Goal: Task Accomplishment & Management: Manage account settings

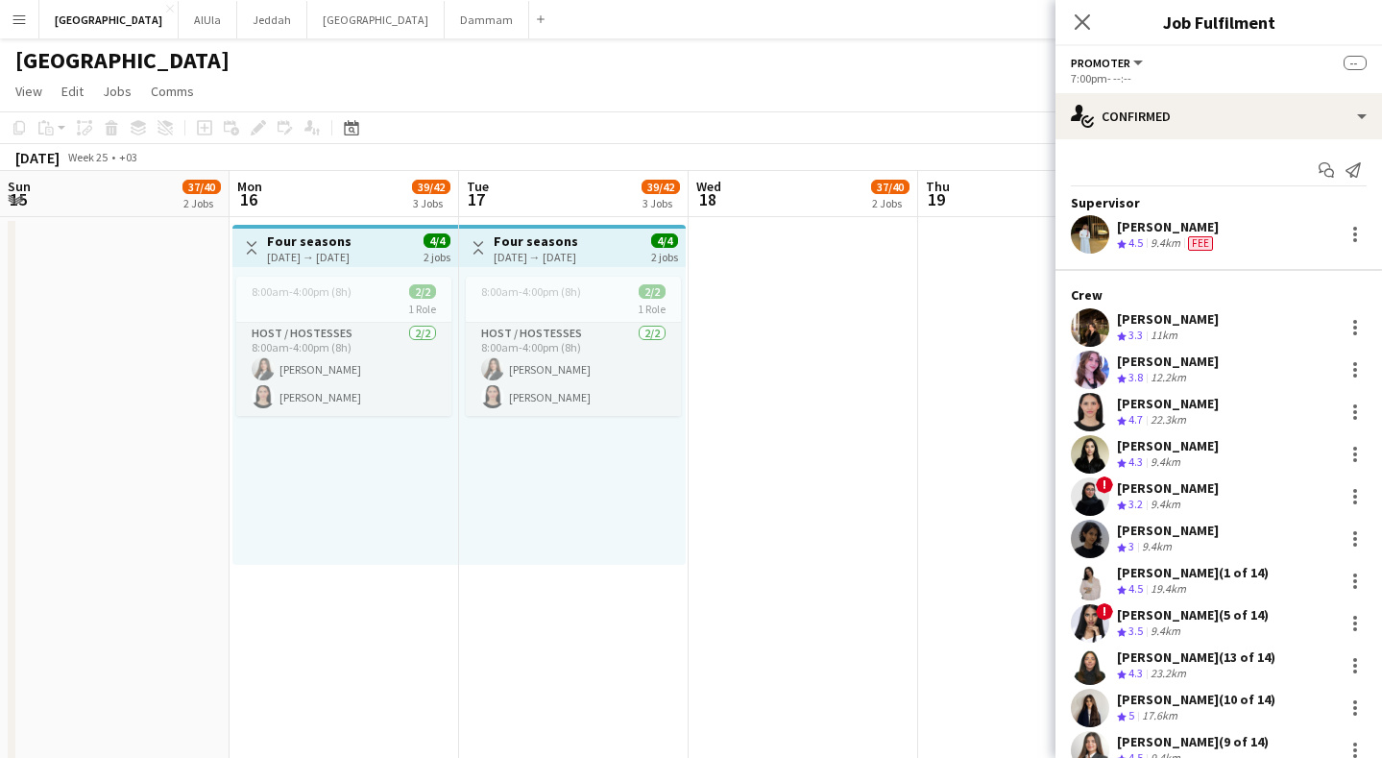
scroll to position [0, 531]
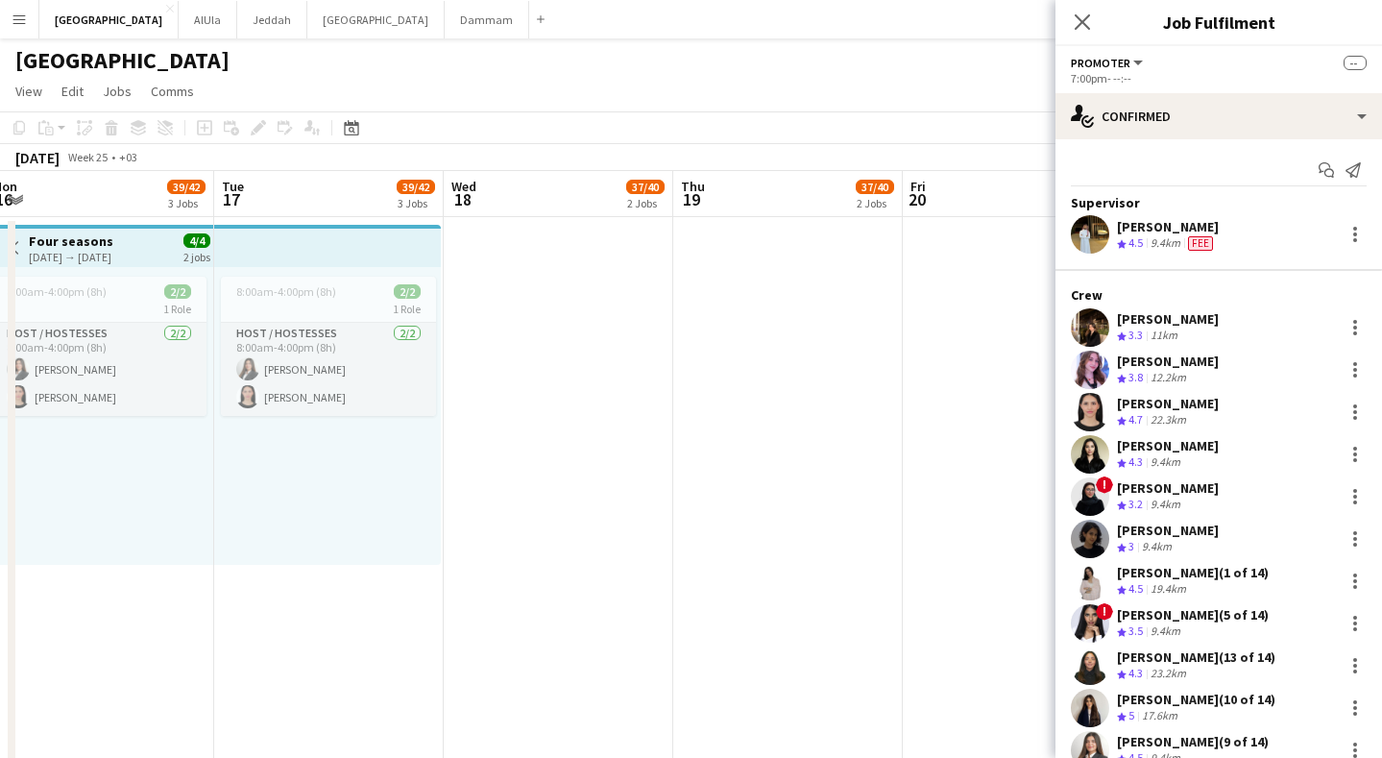
drag, startPoint x: 744, startPoint y: 186, endPoint x: 511, endPoint y: 195, distance: 233.5
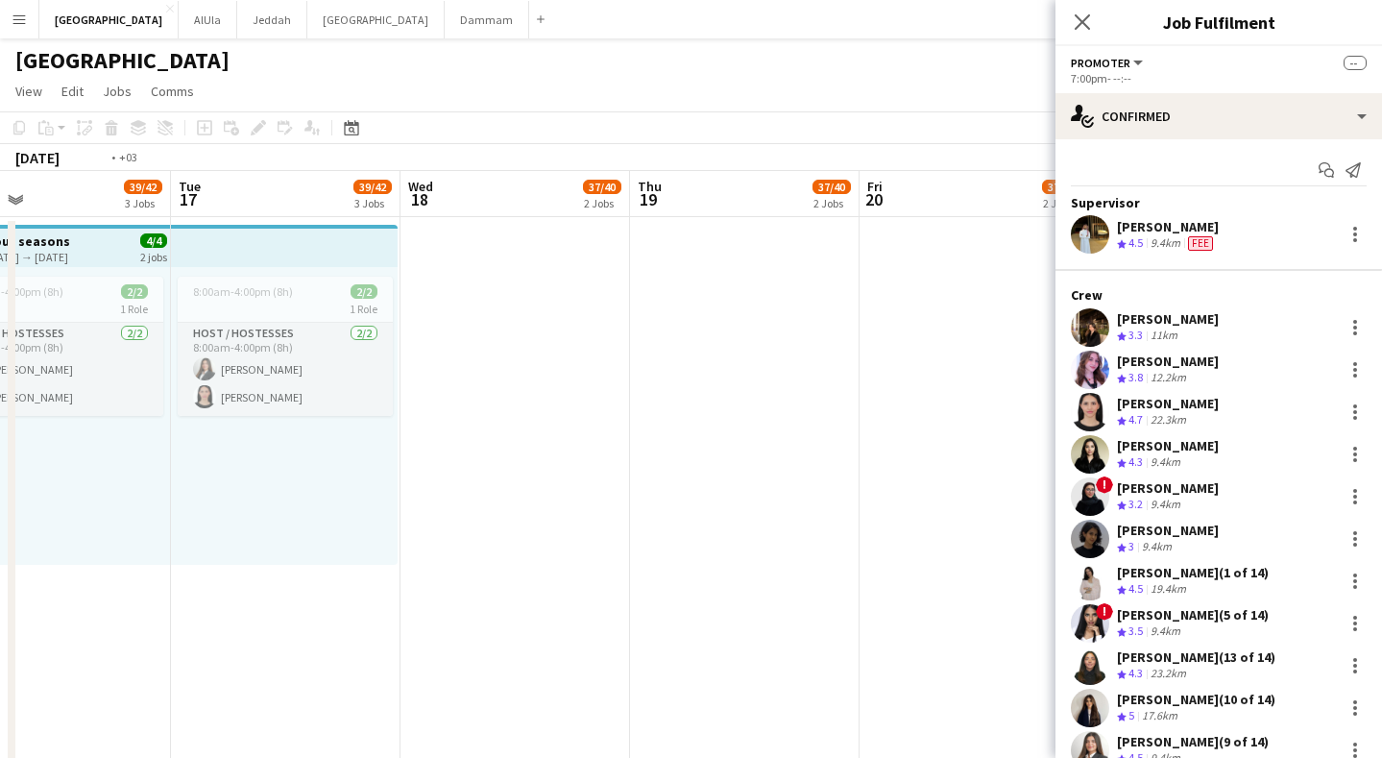
drag, startPoint x: 465, startPoint y: 195, endPoint x: 642, endPoint y: 188, distance: 176.8
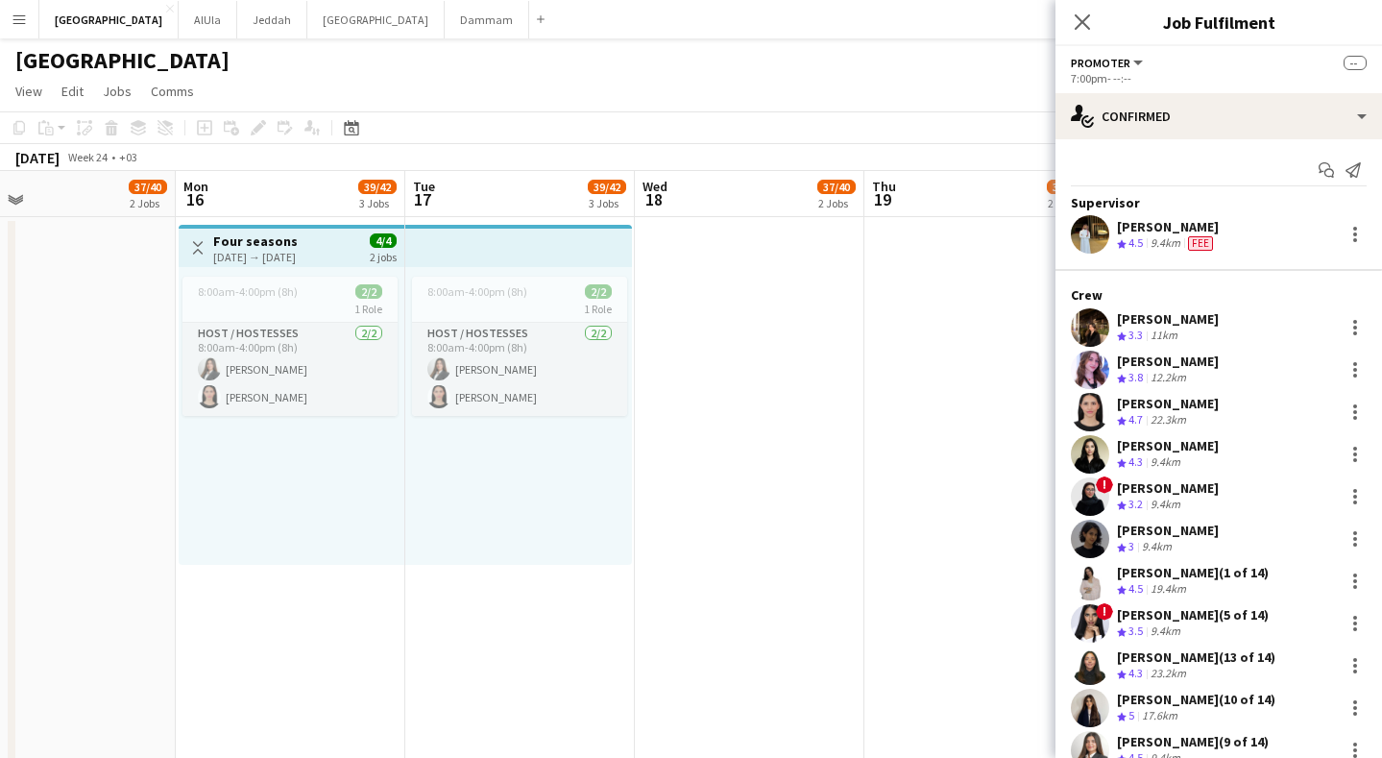
drag, startPoint x: 533, startPoint y: 192, endPoint x: 705, endPoint y: 188, distance: 172.0
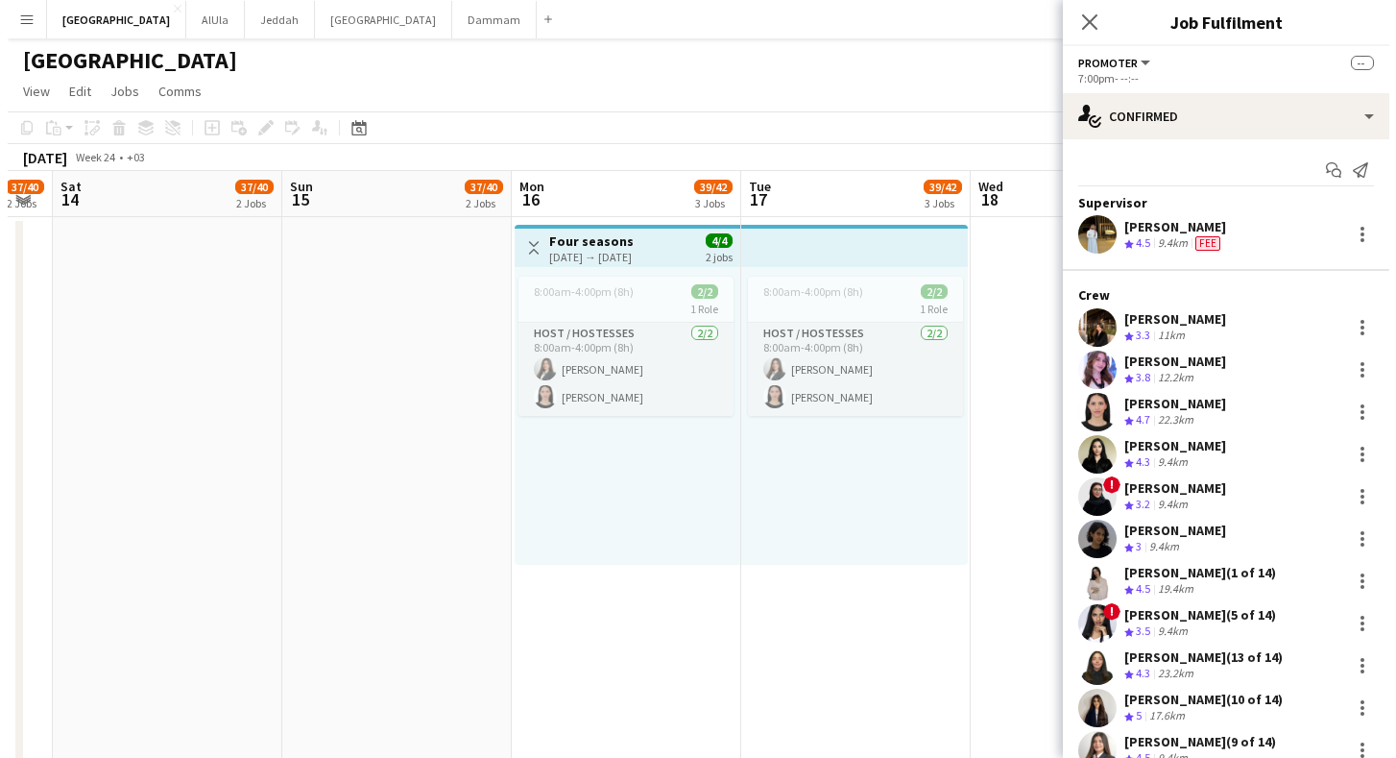
scroll to position [0, 396]
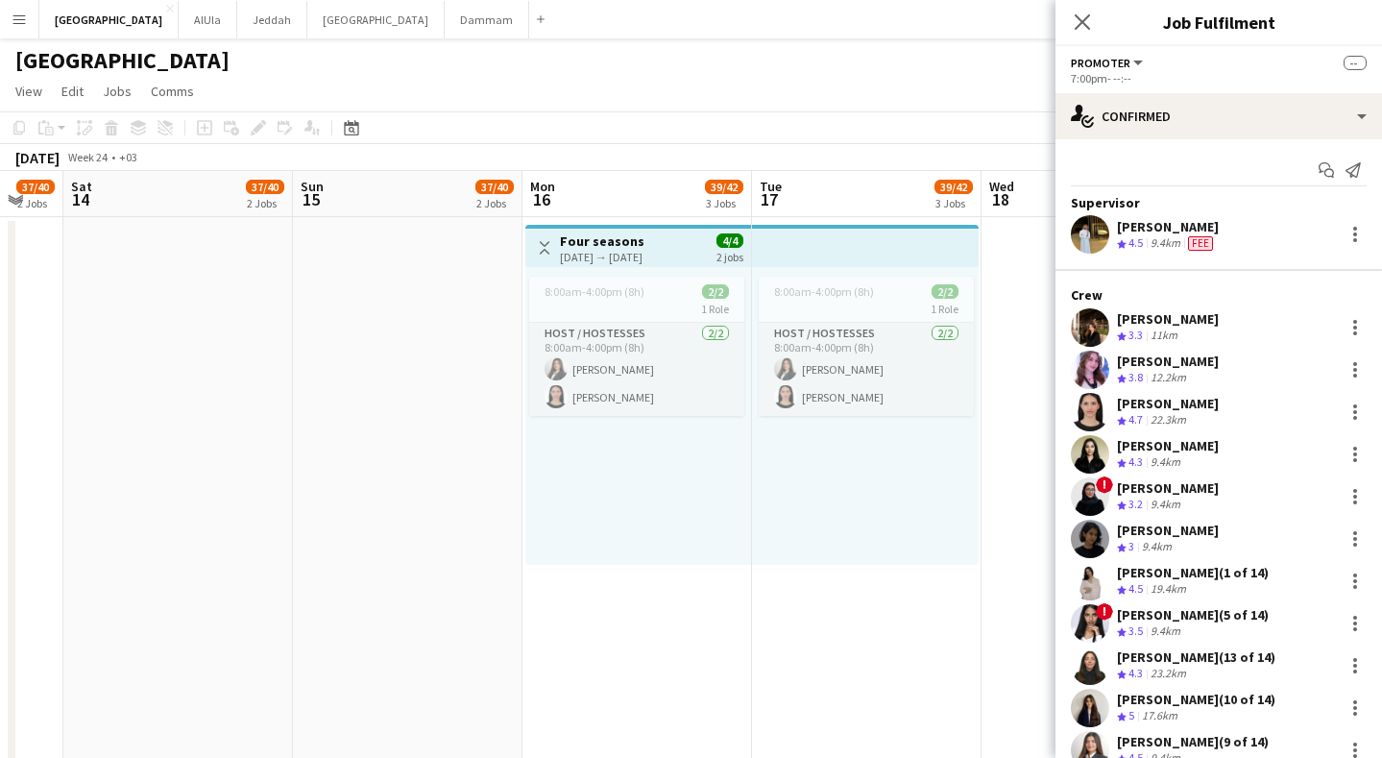
drag, startPoint x: 481, startPoint y: 187, endPoint x: 611, endPoint y: 190, distance: 129.7
click at [65, 8] on button "Riyadh Close" at bounding box center [108, 19] width 139 height 37
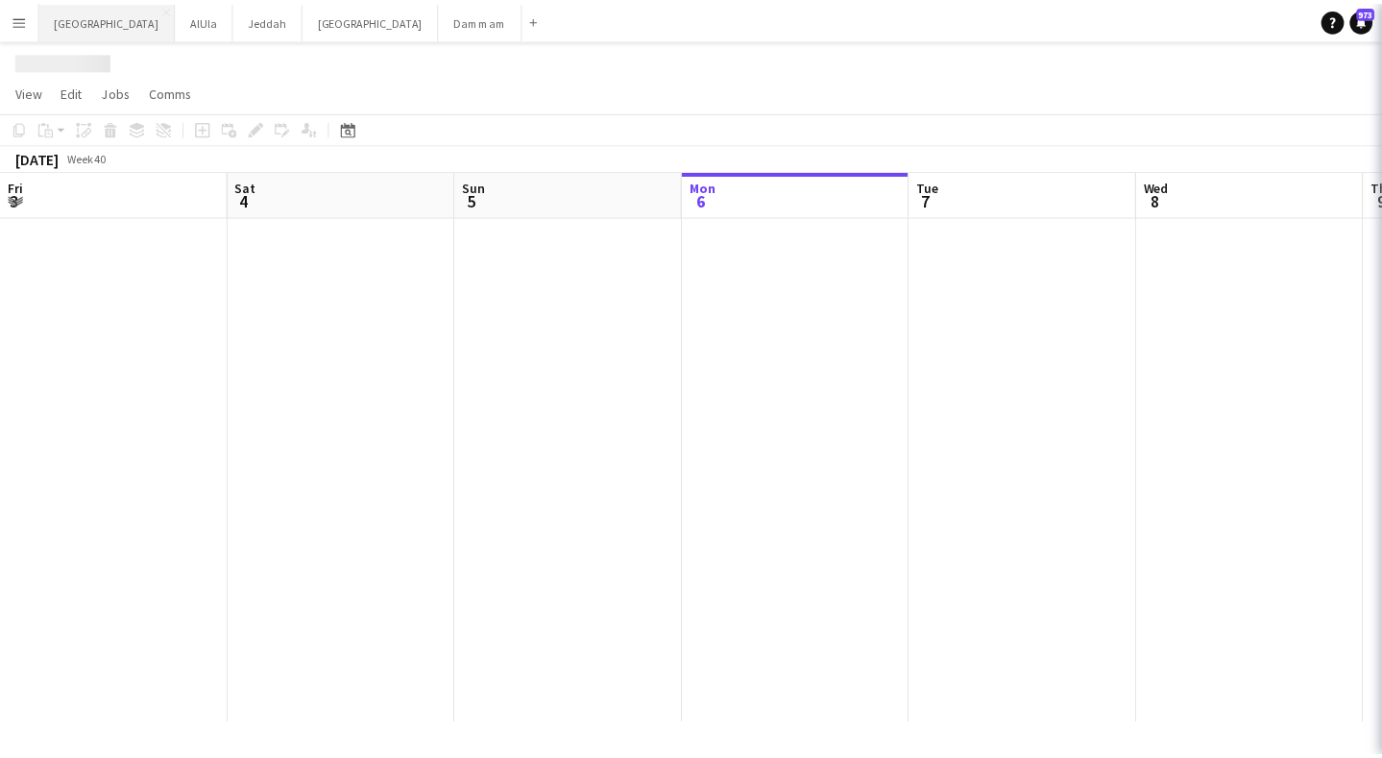
scroll to position [0, 459]
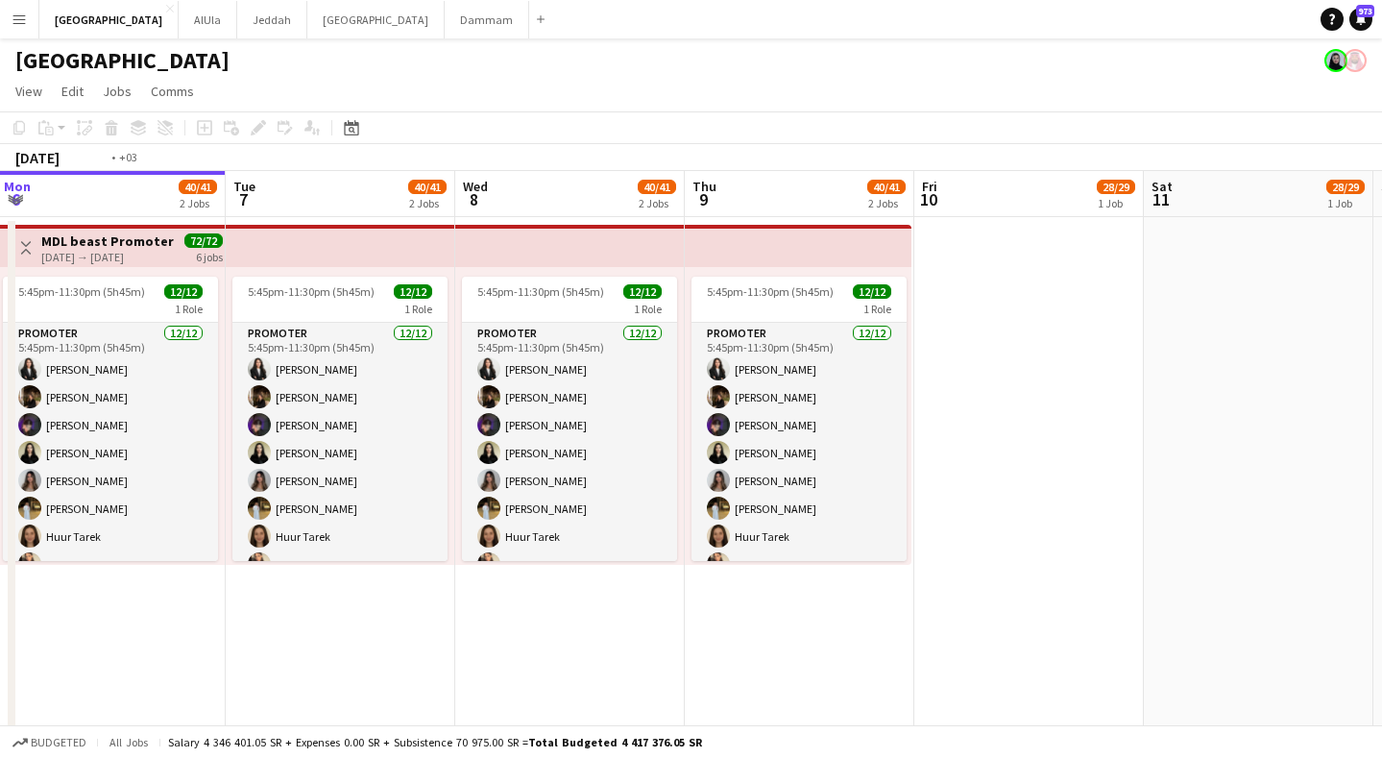
drag, startPoint x: 1175, startPoint y: 202, endPoint x: 483, endPoint y: 215, distance: 691.7
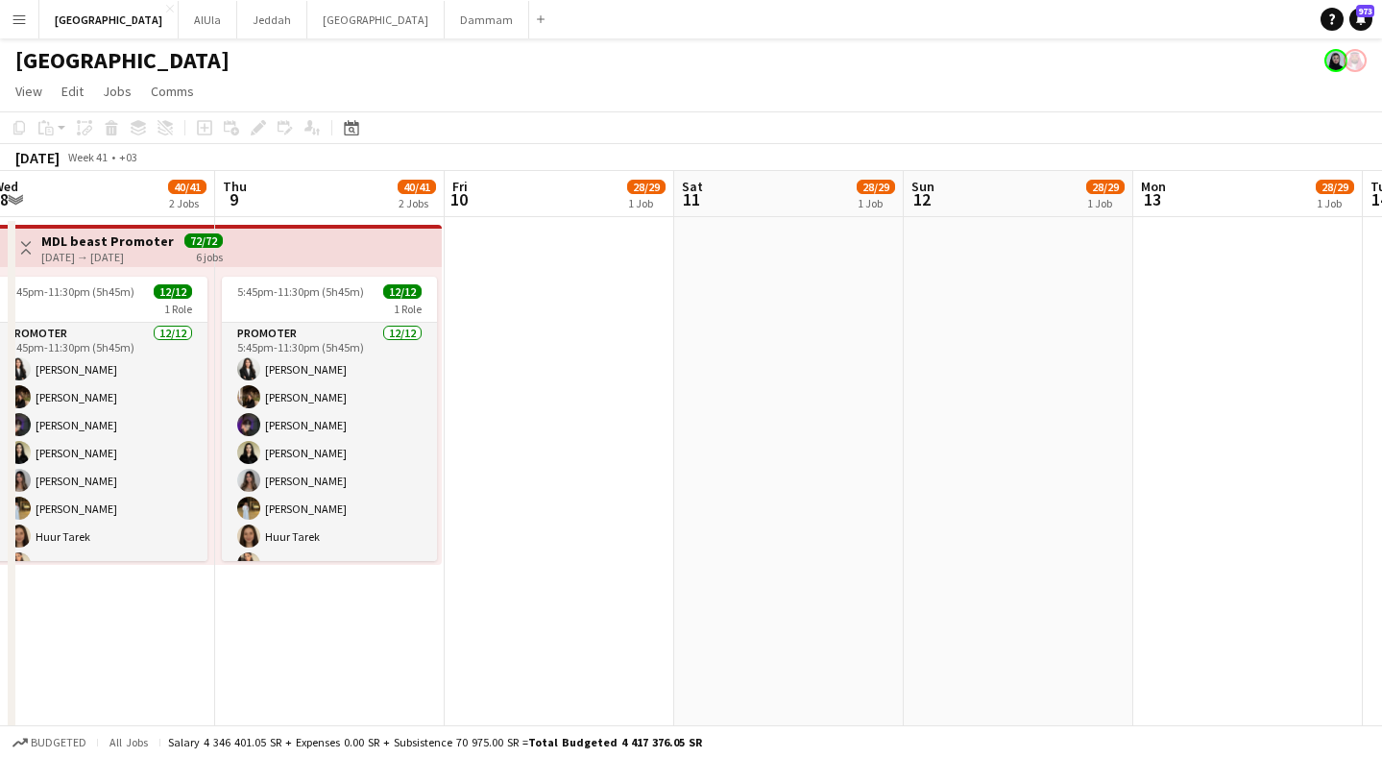
drag, startPoint x: 760, startPoint y: 217, endPoint x: 577, endPoint y: 224, distance: 182.6
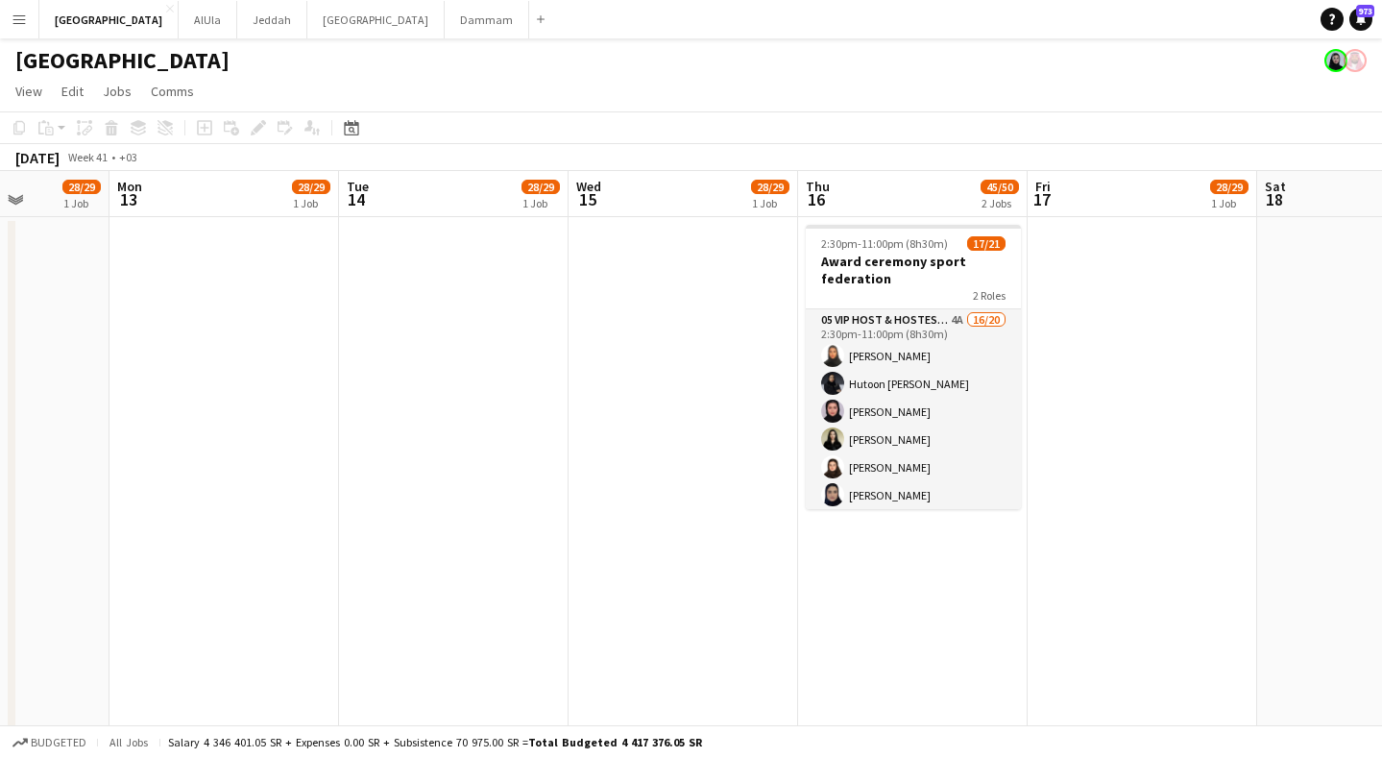
drag, startPoint x: 1052, startPoint y: 207, endPoint x: 486, endPoint y: 208, distance: 565.7
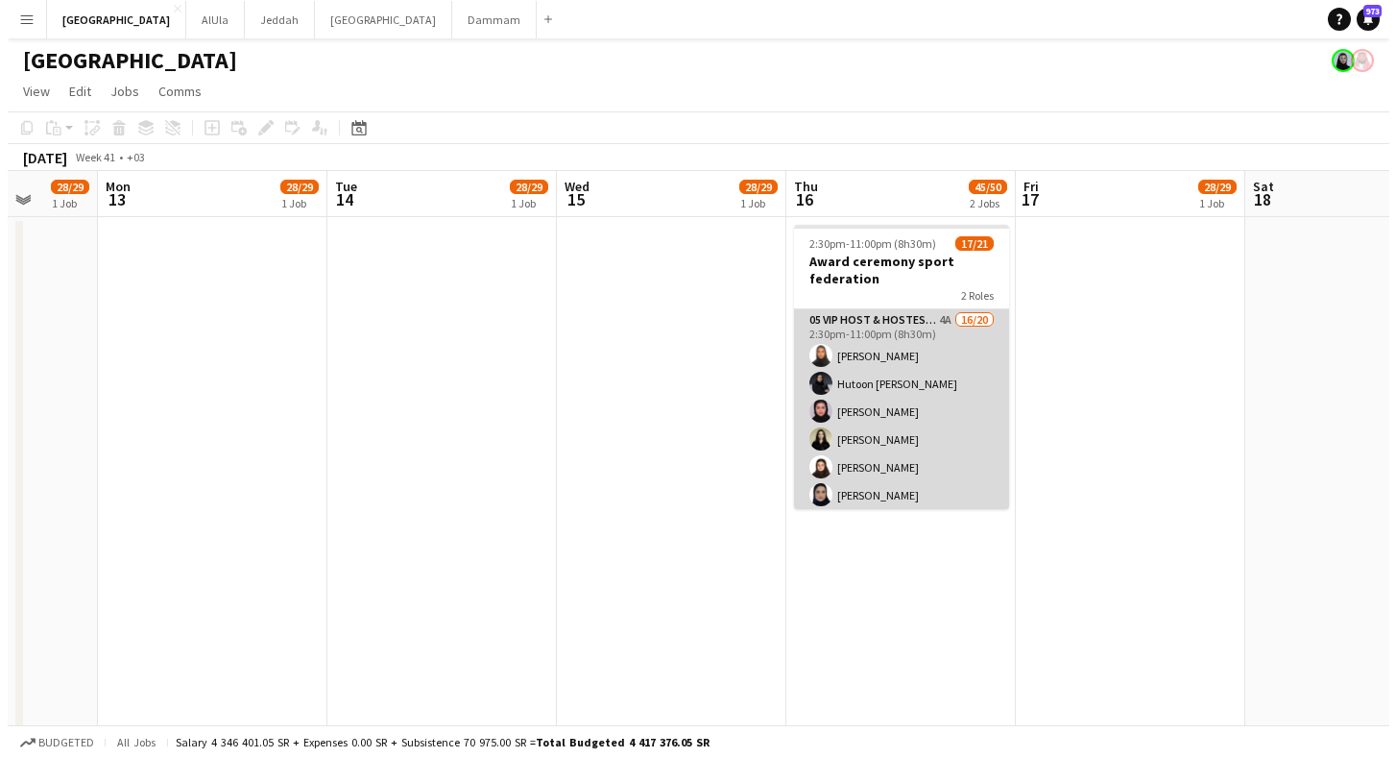
scroll to position [4, 0]
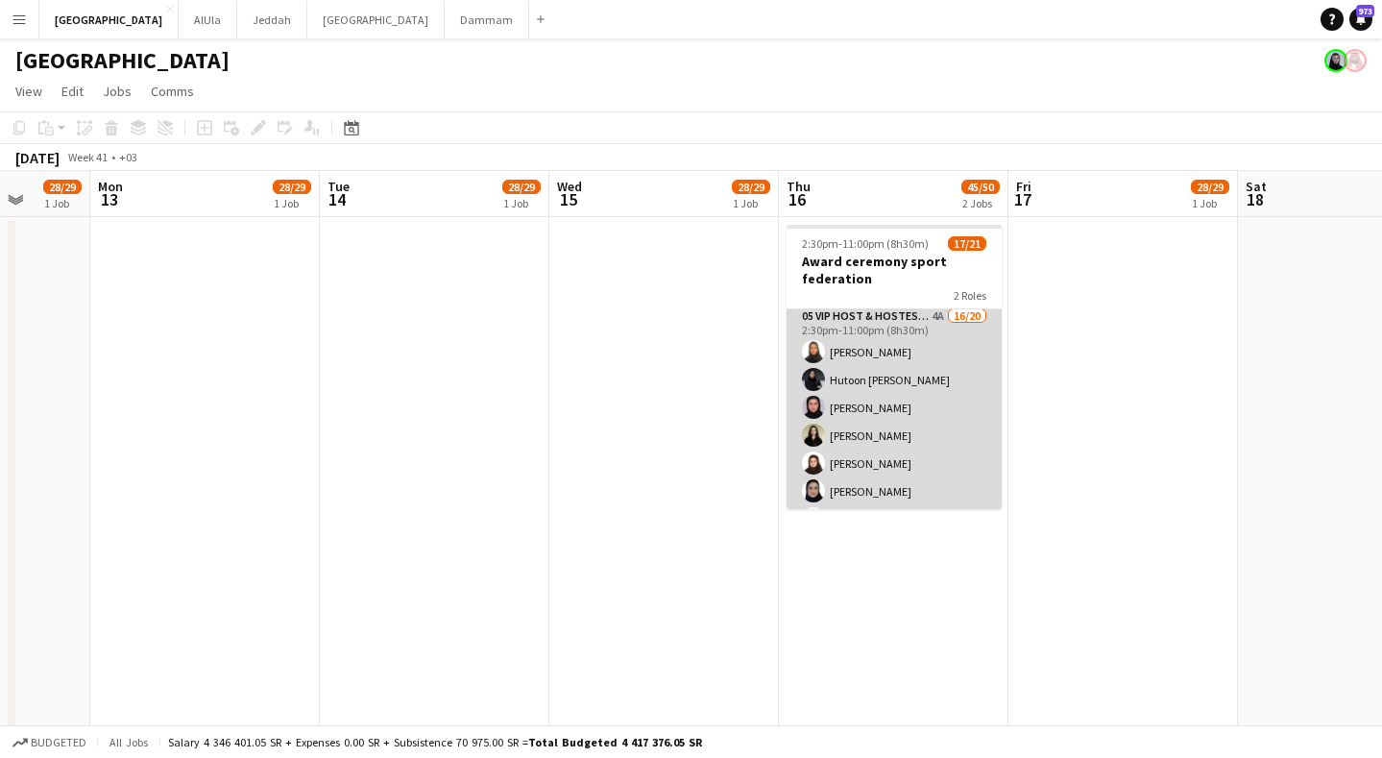
click at [891, 404] on app-card-role "05 VIP Host & Hostesses 4A 16/20 2:30pm-11:00pm (8h30m) [PERSON_NAME] Hutoon [P…" at bounding box center [894, 602] width 215 height 595
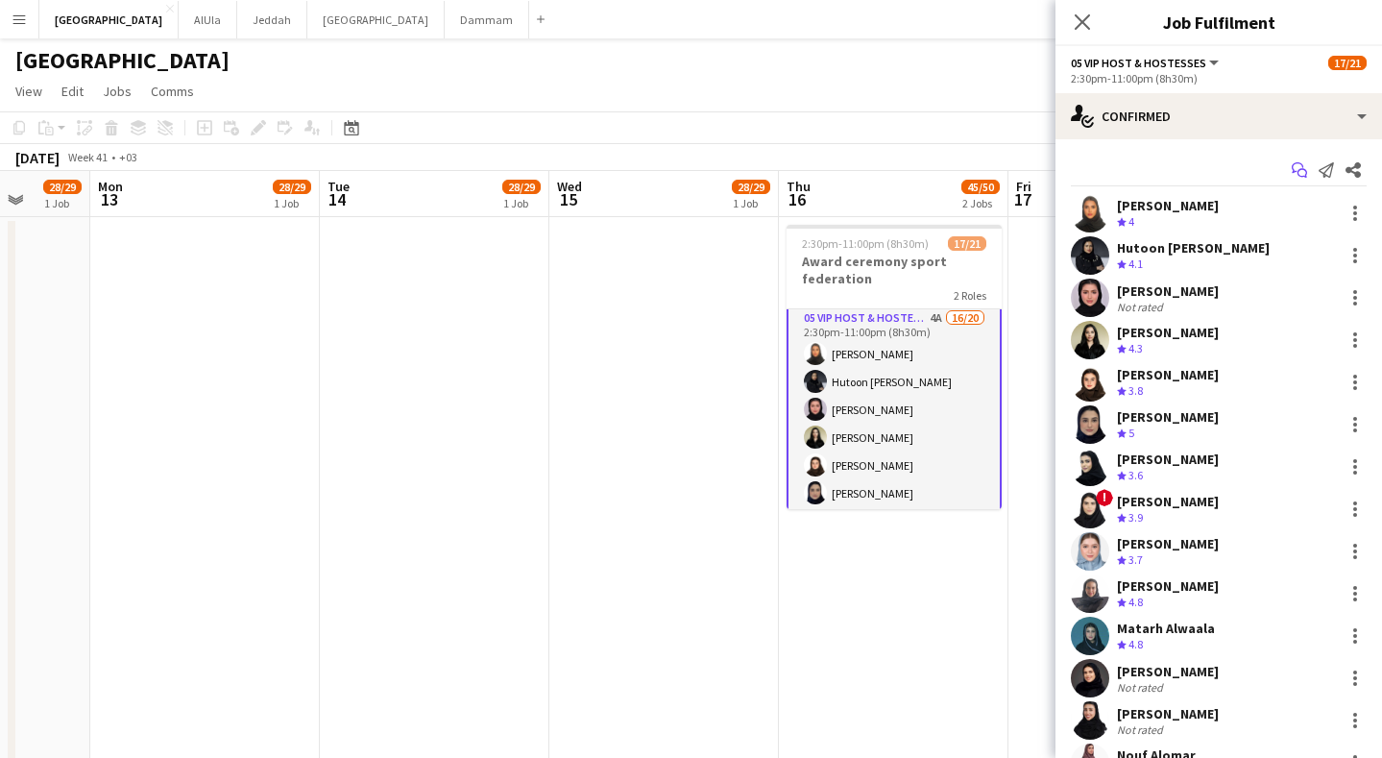
click at [1292, 170] on icon "Start chat" at bounding box center [1299, 169] width 15 height 15
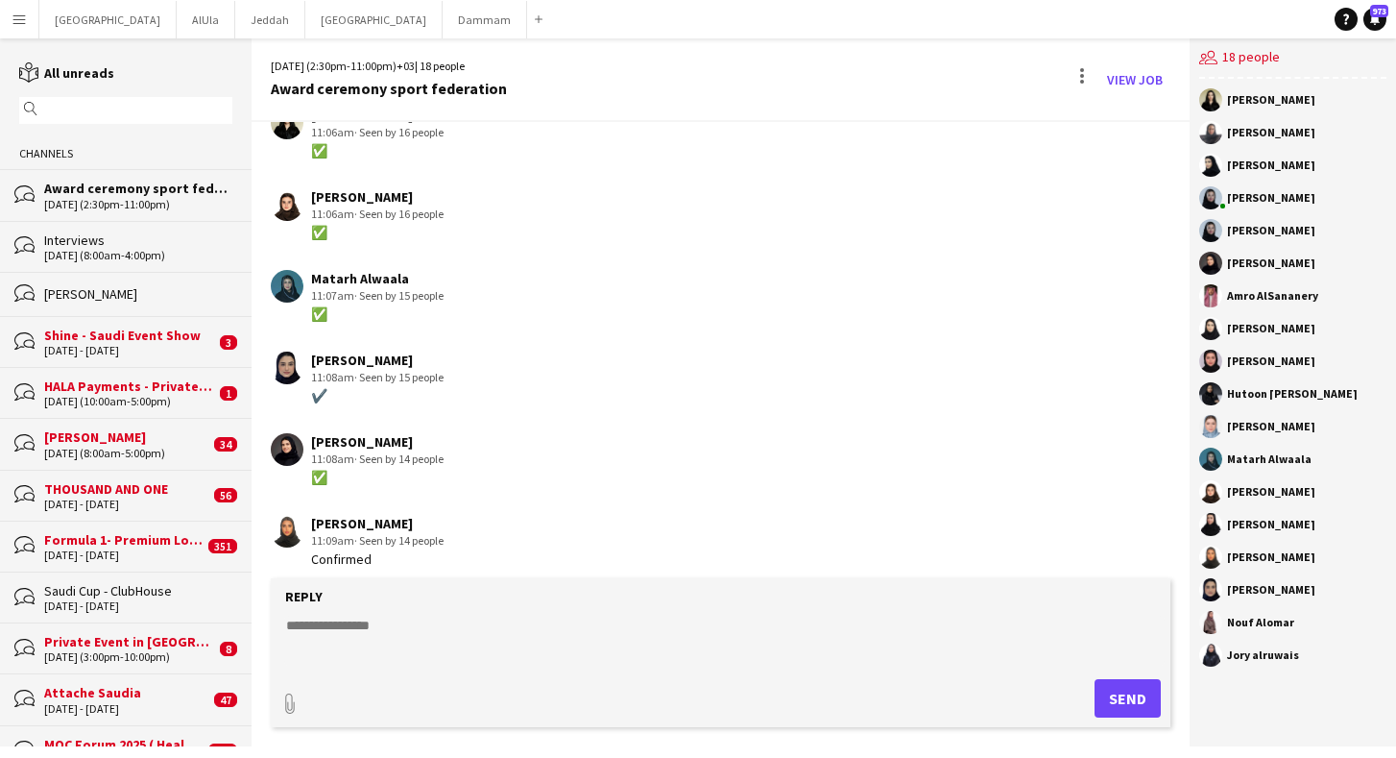
scroll to position [911, 0]
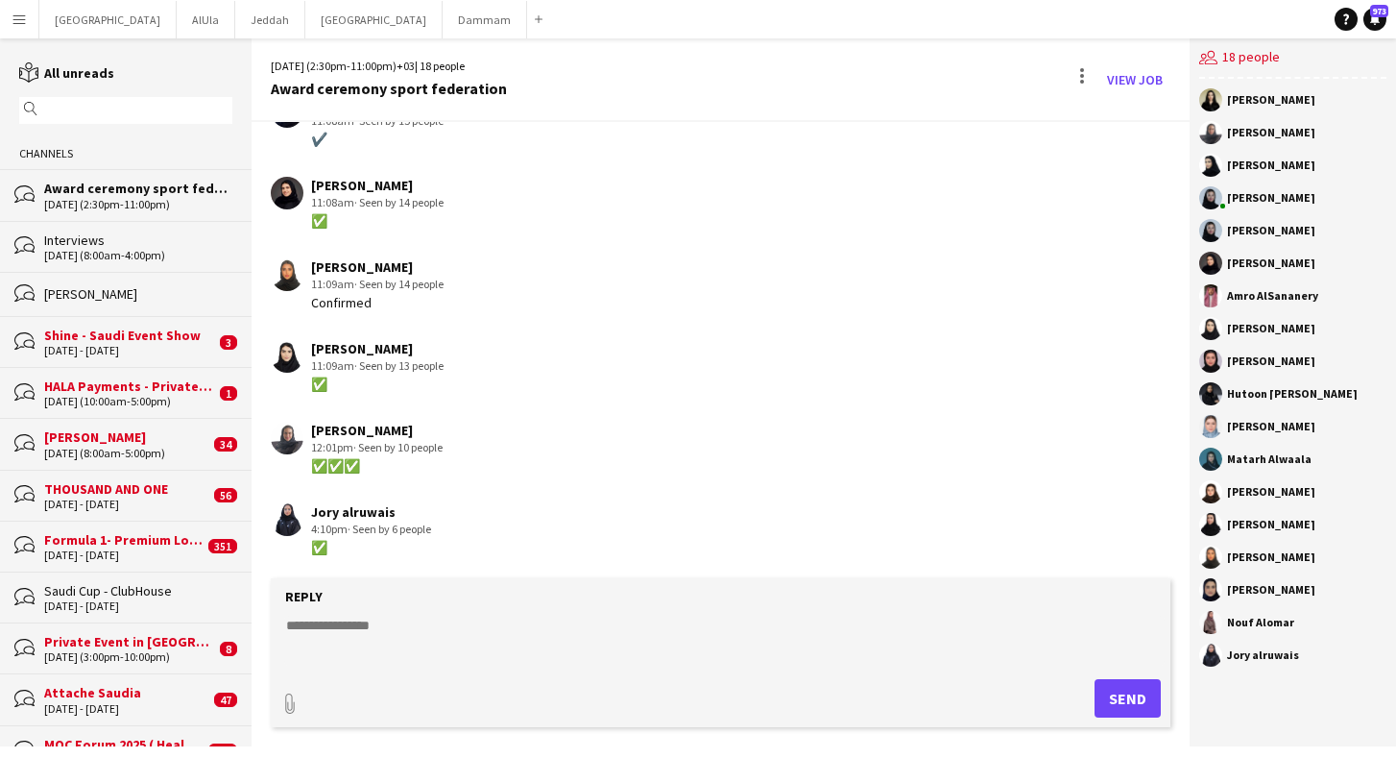
click at [1269, 621] on div "Nouf Alomar" at bounding box center [1260, 623] width 67 height 12
click at [73, 15] on button "Riyadh Close" at bounding box center [107, 19] width 137 height 37
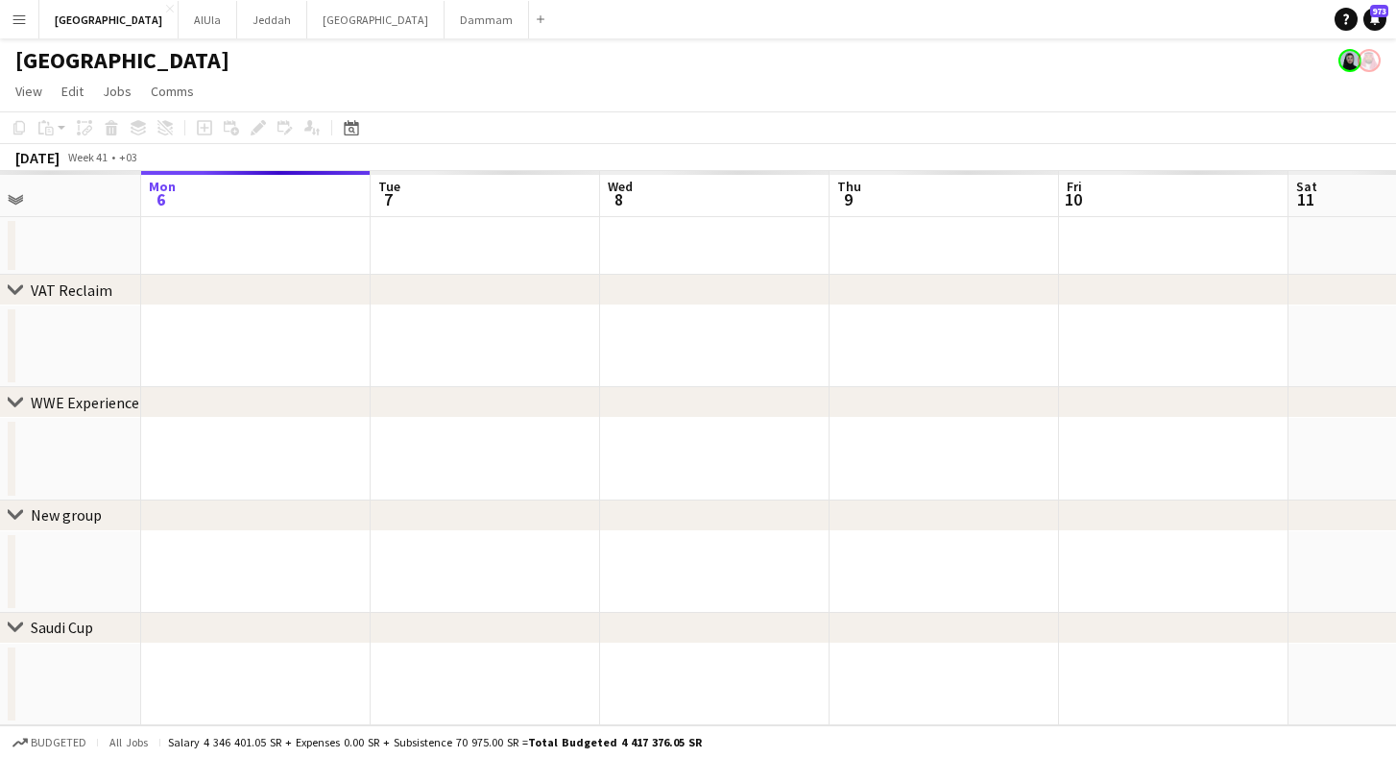
drag, startPoint x: 955, startPoint y: 195, endPoint x: 443, endPoint y: 170, distance: 512.5
click at [443, 170] on app-calendar "Copy Paste Paste Command V Paste with crew Command Shift V Paste linked Job [GE…" at bounding box center [698, 418] width 1396 height 614
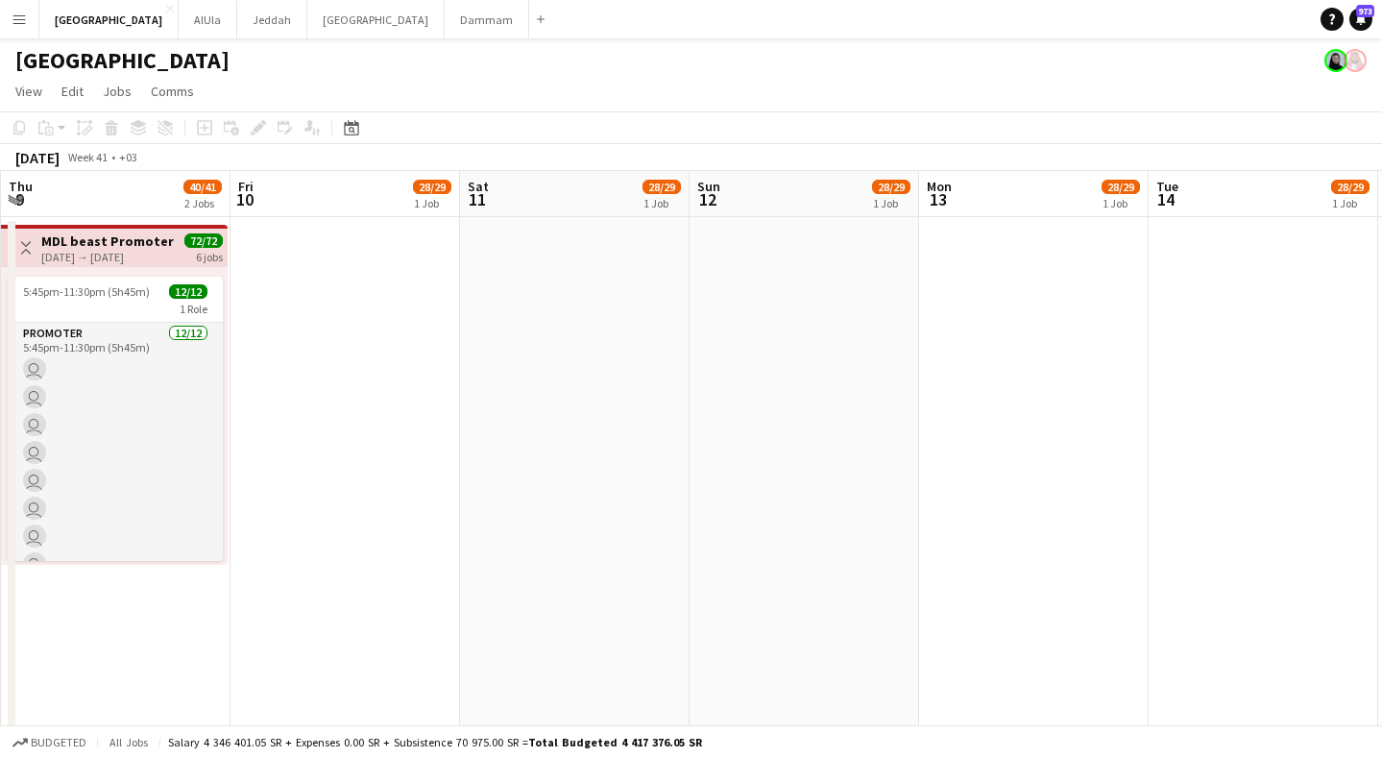
drag, startPoint x: 869, startPoint y: 204, endPoint x: 651, endPoint y: 201, distance: 218.0
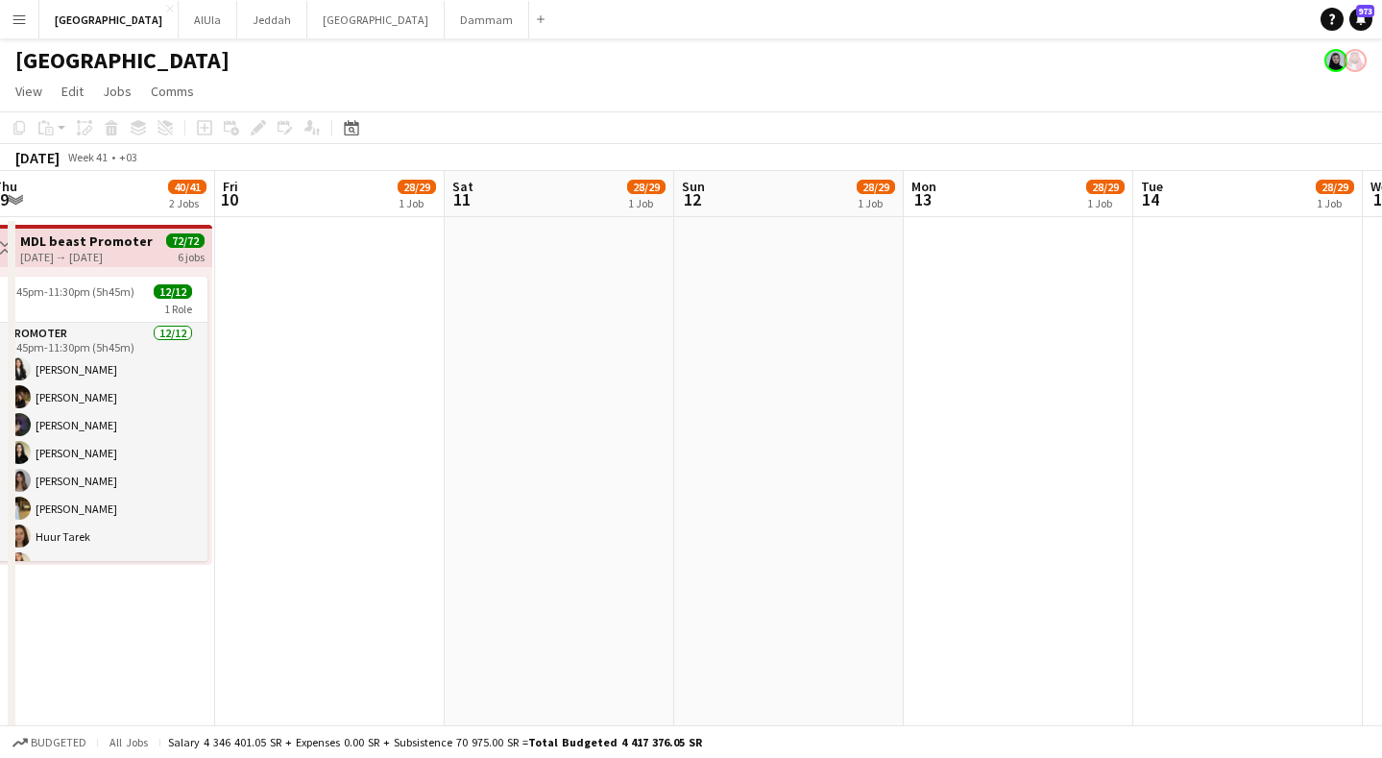
drag, startPoint x: 1006, startPoint y: 237, endPoint x: 1153, endPoint y: 246, distance: 147.2
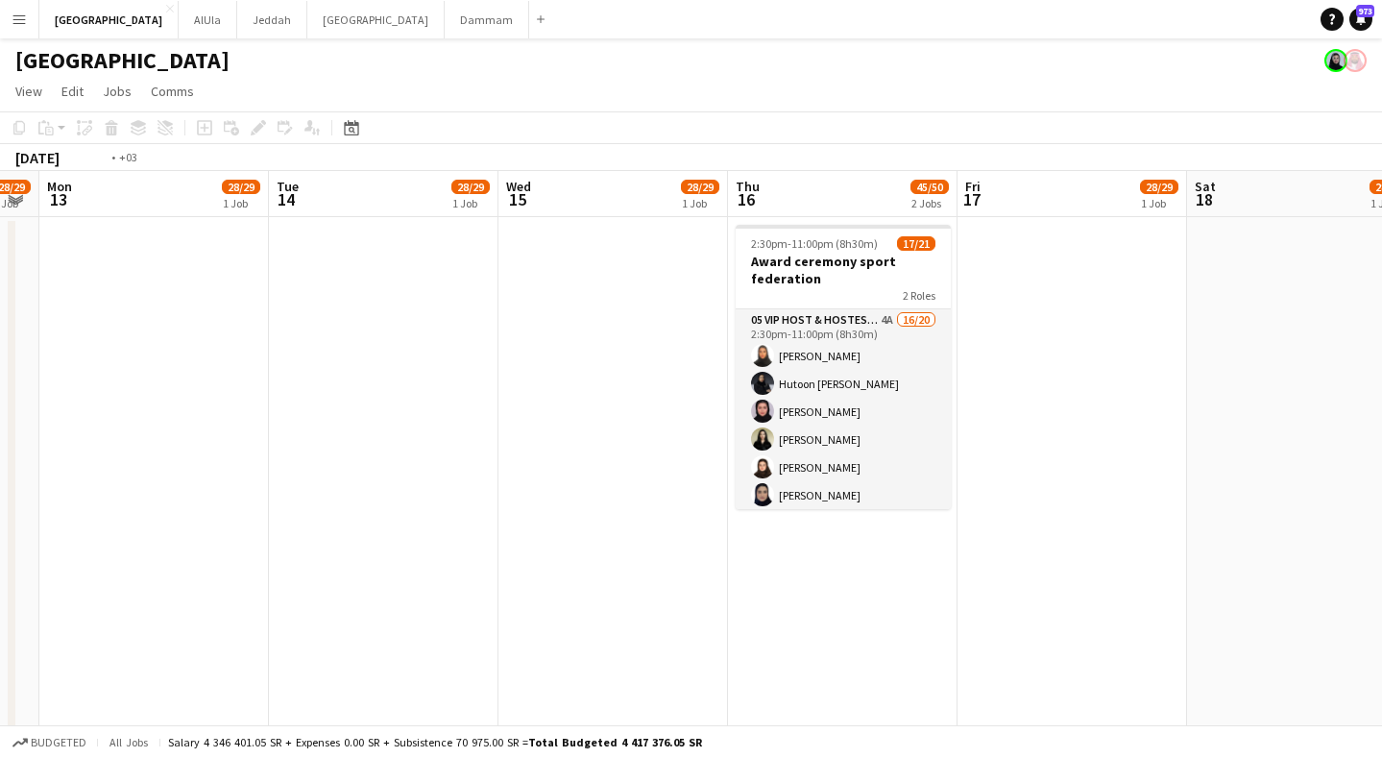
scroll to position [0, 568]
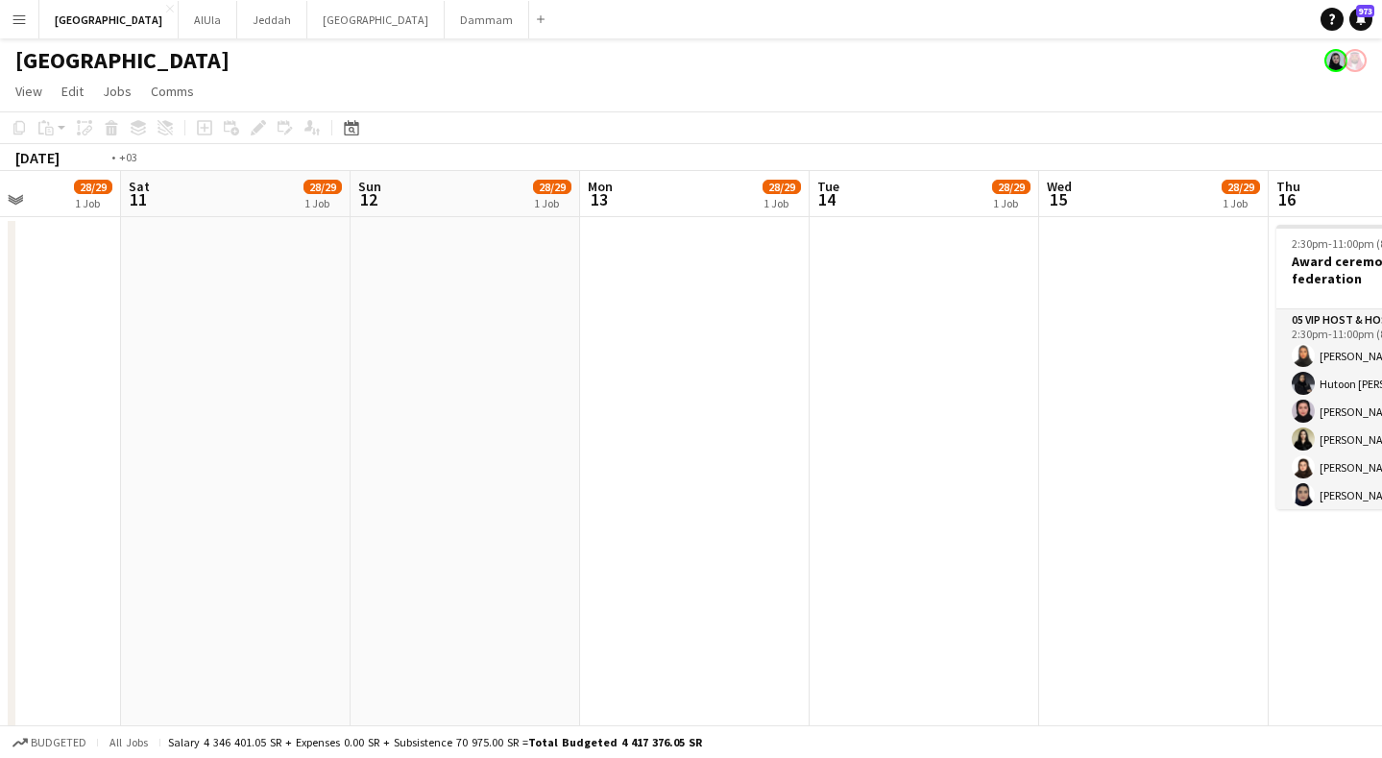
drag, startPoint x: 1163, startPoint y: 202, endPoint x: 775, endPoint y: 204, distance: 388.0
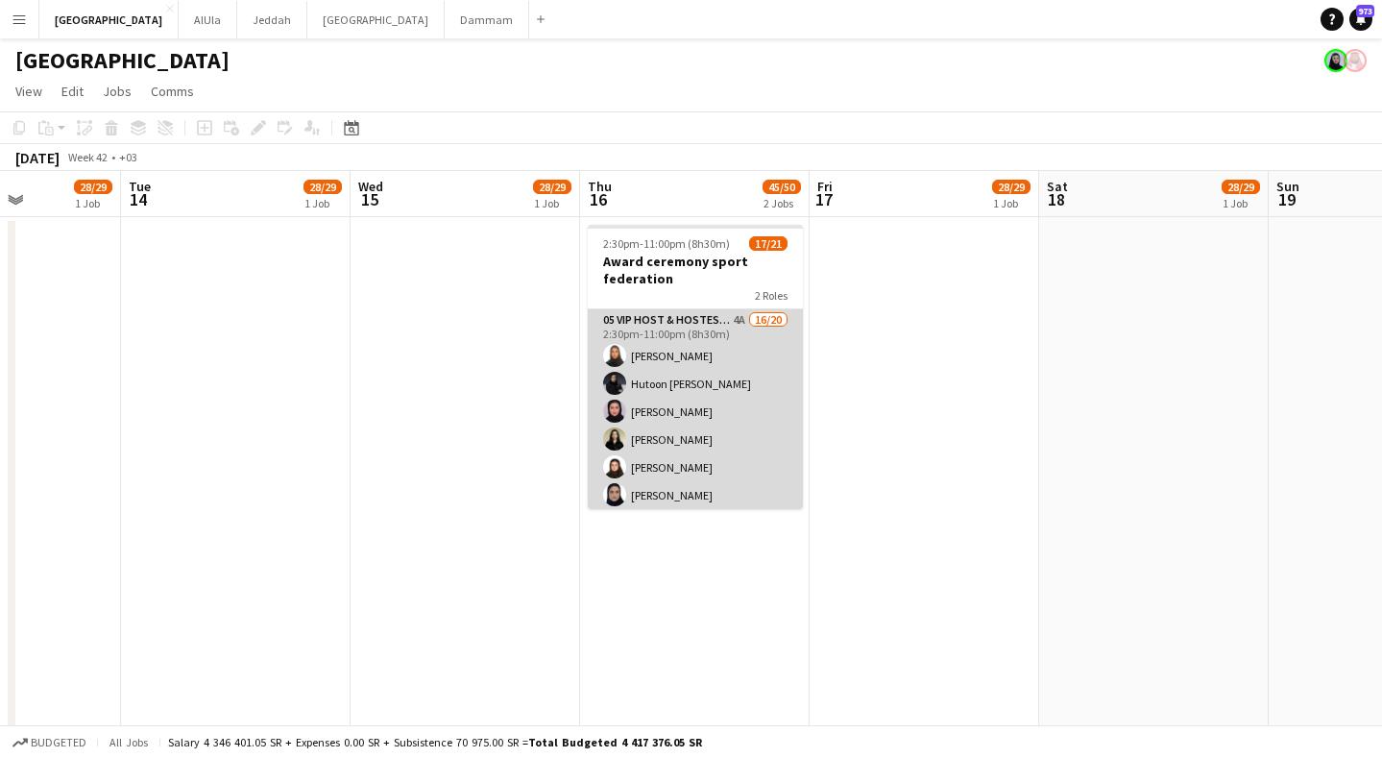
click at [682, 410] on app-card-role "05 VIP Host & Hostesses 4A 16/20 2:30pm-11:00pm (8h30m) [PERSON_NAME] Hutoon [P…" at bounding box center [695, 606] width 215 height 595
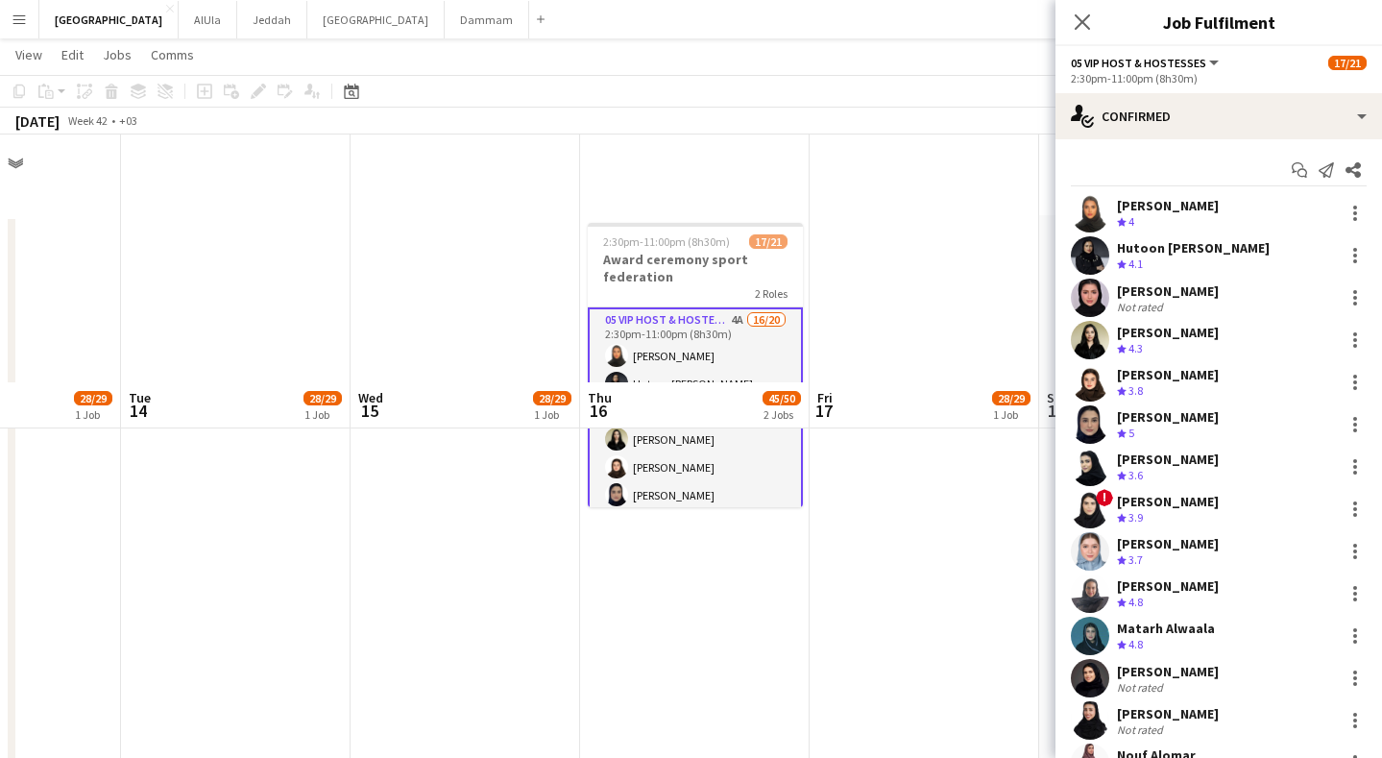
scroll to position [514, 0]
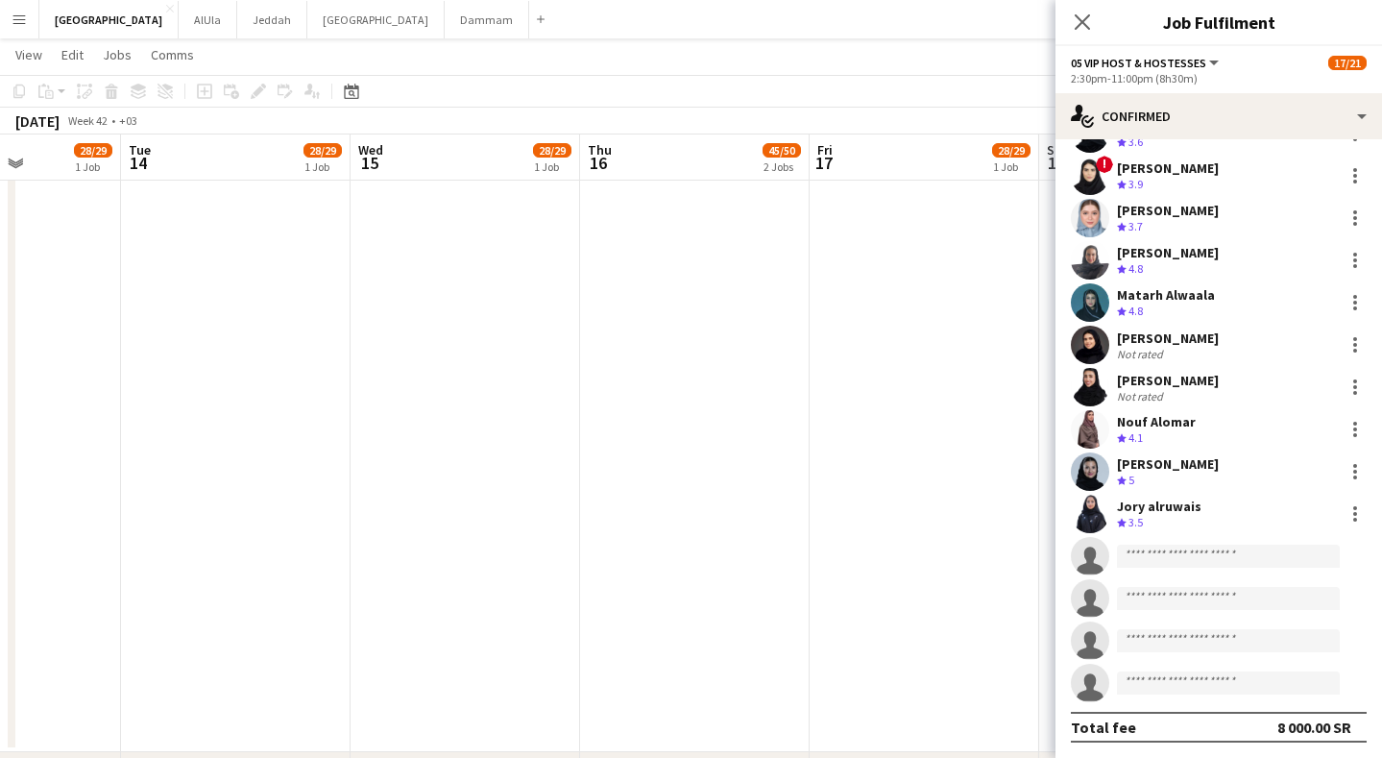
click at [1170, 433] on div "Crew rating 4.1" at bounding box center [1156, 438] width 79 height 16
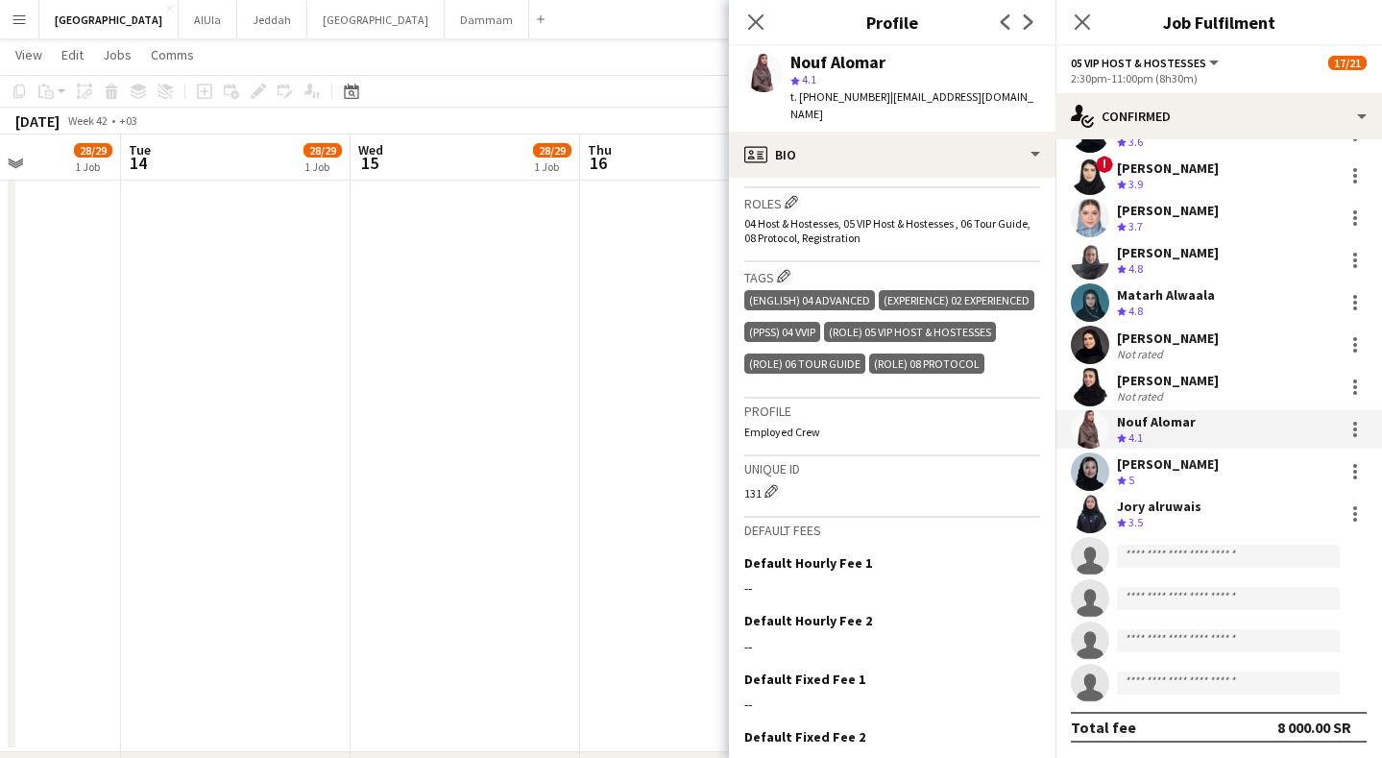
scroll to position [0, 0]
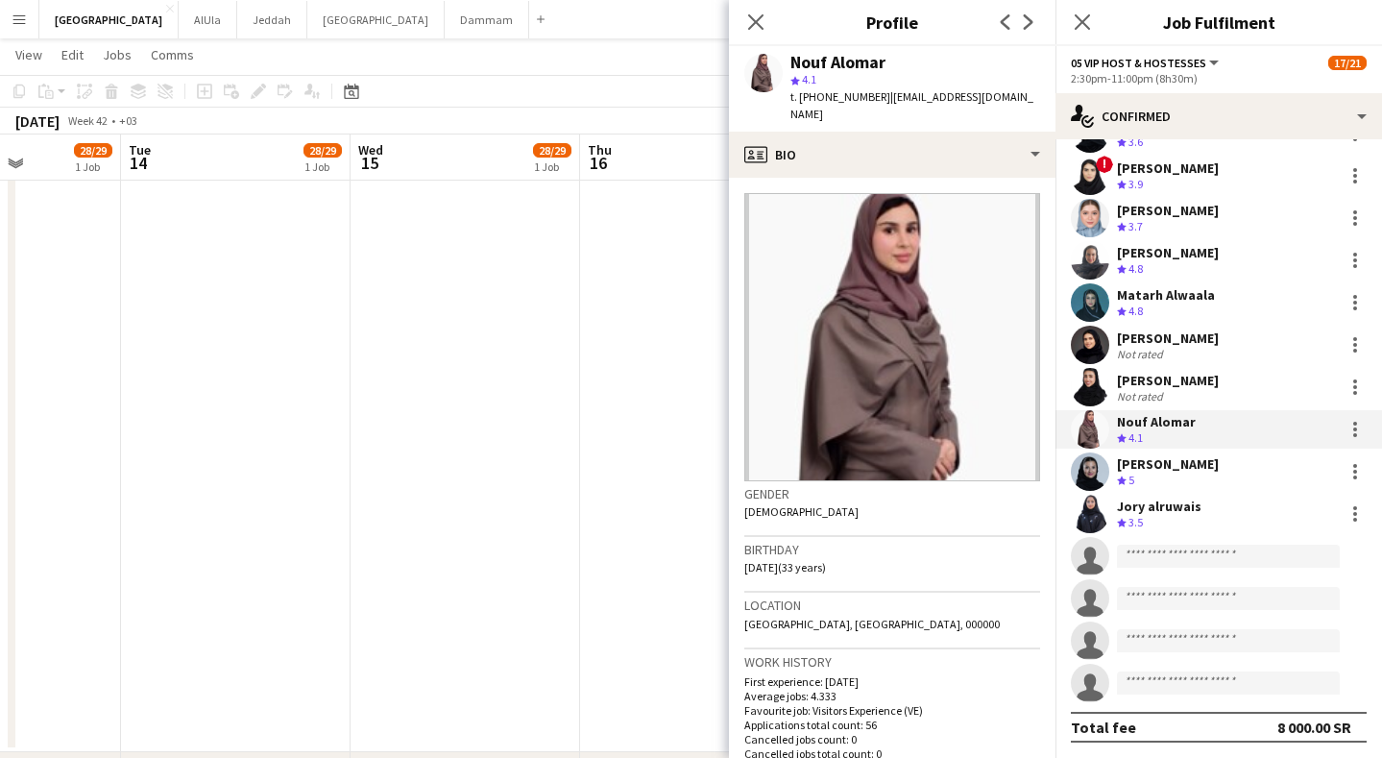
click at [1240, 380] on div "[PERSON_NAME] Not rated" at bounding box center [1219, 387] width 327 height 38
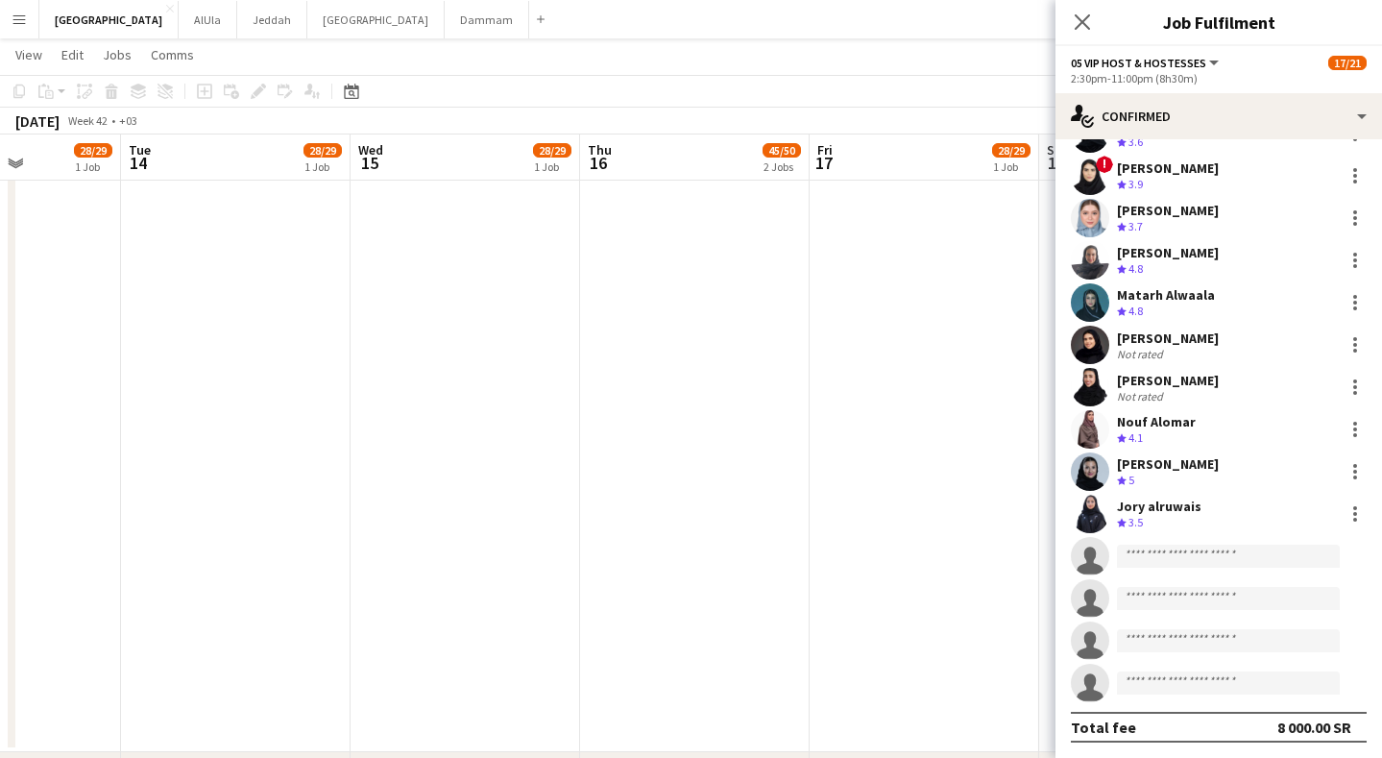
click at [1217, 384] on div "[PERSON_NAME] Not rated" at bounding box center [1219, 387] width 327 height 38
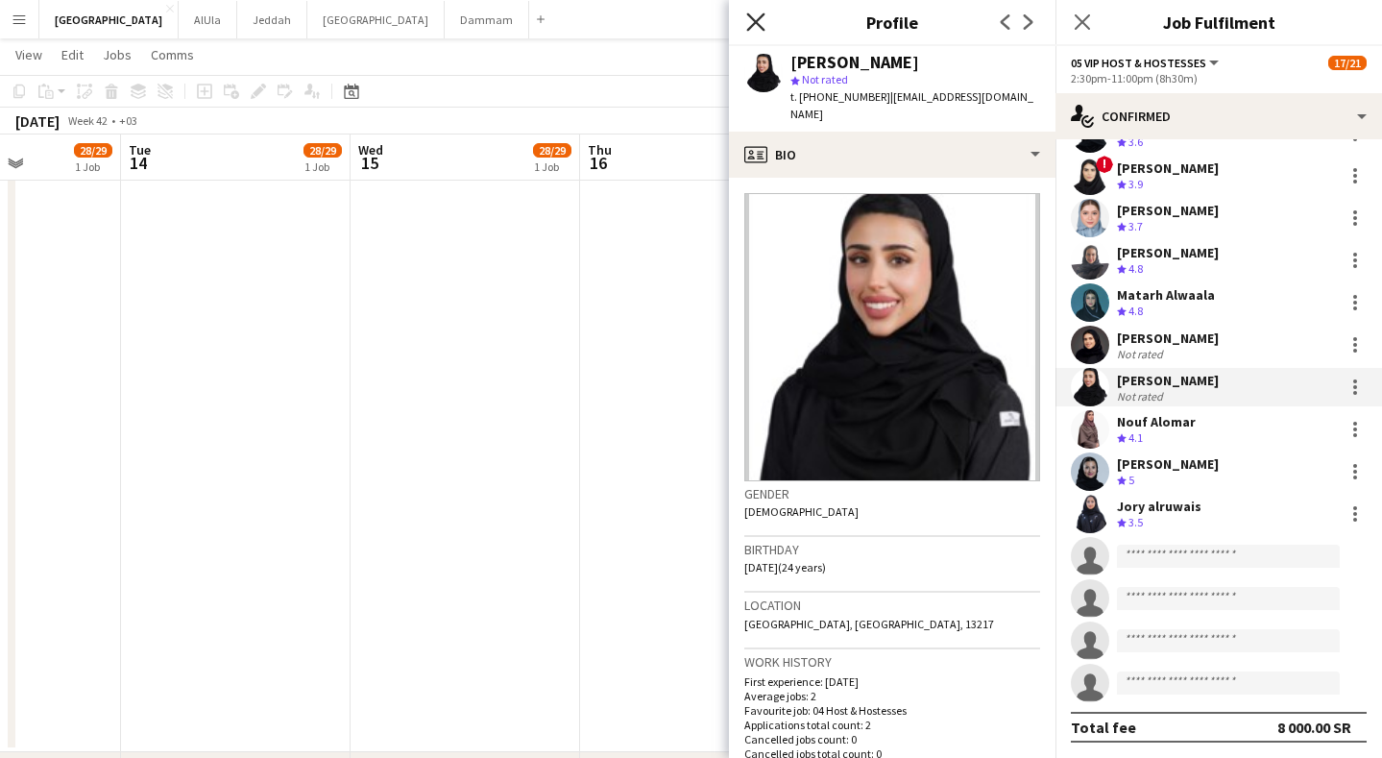
click at [765, 25] on icon "Close pop-in" at bounding box center [755, 21] width 18 height 18
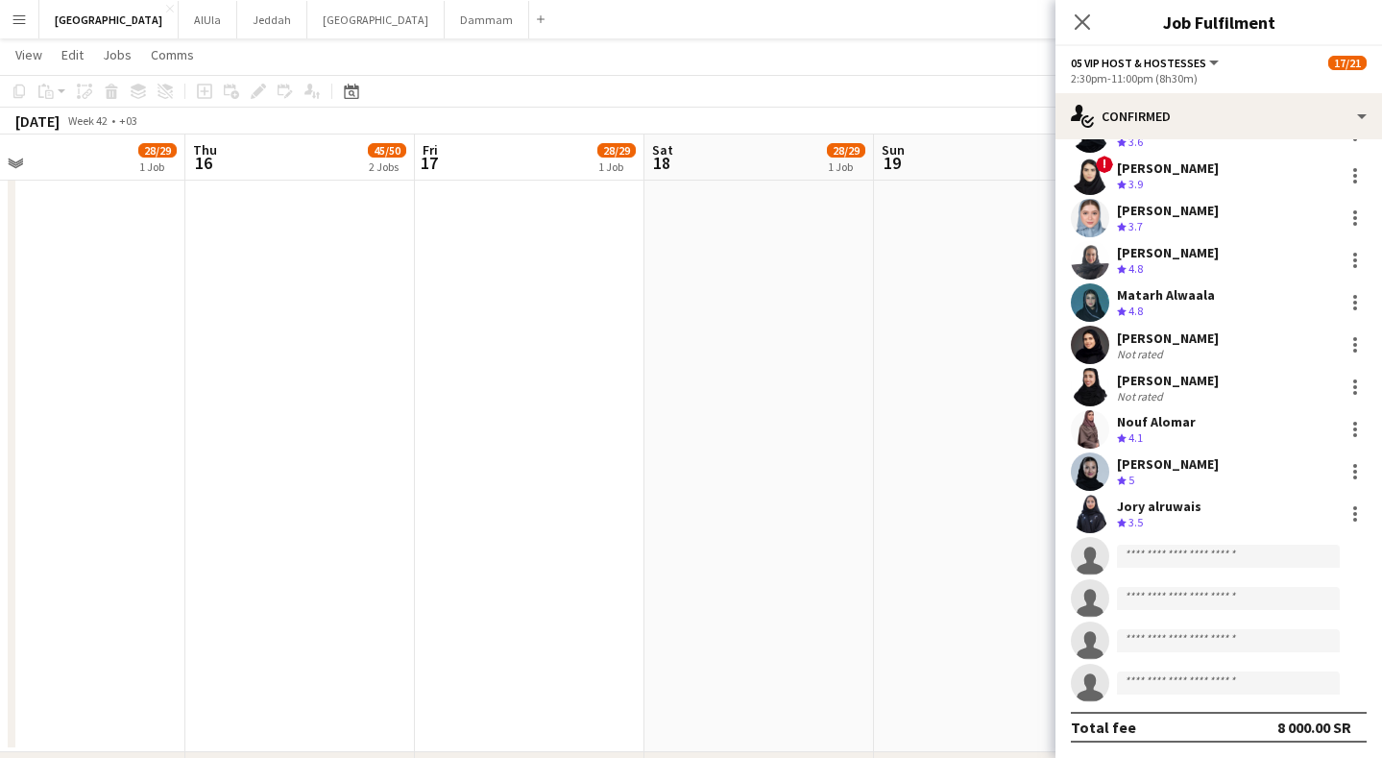
drag, startPoint x: 932, startPoint y: 171, endPoint x: 541, endPoint y: 154, distance: 391.3
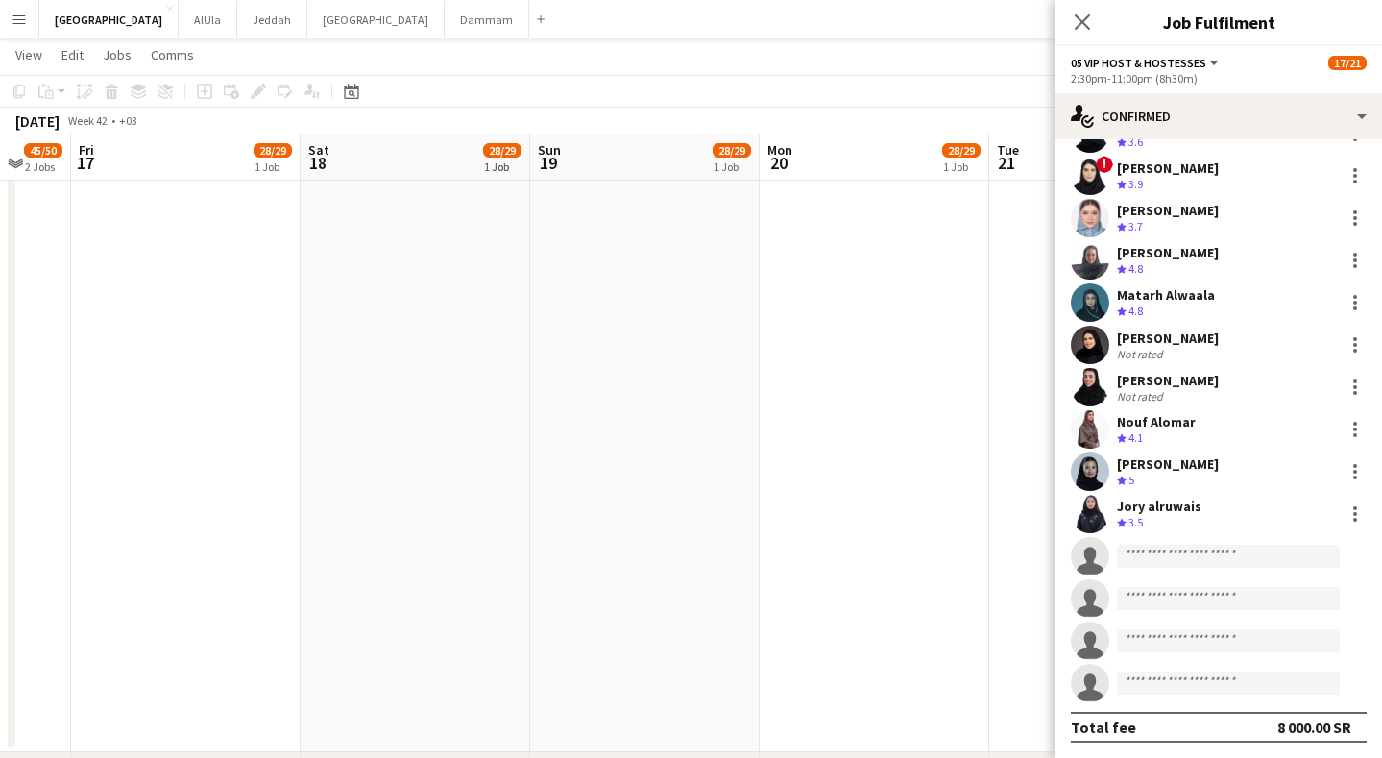
drag, startPoint x: 753, startPoint y: 172, endPoint x: 409, endPoint y: 161, distance: 344.0
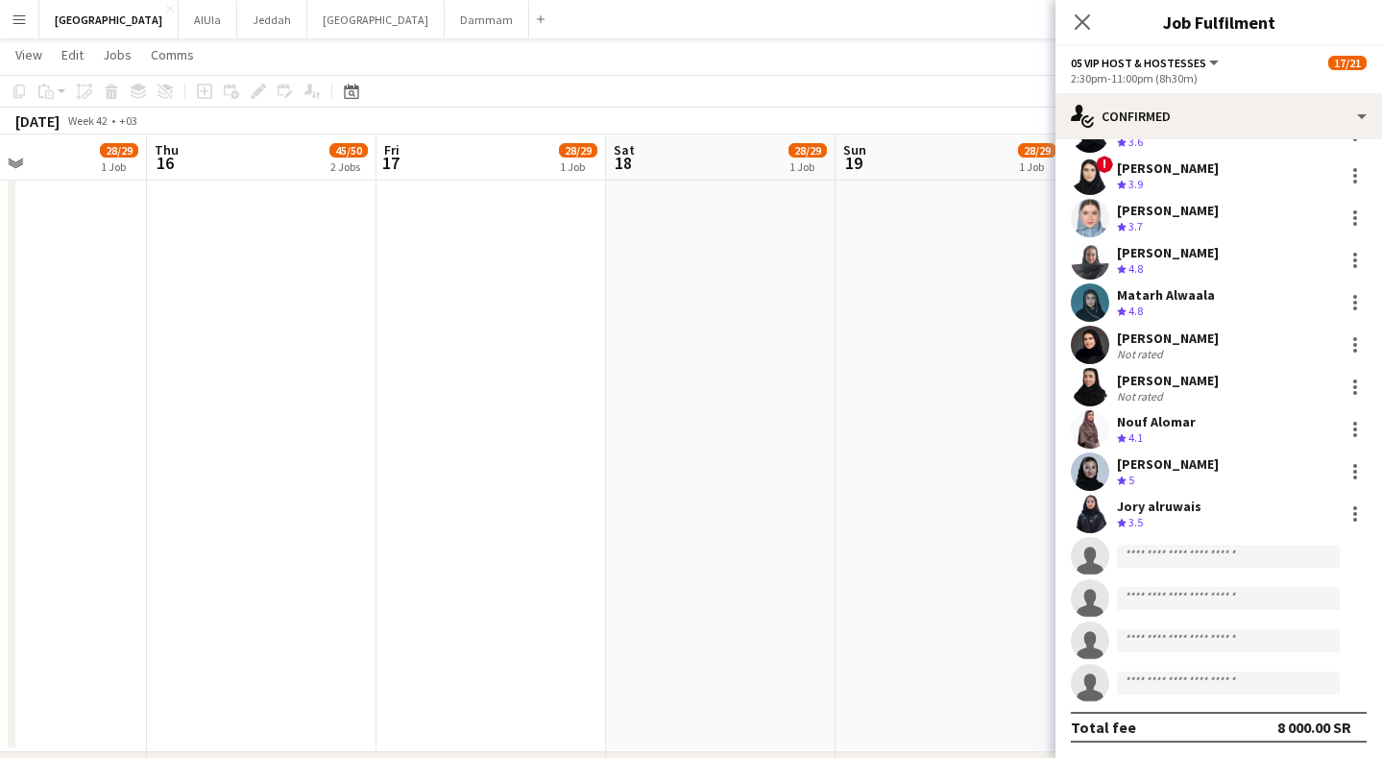
drag, startPoint x: 519, startPoint y: 147, endPoint x: 804, endPoint y: 178, distance: 286.9
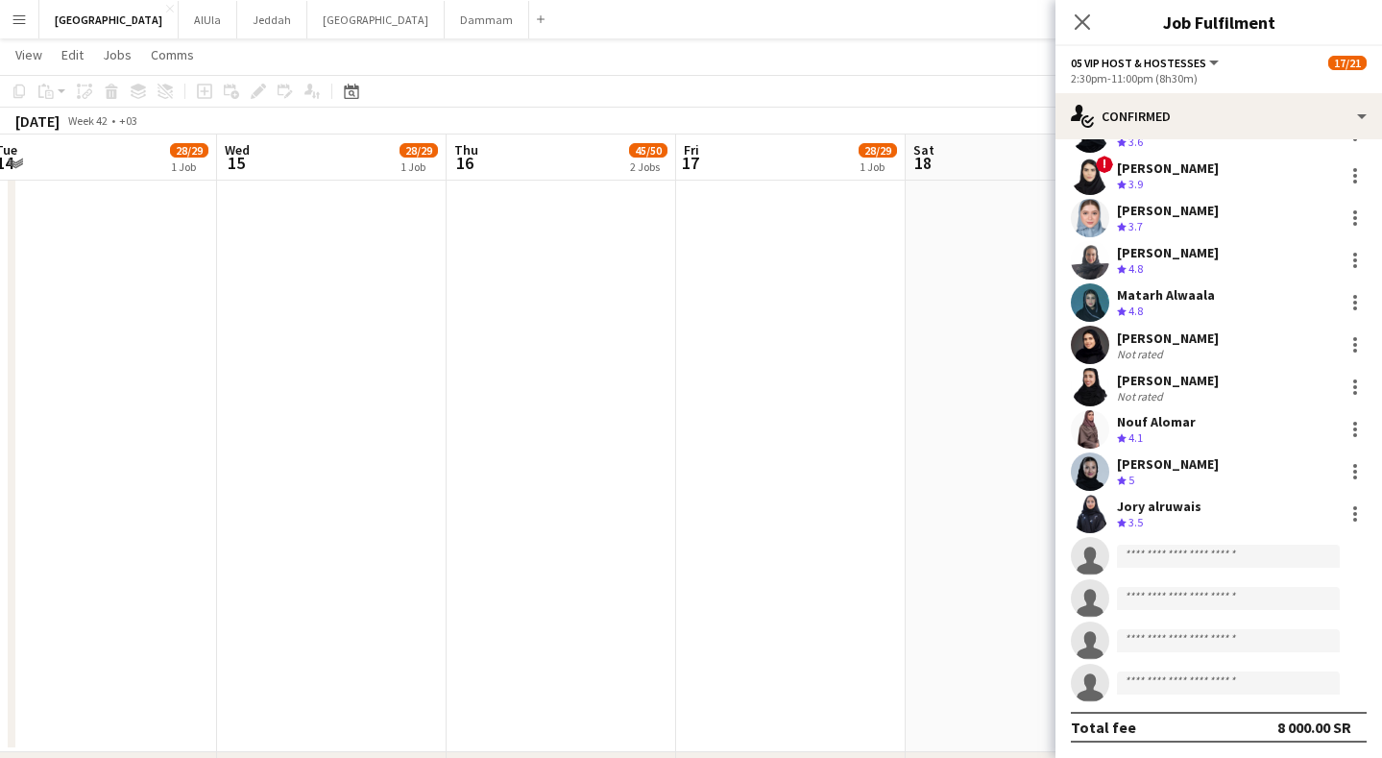
scroll to position [0, 424]
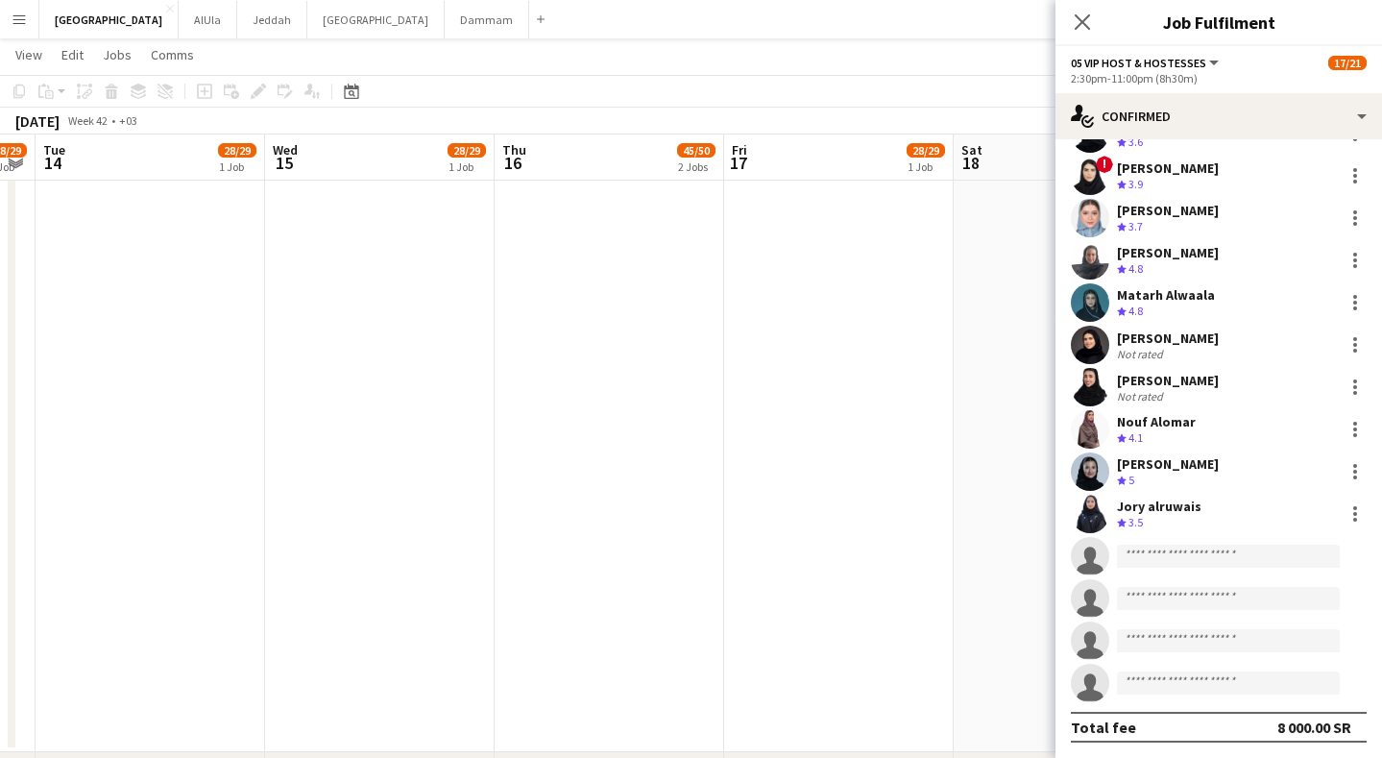
drag, startPoint x: 647, startPoint y: 190, endPoint x: 742, endPoint y: 199, distance: 95.5
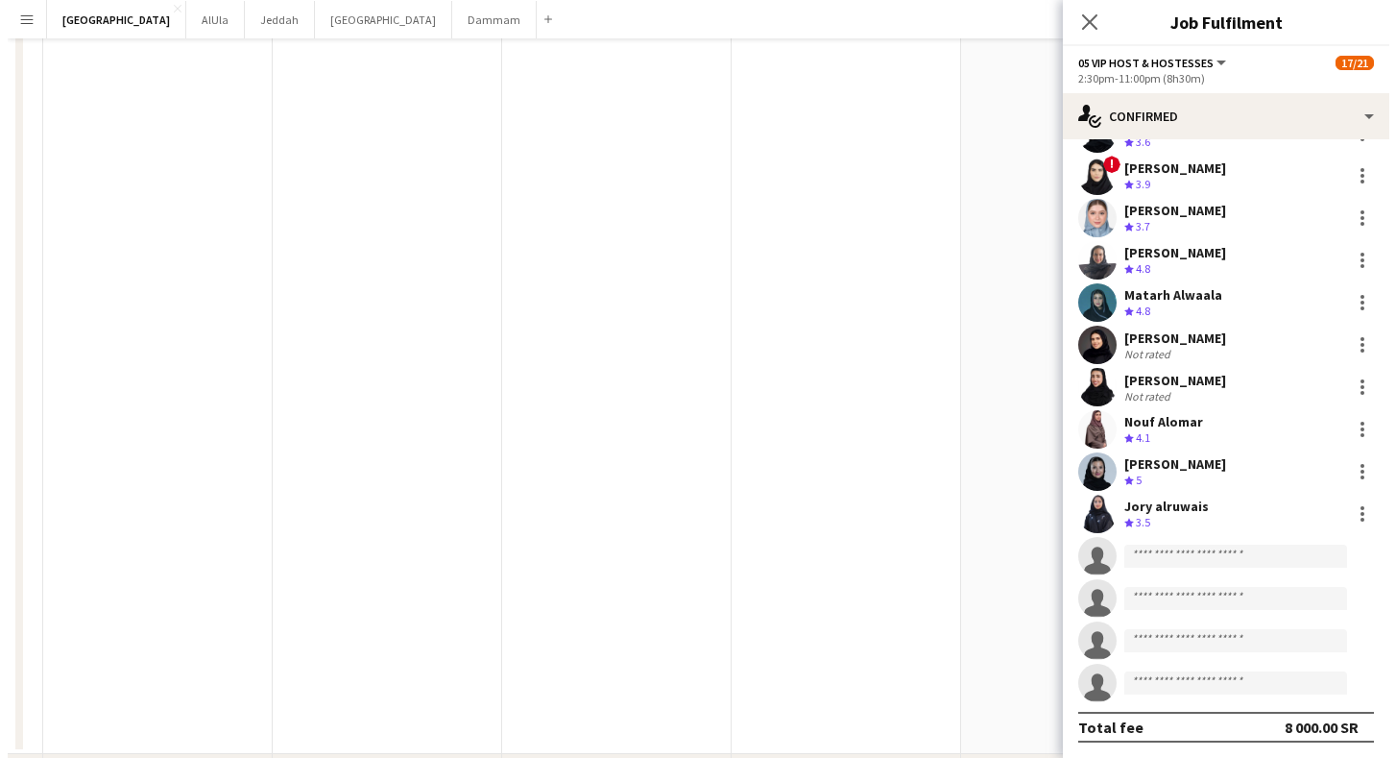
scroll to position [0, 0]
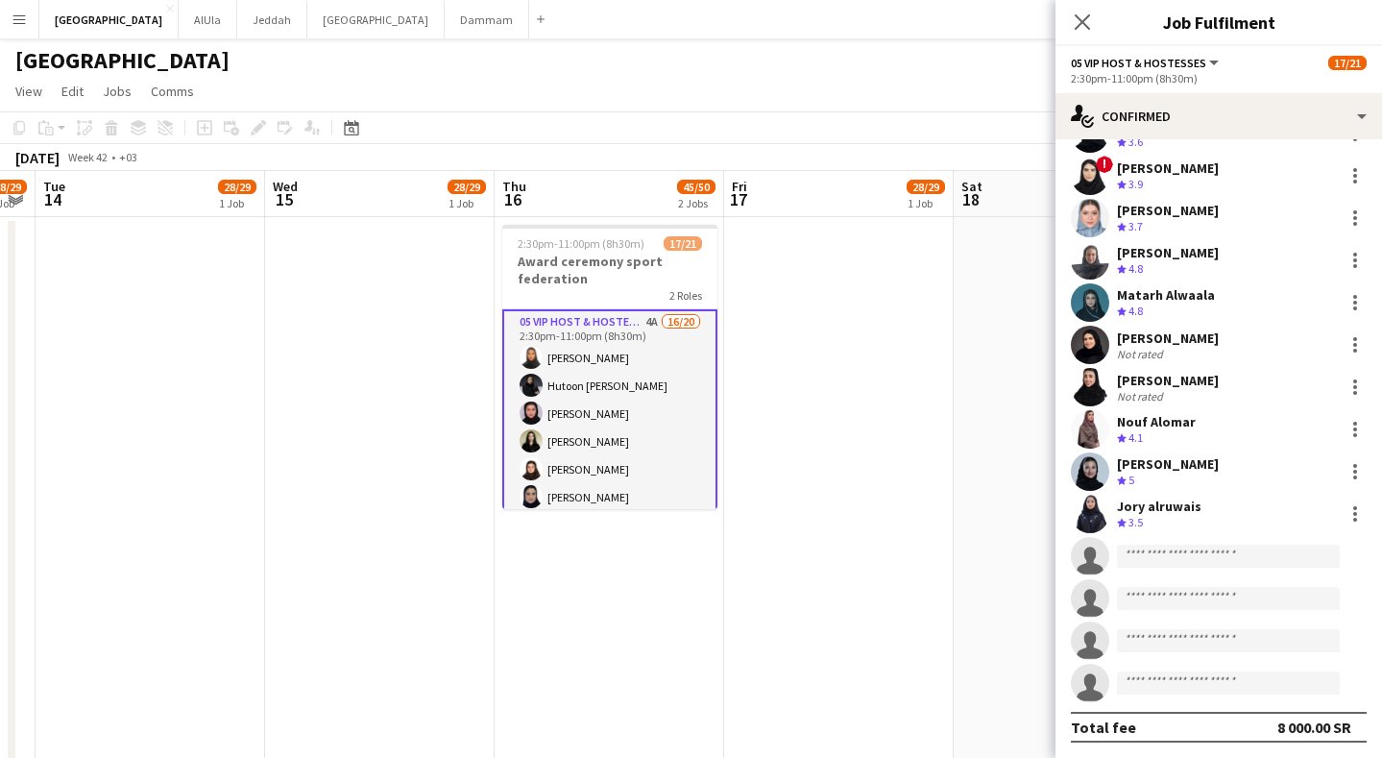
click at [607, 432] on app-card-role "05 VIP Host & Hostesses 4A 16/20 2:30pm-11:00pm (8h30m) [PERSON_NAME] Hutoon [P…" at bounding box center [609, 608] width 215 height 598
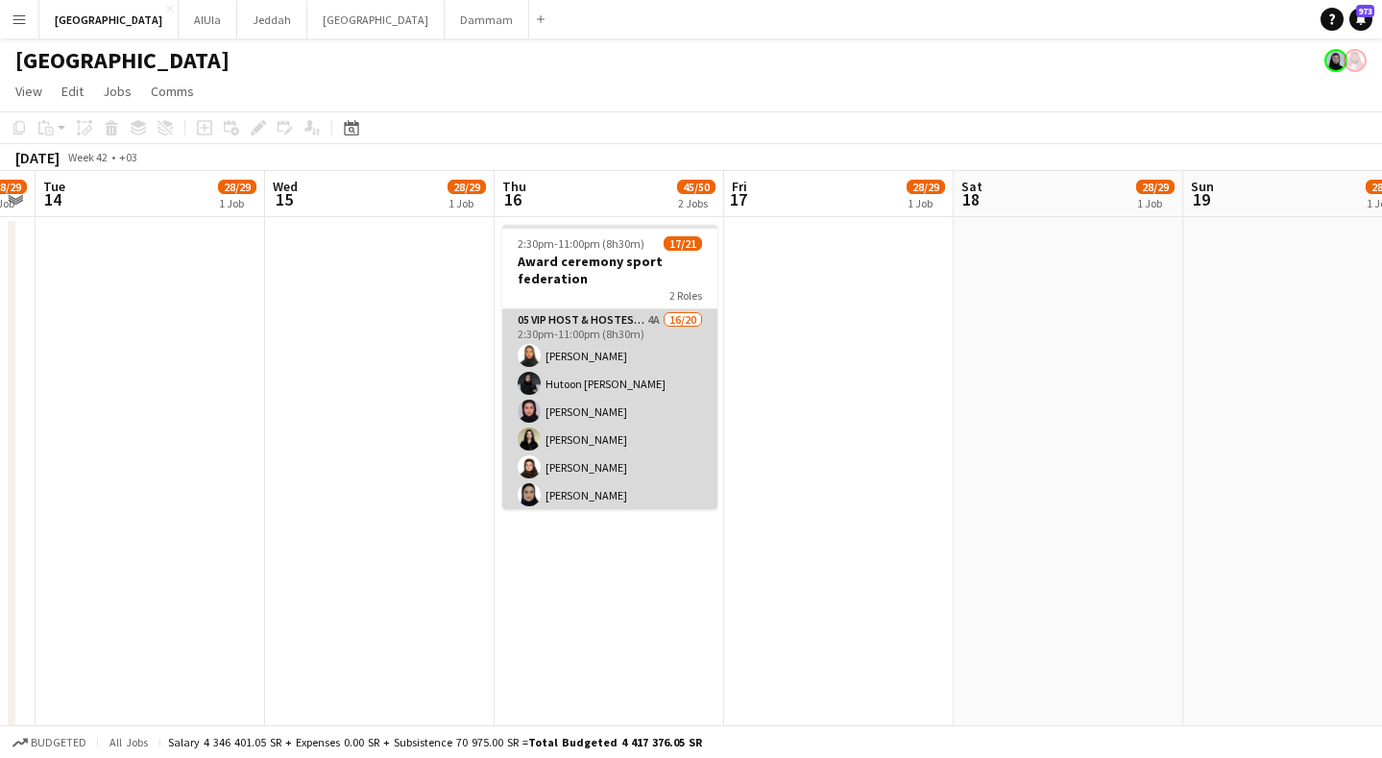
click at [607, 433] on app-card-role "05 VIP Host & Hostesses 4A 16/20 2:30pm-11:00pm (8h30m) [PERSON_NAME] Hutoon [P…" at bounding box center [609, 606] width 215 height 595
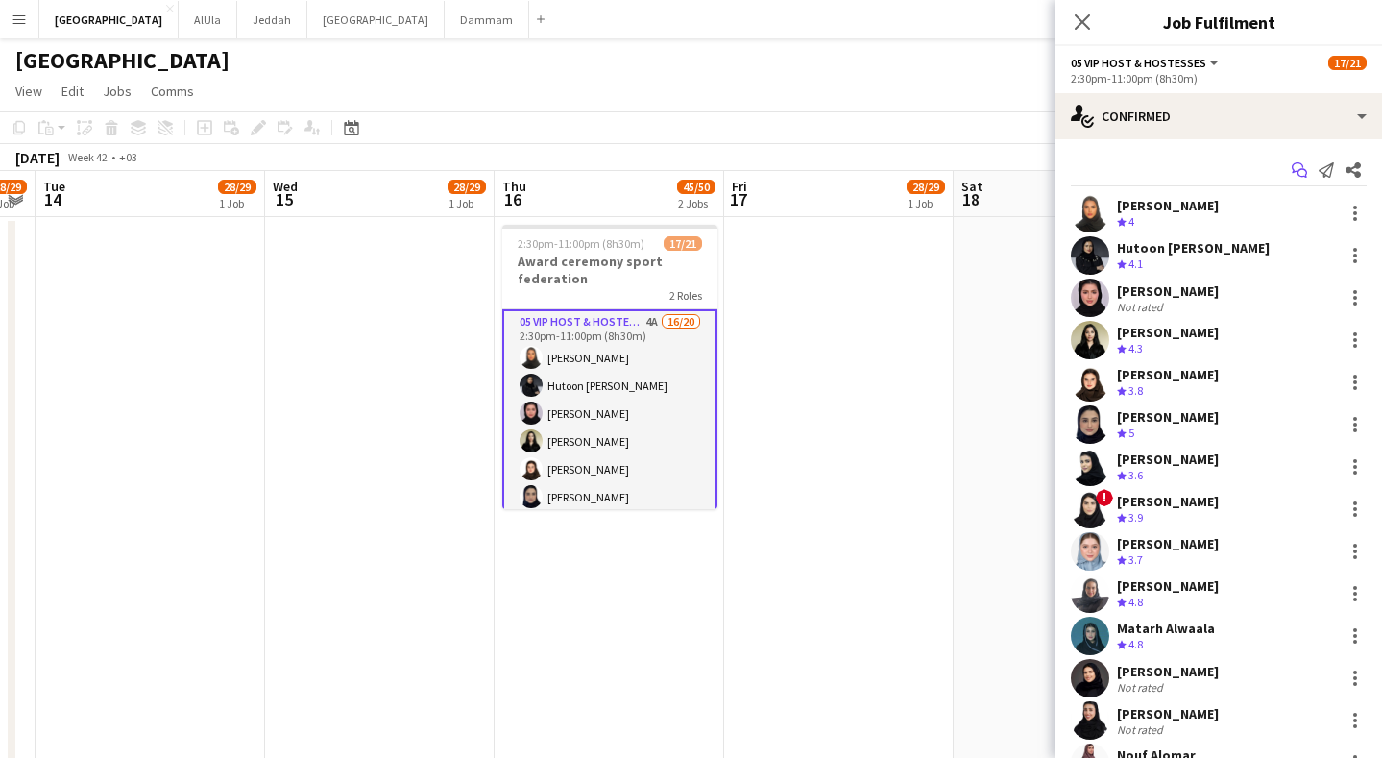
click at [1295, 169] on app-icon "Start chat" at bounding box center [1299, 170] width 27 height 27
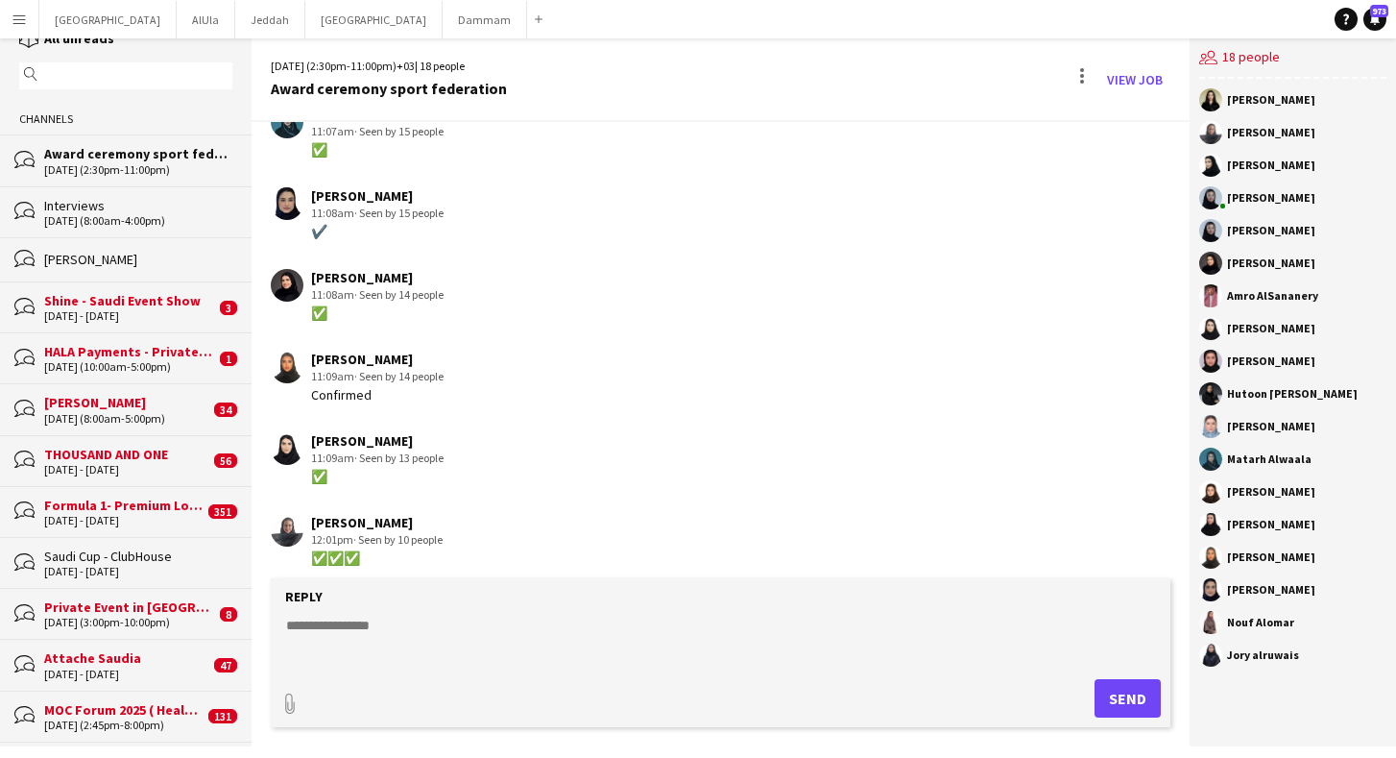
scroll to position [911, 0]
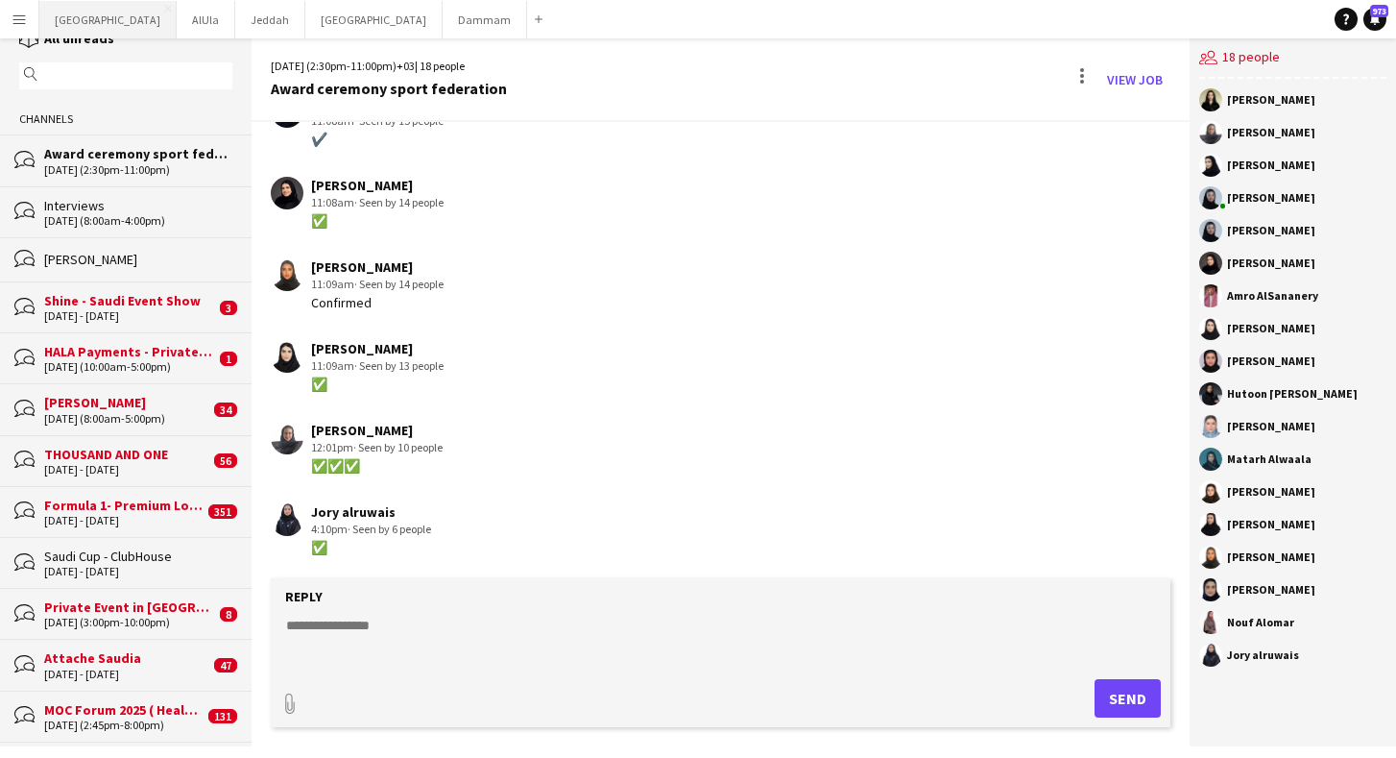
click at [72, 14] on button "Riyadh Close" at bounding box center [107, 19] width 137 height 37
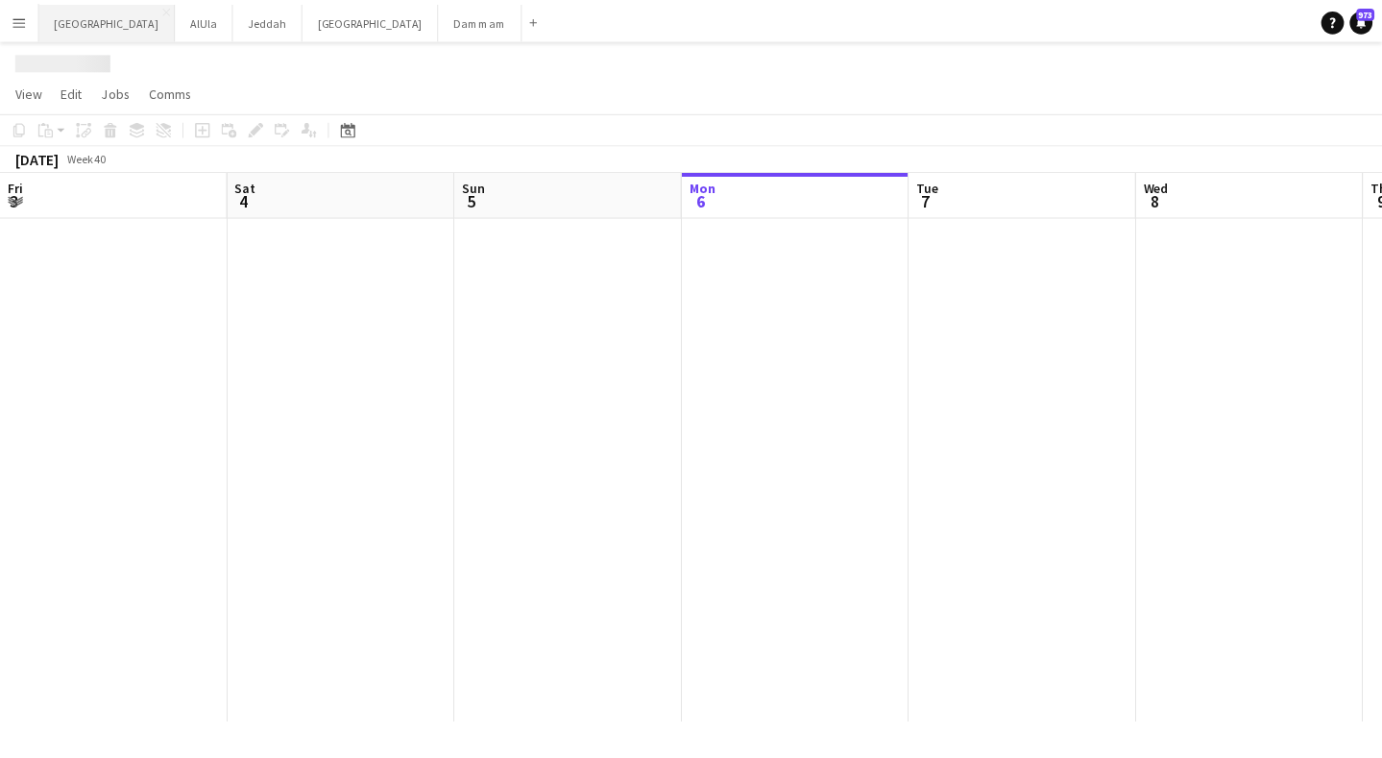
scroll to position [0, 459]
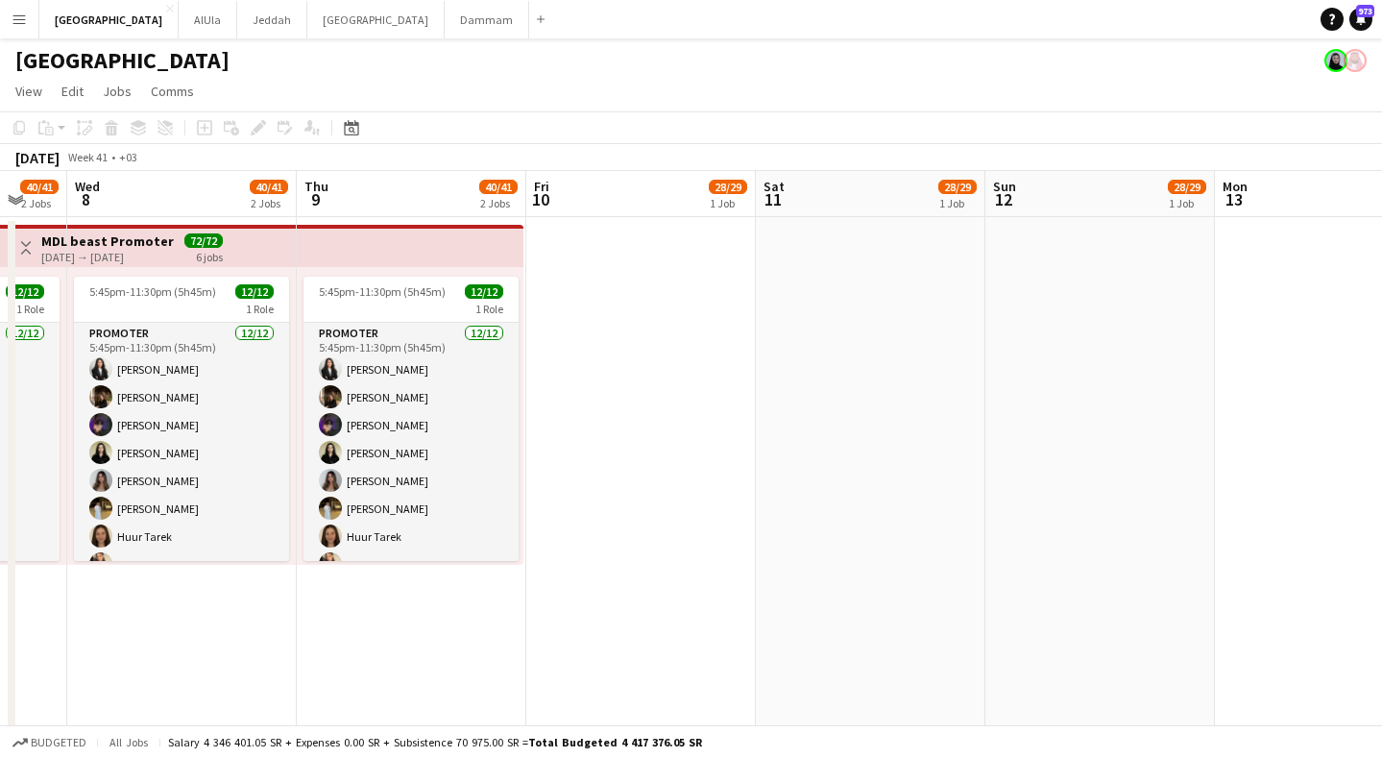
drag, startPoint x: 824, startPoint y: 230, endPoint x: 680, endPoint y: 211, distance: 145.2
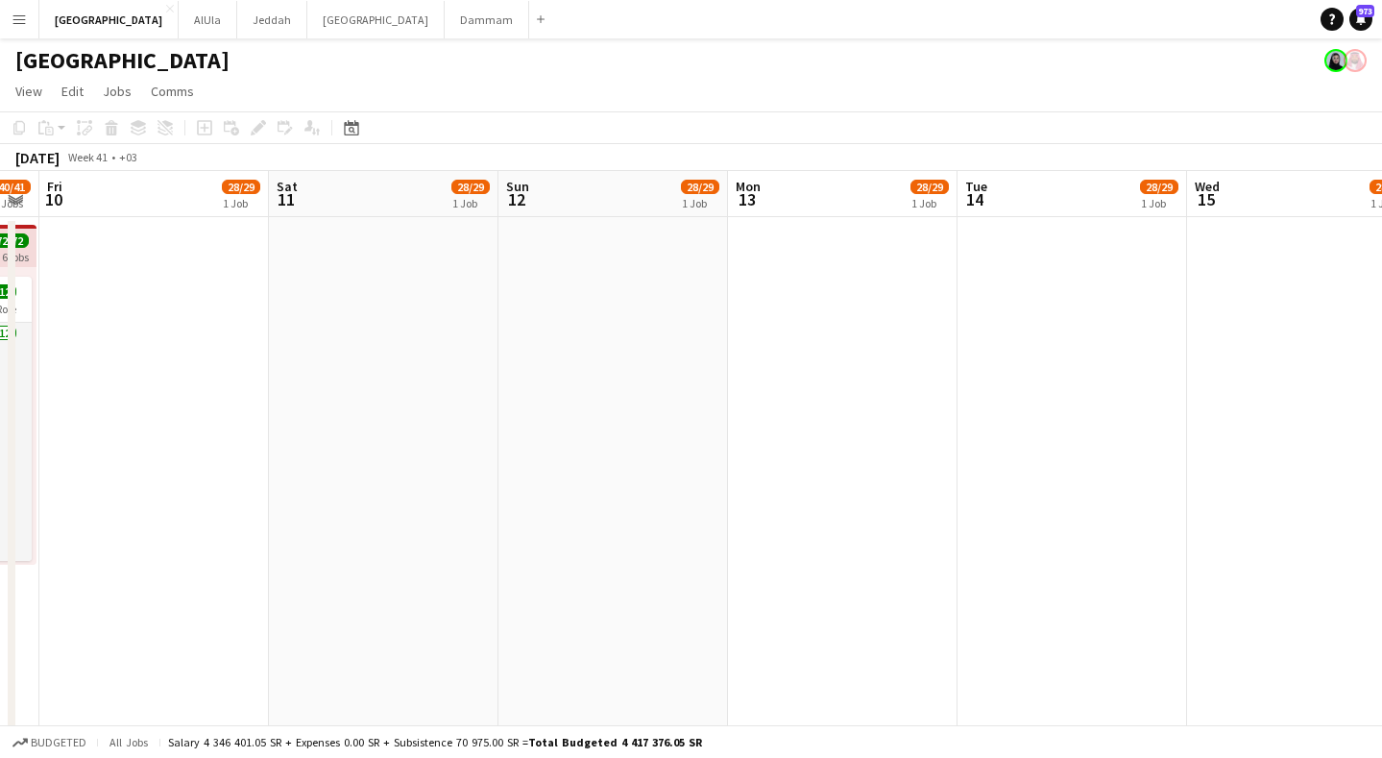
drag, startPoint x: 871, startPoint y: 215, endPoint x: 813, endPoint y: 215, distance: 57.6
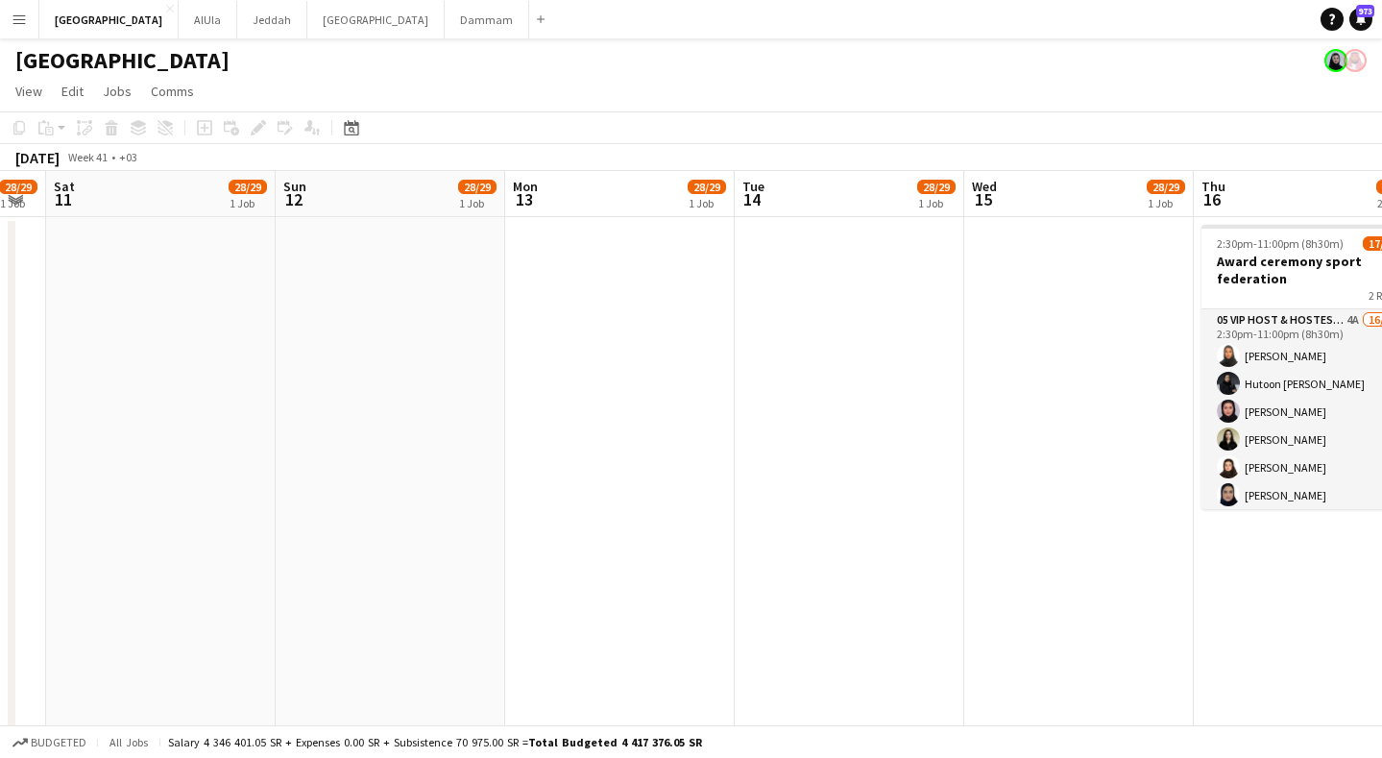
drag, startPoint x: 1125, startPoint y: 196, endPoint x: 955, endPoint y: 211, distance: 170.7
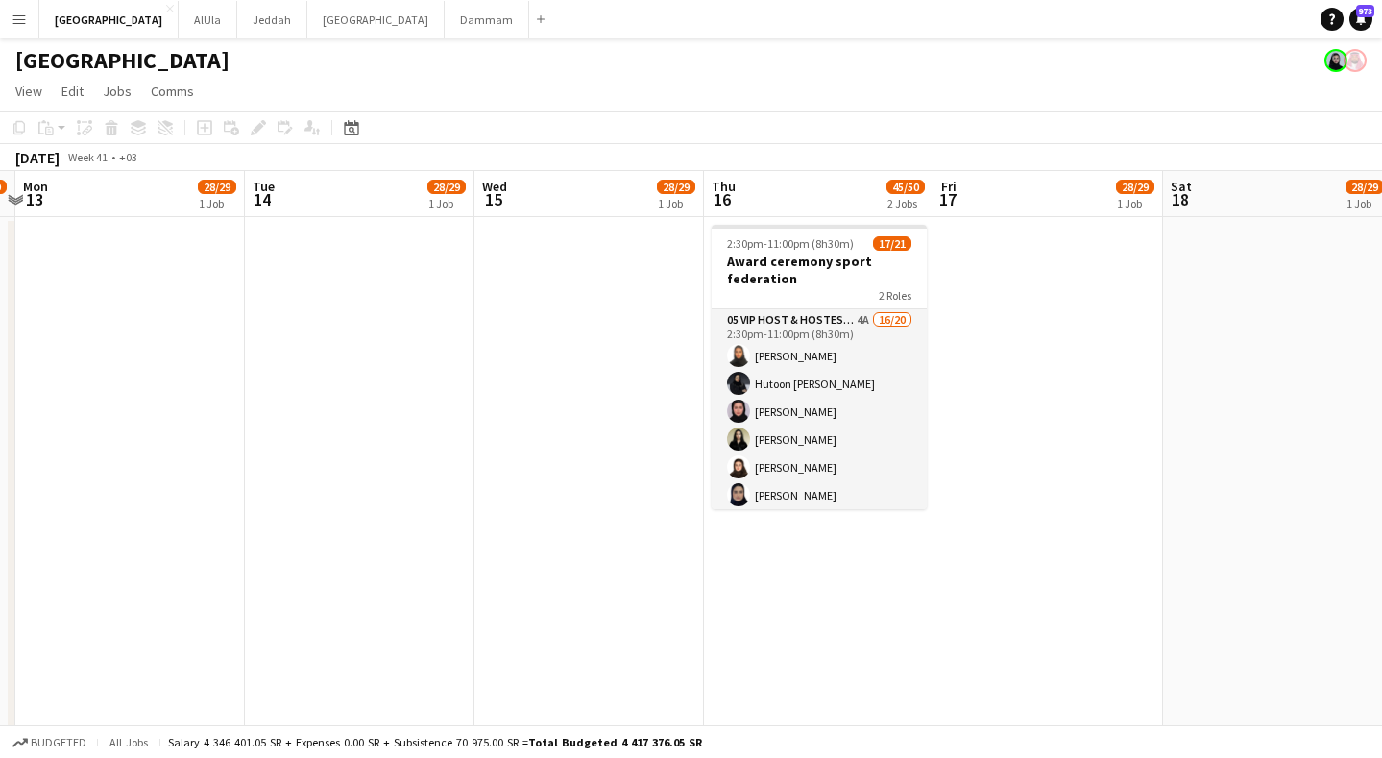
scroll to position [0, 801]
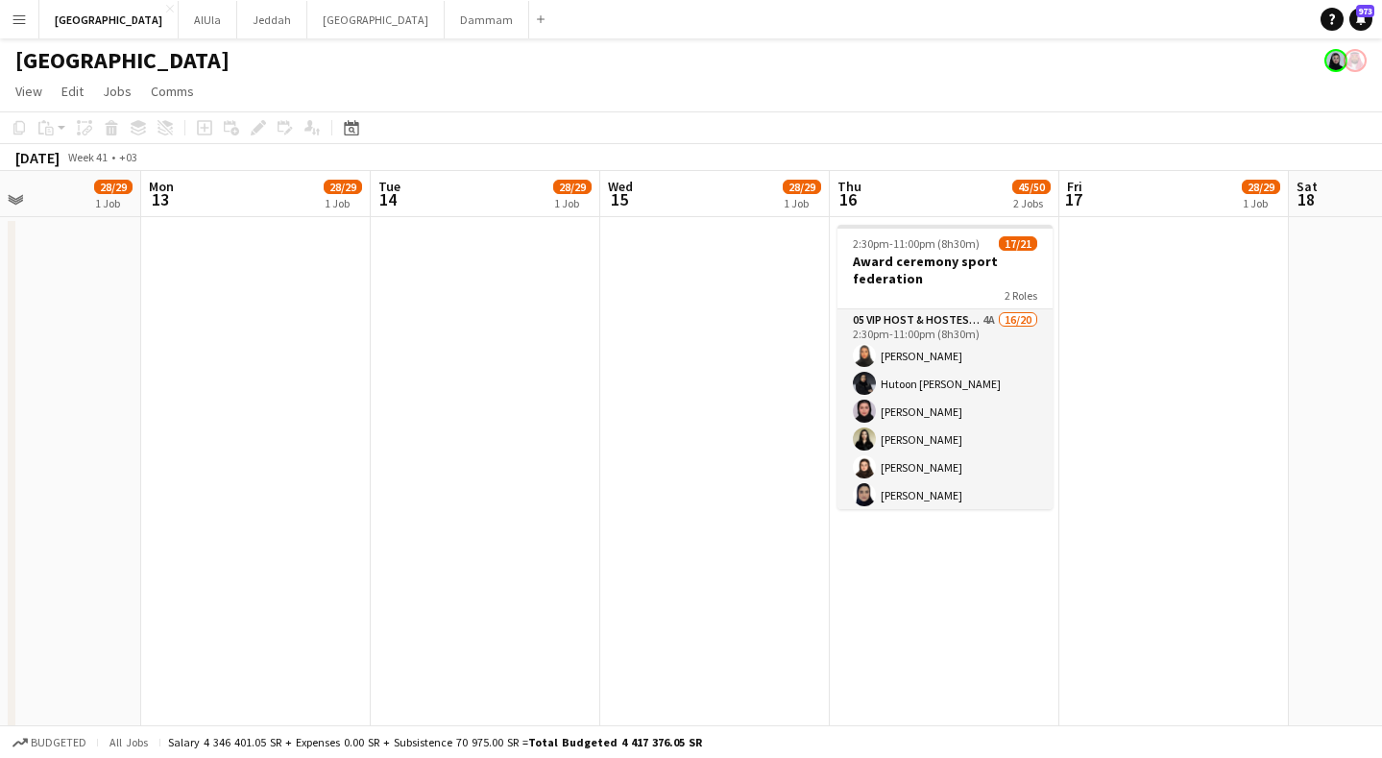
drag, startPoint x: 1147, startPoint y: 205, endPoint x: 907, endPoint y: 206, distance: 240.1
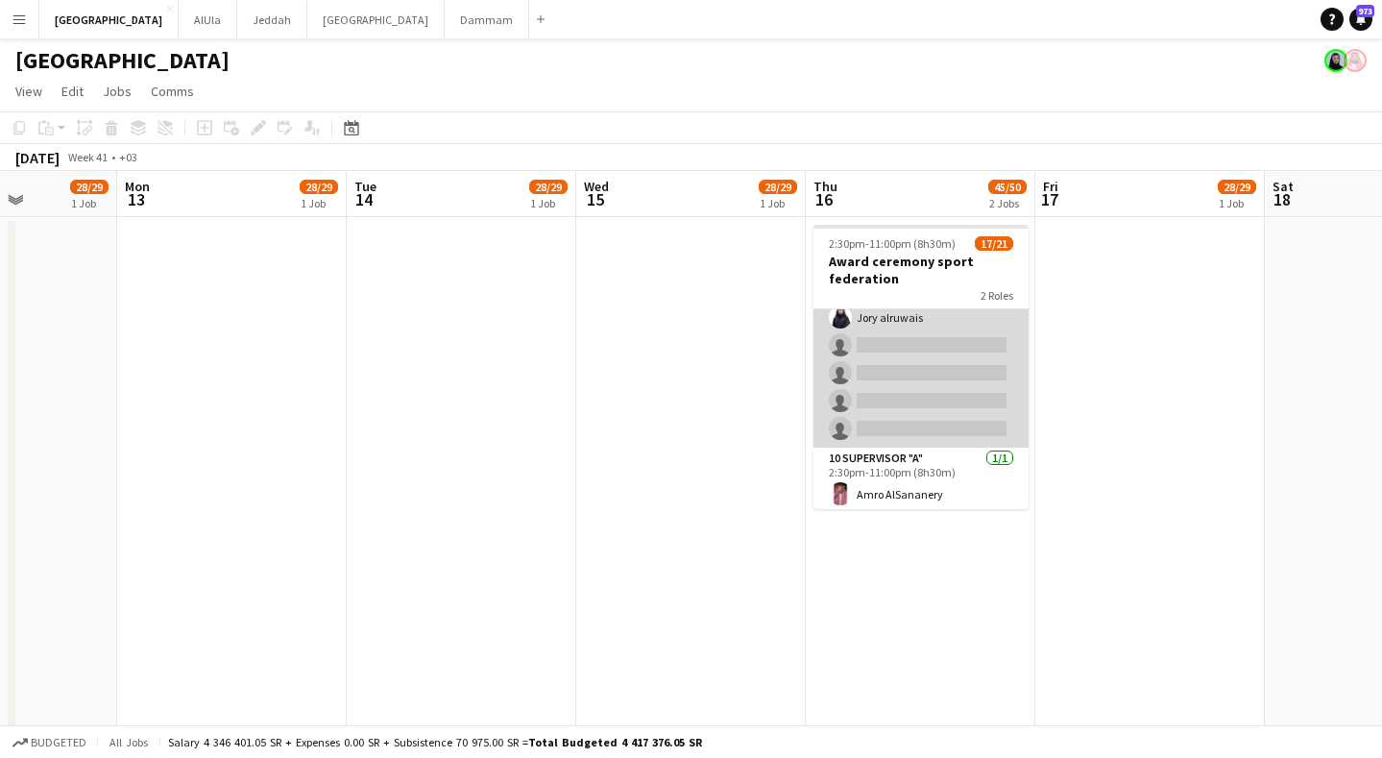
scroll to position [452, 0]
click at [927, 343] on app-card-role "05 VIP Host & Hostesses 4A 16/20 2:30pm-11:00pm (8h30m) [PERSON_NAME] Hutoon [P…" at bounding box center [920, 154] width 215 height 595
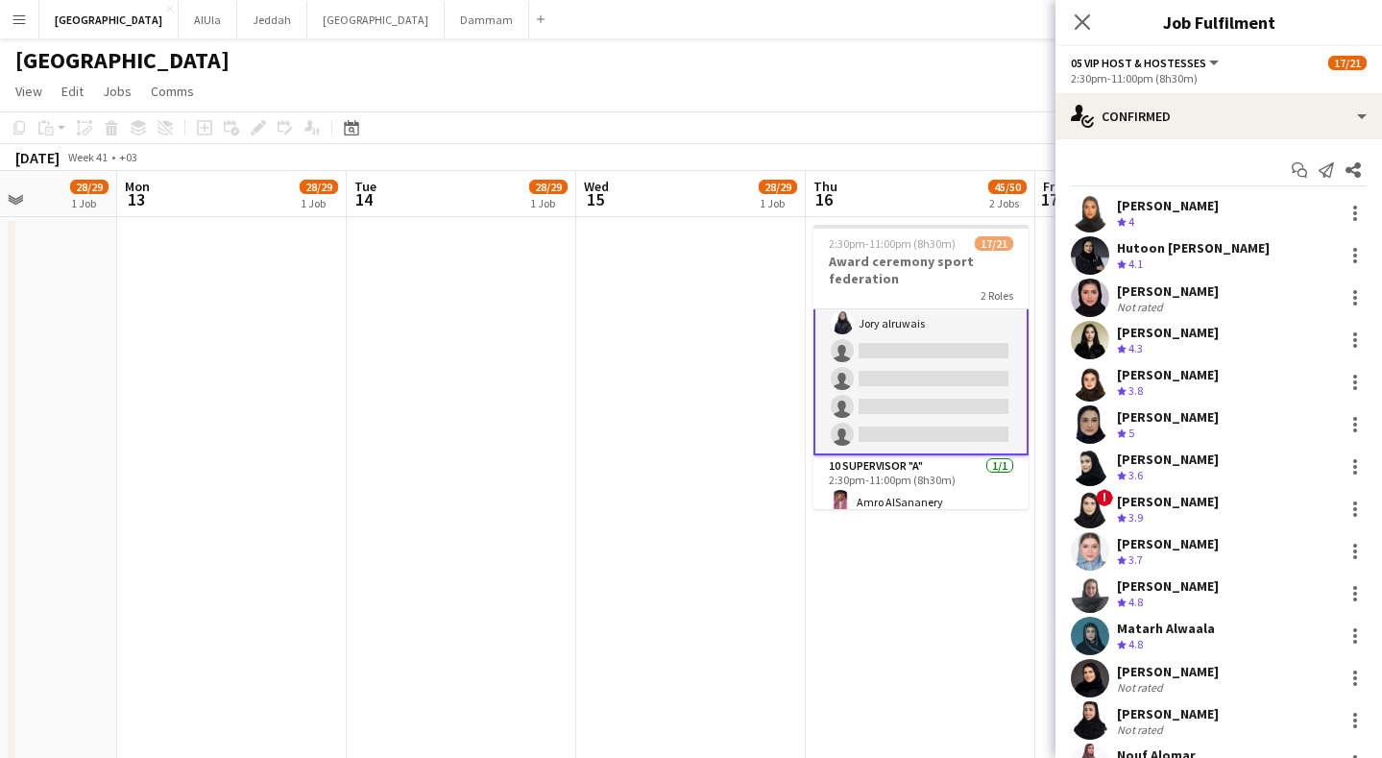
click at [928, 348] on app-card-role "05 VIP Host & Hostesses 4A 16/20 2:30pm-11:00pm (8h30m) [PERSON_NAME] Hutoon [P…" at bounding box center [920, 156] width 215 height 598
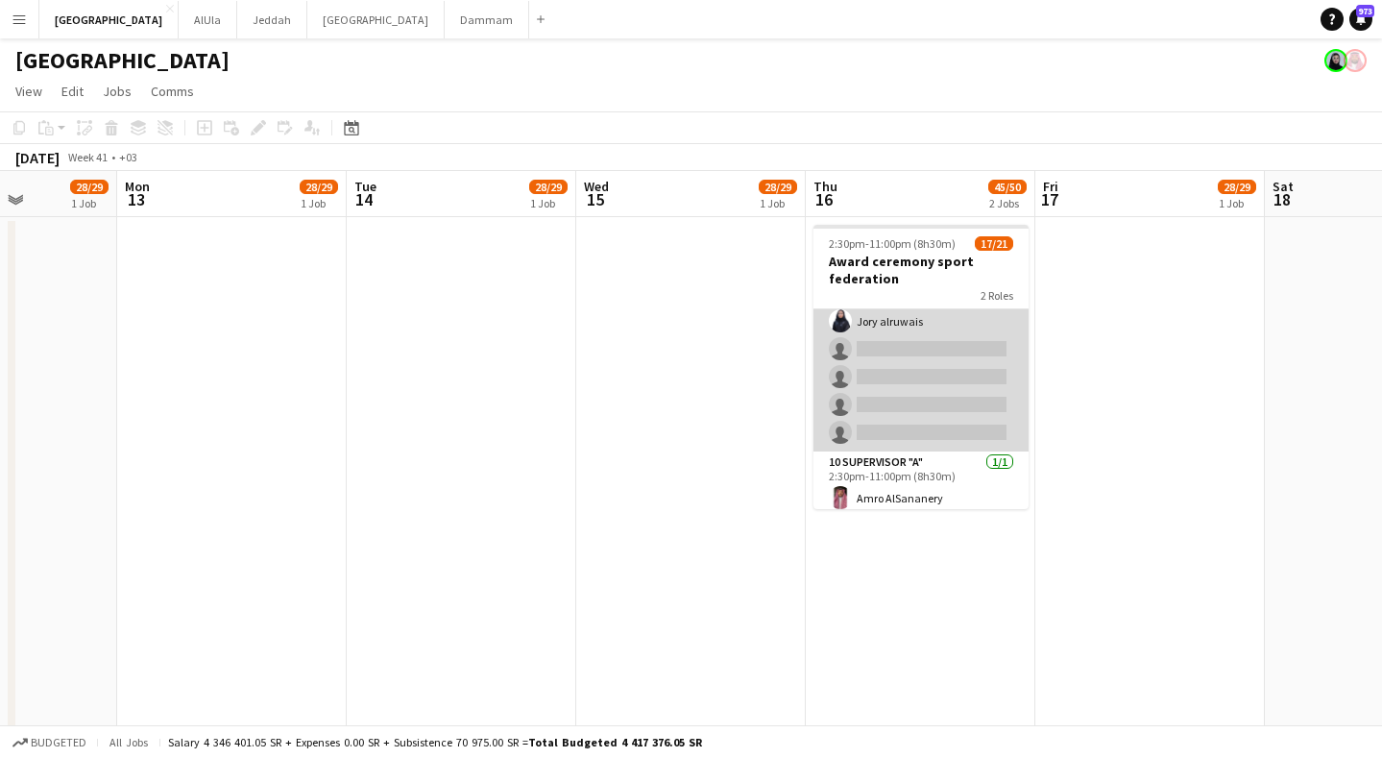
click at [928, 348] on app-card-role "05 VIP Host & Hostesses 4A 16/20 2:30pm-11:00pm (8h30m) [PERSON_NAME] Hutoon [P…" at bounding box center [920, 154] width 215 height 595
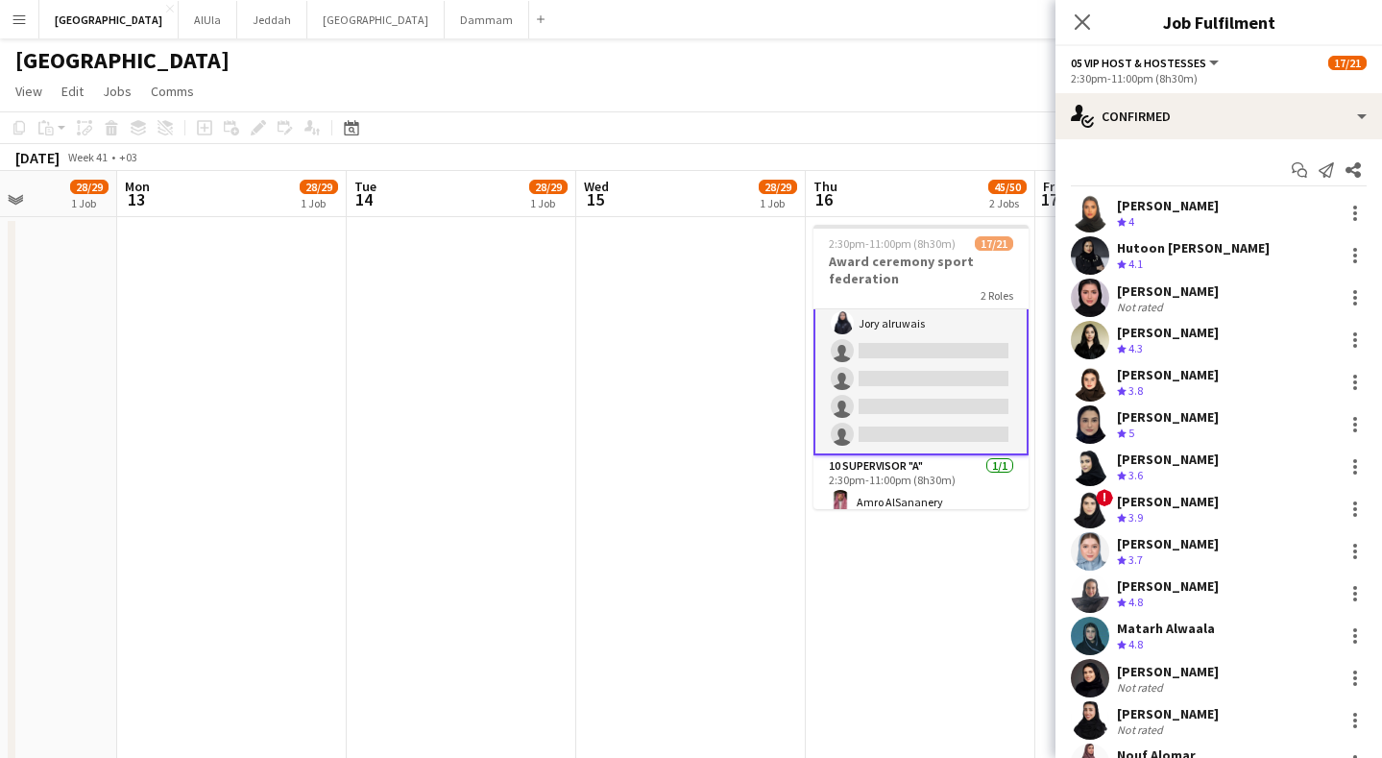
scroll to position [252, 0]
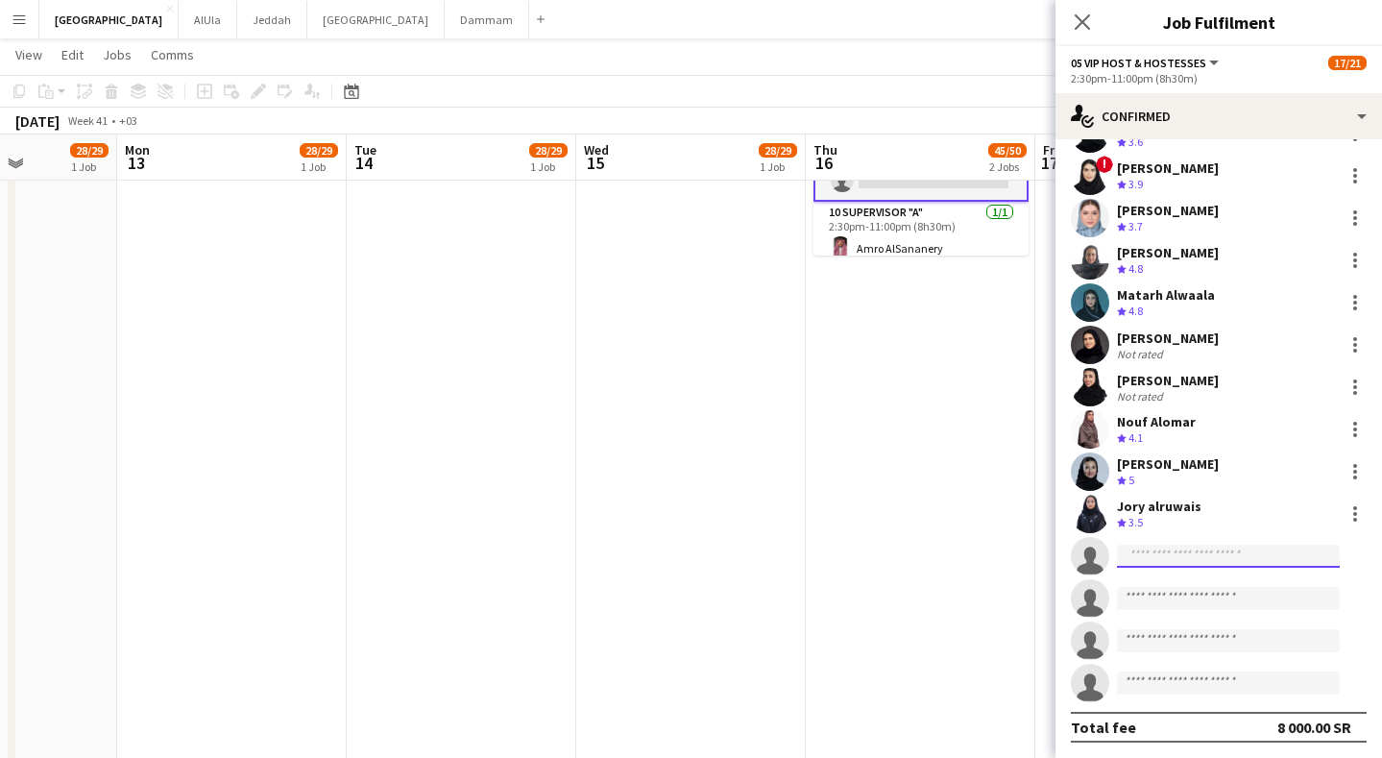
click at [1167, 551] on input at bounding box center [1228, 556] width 223 height 23
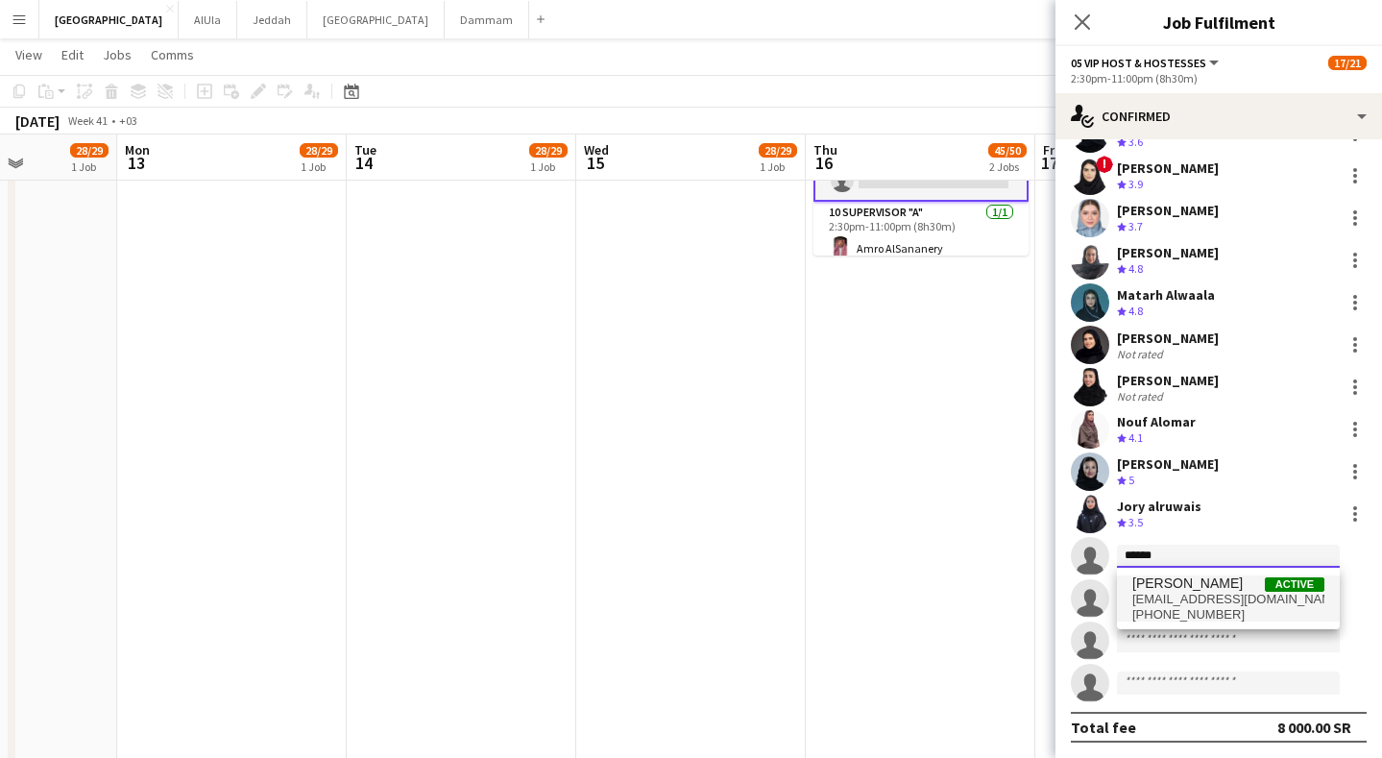
type input "******"
click at [1210, 611] on span "[PHONE_NUMBER]" at bounding box center [1228, 614] width 192 height 15
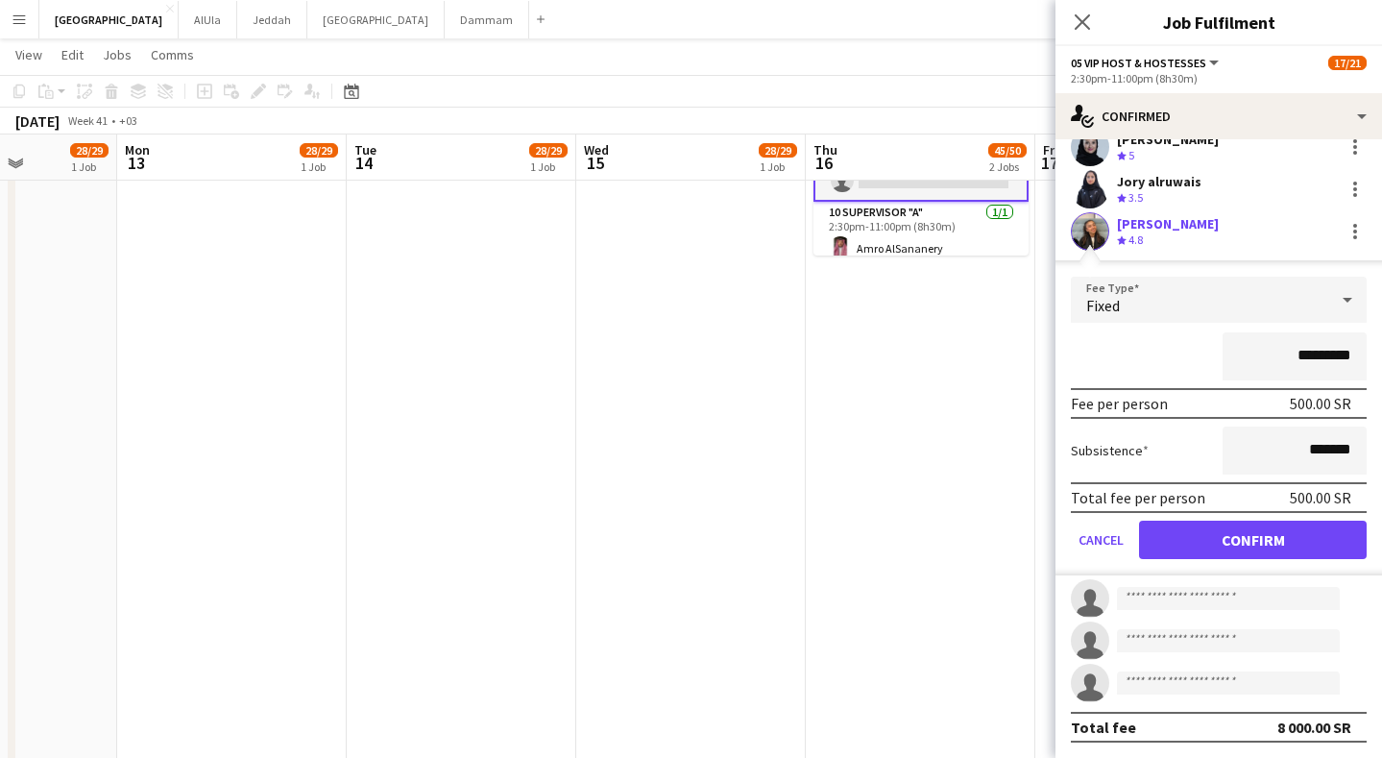
scroll to position [426, 0]
click at [1205, 540] on button "Confirm" at bounding box center [1253, 540] width 228 height 38
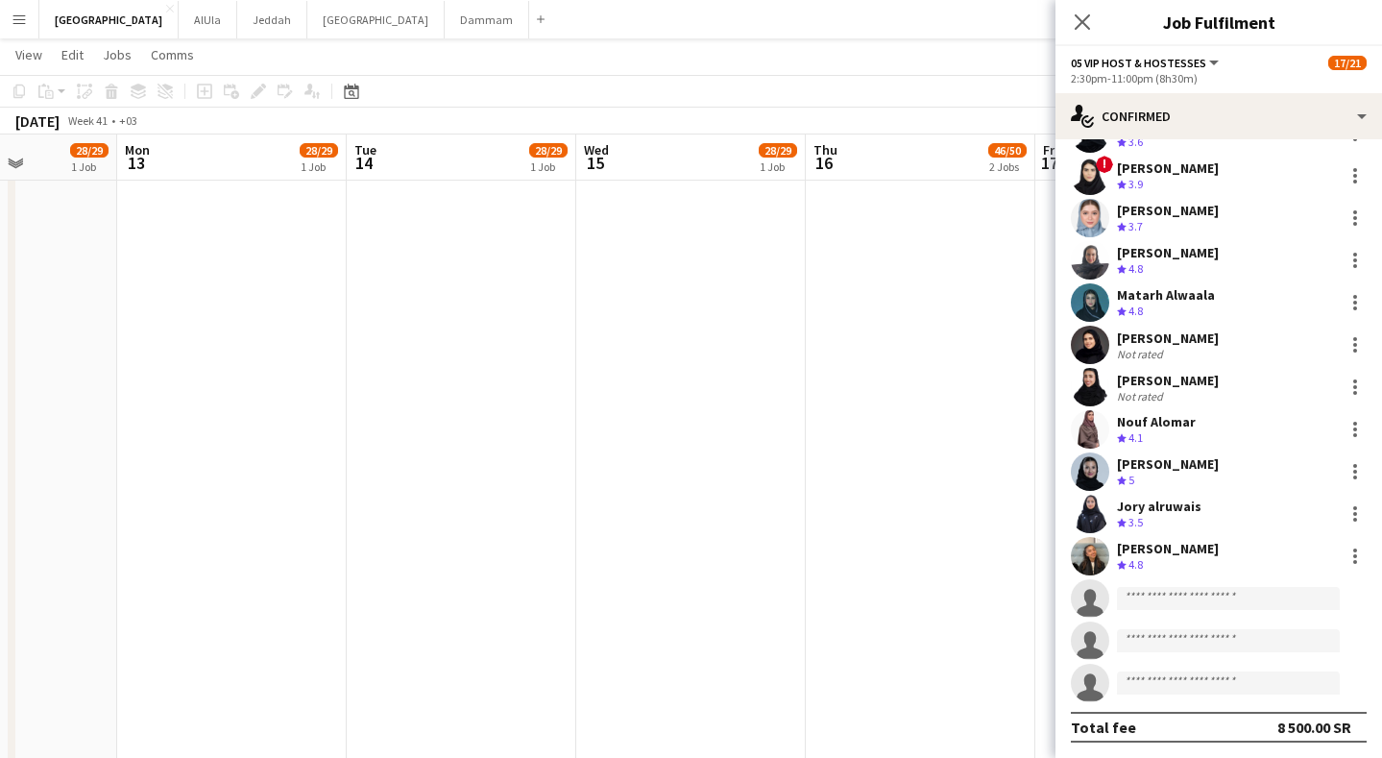
scroll to position [333, 0]
click at [1189, 605] on input at bounding box center [1228, 598] width 223 height 23
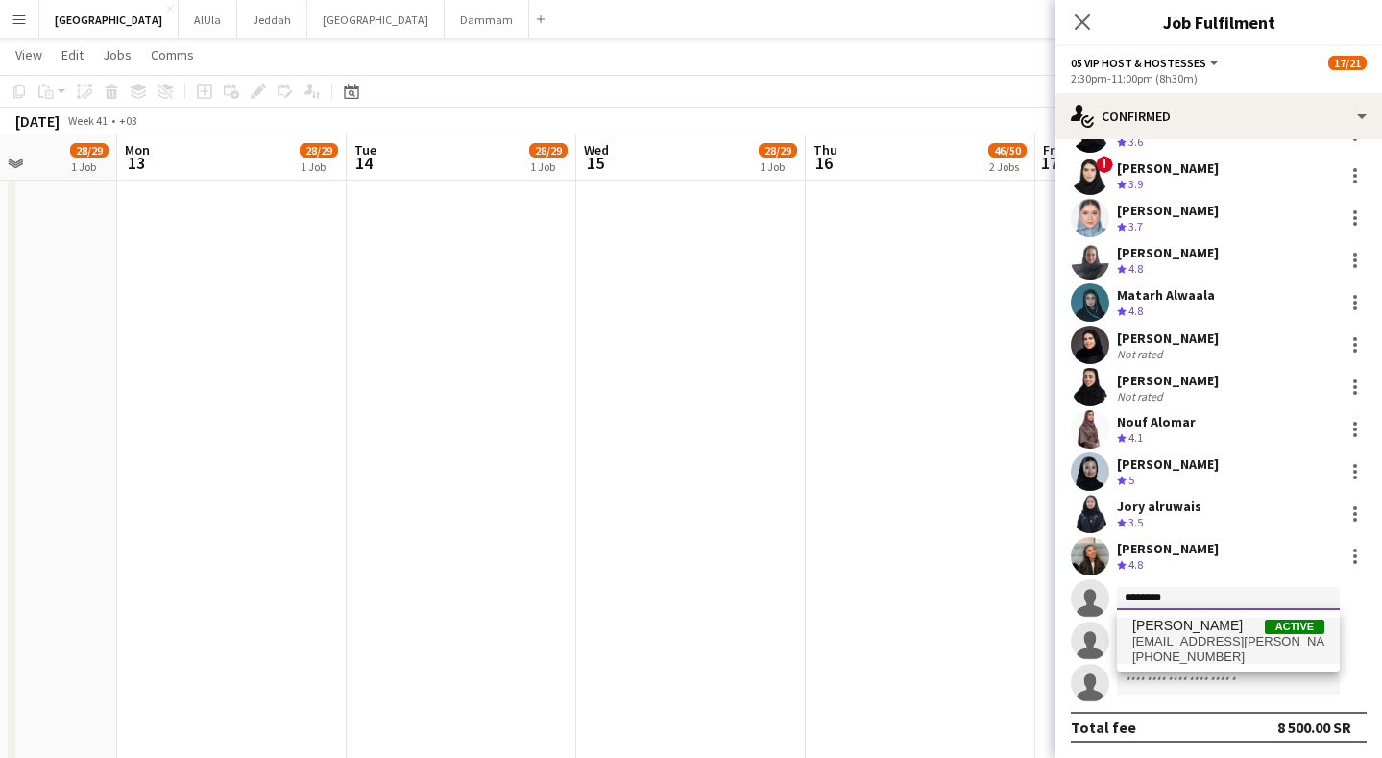
type input "********"
drag, startPoint x: 1204, startPoint y: 627, endPoint x: 1222, endPoint y: 643, distance: 23.1
click at [1222, 643] on span "[EMAIL_ADDRESS][PERSON_NAME][DOMAIN_NAME]" at bounding box center [1228, 641] width 192 height 15
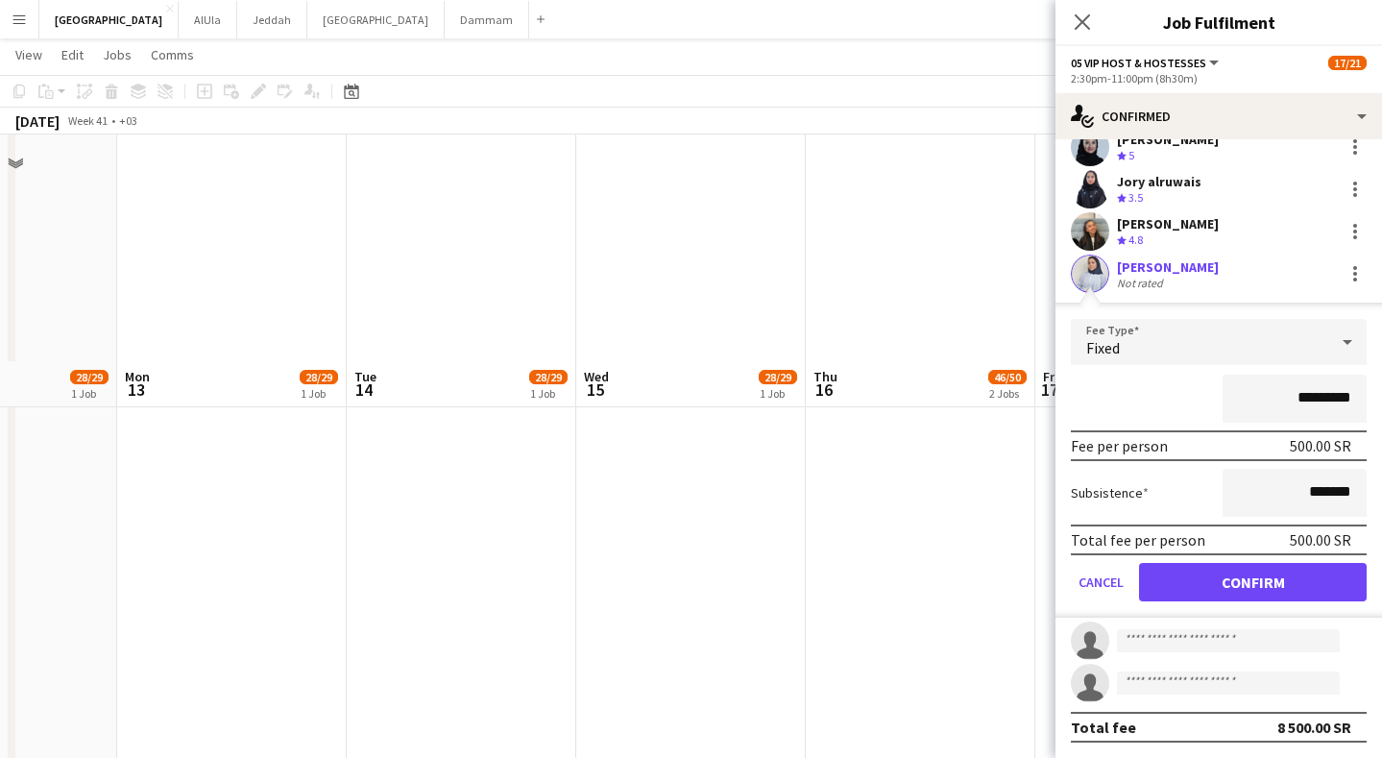
scroll to position [653, 0]
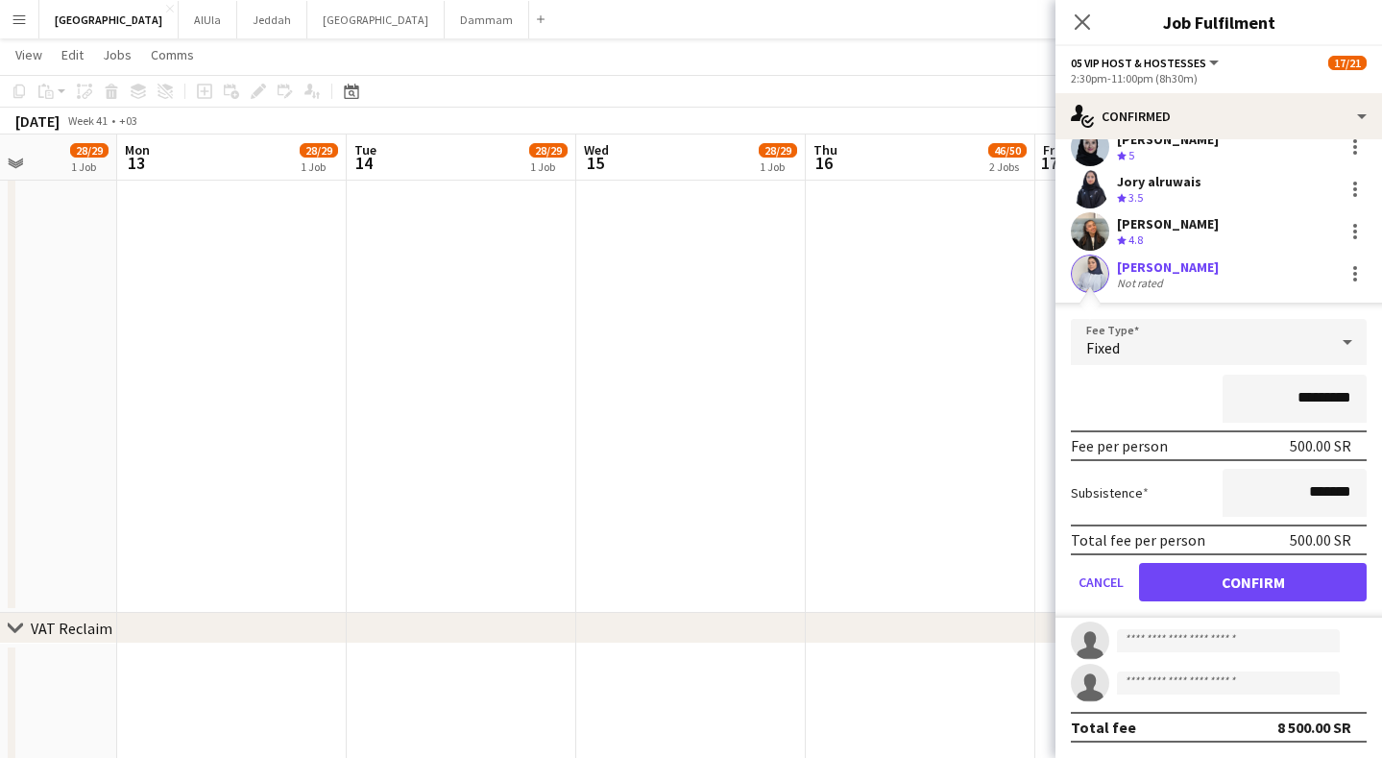
click at [1235, 591] on button "Confirm" at bounding box center [1253, 582] width 228 height 38
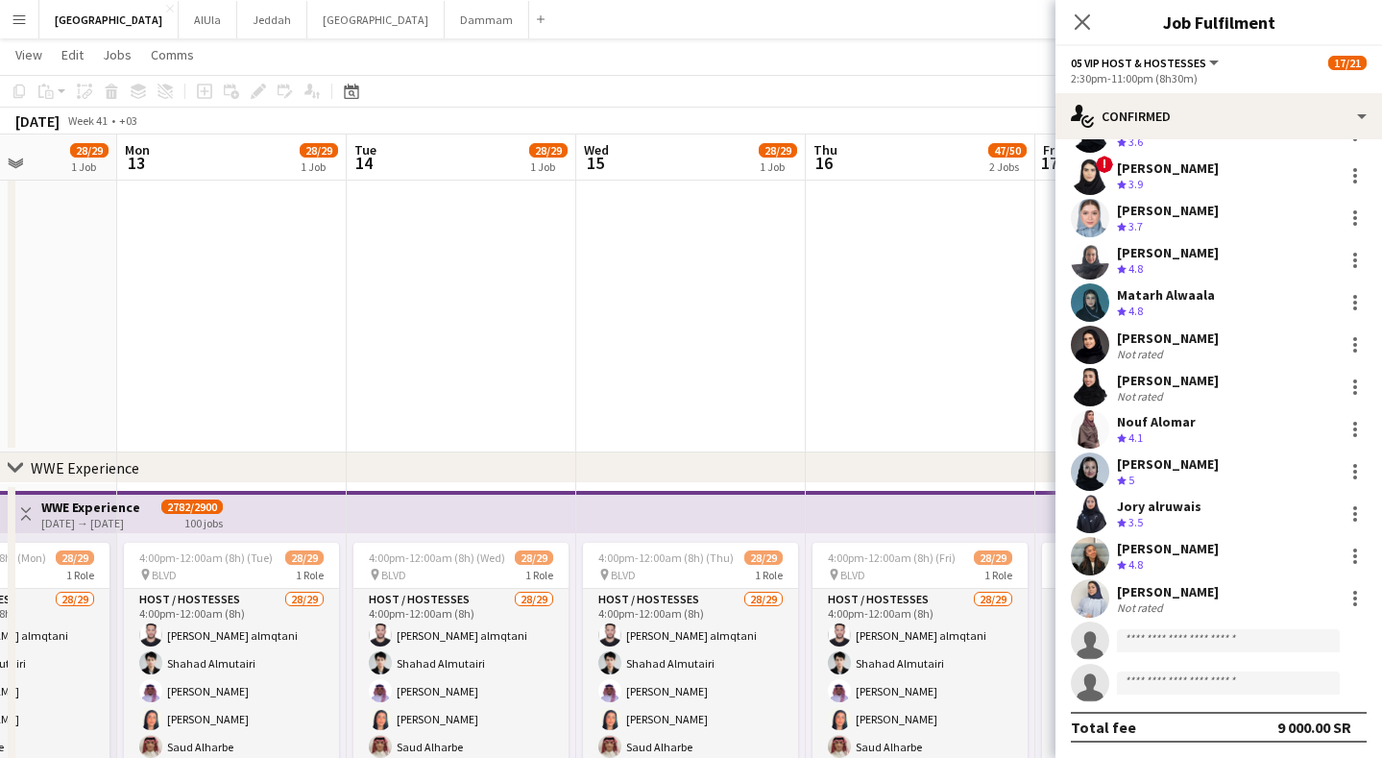
scroll to position [1789, 0]
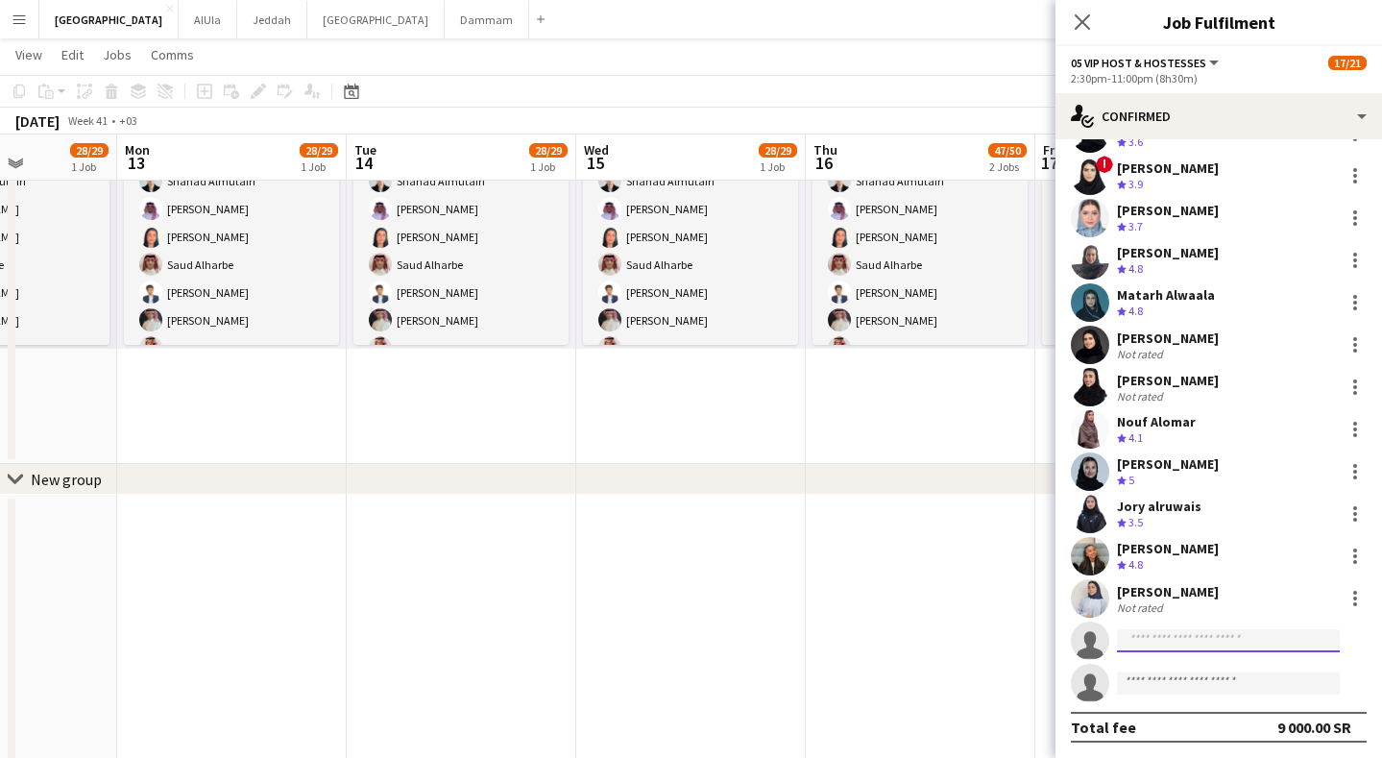
click at [1223, 639] on input at bounding box center [1228, 640] width 223 height 23
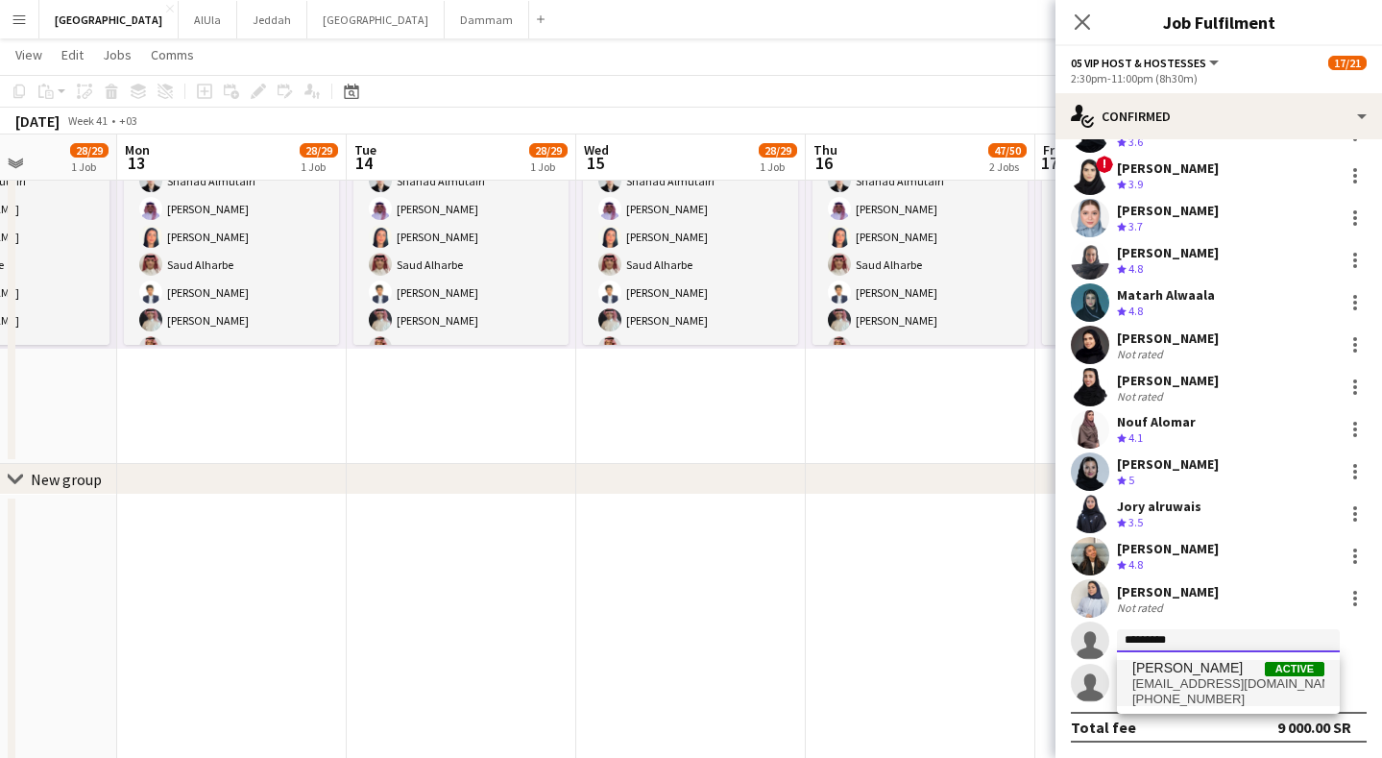
type input "*********"
drag, startPoint x: 1192, startPoint y: 674, endPoint x: 1231, endPoint y: 677, distance: 39.5
click at [1231, 676] on span "[EMAIL_ADDRESS][DOMAIN_NAME]" at bounding box center [1228, 683] width 192 height 15
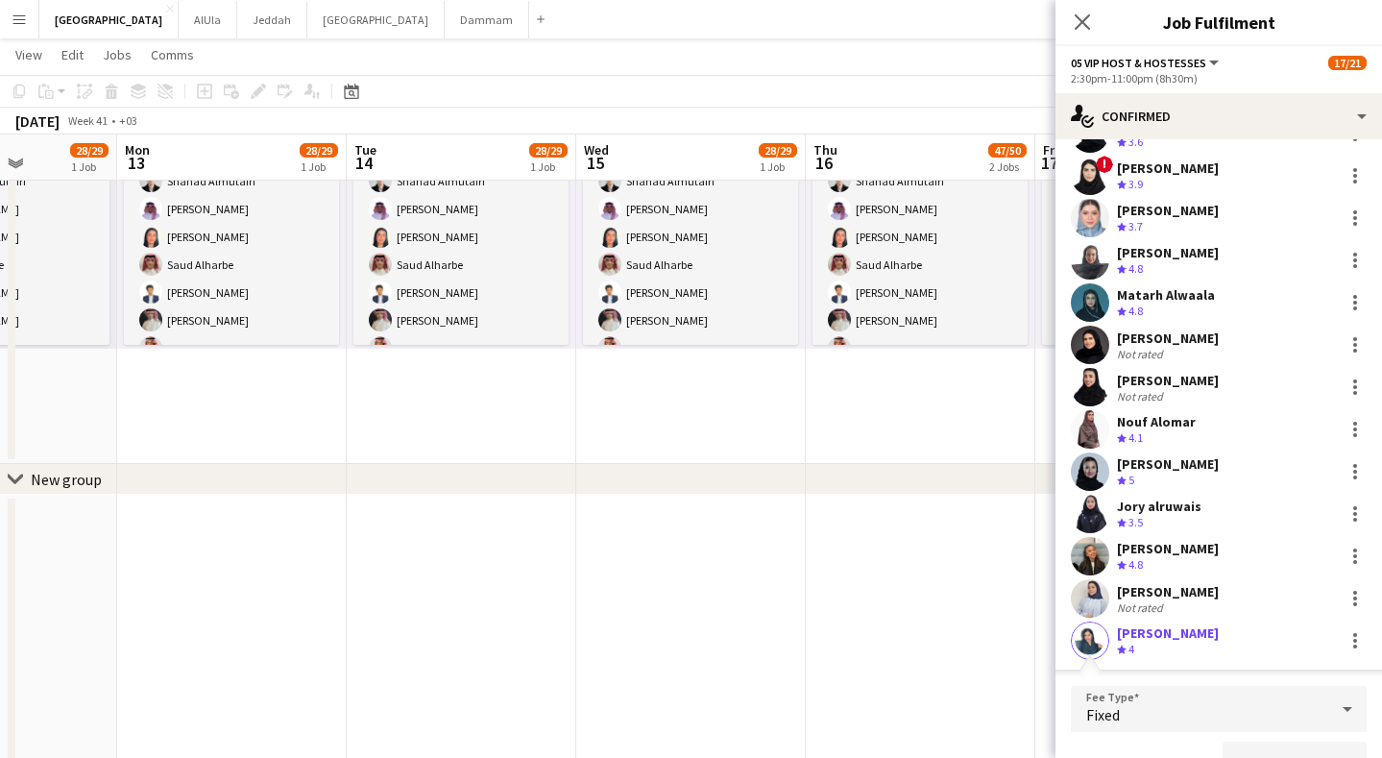
scroll to position [350, 0]
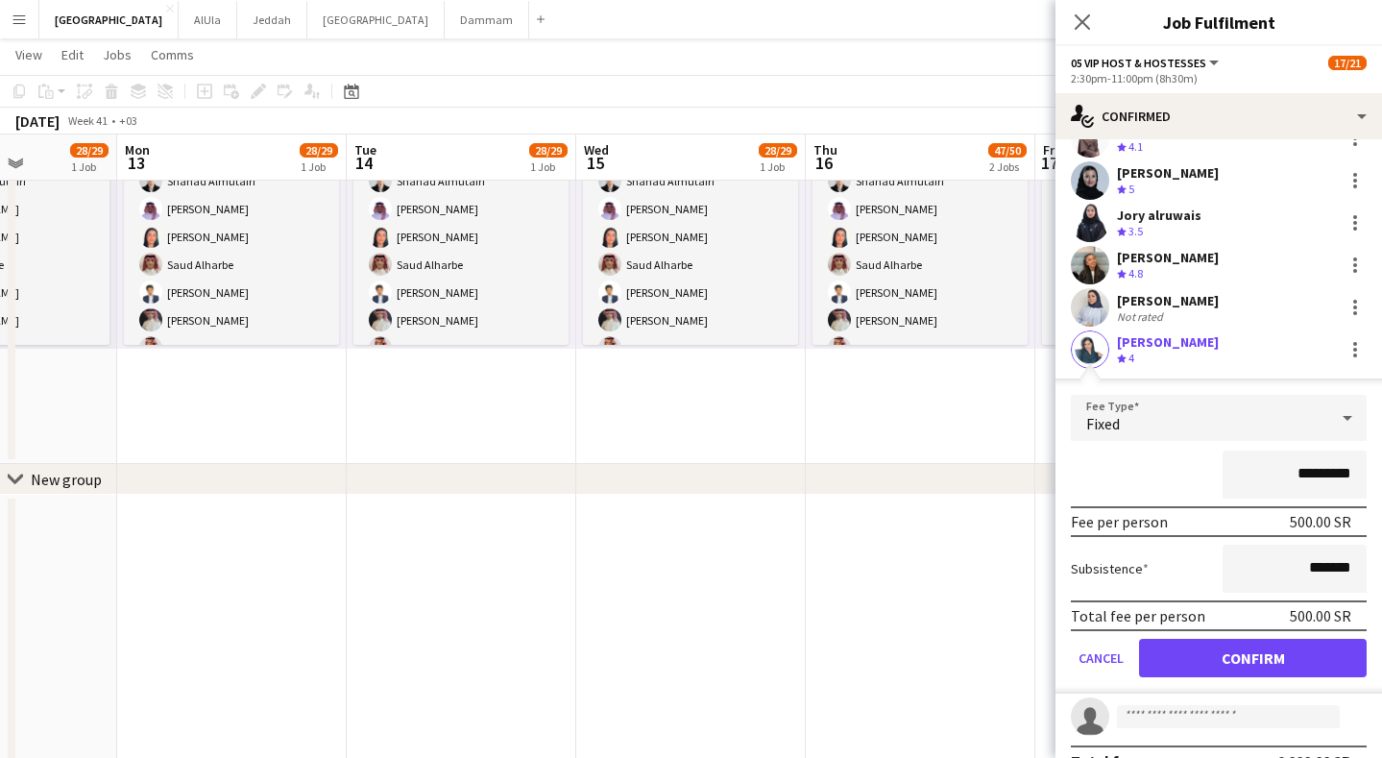
click at [1224, 670] on button "Confirm" at bounding box center [1253, 658] width 228 height 38
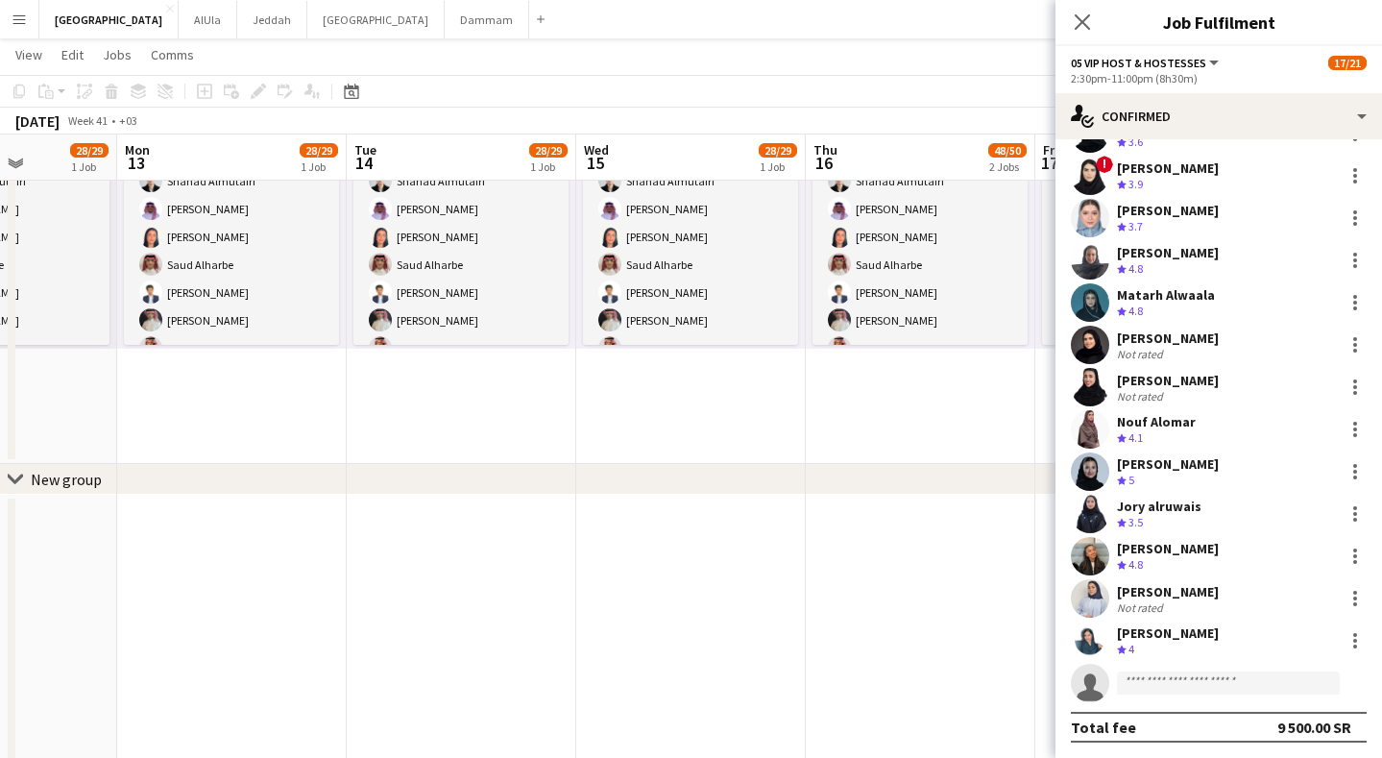
scroll to position [333, 0]
click at [965, 490] on div "chevron-right New group" at bounding box center [691, 479] width 1382 height 31
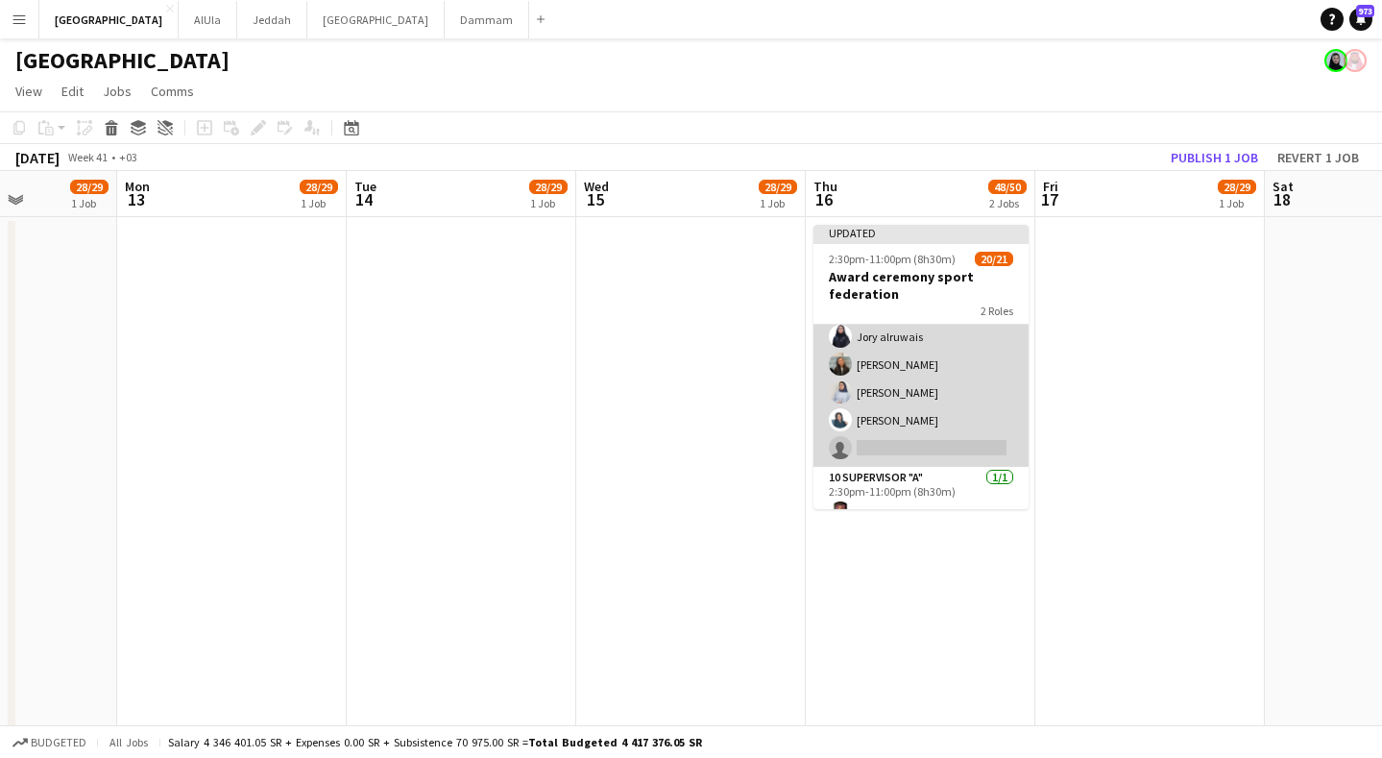
scroll to position [0, 0]
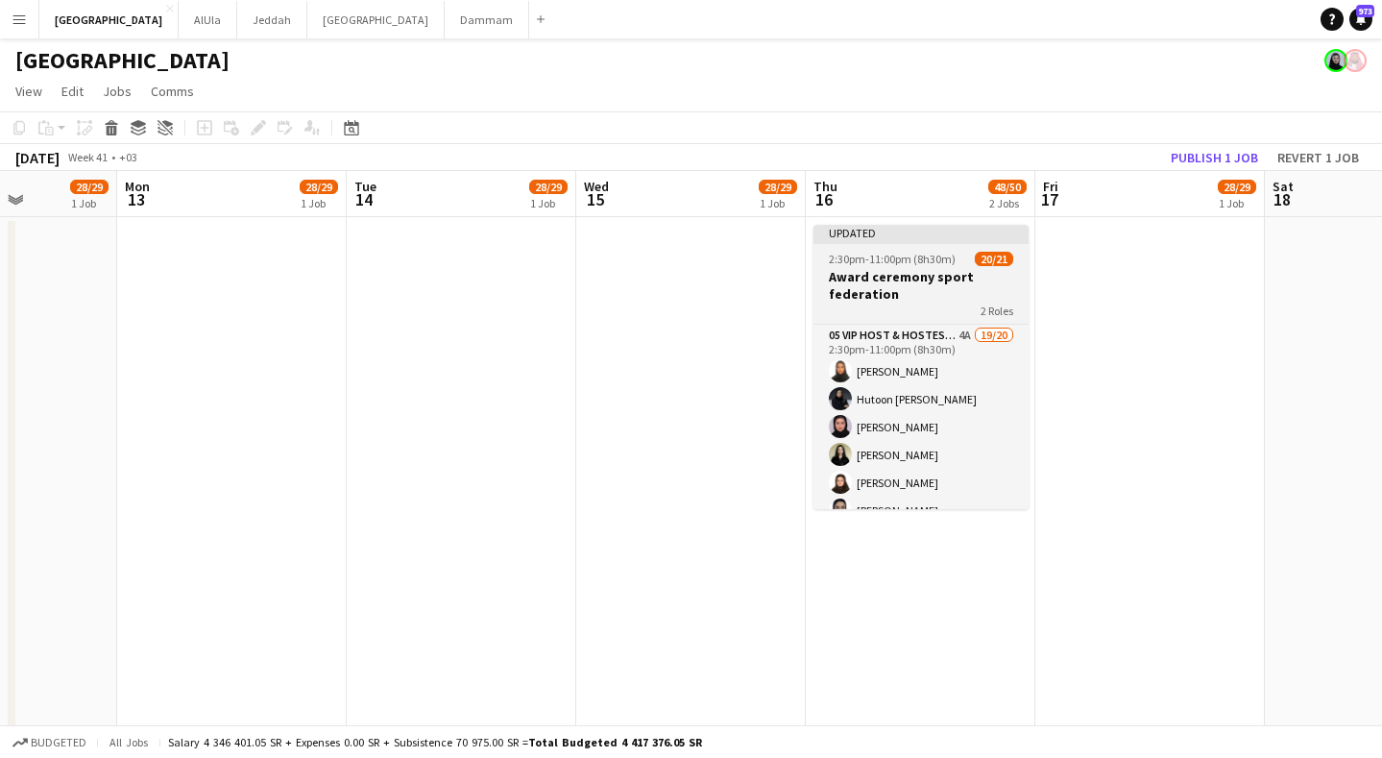
click at [917, 285] on h3 "Award ceremony sport federation" at bounding box center [920, 285] width 215 height 35
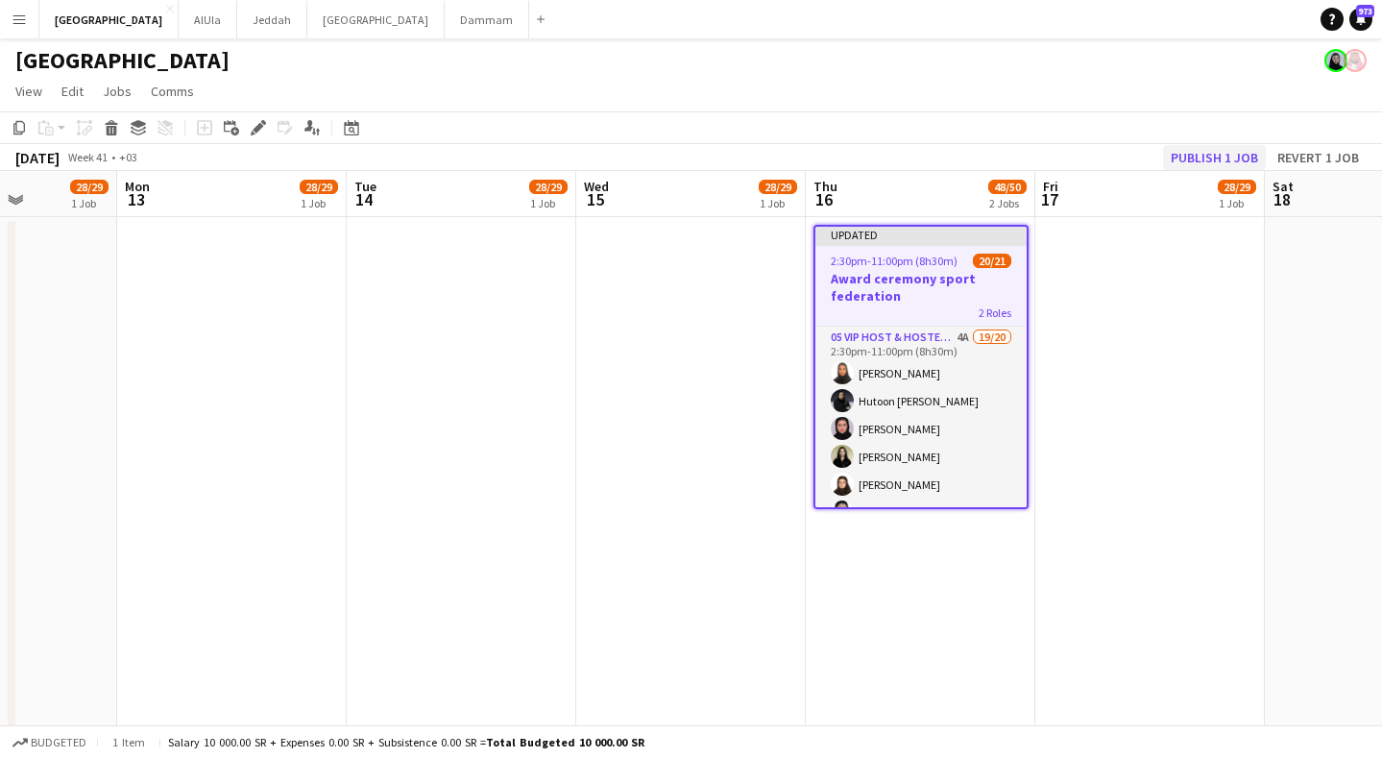
click at [1201, 162] on button "Publish 1 job" at bounding box center [1214, 157] width 103 height 25
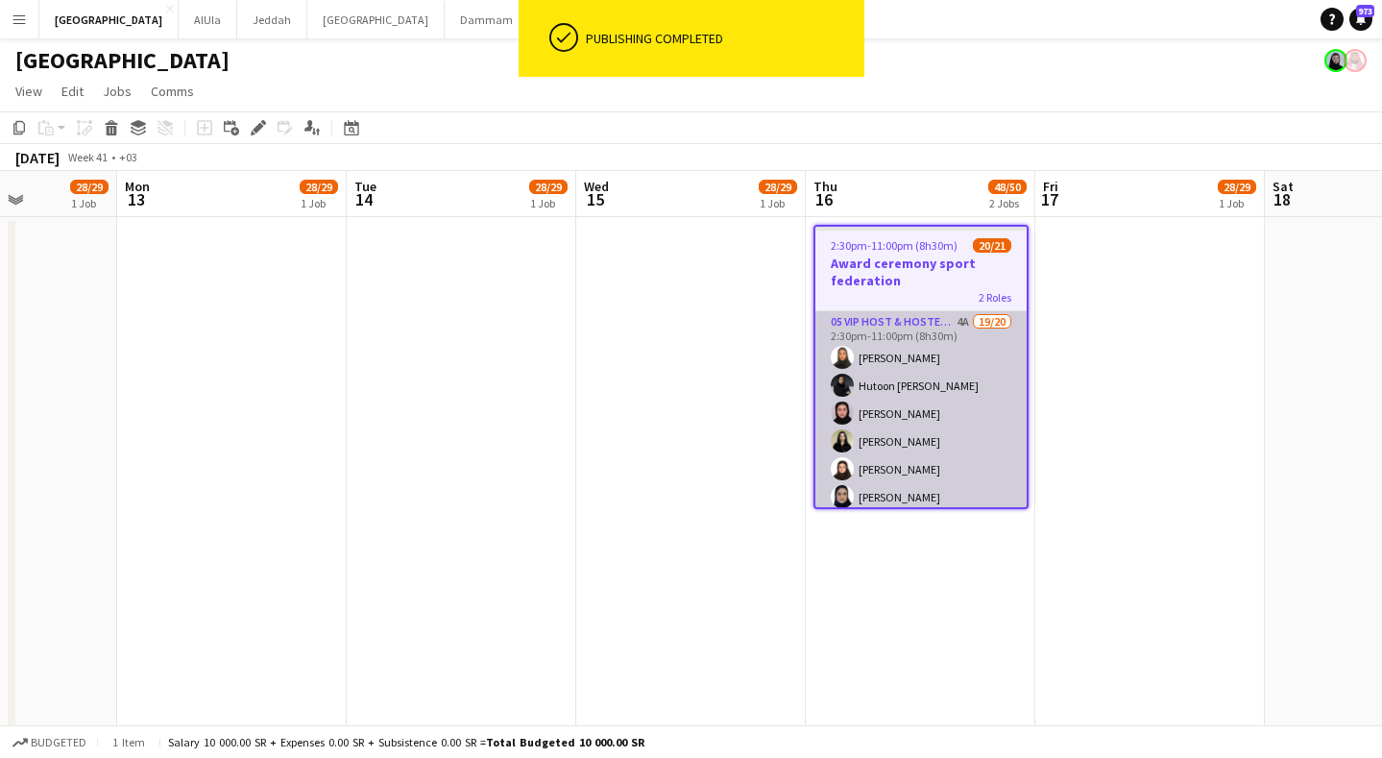
click at [927, 391] on app-card-role "05 VIP Host & Hostesses 4A 19/20 2:30pm-11:00pm (8h30m) [PERSON_NAME] Hutoon [P…" at bounding box center [920, 608] width 211 height 595
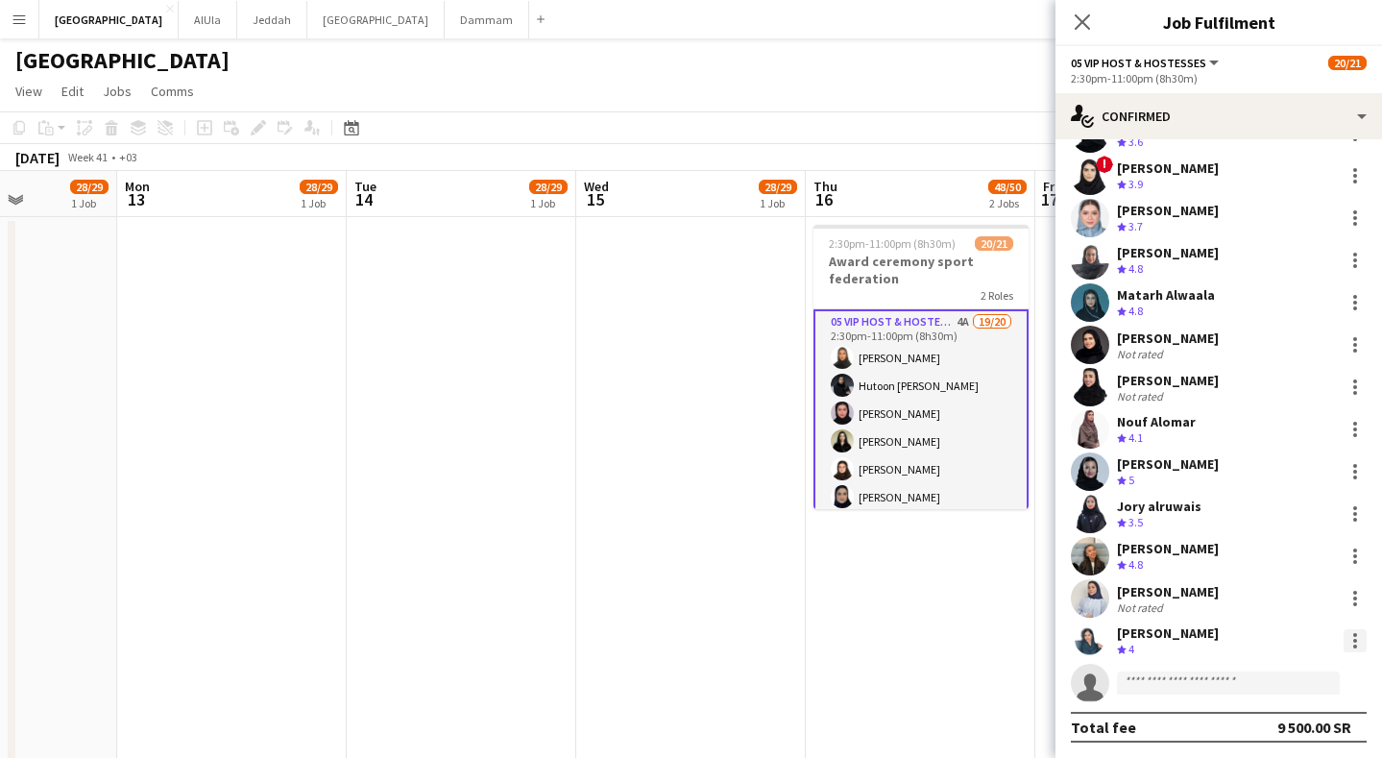
click at [1344, 632] on div at bounding box center [1355, 640] width 23 height 23
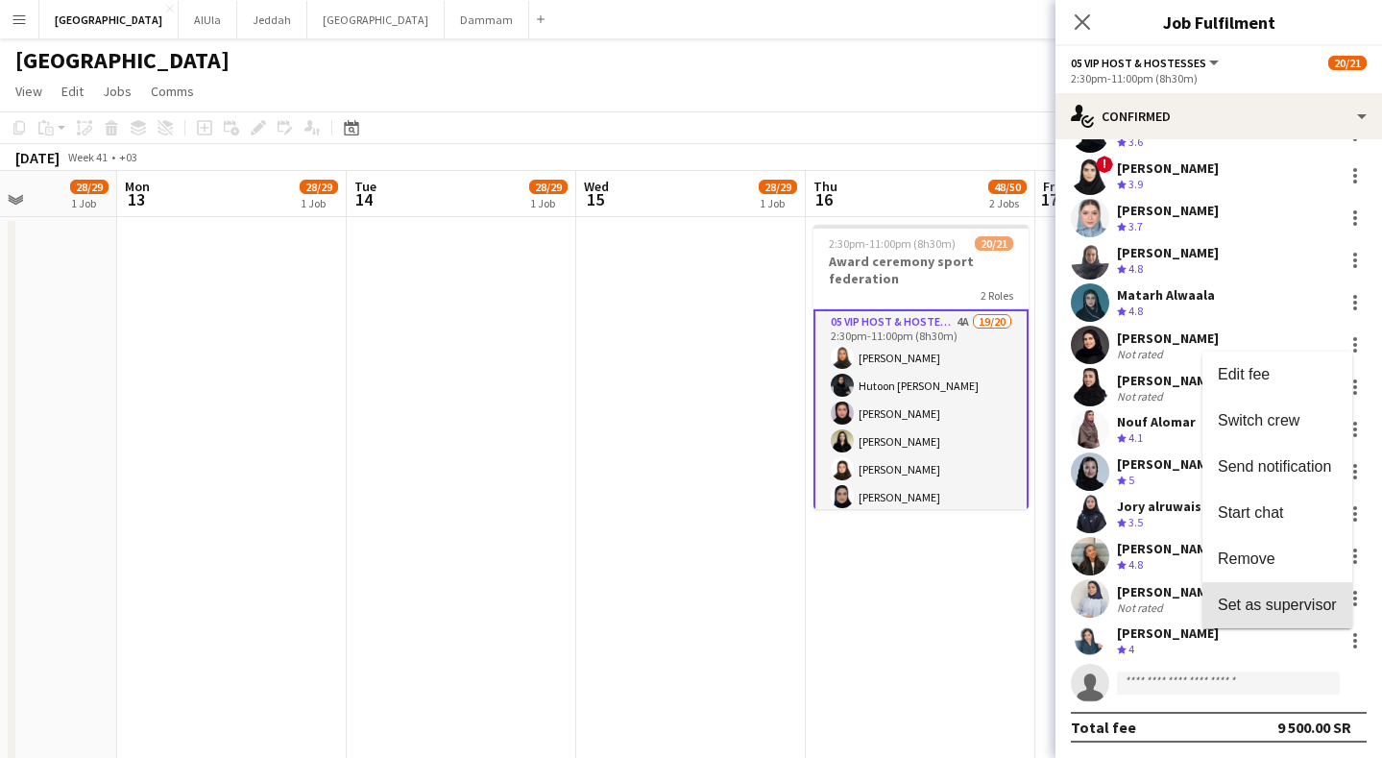
click at [1278, 608] on span "Set as supervisor" at bounding box center [1277, 604] width 119 height 16
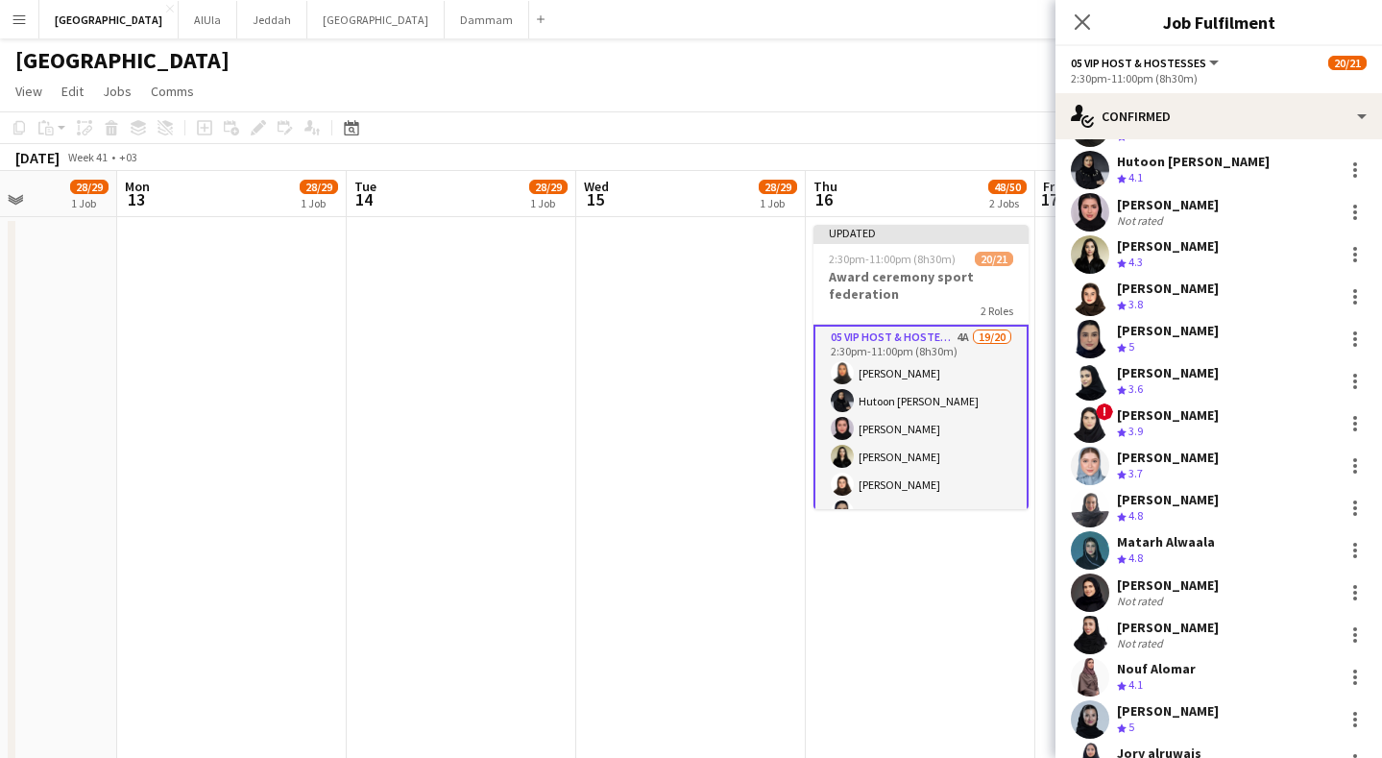
scroll to position [125, 0]
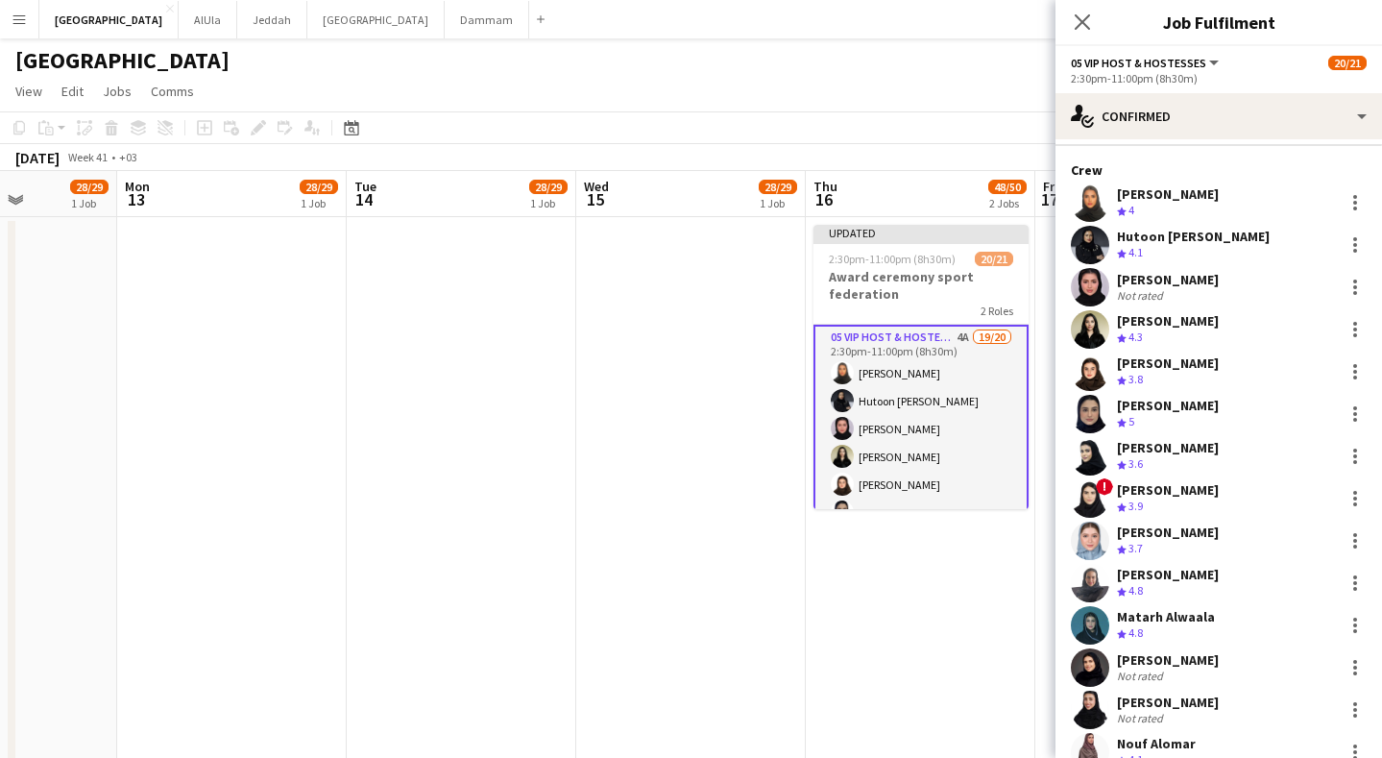
click at [955, 609] on app-date-cell "Updated 2:30pm-11:00pm (8h30m) 20/21 Award ceremony sport federation 2 Roles 05…" at bounding box center [921, 742] width 230 height 1051
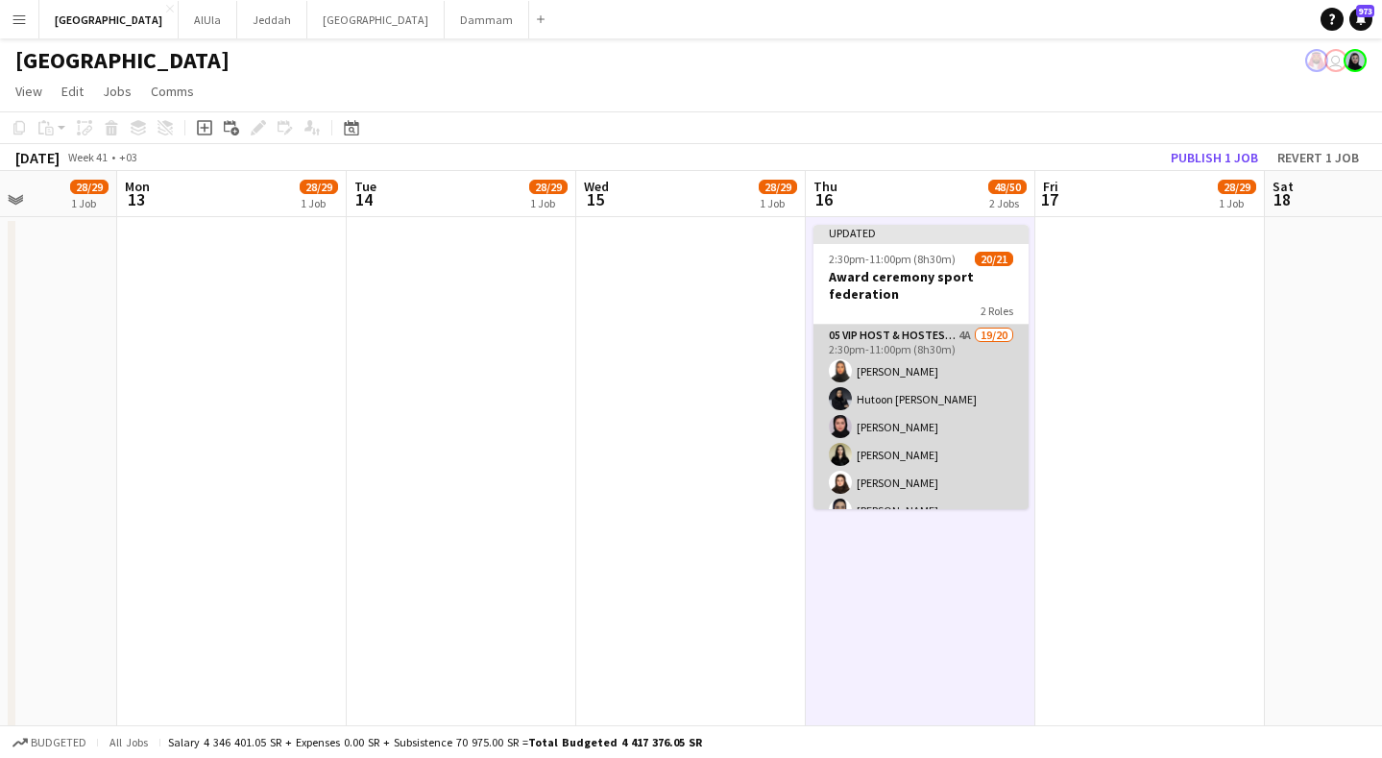
click at [980, 426] on app-card-role "05 VIP Host & Hostesses 4A 19/20 2:30pm-11:00pm (8h30m) [PERSON_NAME] Hutoon [P…" at bounding box center [920, 622] width 215 height 595
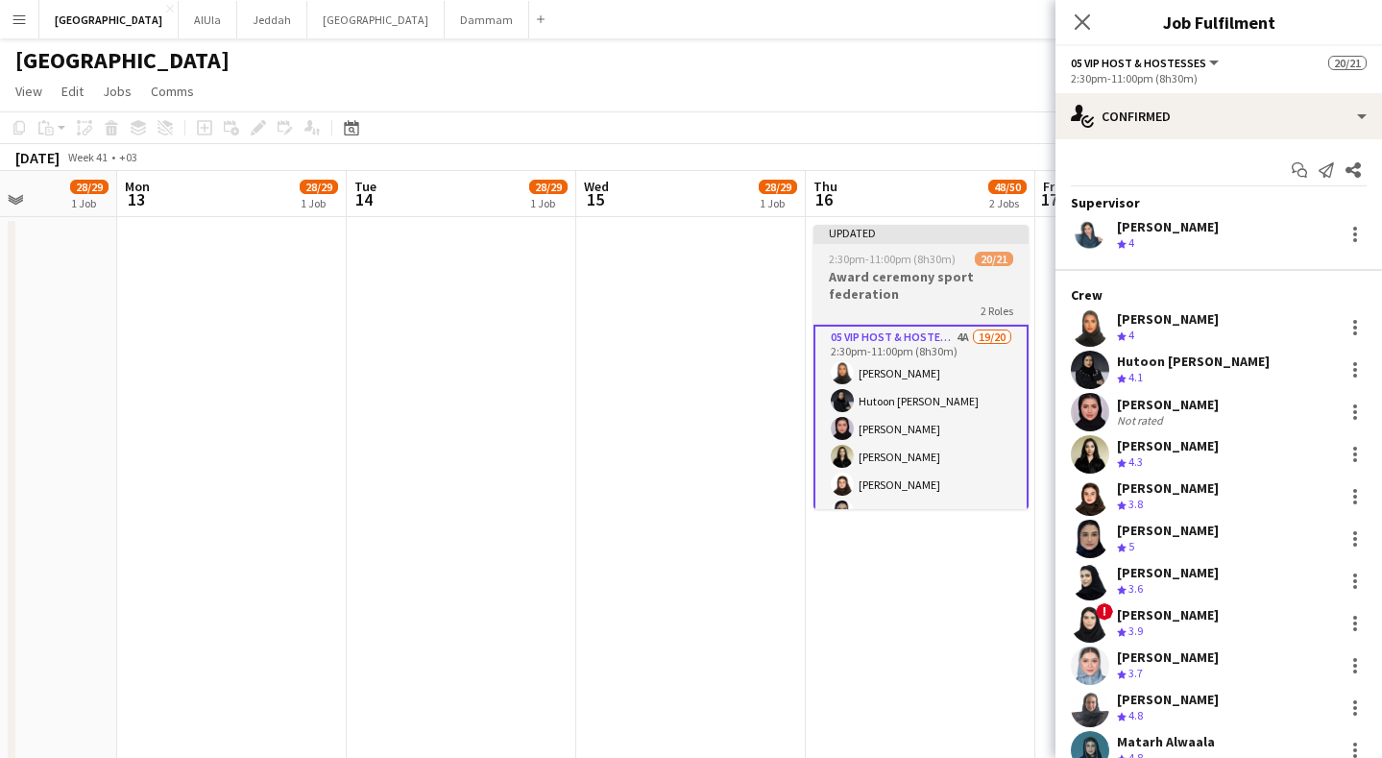
click at [963, 285] on h3 "Award ceremony sport federation" at bounding box center [920, 285] width 215 height 35
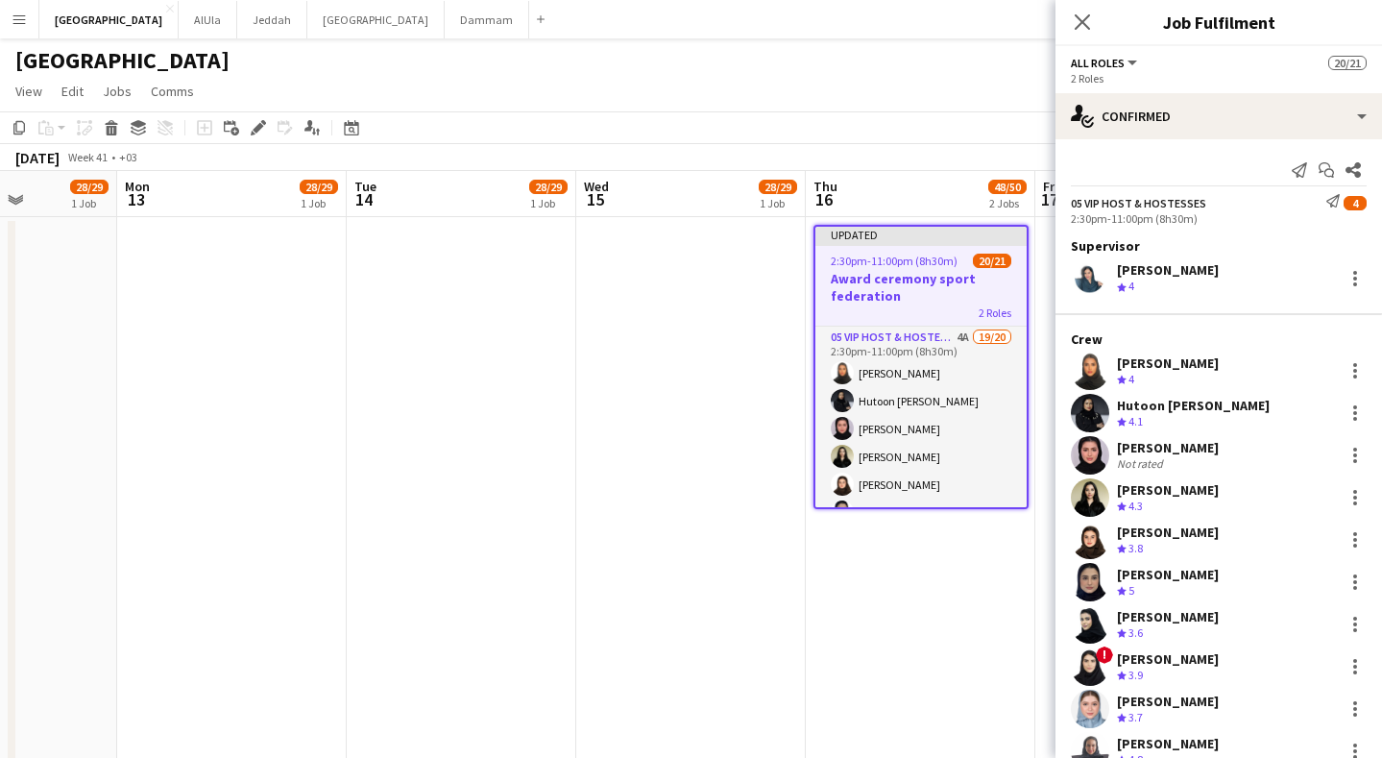
click at [913, 255] on span "2:30pm-11:00pm (8h30m)" at bounding box center [894, 261] width 127 height 14
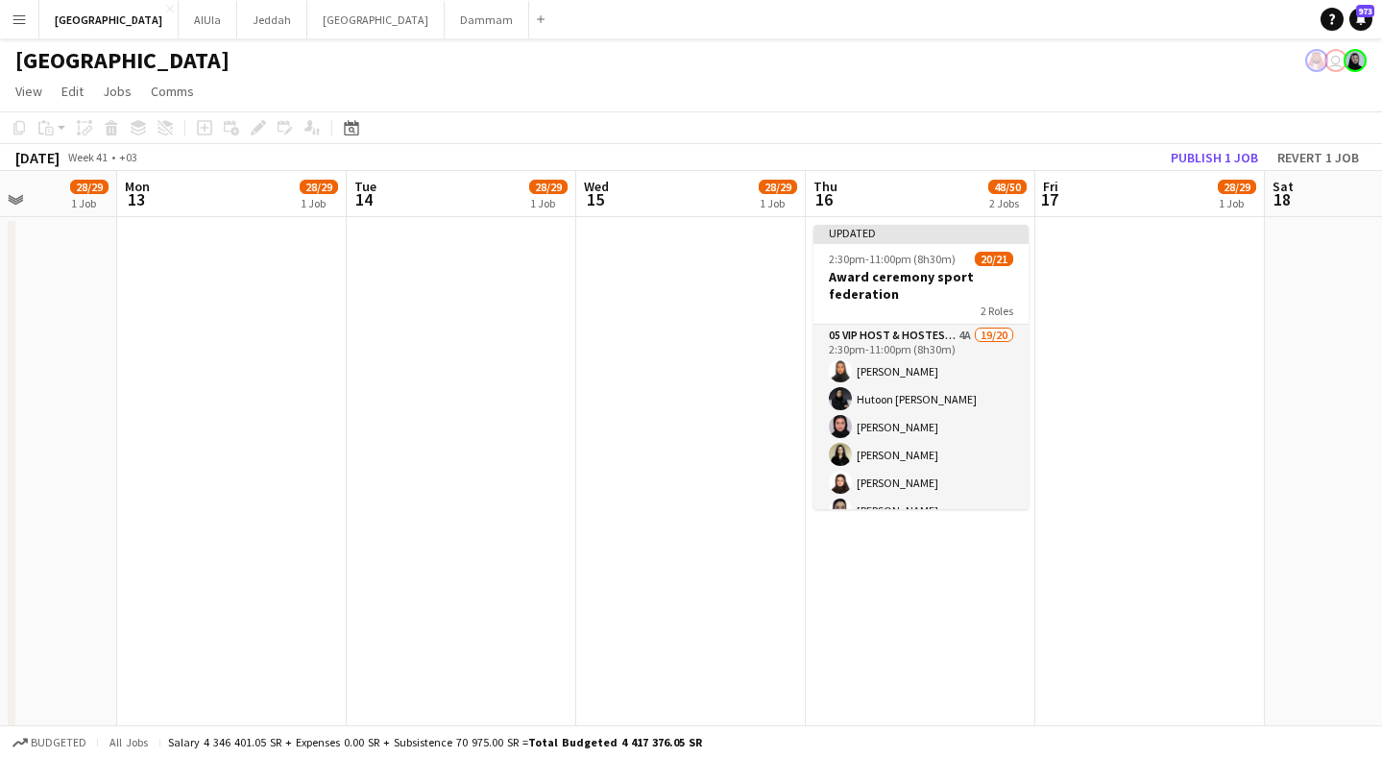
click at [920, 222] on app-date-cell "Updated 2:30pm-11:00pm (8h30m) 20/21 Award ceremony sport federation 2 Roles 05…" at bounding box center [921, 742] width 230 height 1051
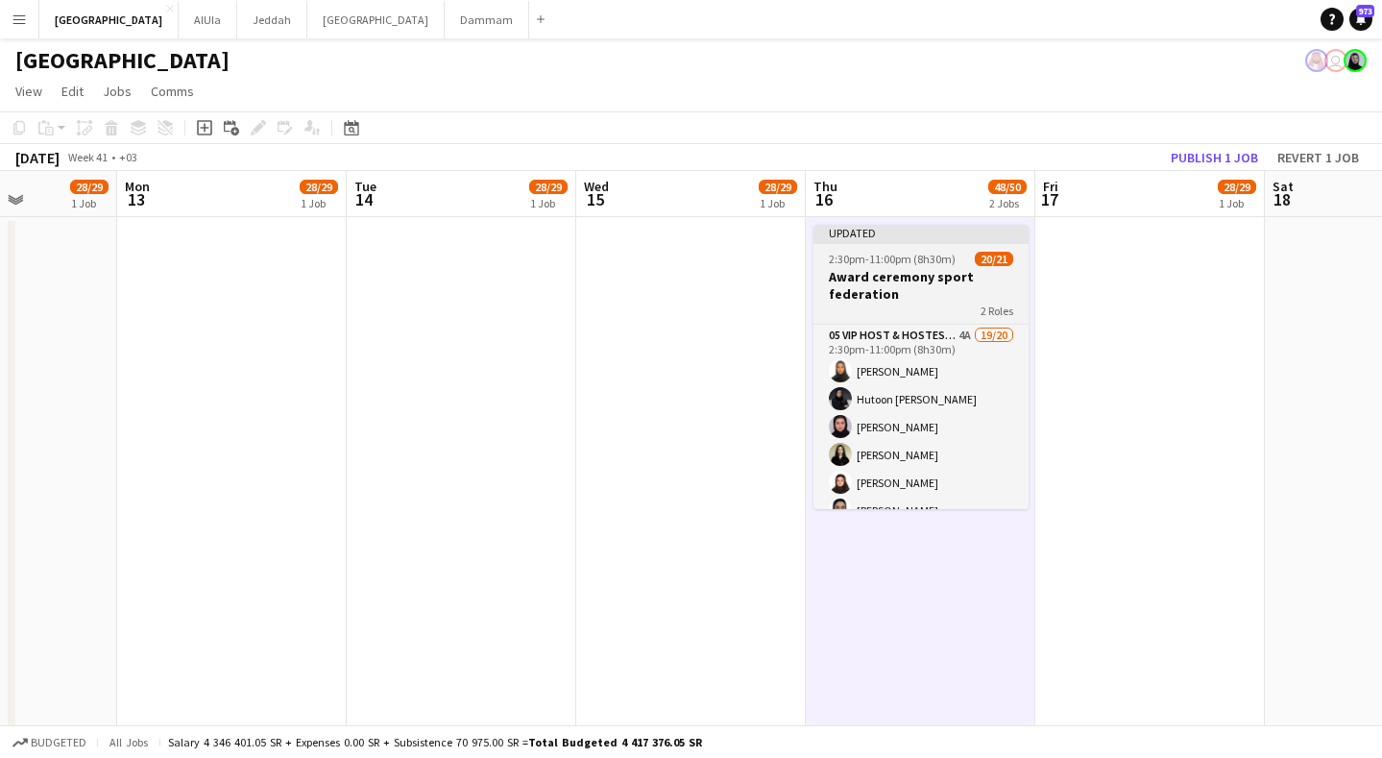
click at [921, 243] on div at bounding box center [920, 242] width 215 height 4
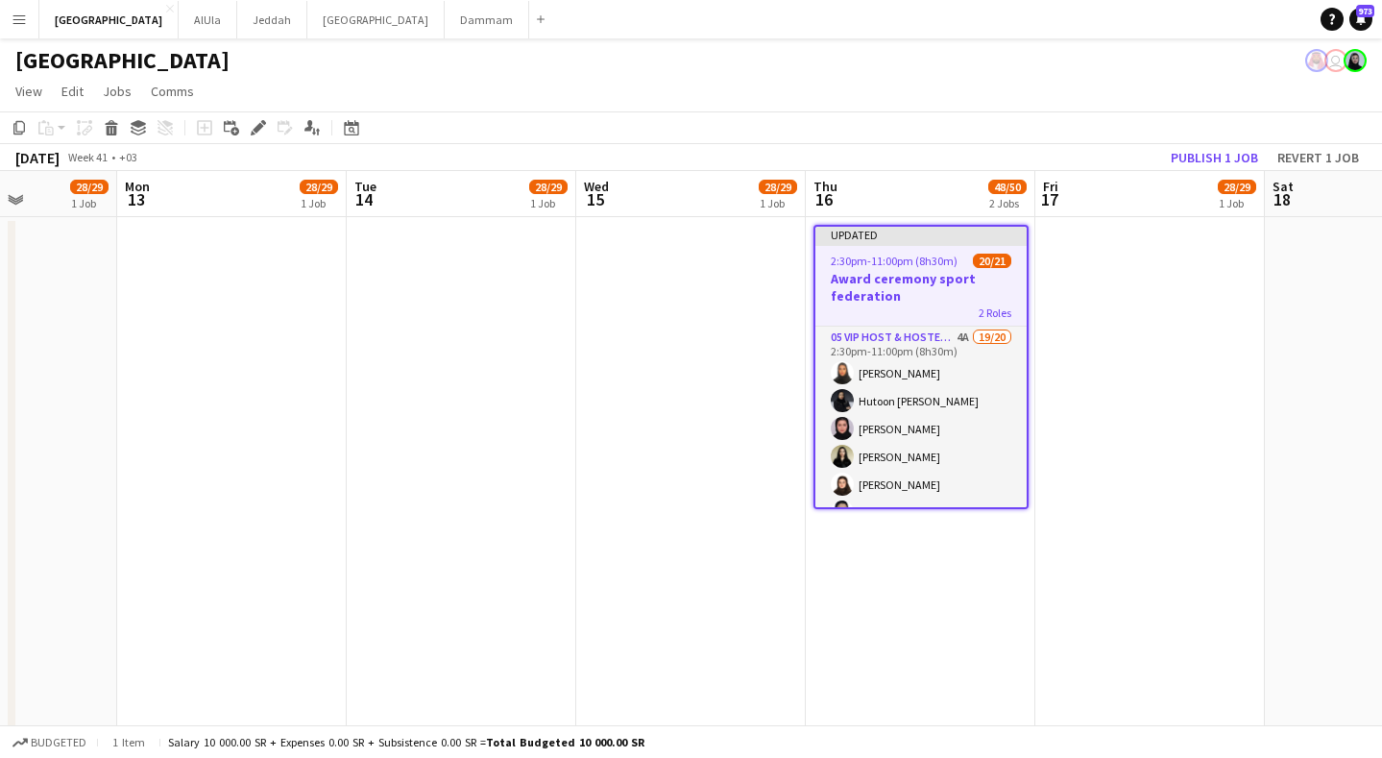
click at [1222, 153] on button "Publish 1 job" at bounding box center [1214, 157] width 103 height 25
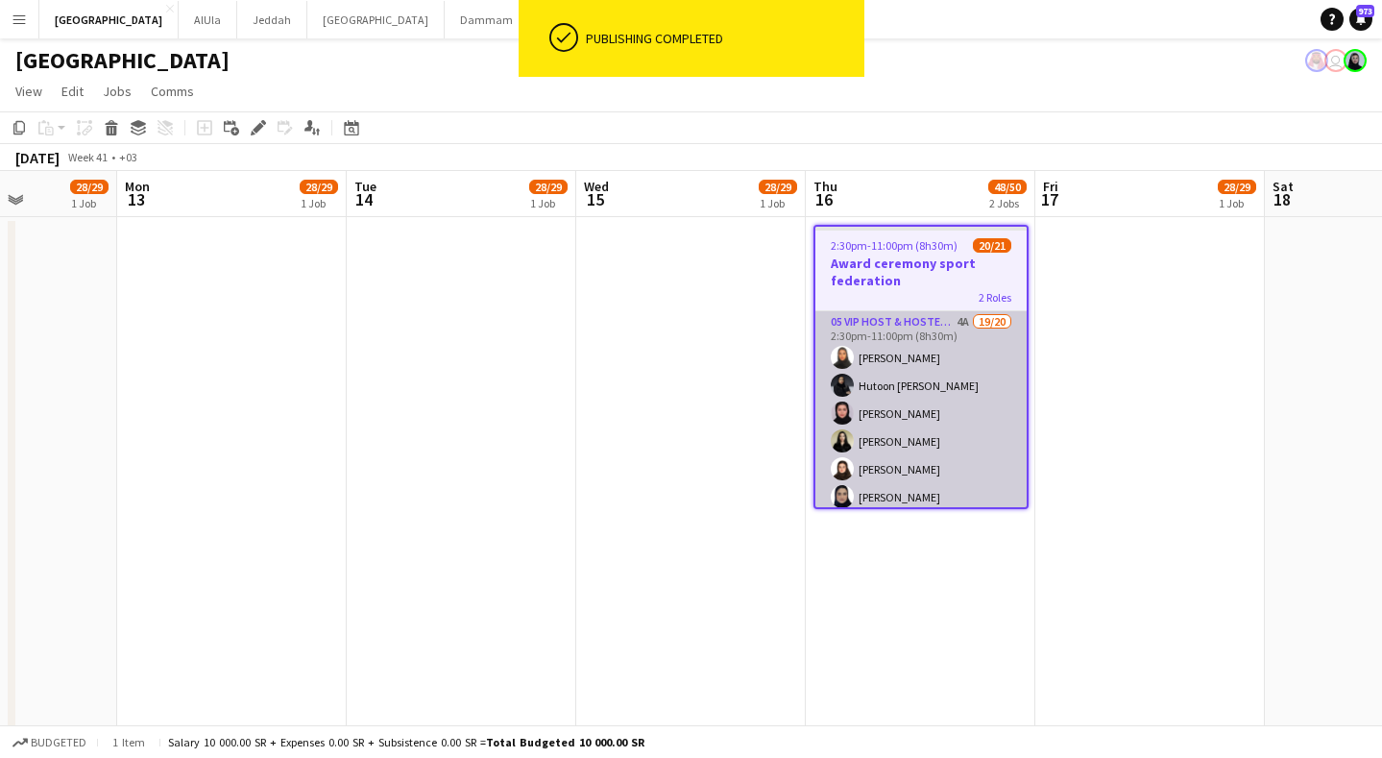
click at [961, 364] on app-card-role "05 VIP Host & Hostesses 4A 19/20 2:30pm-11:00pm (8h30m) [PERSON_NAME] Hutoon [P…" at bounding box center [920, 608] width 211 height 595
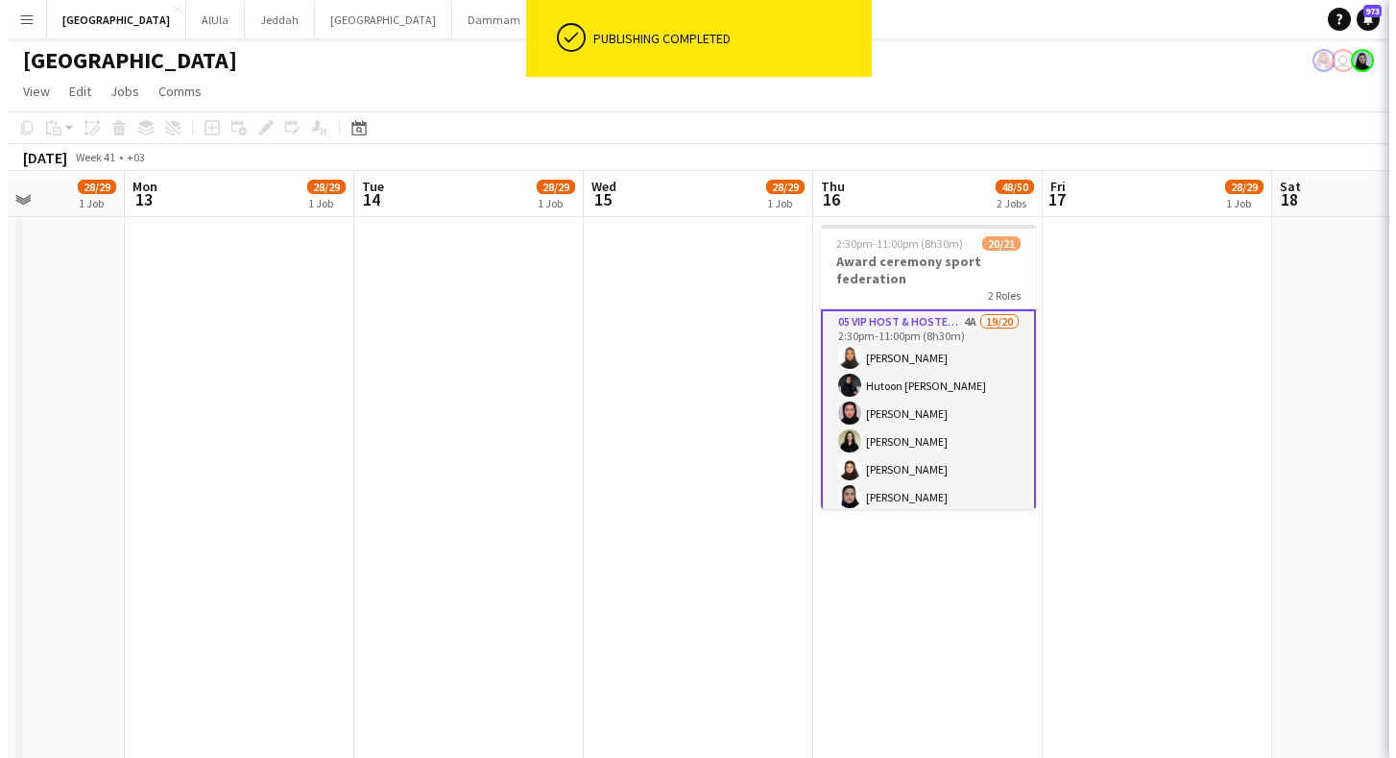
scroll to position [0, 802]
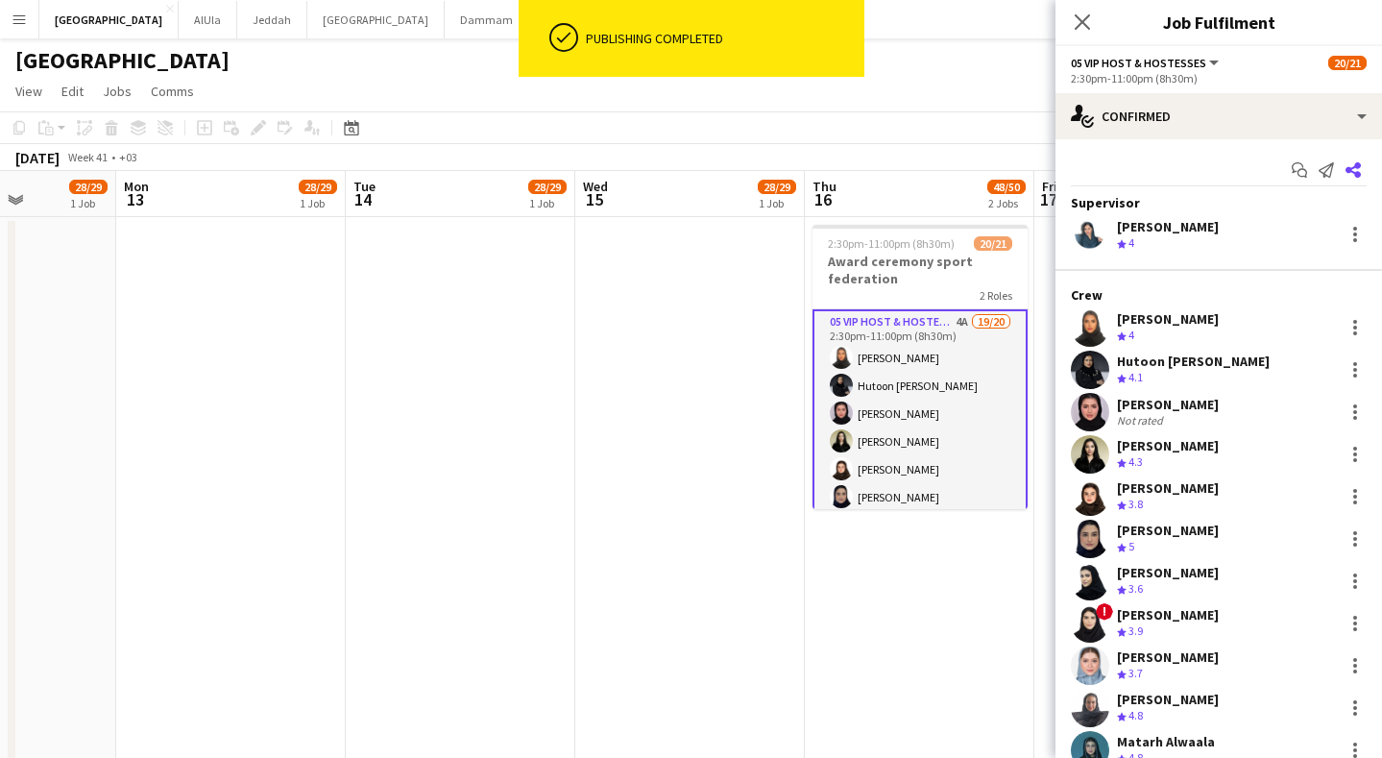
click at [1350, 170] on app-icon "Share" at bounding box center [1353, 170] width 27 height 27
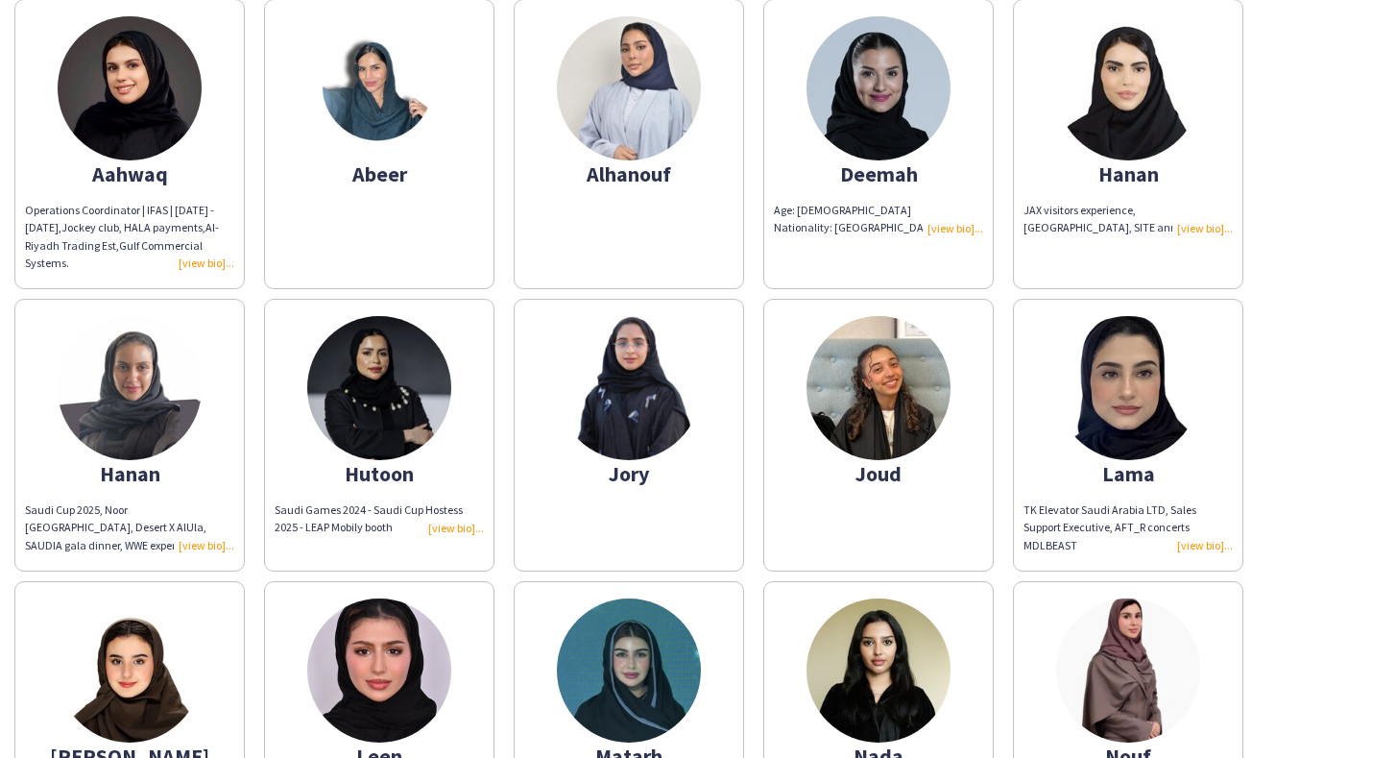
scroll to position [64, 0]
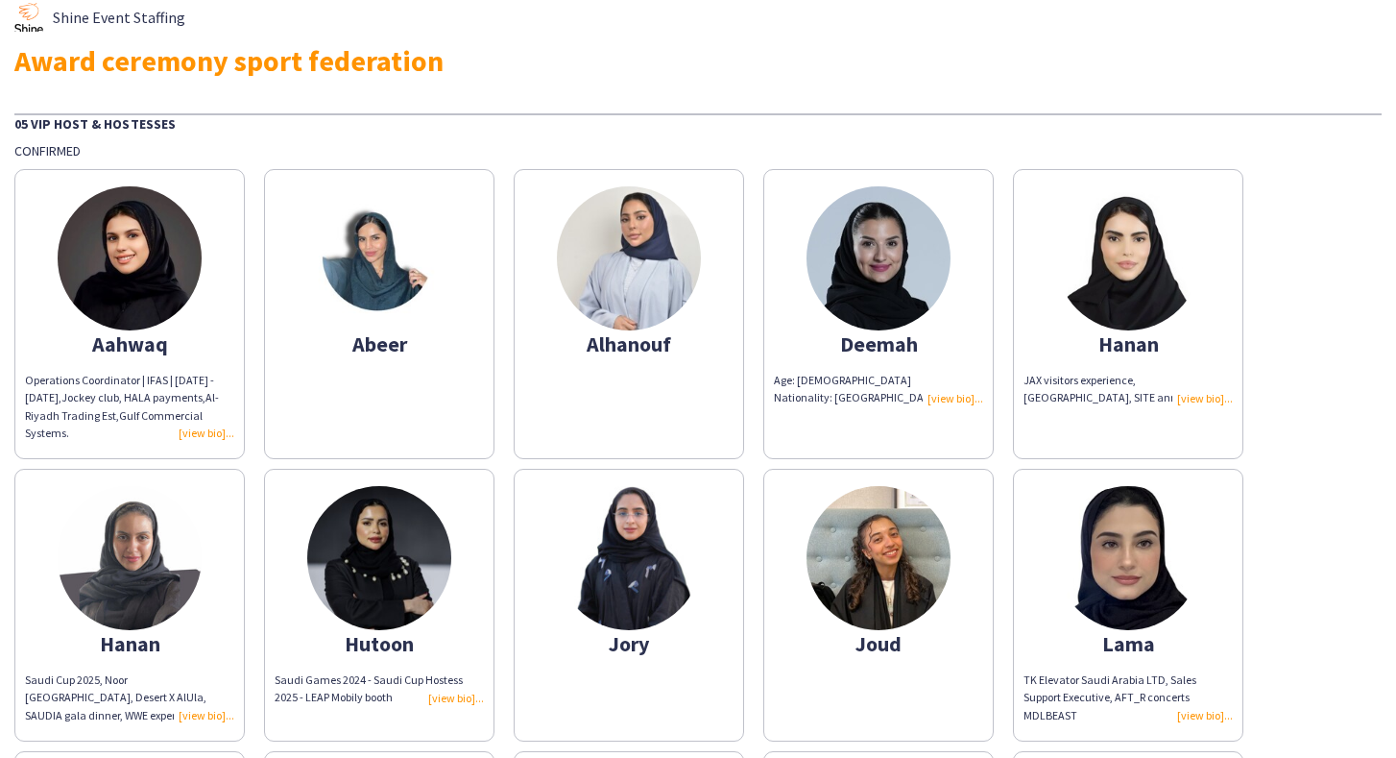
click at [456, 565] on app-share-pages-crew-card "Hutoon Saudi Games 2024 - Saudi Cup Hostess 2025 - LEAP Mobily booth" at bounding box center [379, 605] width 231 height 273
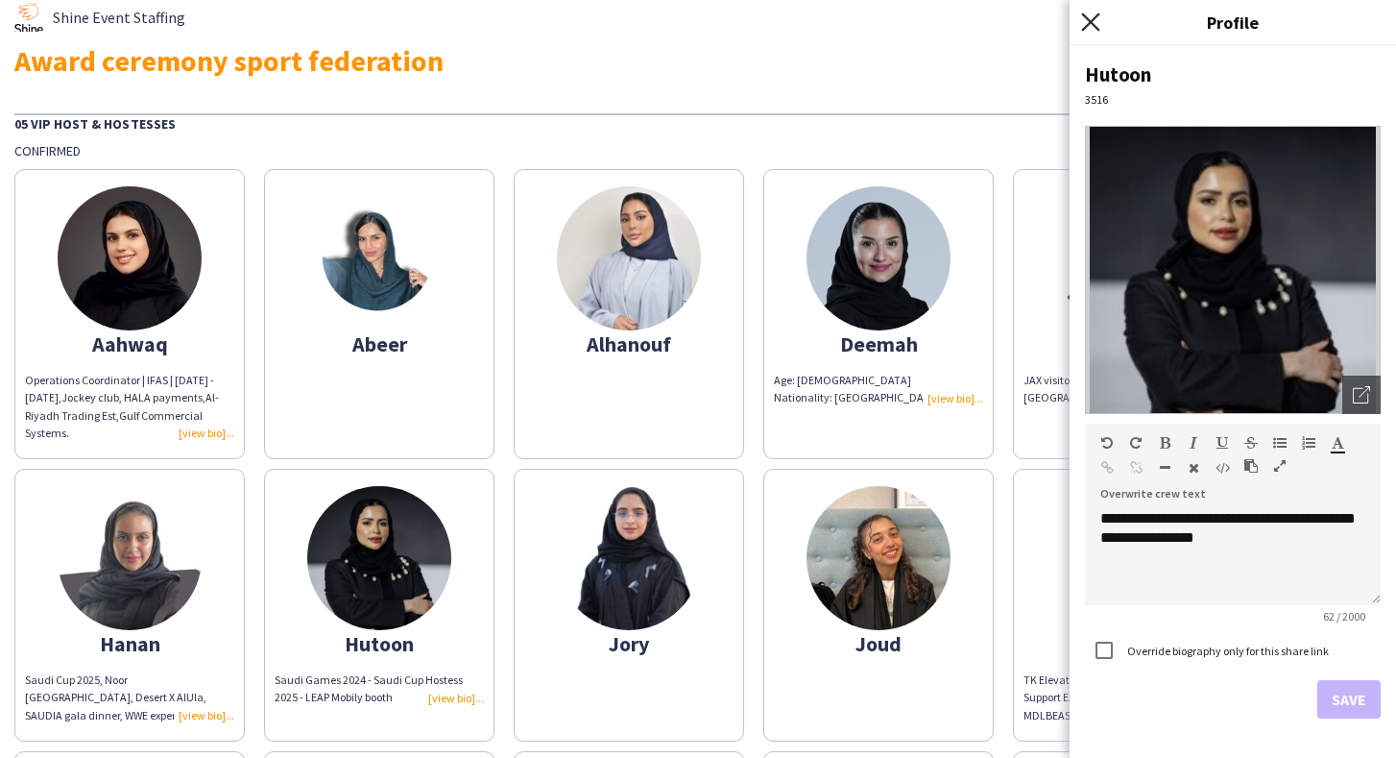
click at [1093, 23] on icon at bounding box center [1090, 21] width 18 height 18
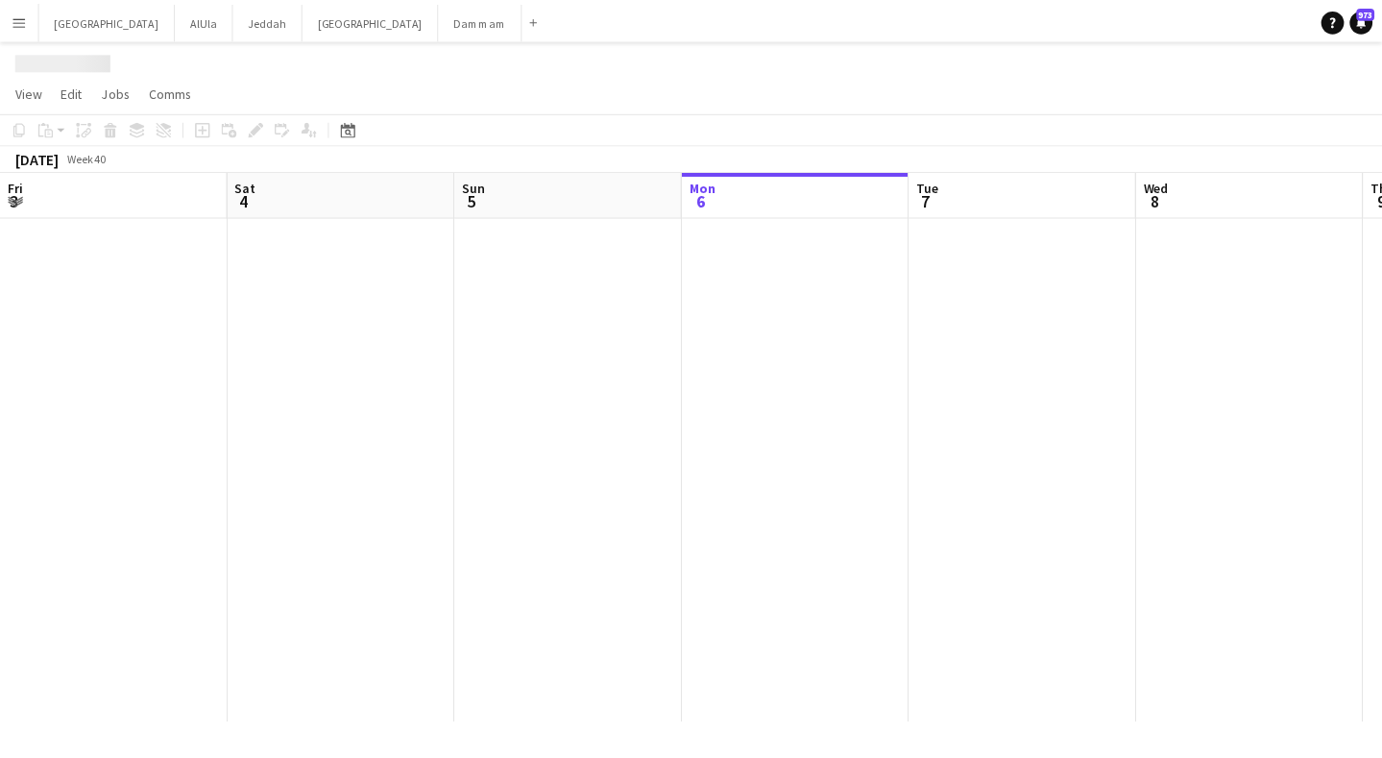
scroll to position [0, 459]
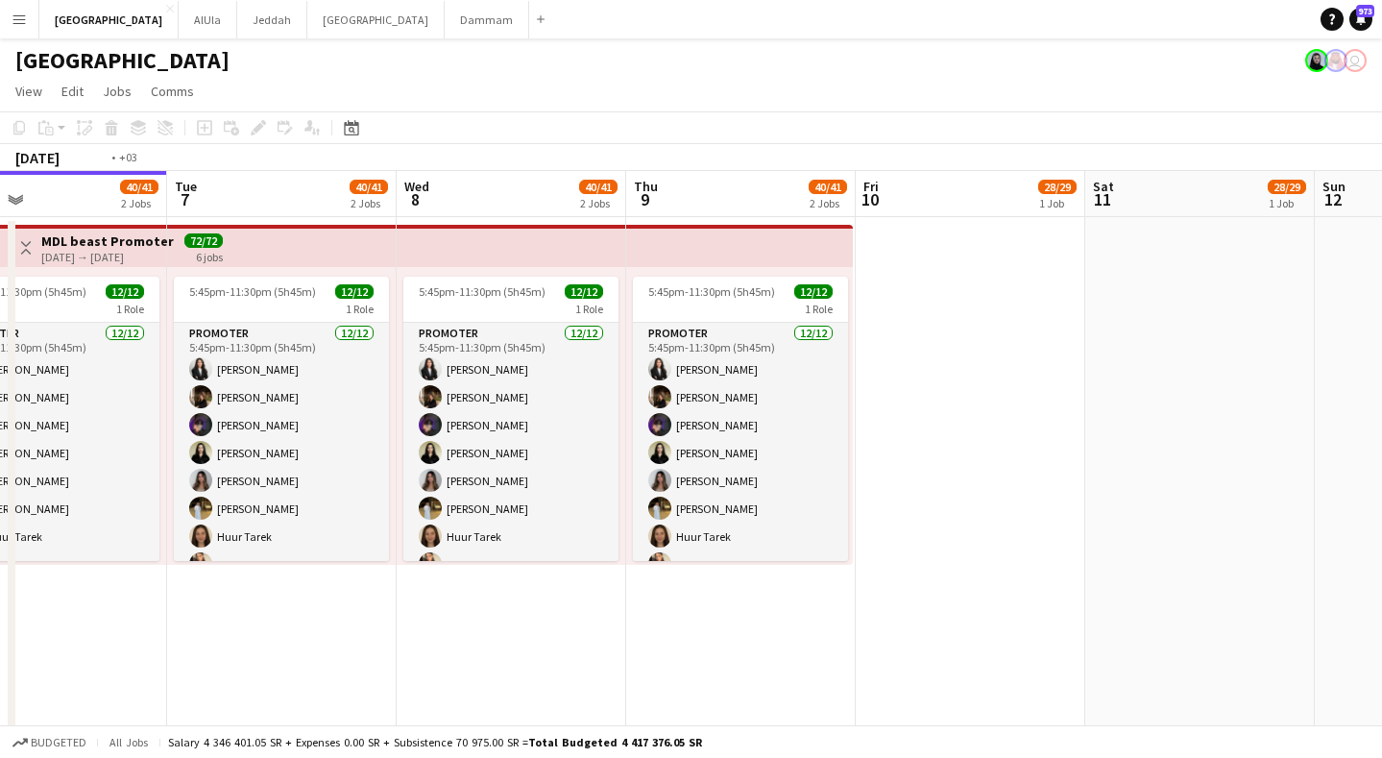
drag, startPoint x: 1003, startPoint y: 189, endPoint x: 255, endPoint y: 206, distance: 748.4
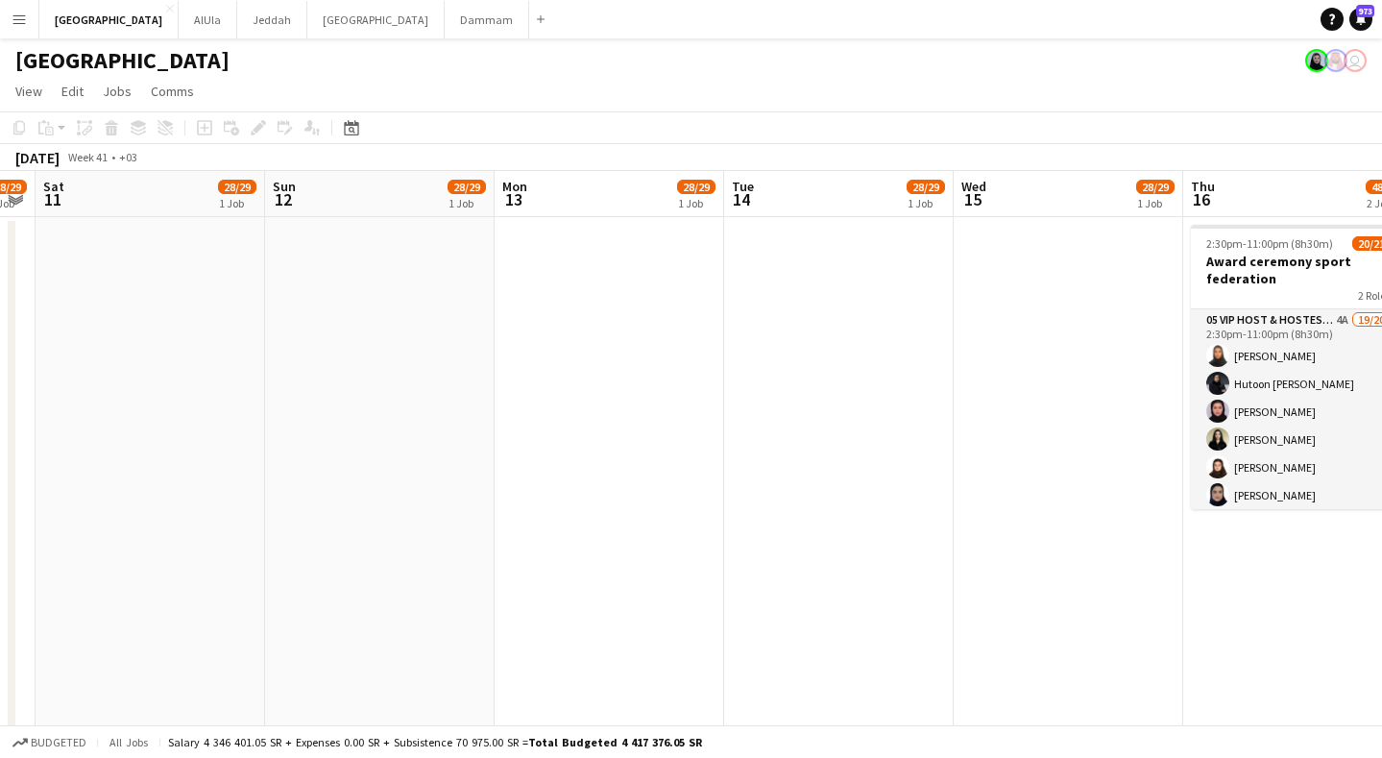
drag, startPoint x: 630, startPoint y: 217, endPoint x: 538, endPoint y: 214, distance: 92.2
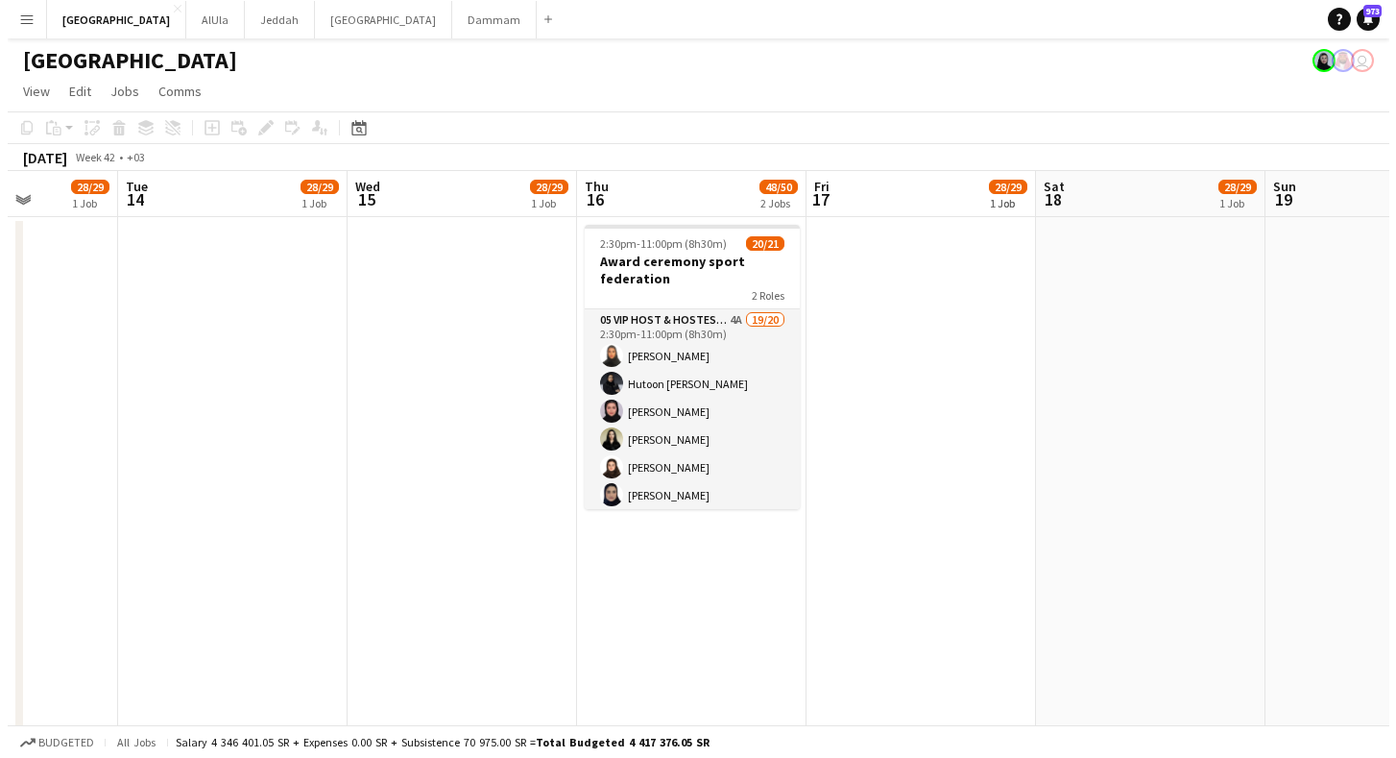
scroll to position [0, 567]
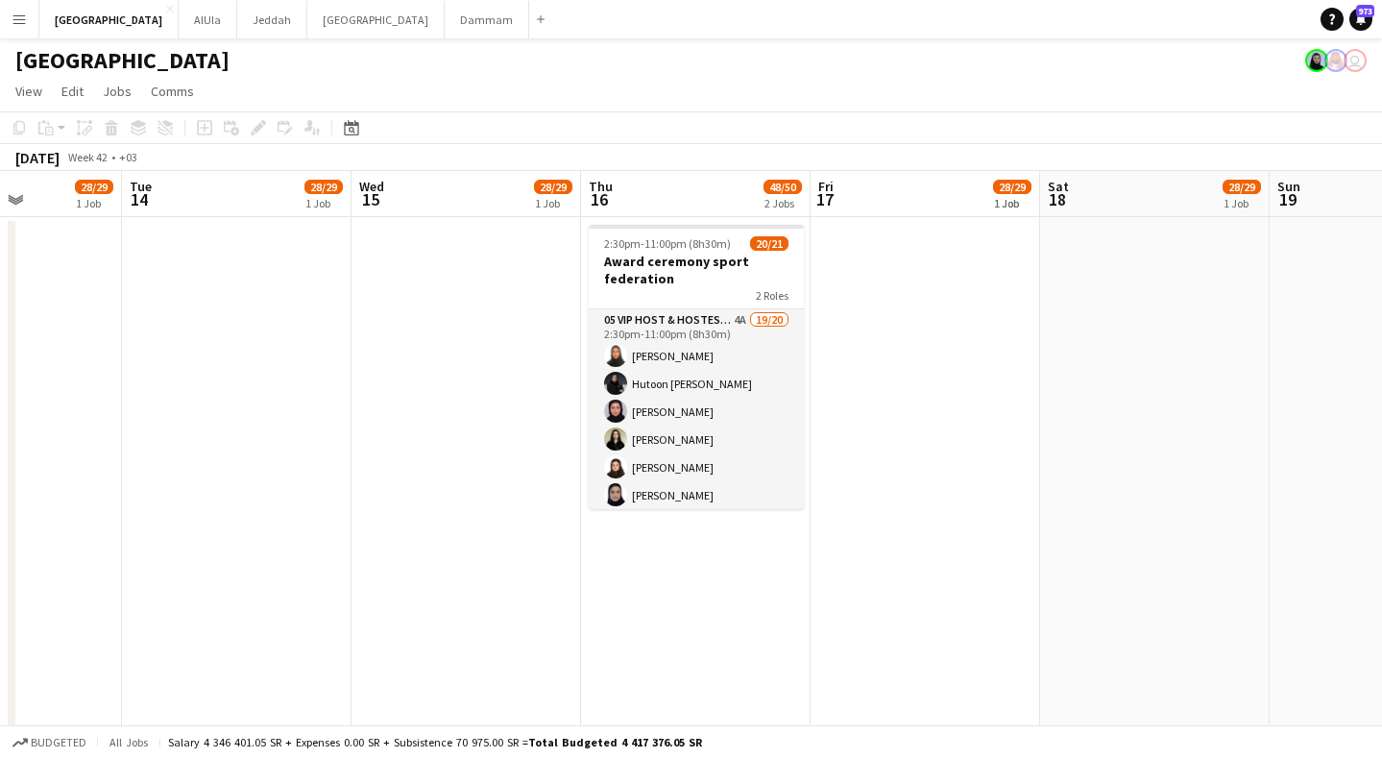
drag, startPoint x: 1112, startPoint y: 190, endPoint x: 987, endPoint y: 208, distance: 126.2
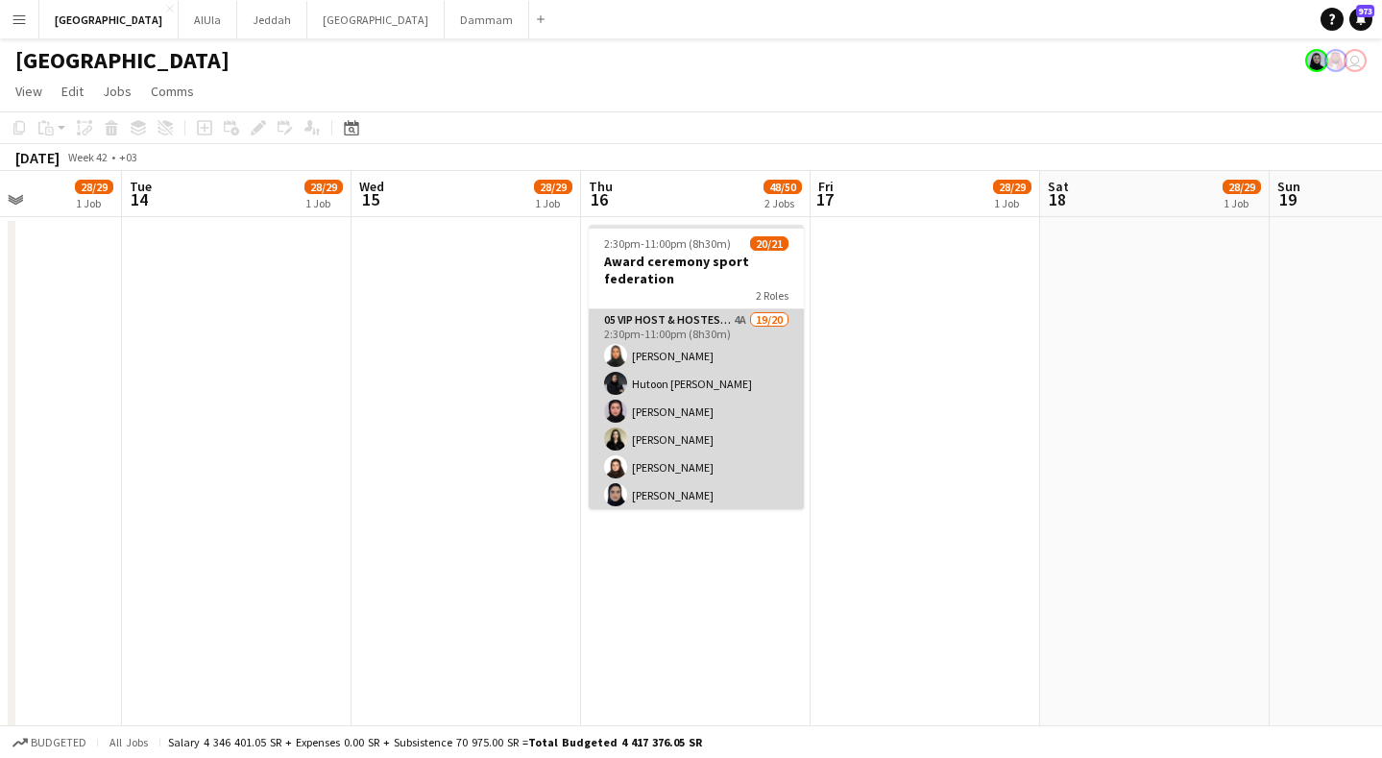
click at [704, 366] on app-card-role "05 VIP Host & Hostesses 4A 19/20 2:30pm-11:00pm (8h30m) [PERSON_NAME] Hutoon [P…" at bounding box center [696, 606] width 215 height 595
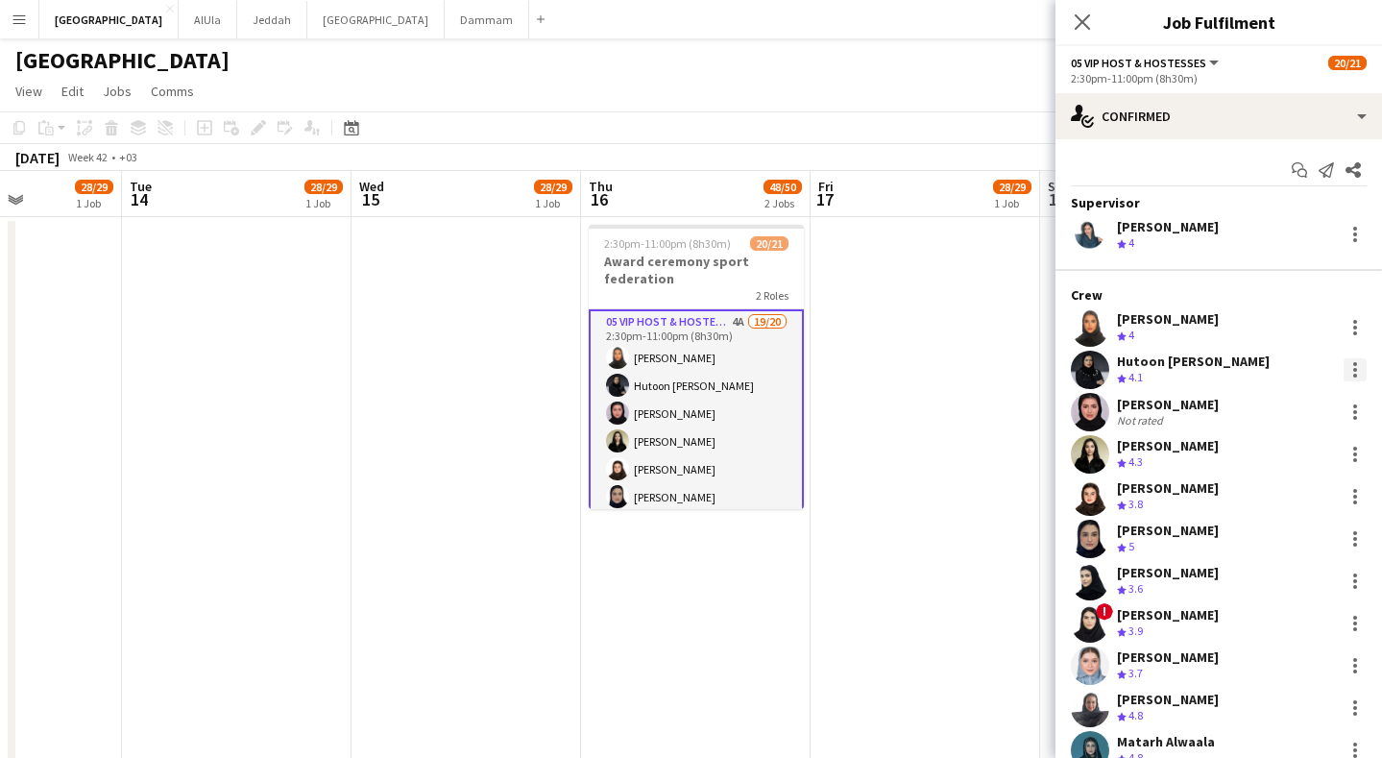
click at [1344, 370] on div at bounding box center [1355, 369] width 23 height 23
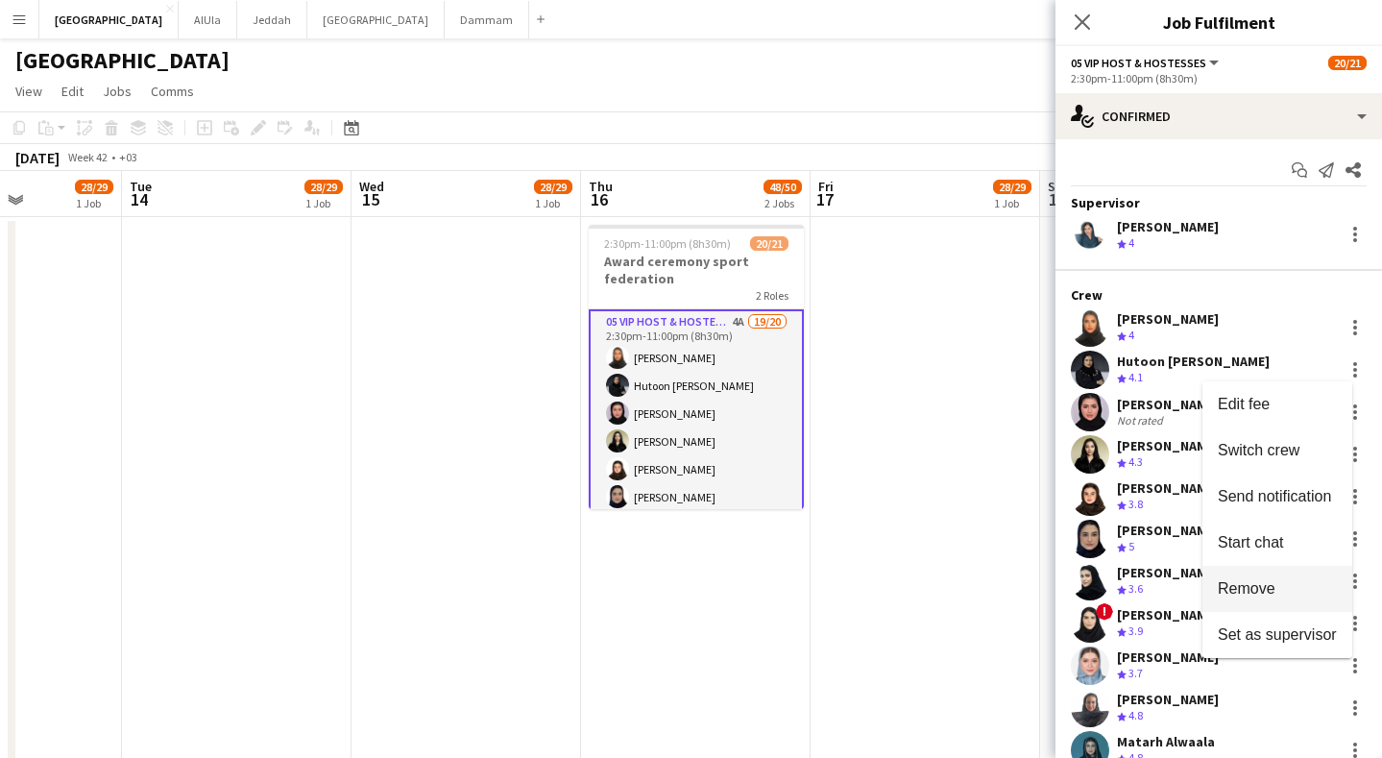
click at [1274, 588] on span "Remove" at bounding box center [1247, 588] width 58 height 16
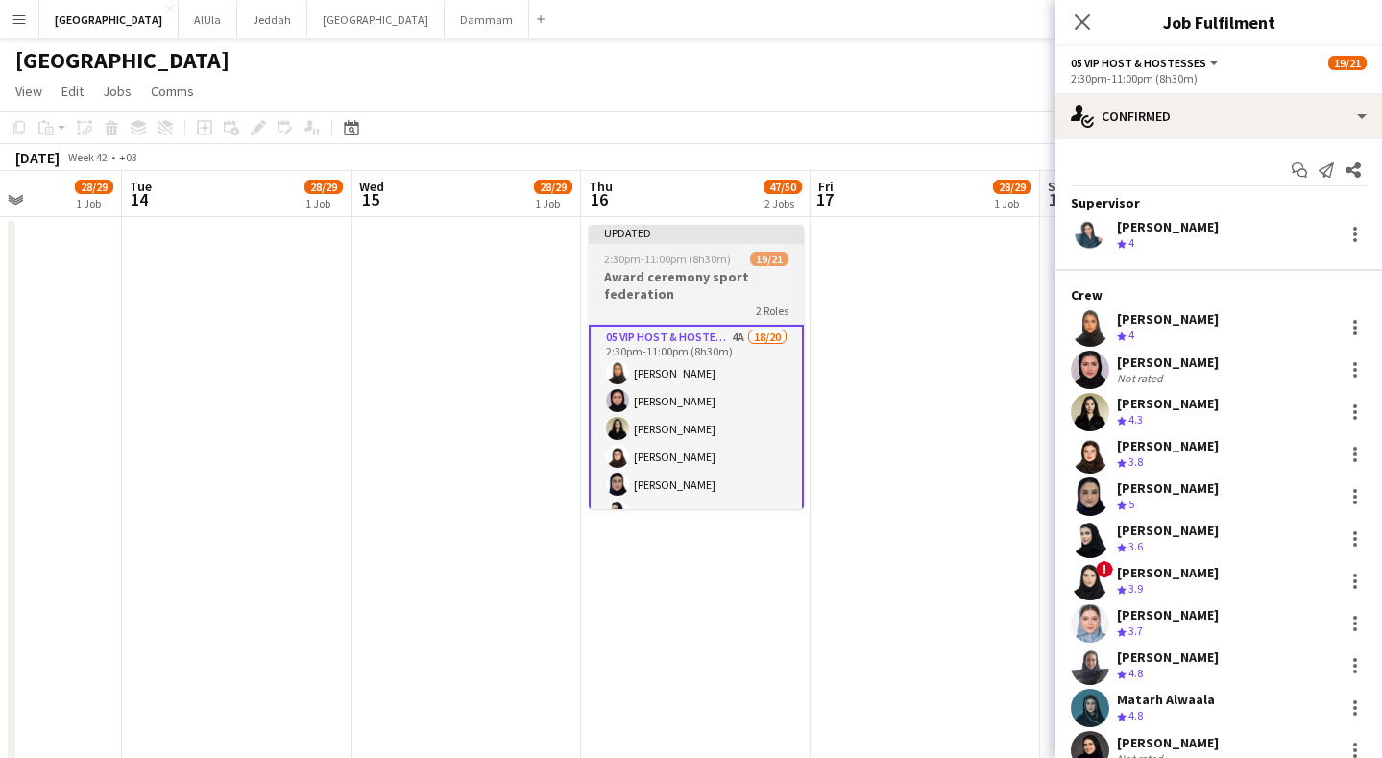
click at [685, 260] on span "2:30pm-11:00pm (8h30m)" at bounding box center [667, 259] width 127 height 14
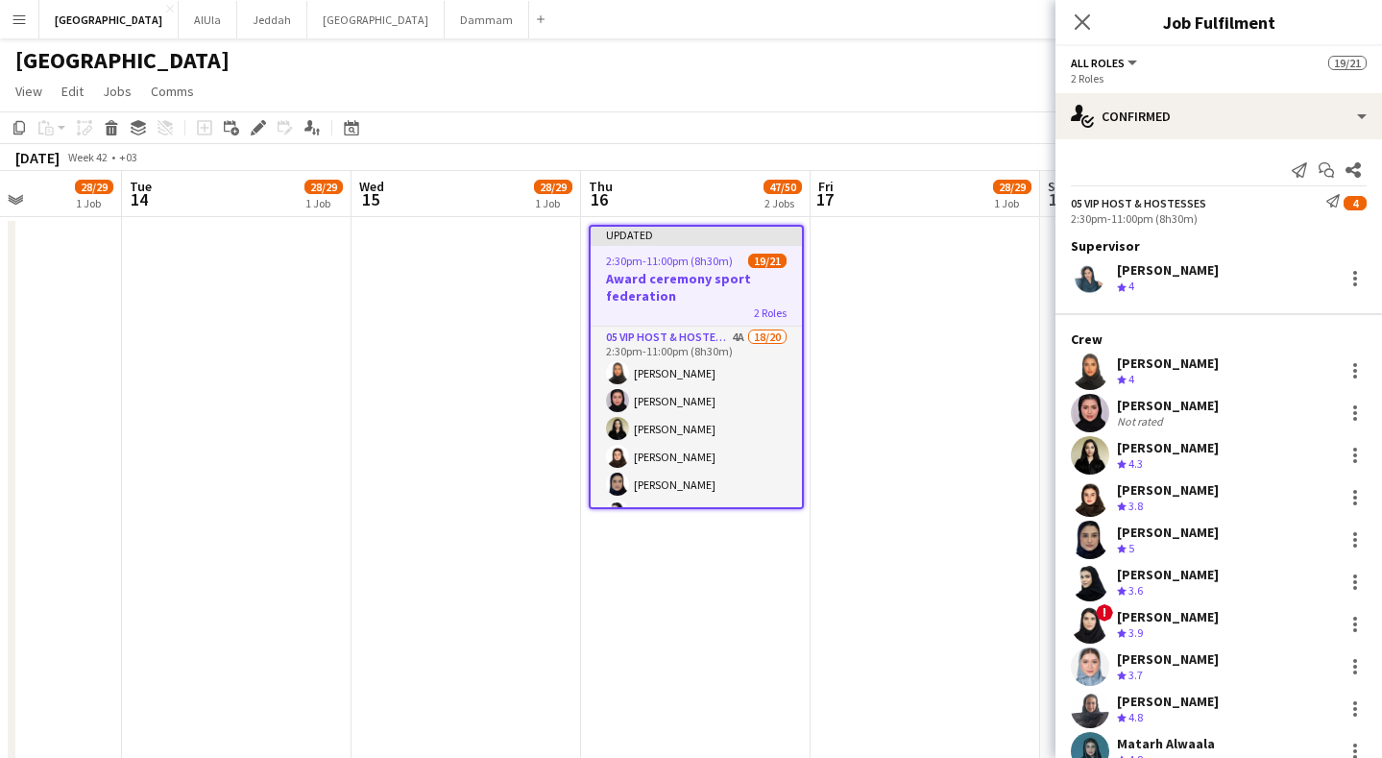
click at [740, 250] on app-job-card "Updated 2:30pm-11:00pm (8h30m) 19/21 Award ceremony sport federation 2 Roles 05…" at bounding box center [696, 367] width 215 height 284
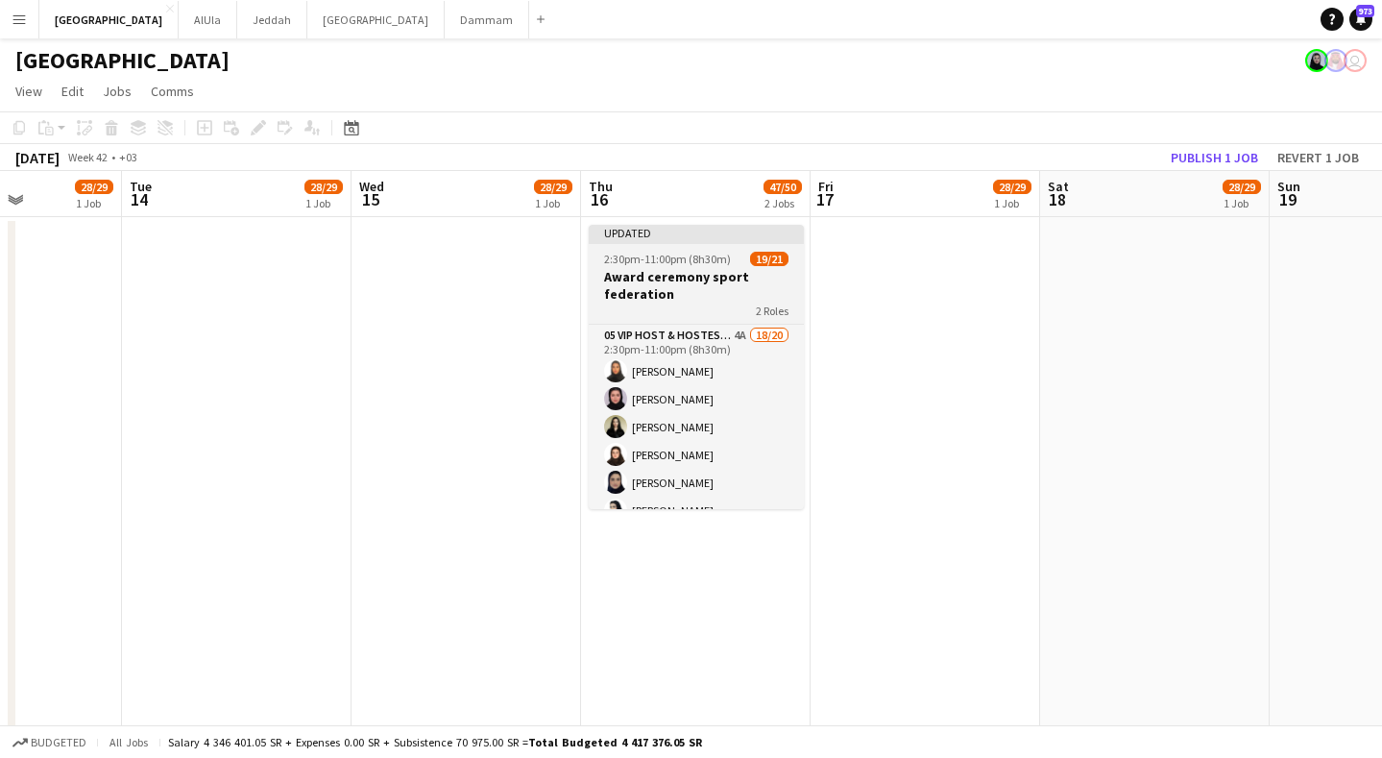
click at [740, 250] on app-job-card "Updated 2:30pm-11:00pm (8h30m) 19/21 Award ceremony sport federation 2 Roles 05…" at bounding box center [696, 367] width 215 height 284
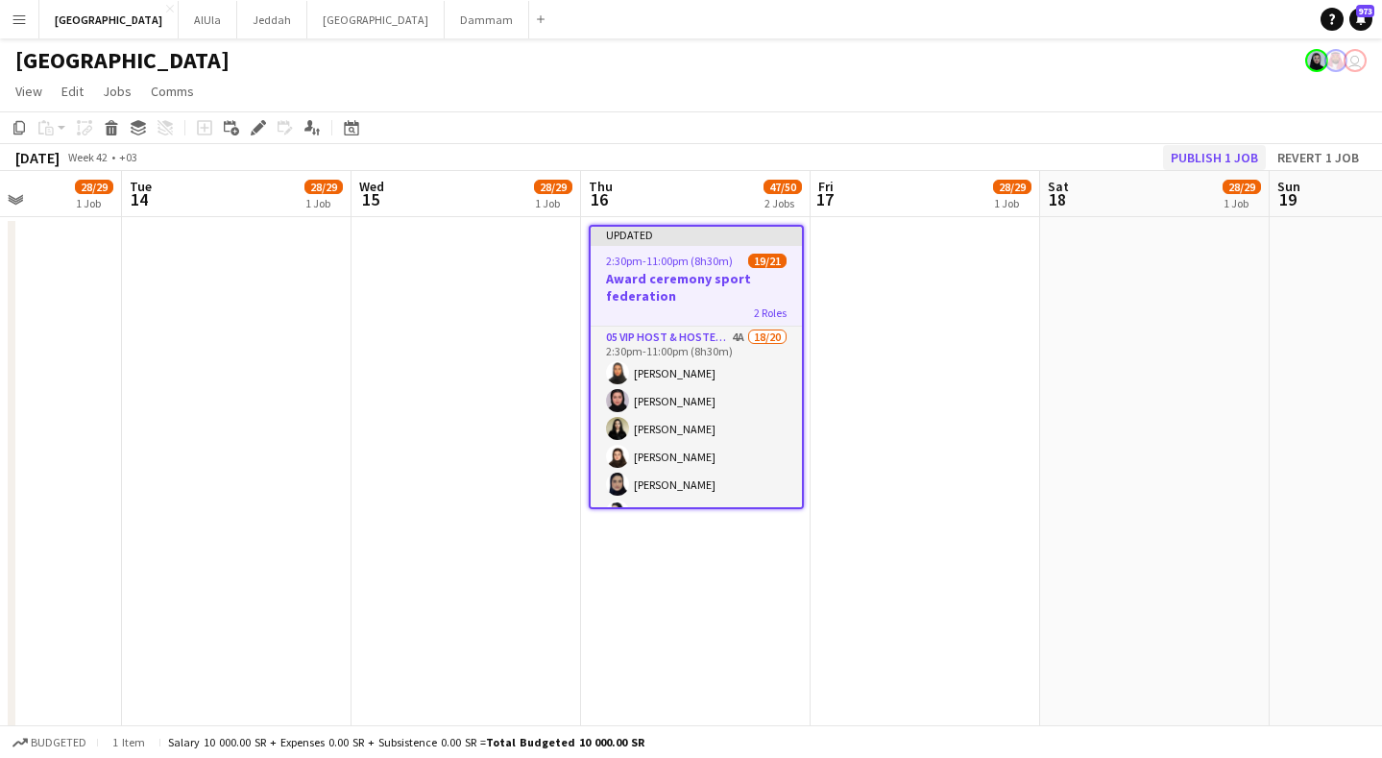
click at [1226, 156] on button "Publish 1 job" at bounding box center [1214, 157] width 103 height 25
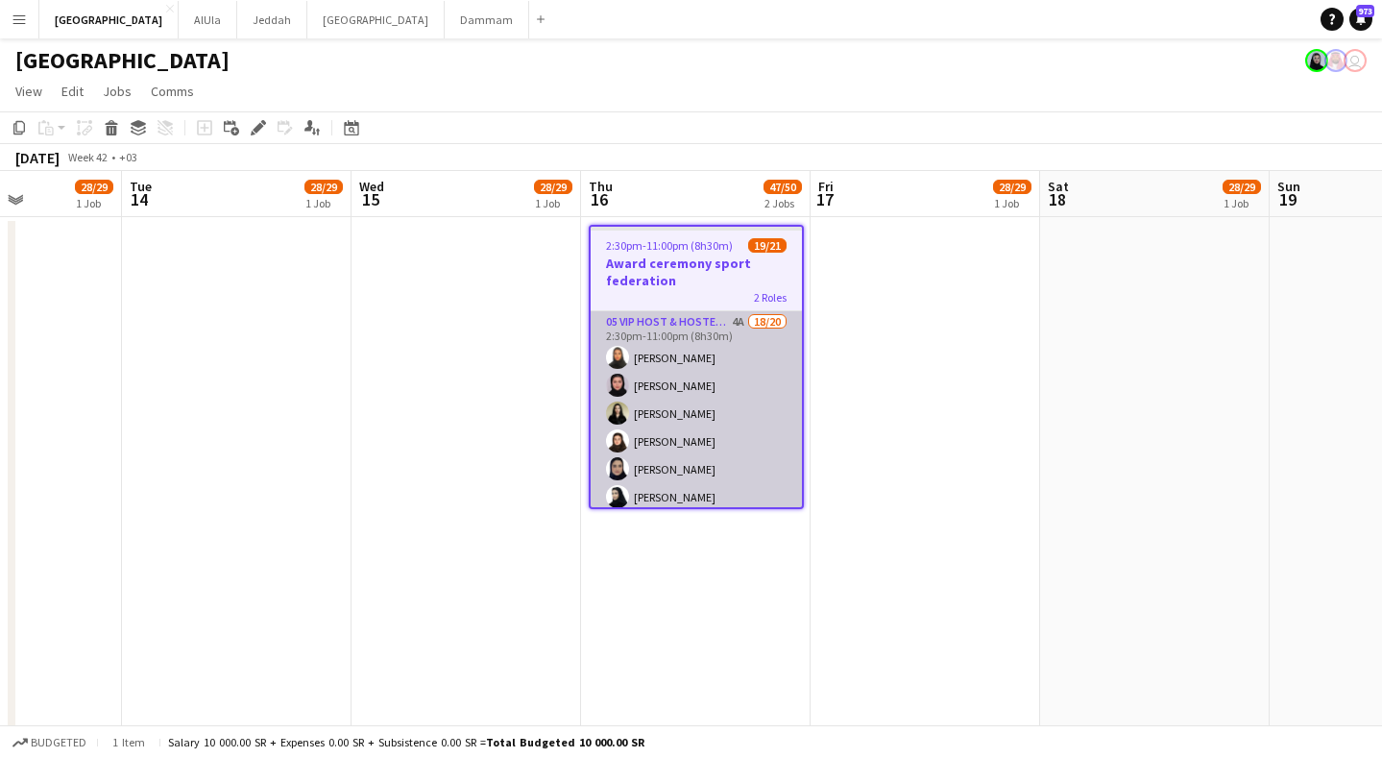
click at [669, 323] on app-card-role "05 VIP Host & Hostesses 4A 18/20 2:30pm-11:00pm (8h30m) [PERSON_NAME] [PERSON_N…" at bounding box center [696, 608] width 211 height 595
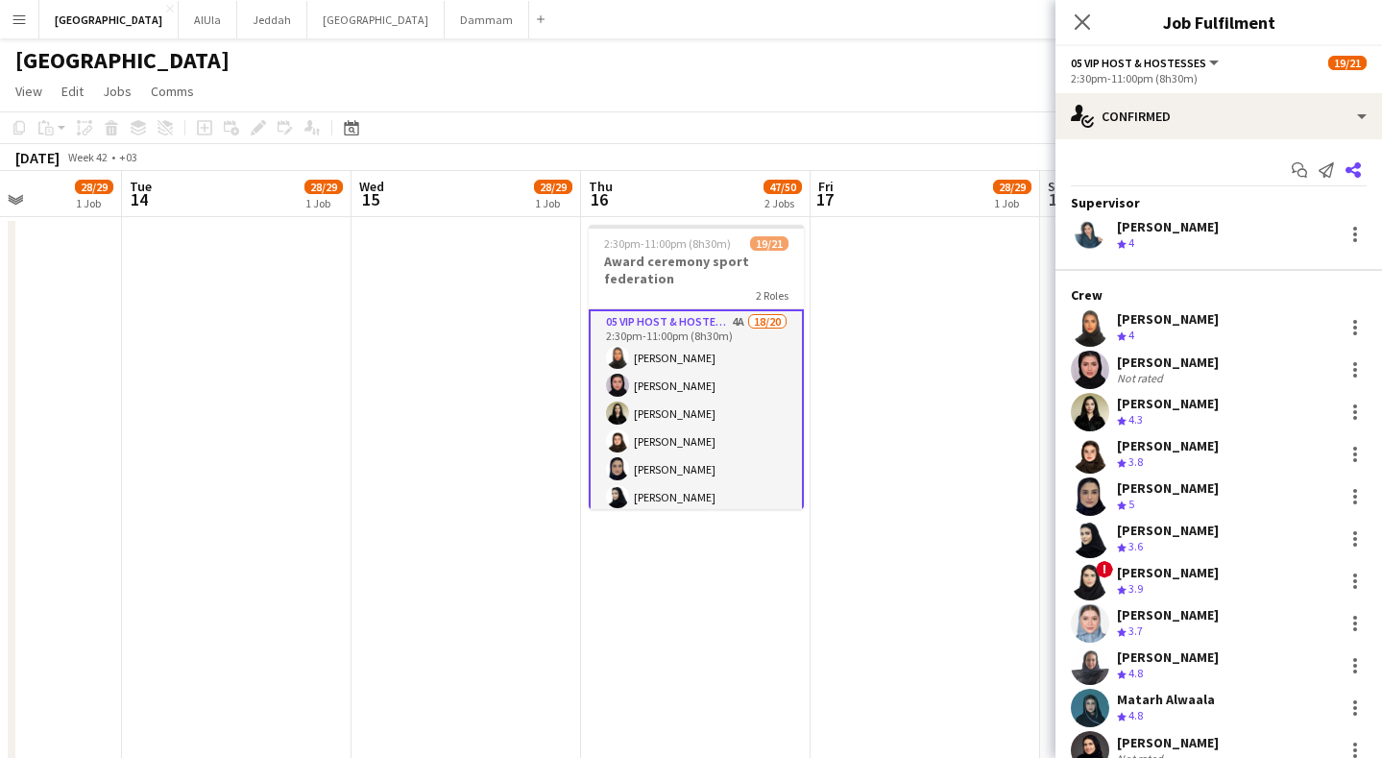
click at [1346, 169] on icon "Share" at bounding box center [1353, 169] width 15 height 15
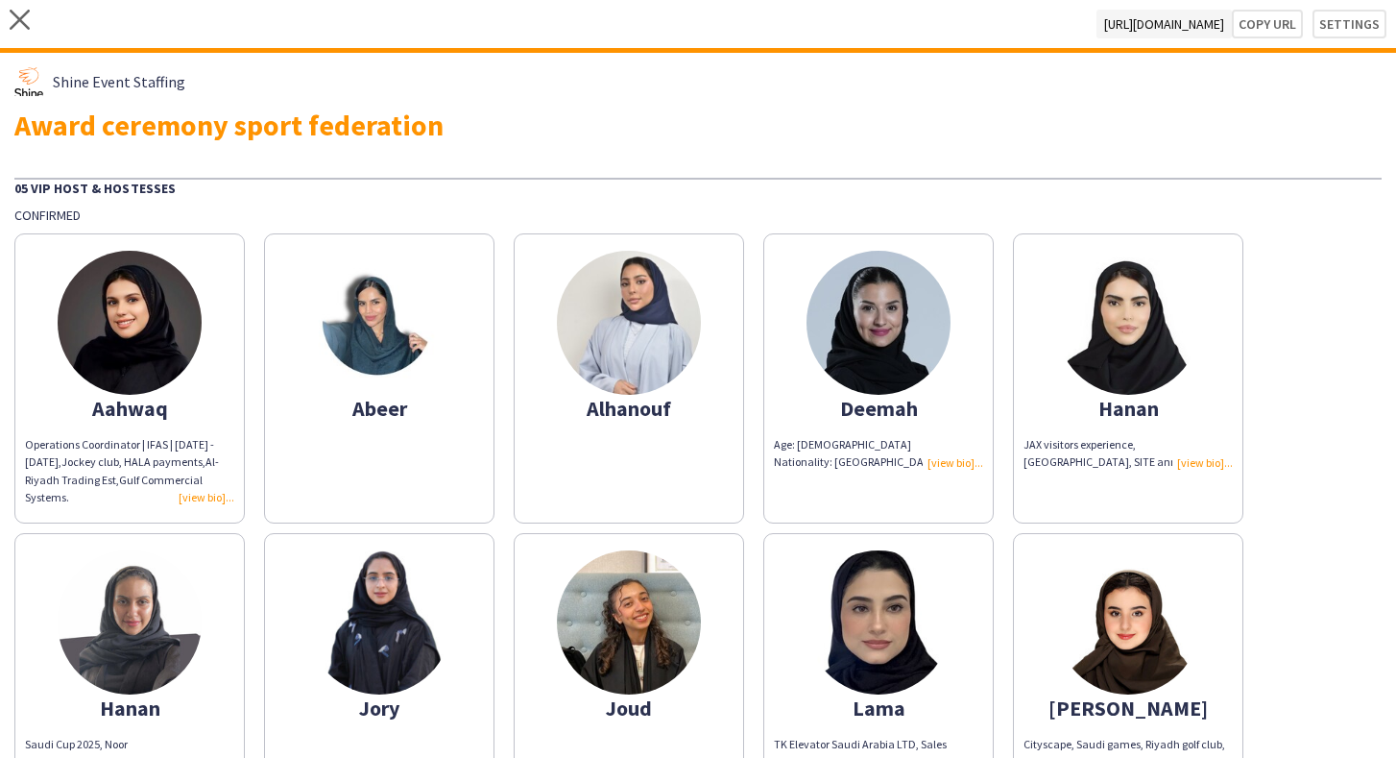
click at [349, 486] on app-share-pages-crew-card "Abeer" at bounding box center [379, 378] width 231 height 290
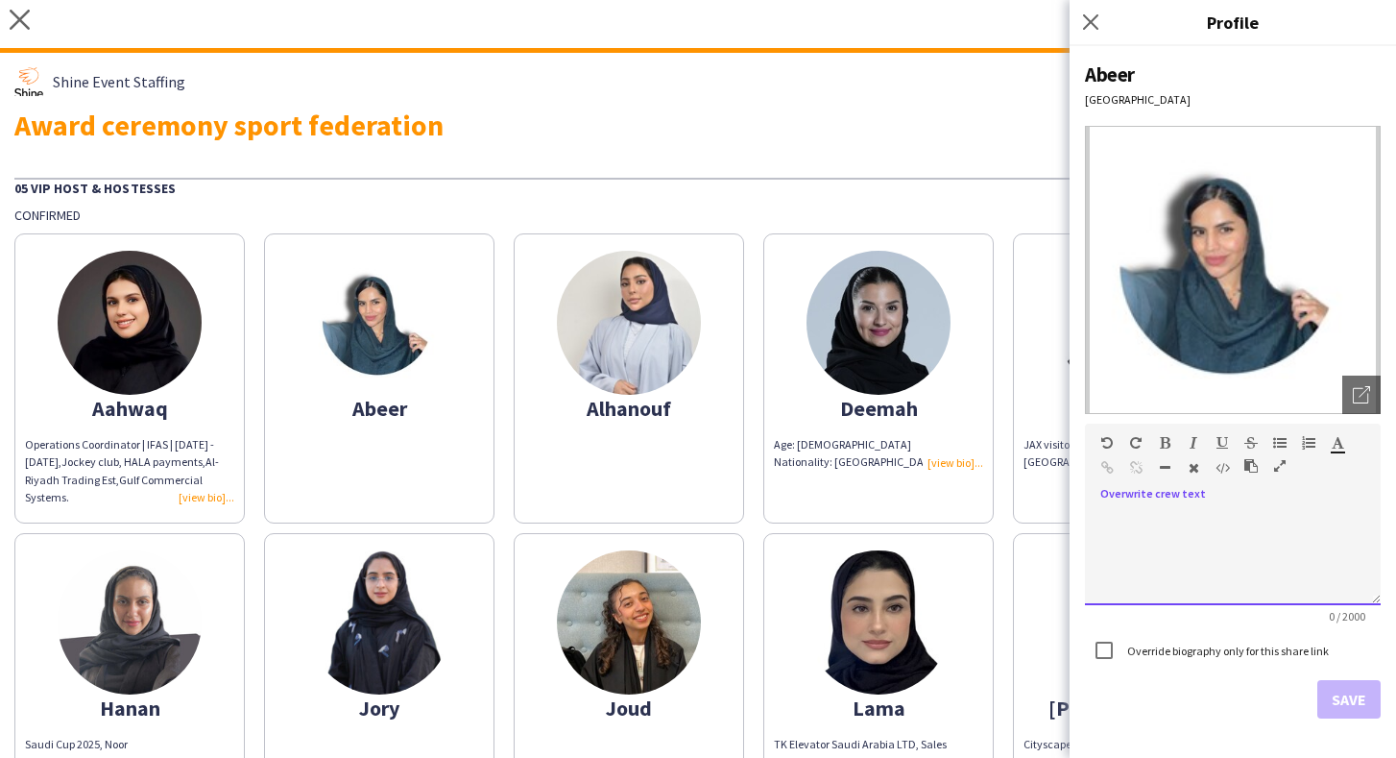
click at [1248, 507] on div at bounding box center [1233, 550] width 296 height 109
click at [1269, 542] on div at bounding box center [1233, 557] width 296 height 96
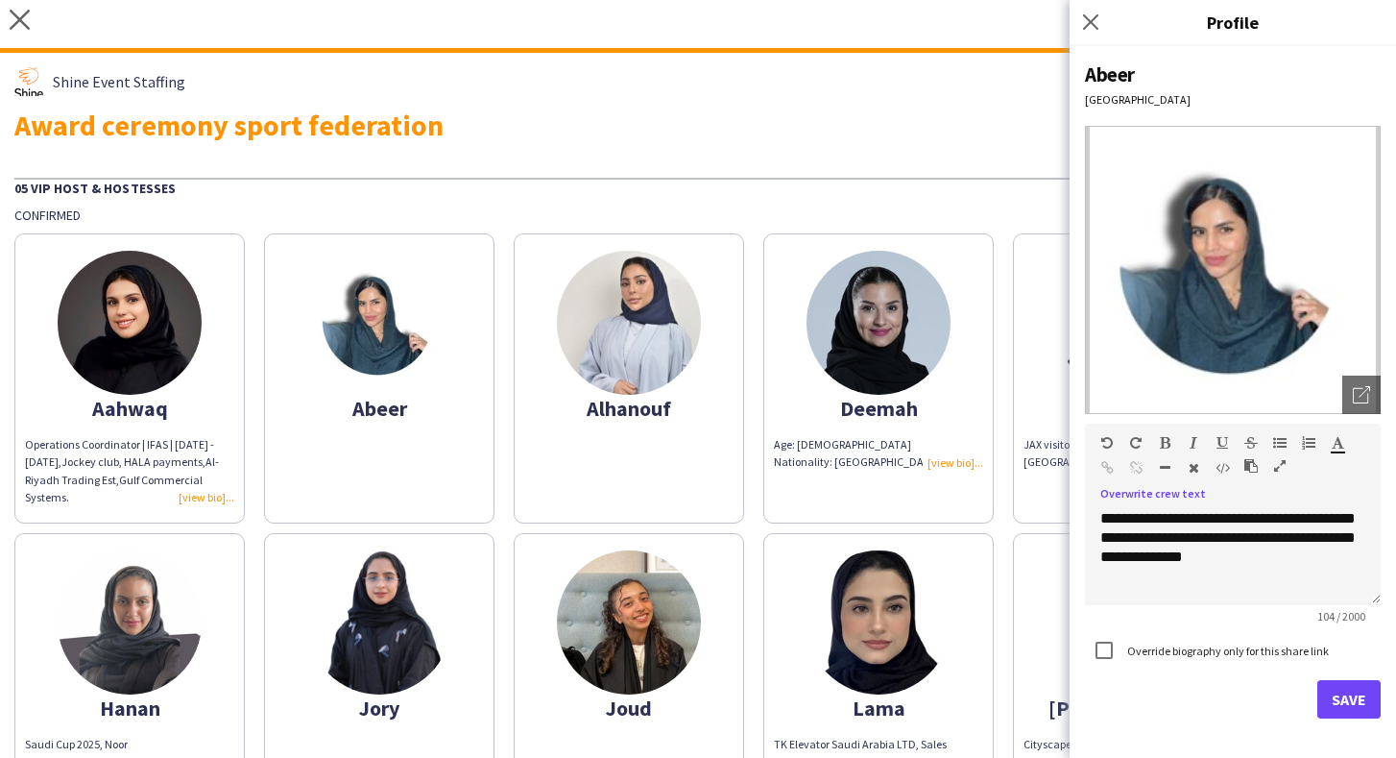
click at [1357, 700] on button "Save" at bounding box center [1349, 699] width 63 height 38
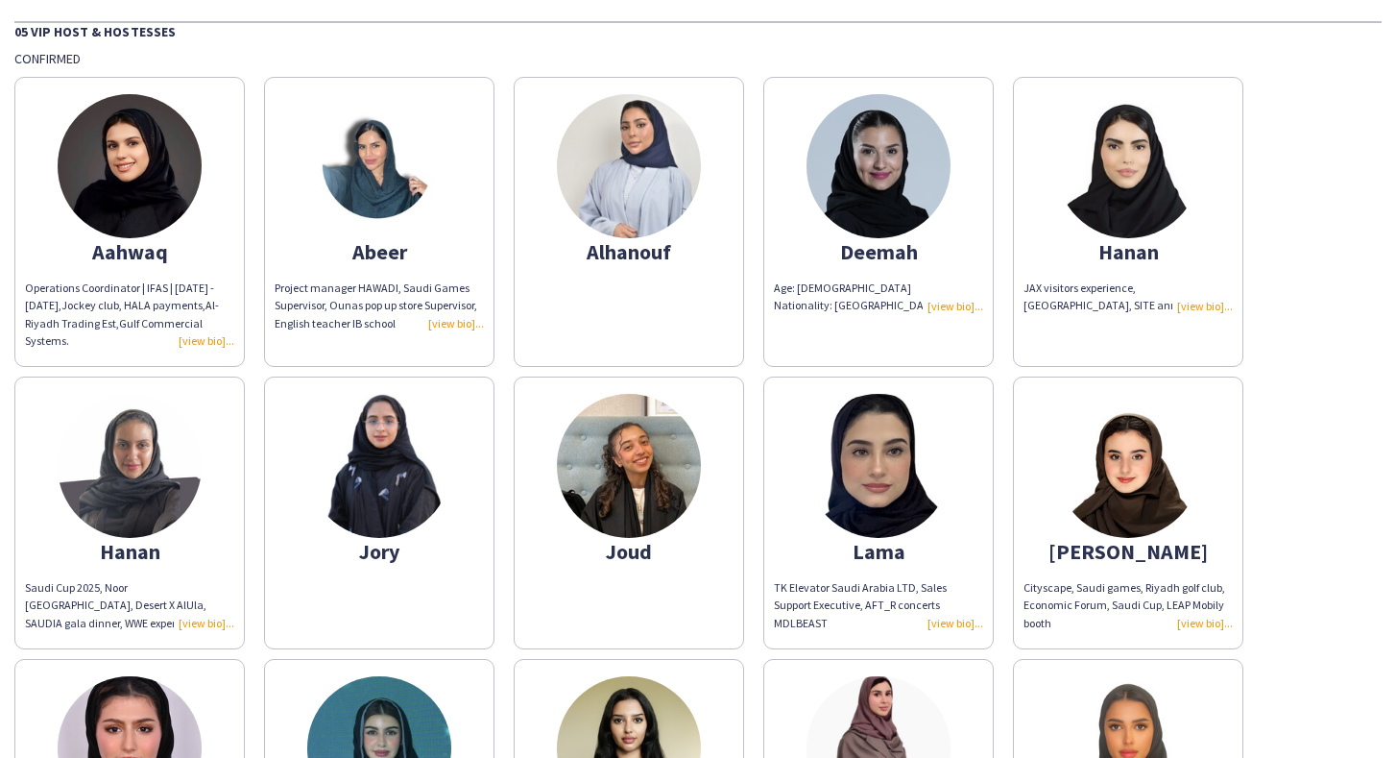
scroll to position [264, 0]
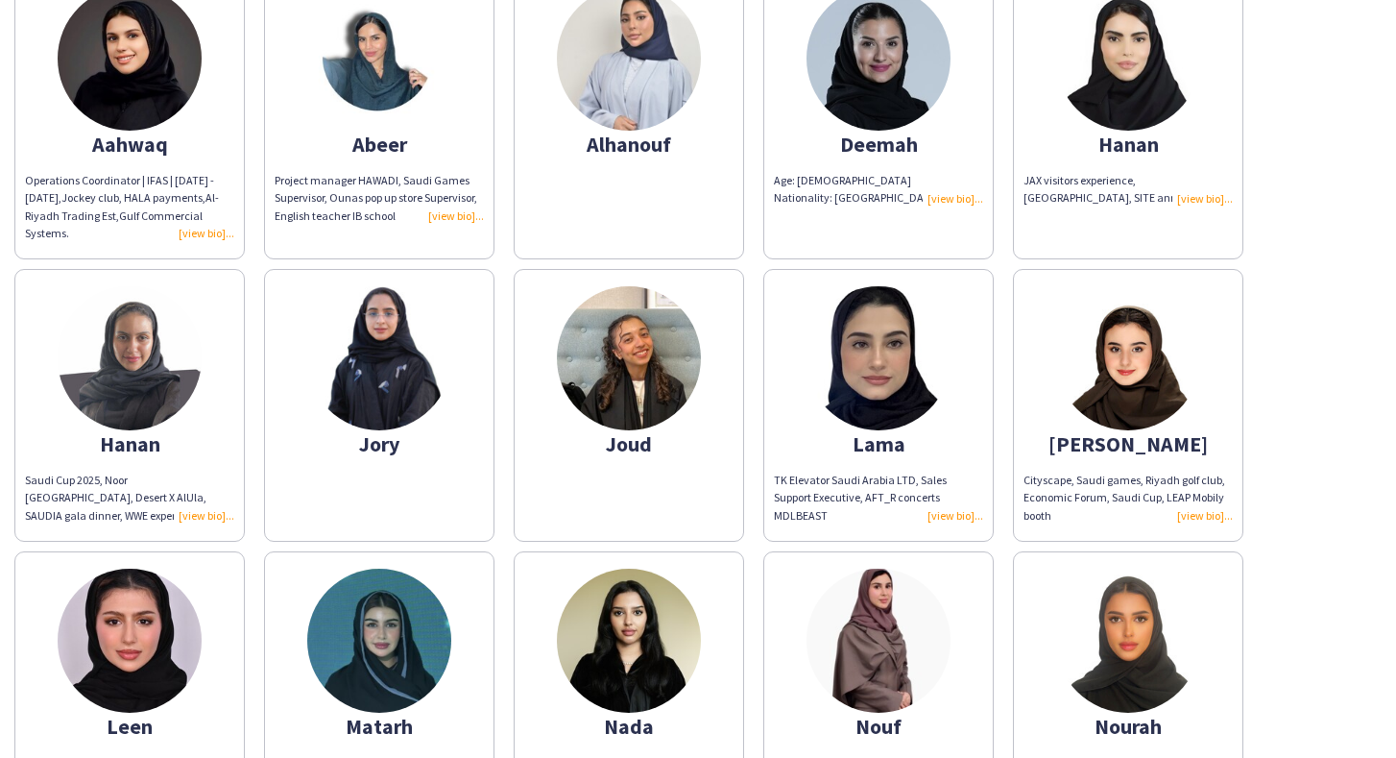
click at [428, 397] on img at bounding box center [379, 358] width 144 height 144
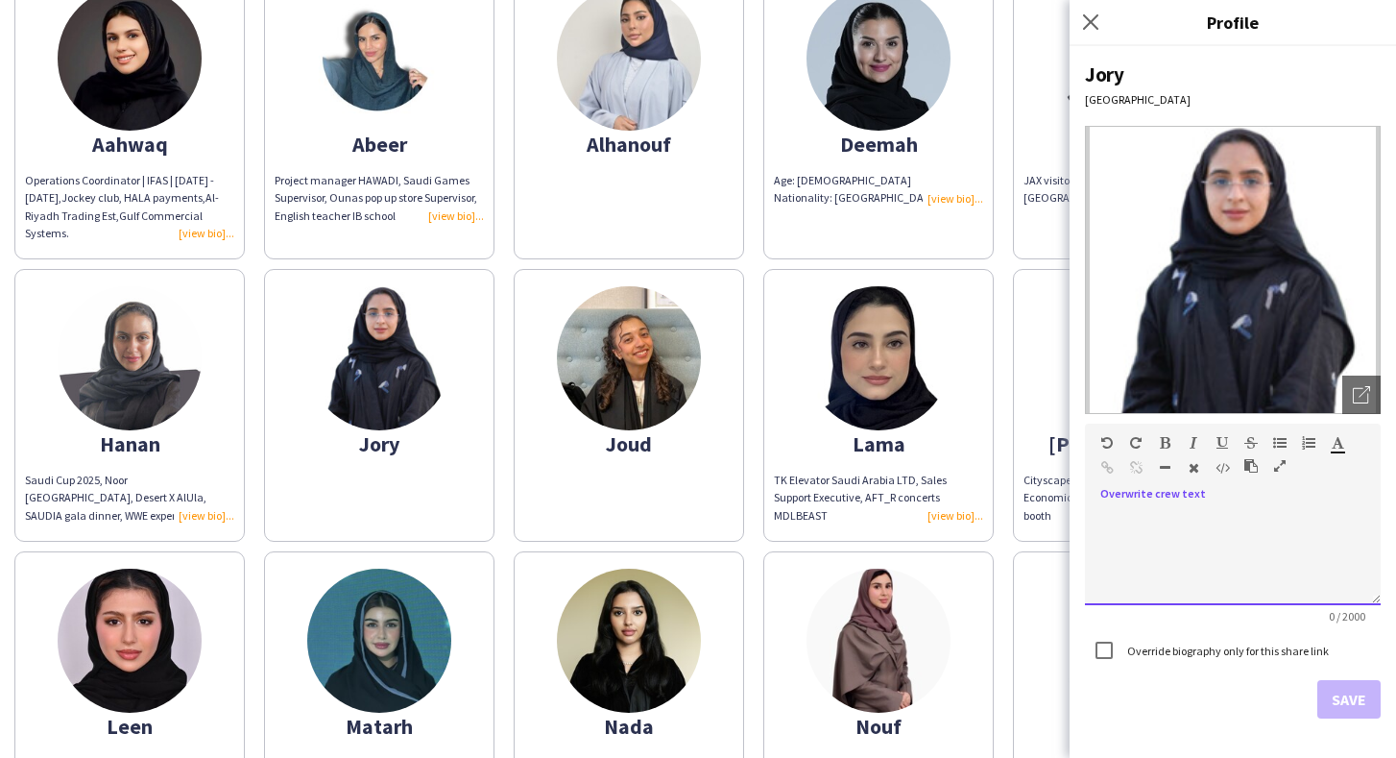
click at [1179, 503] on div at bounding box center [1233, 550] width 296 height 109
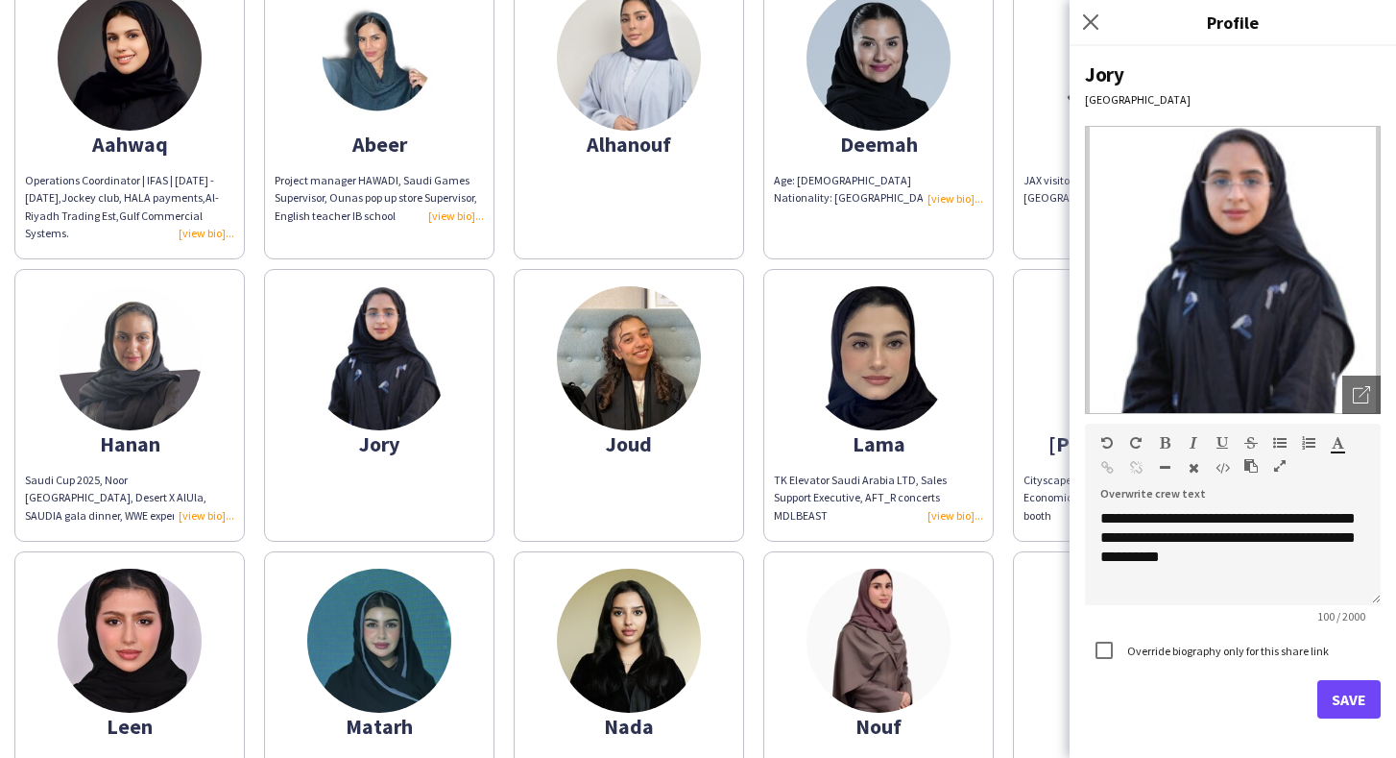
click at [1349, 695] on button "Save" at bounding box center [1349, 699] width 63 height 38
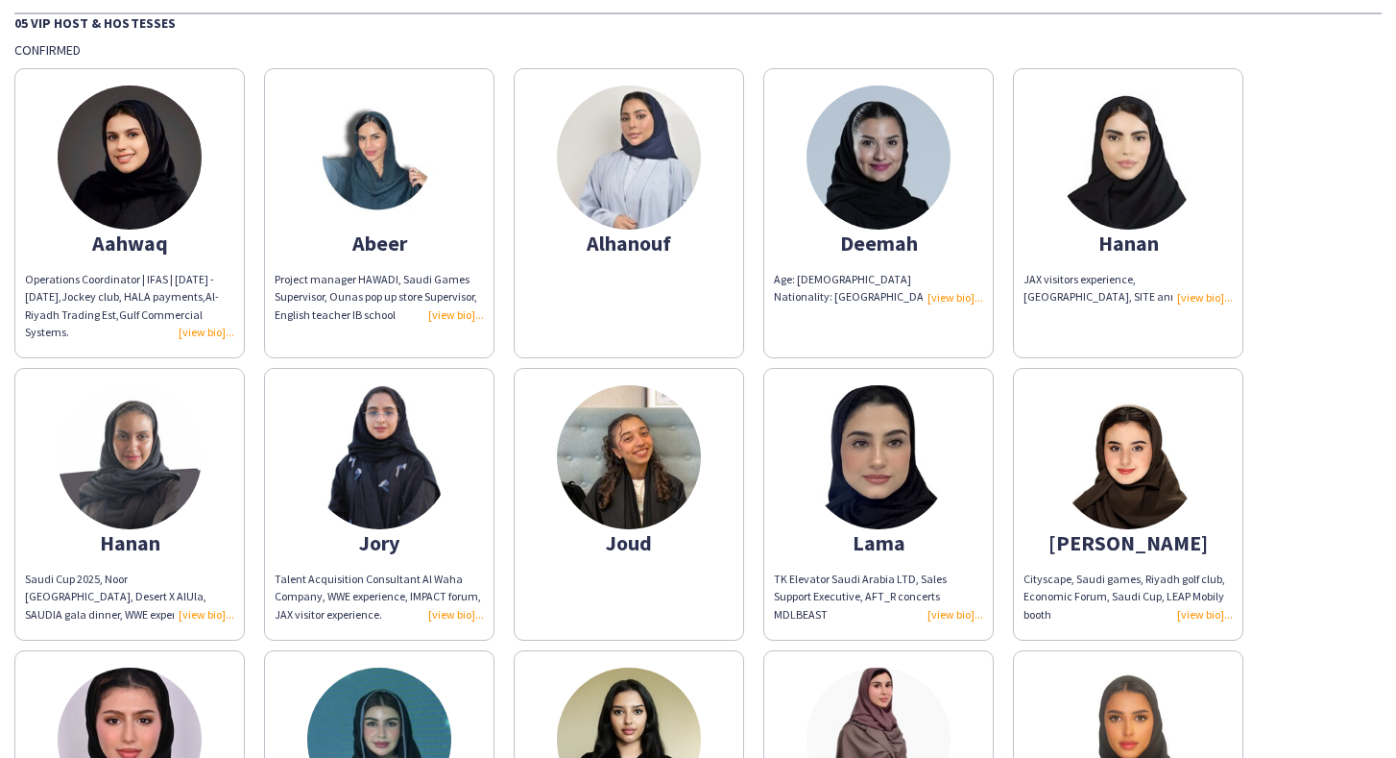
scroll to position [283, 0]
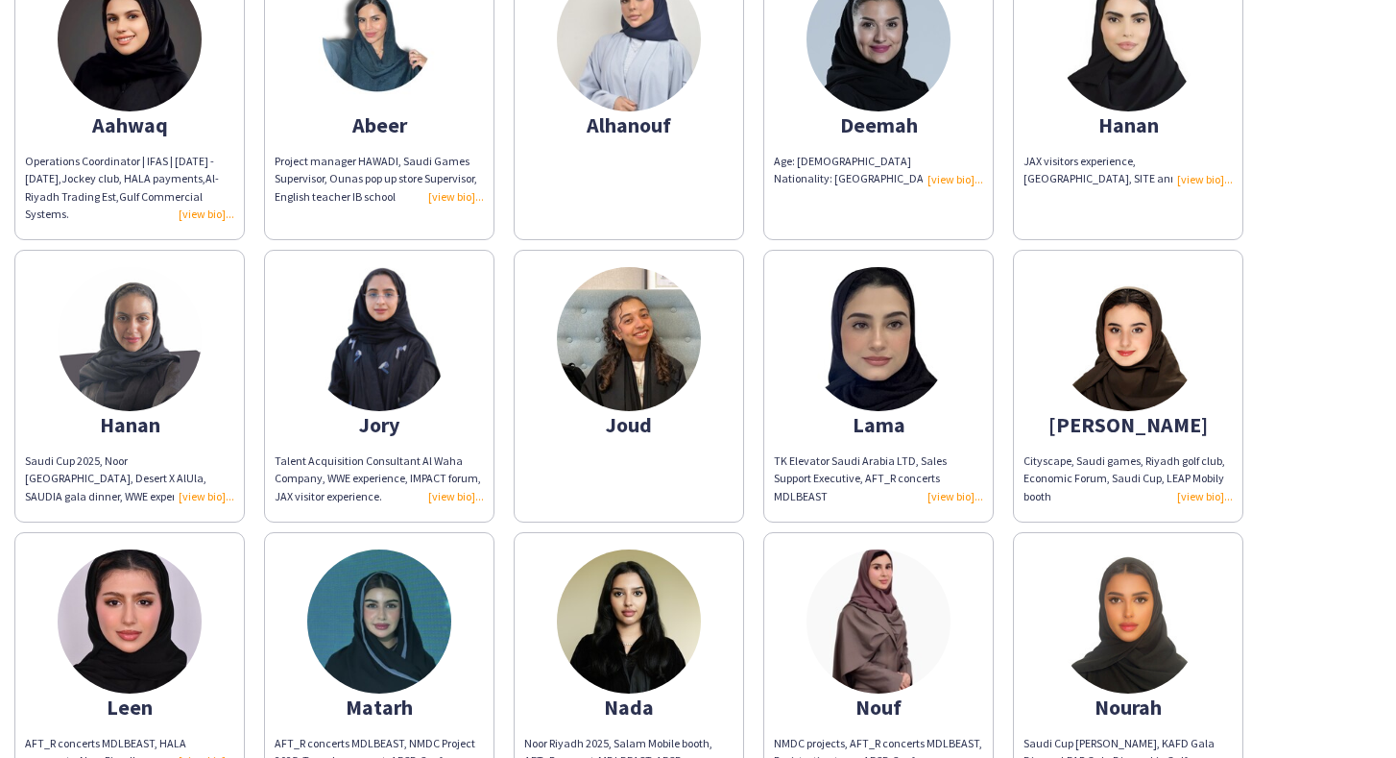
click at [653, 445] on app-share-pages-crew-card "Joud" at bounding box center [629, 386] width 231 height 273
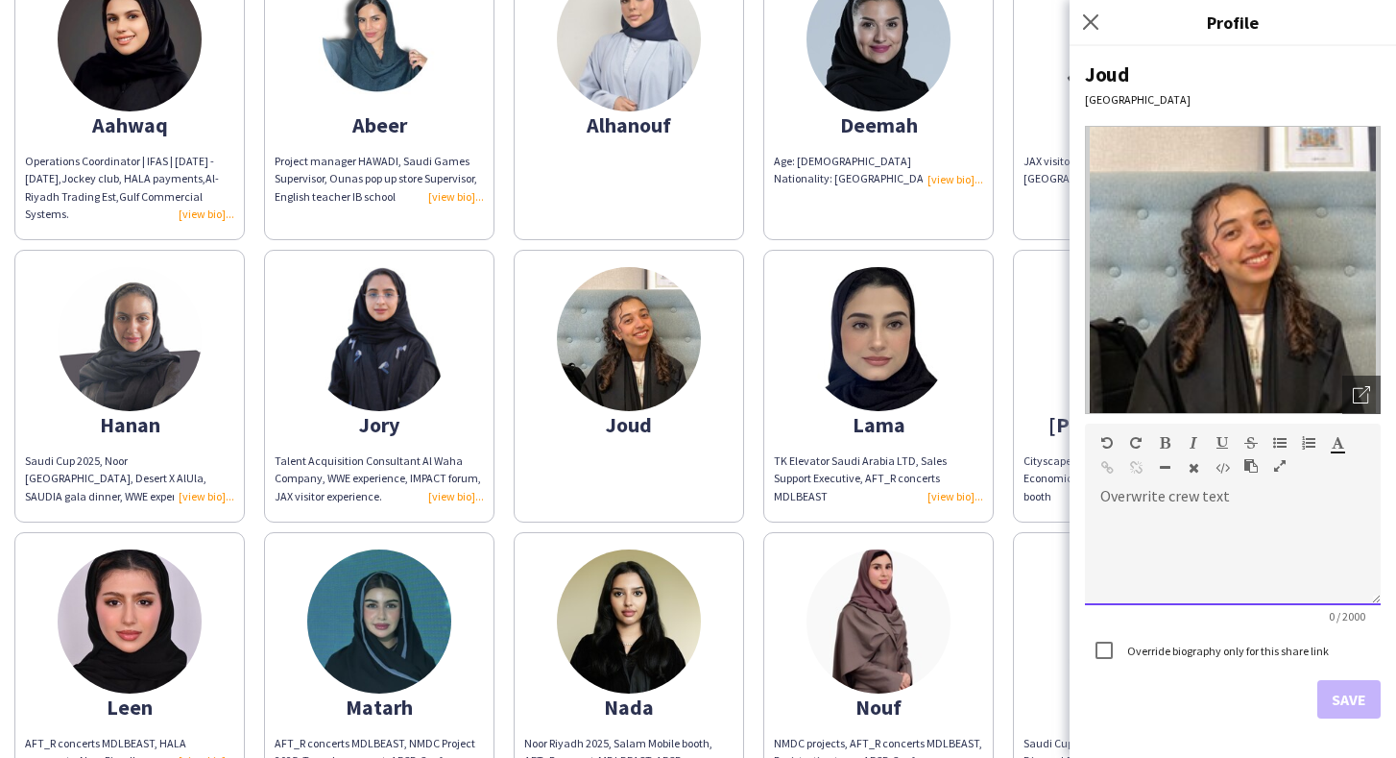
click at [1285, 547] on div at bounding box center [1233, 557] width 296 height 96
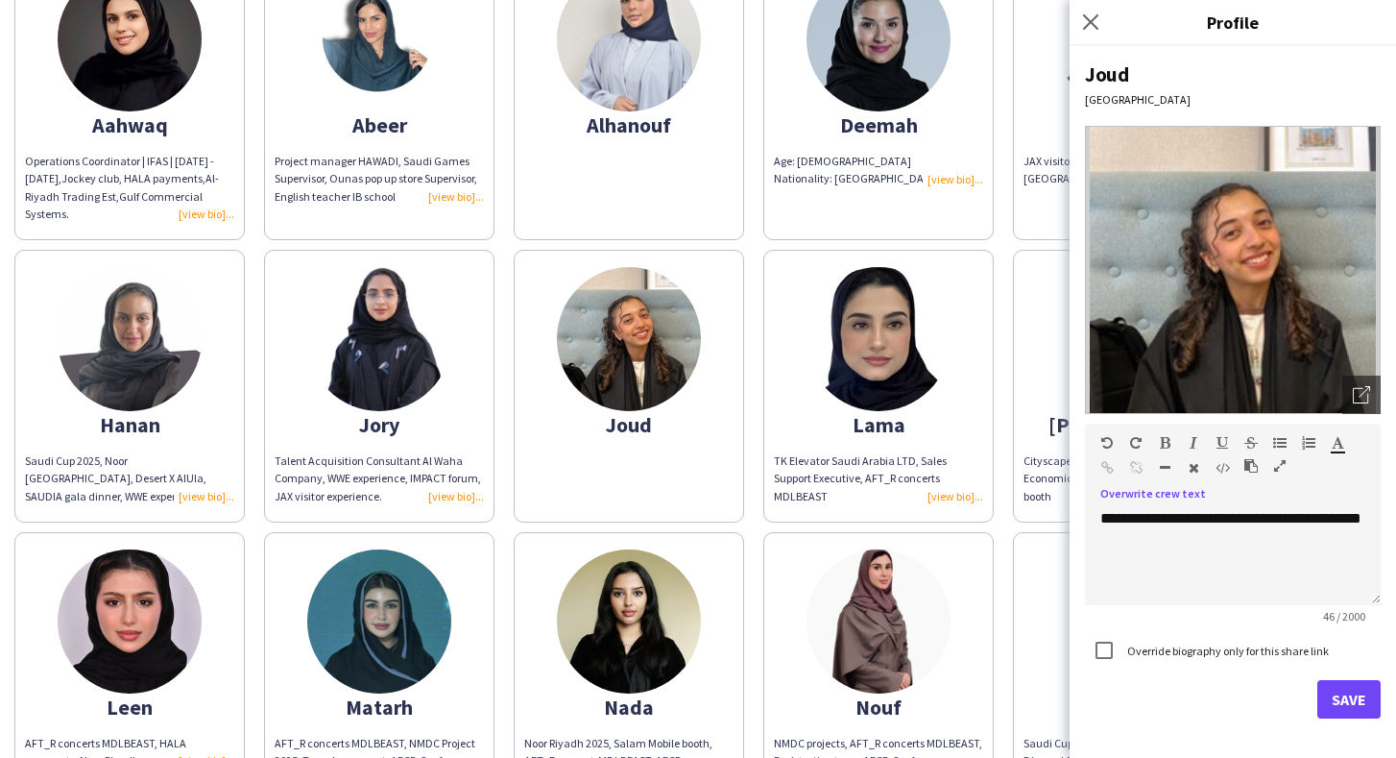
click at [1351, 708] on button "Save" at bounding box center [1349, 699] width 63 height 38
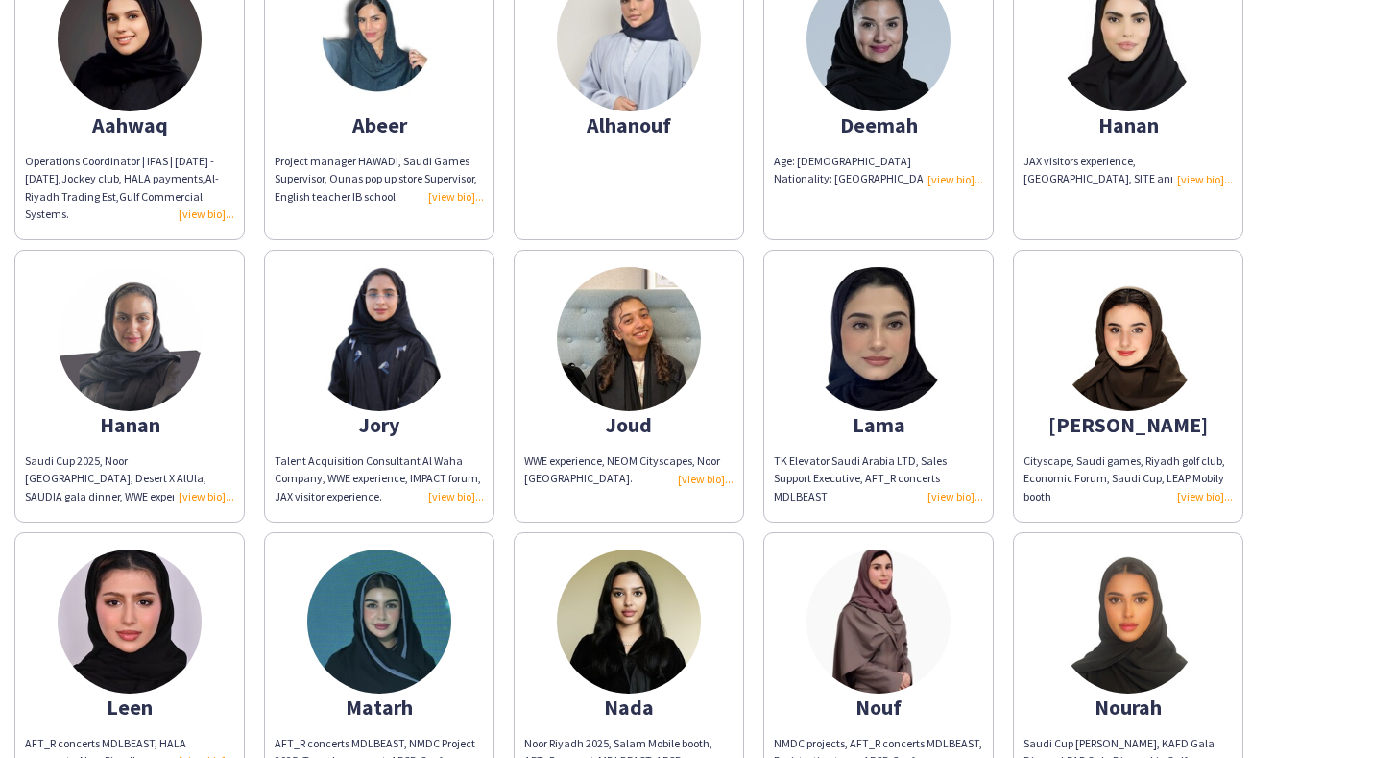
drag, startPoint x: 1381, startPoint y: 705, endPoint x: 679, endPoint y: 168, distance: 883.8
click at [679, 168] on app-share-pages-crew-card "Alhanouf" at bounding box center [629, 95] width 231 height 290
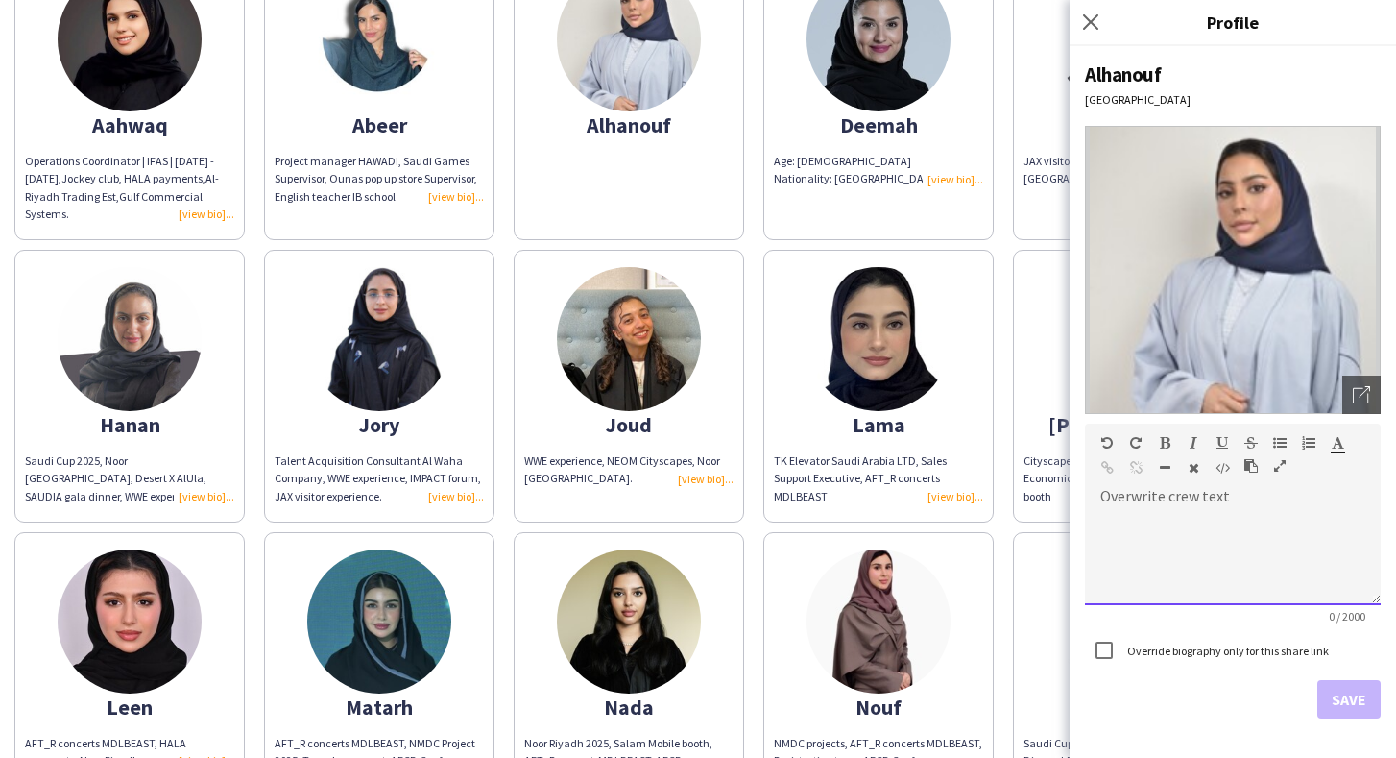
click at [1260, 510] on div at bounding box center [1233, 557] width 296 height 96
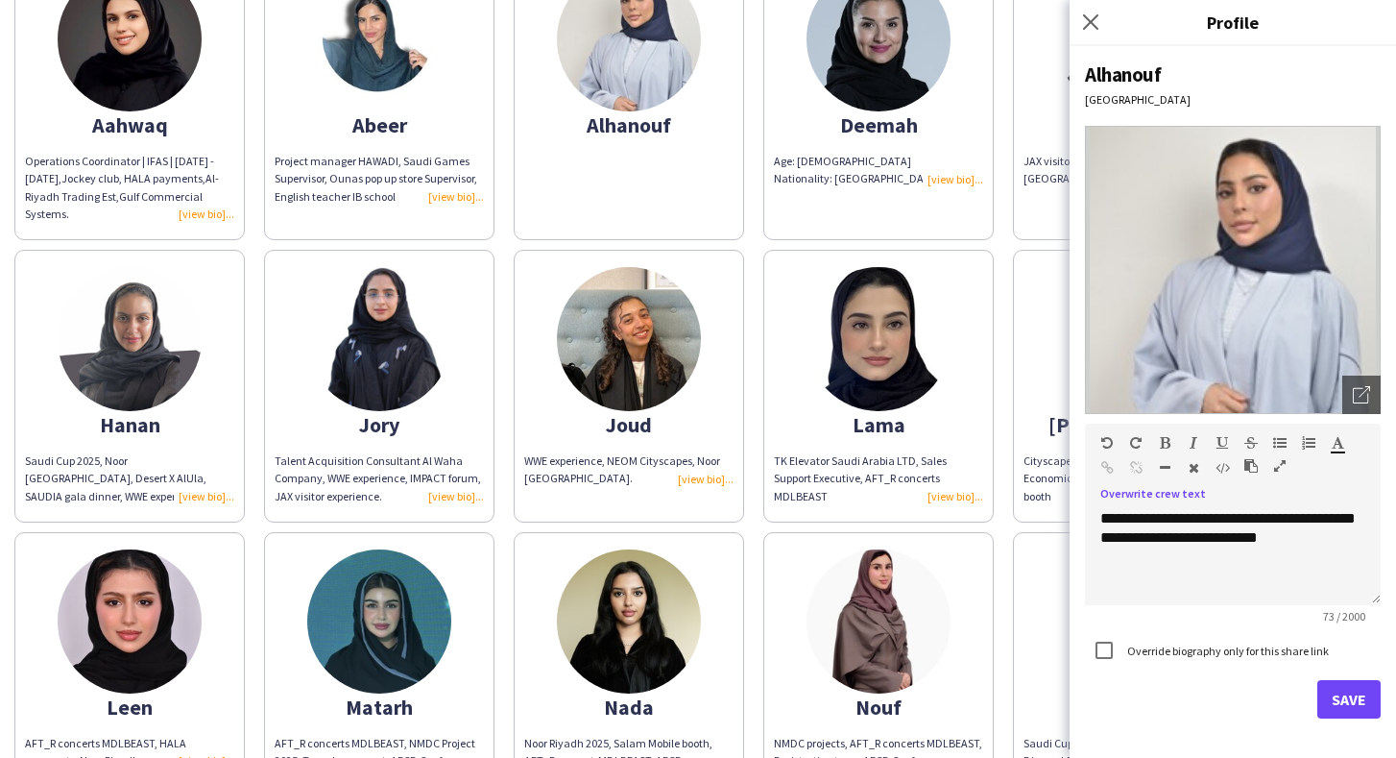
click at [1353, 698] on button "Save" at bounding box center [1349, 699] width 63 height 38
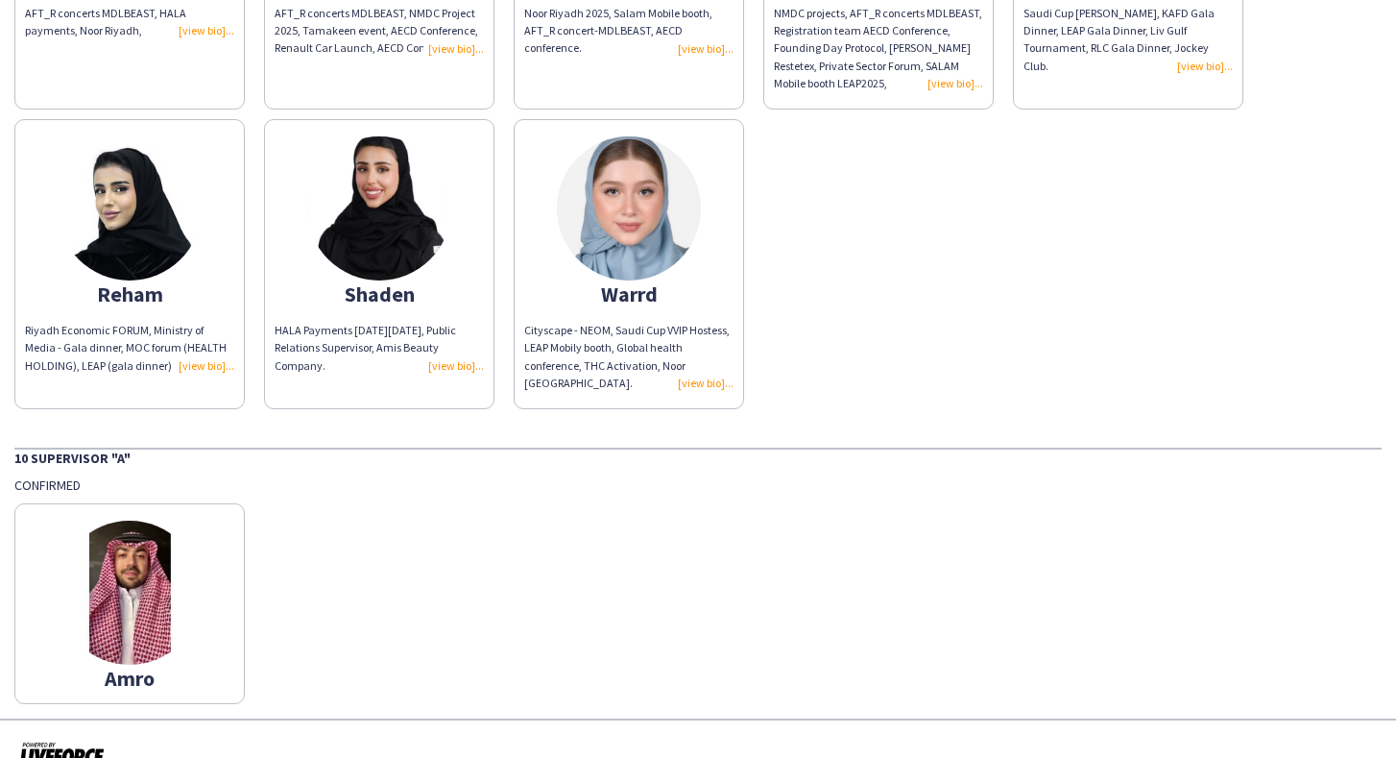
scroll to position [0, 0]
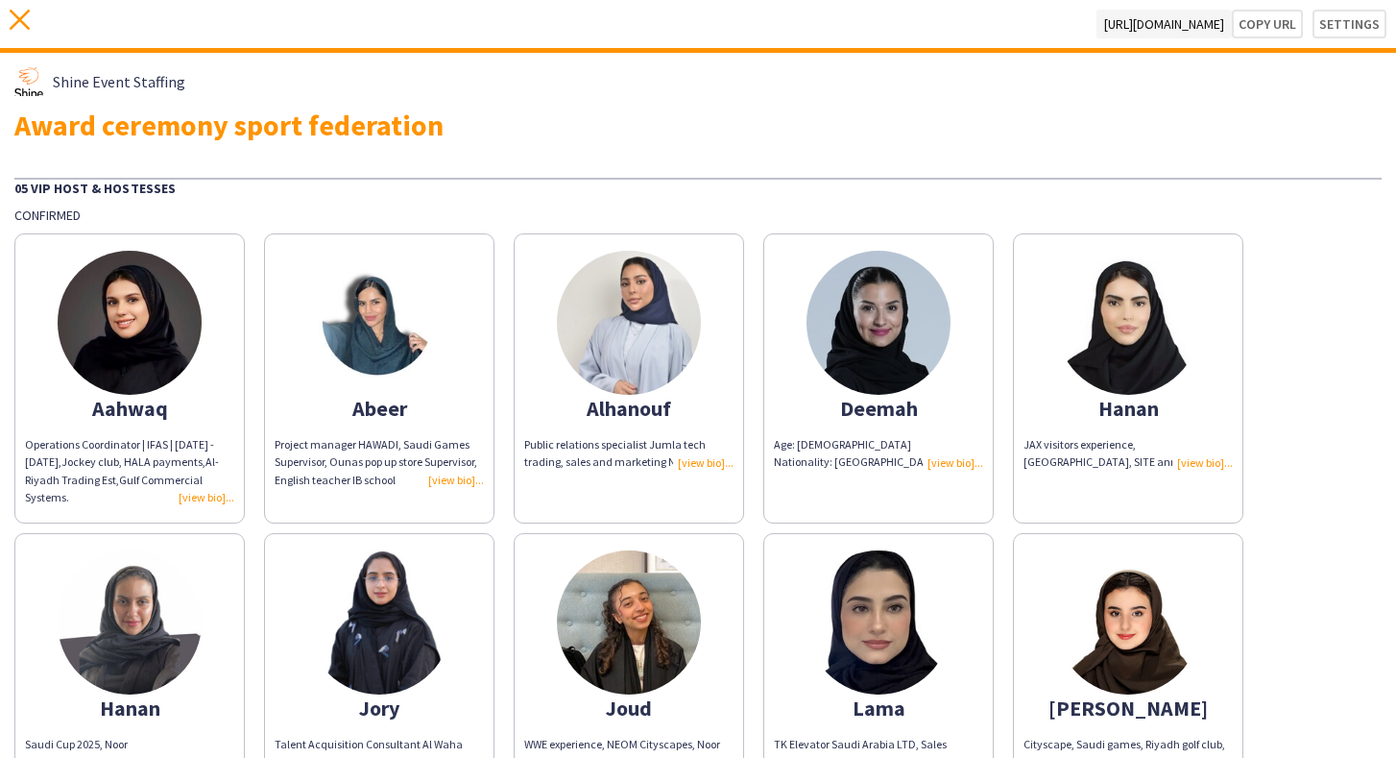
click at [15, 22] on icon "close" at bounding box center [20, 20] width 20 height 20
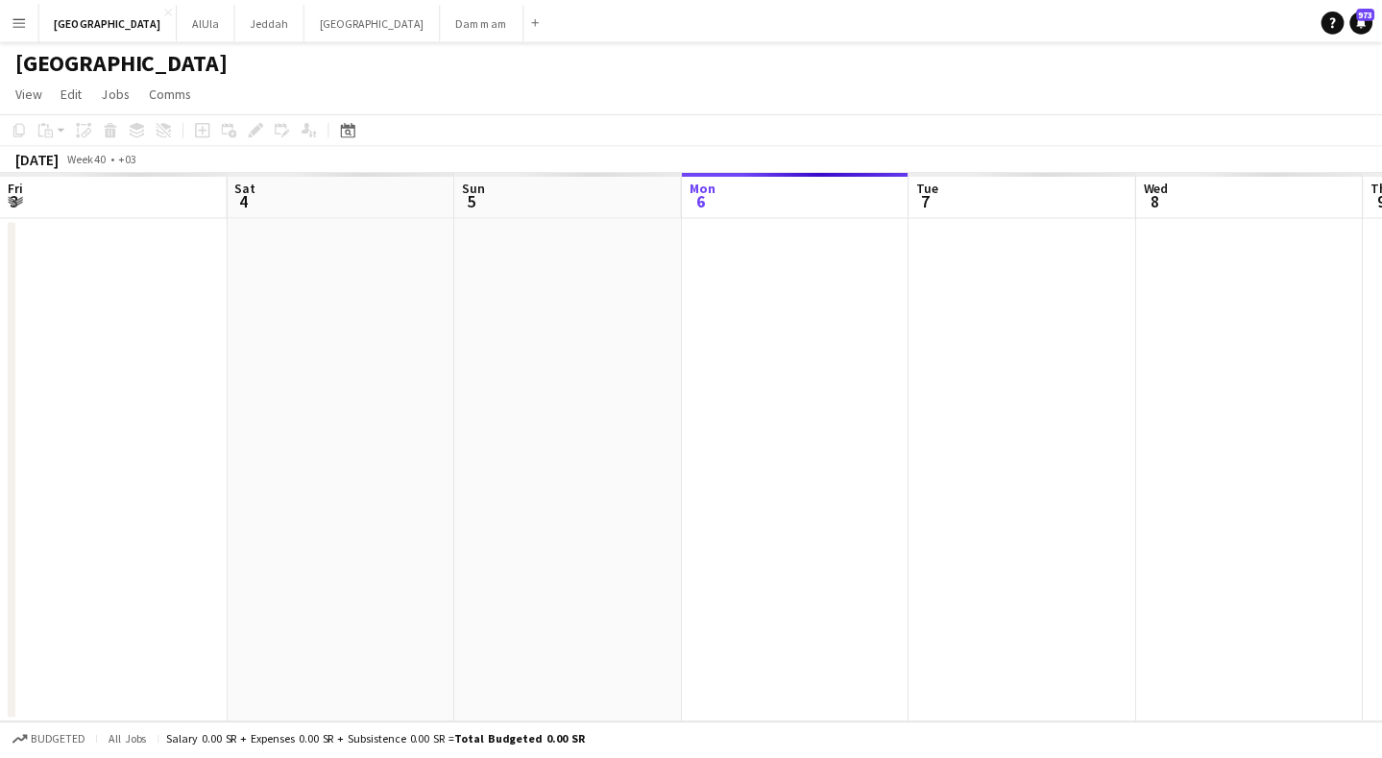
scroll to position [0, 459]
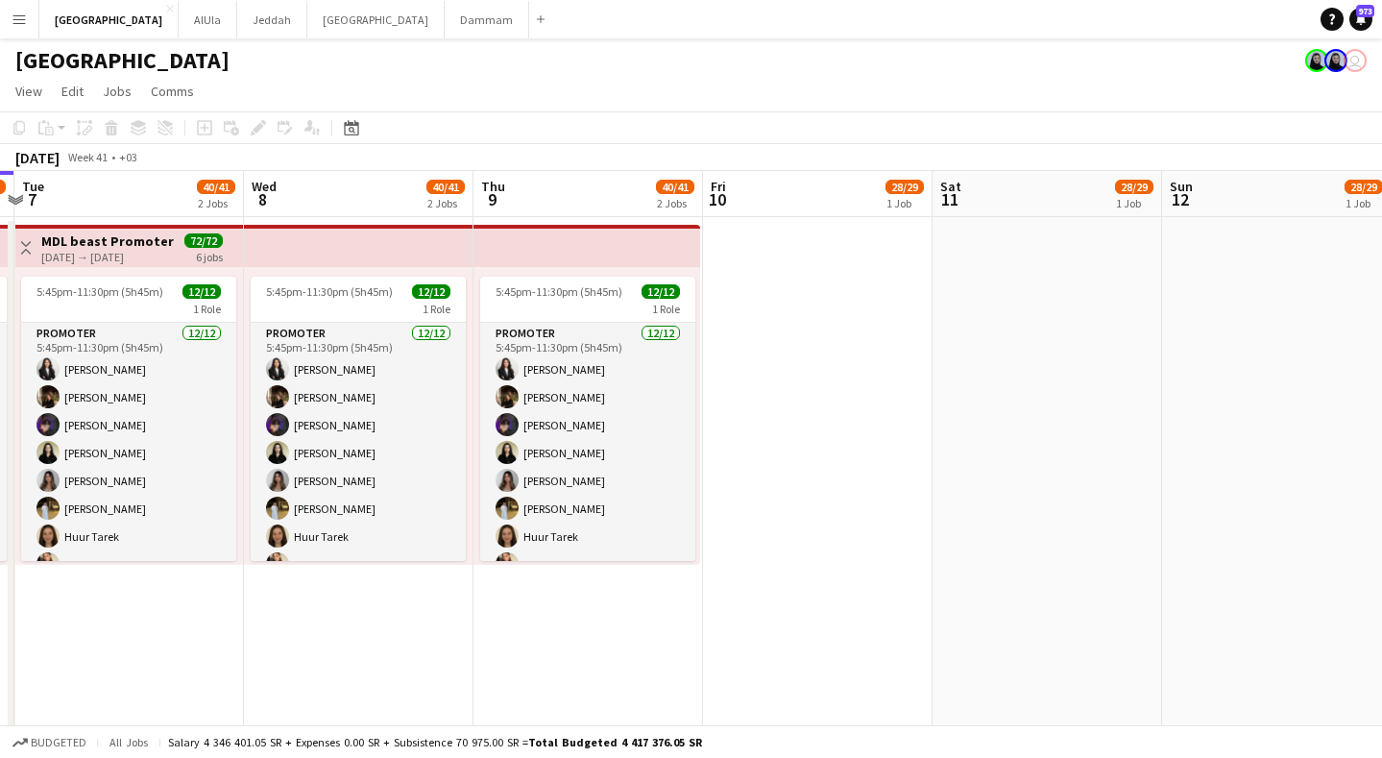
drag, startPoint x: 1256, startPoint y: 206, endPoint x: 394, endPoint y: 247, distance: 863.4
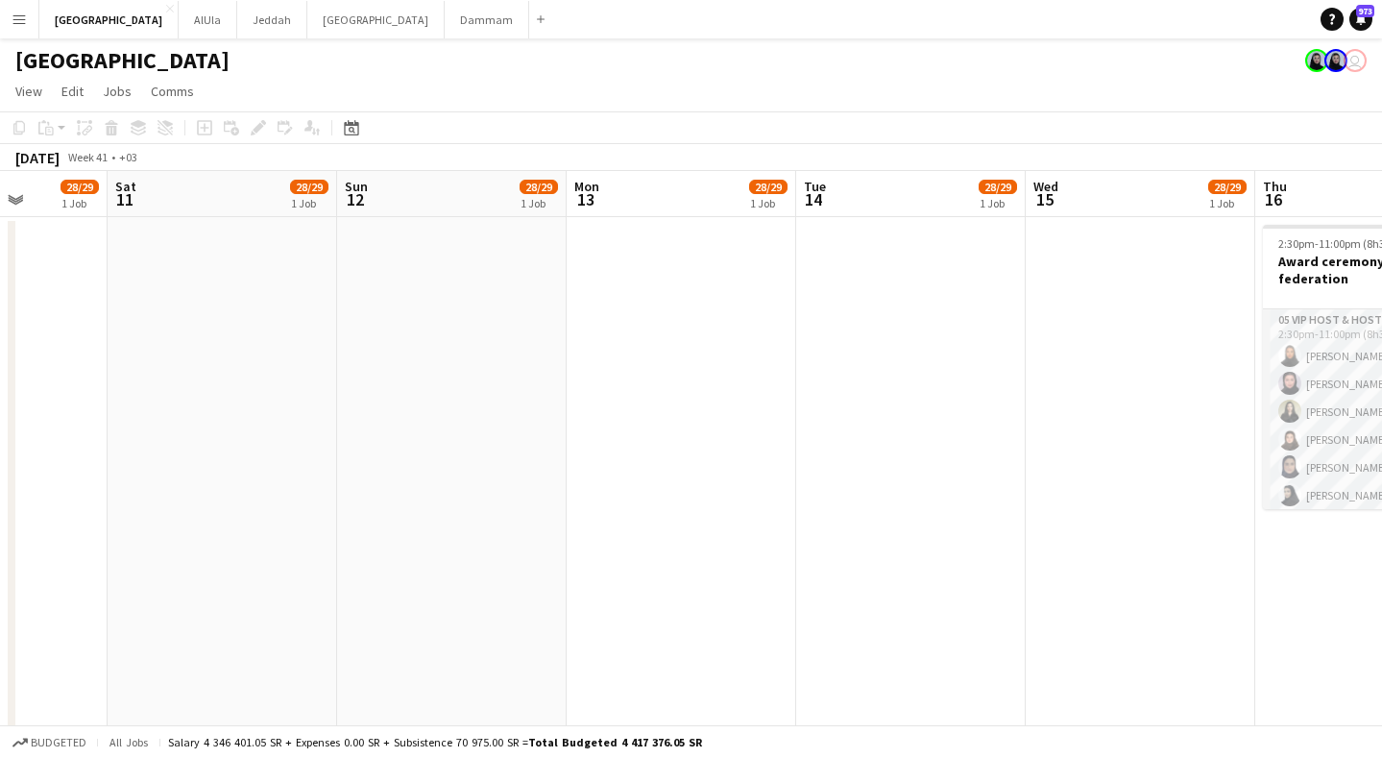
drag, startPoint x: 1097, startPoint y: 212, endPoint x: 758, endPoint y: 231, distance: 339.6
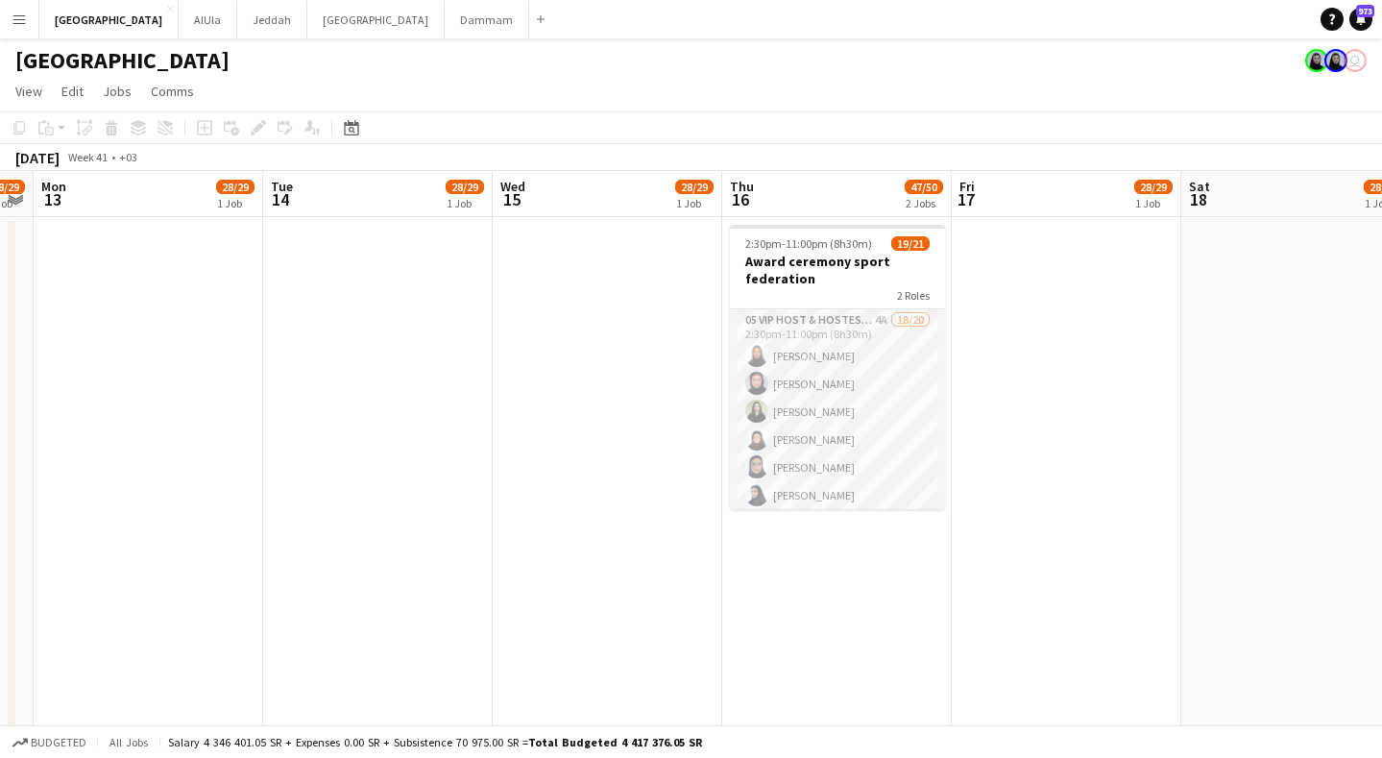
drag, startPoint x: 1099, startPoint y: 213, endPoint x: 1010, endPoint y: 221, distance: 88.7
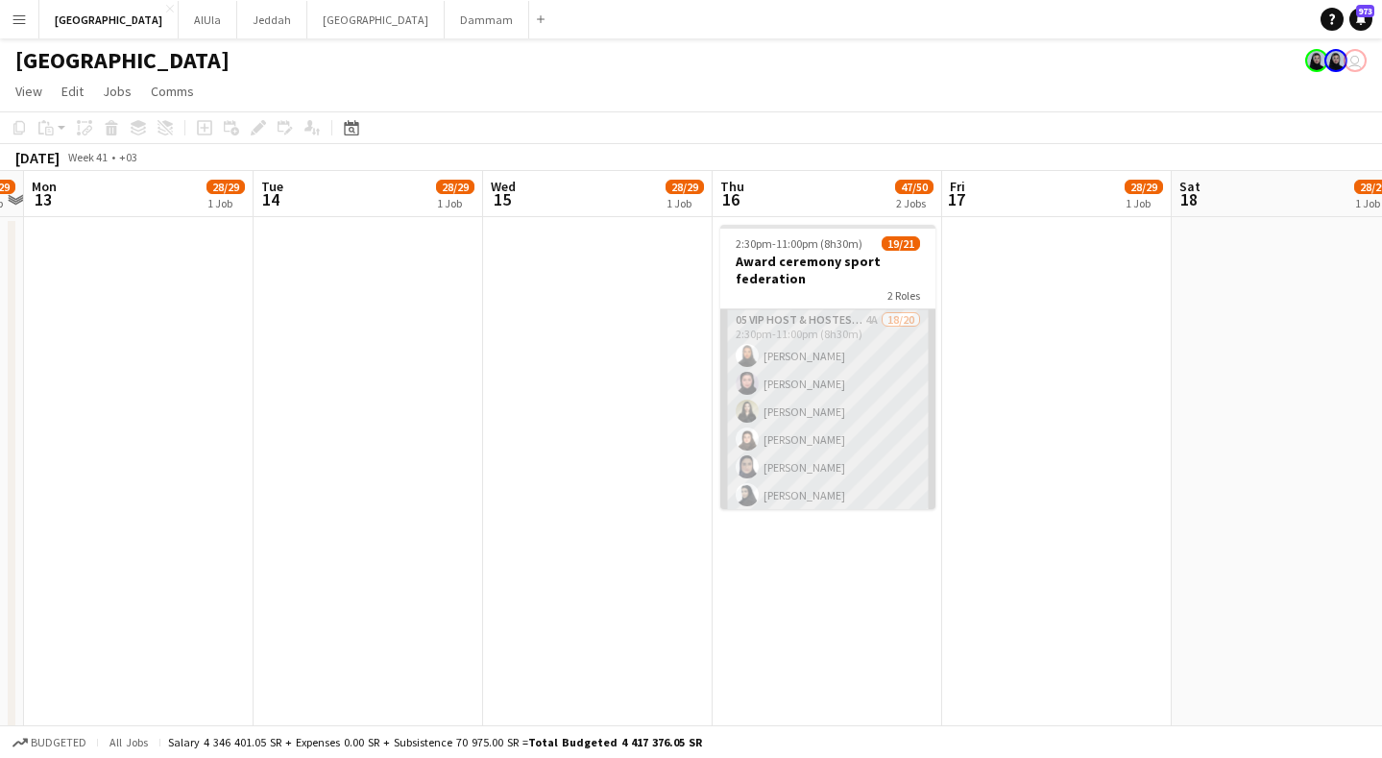
click at [858, 343] on app-card-role "05 VIP Host & Hostesses 4A 18/20 2:30pm-11:00pm (8h30m) [PERSON_NAME] [PERSON_N…" at bounding box center [827, 606] width 215 height 595
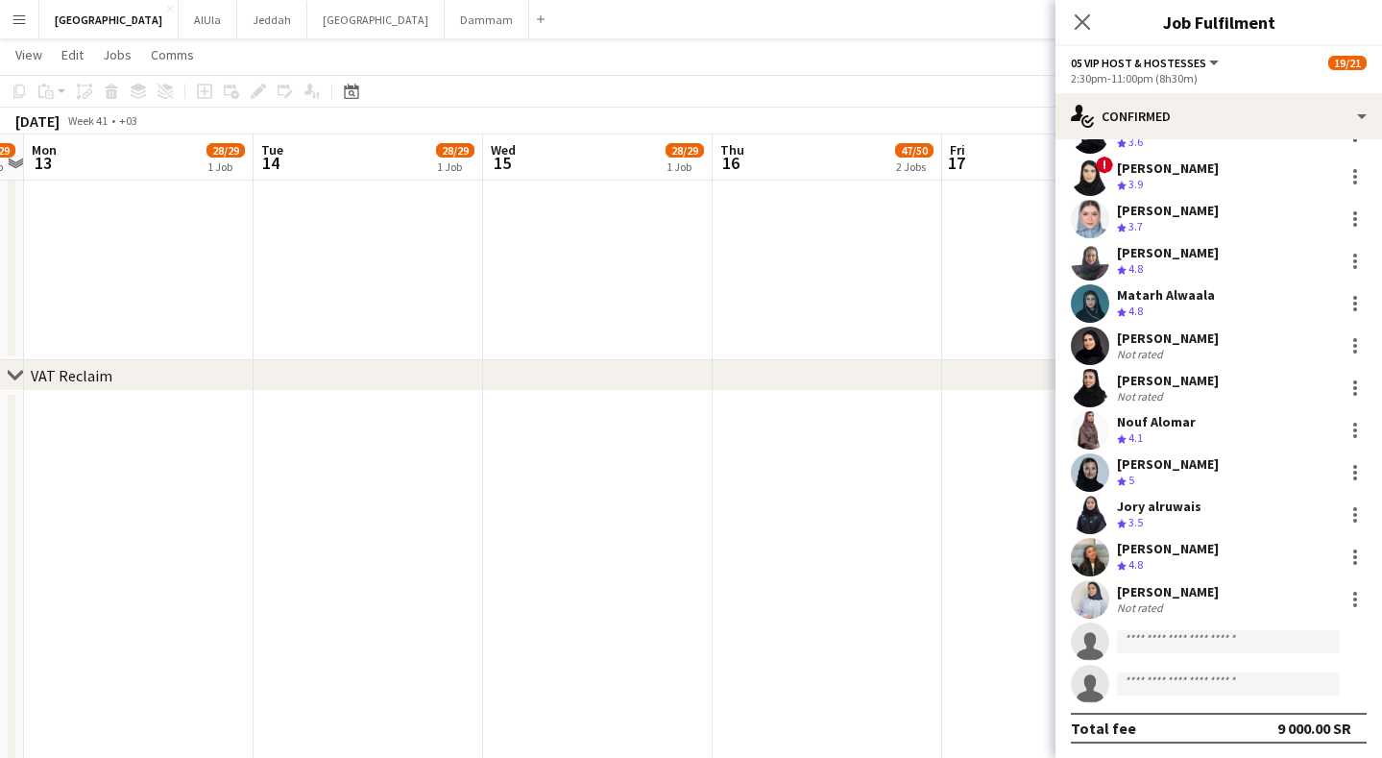
scroll to position [0, 0]
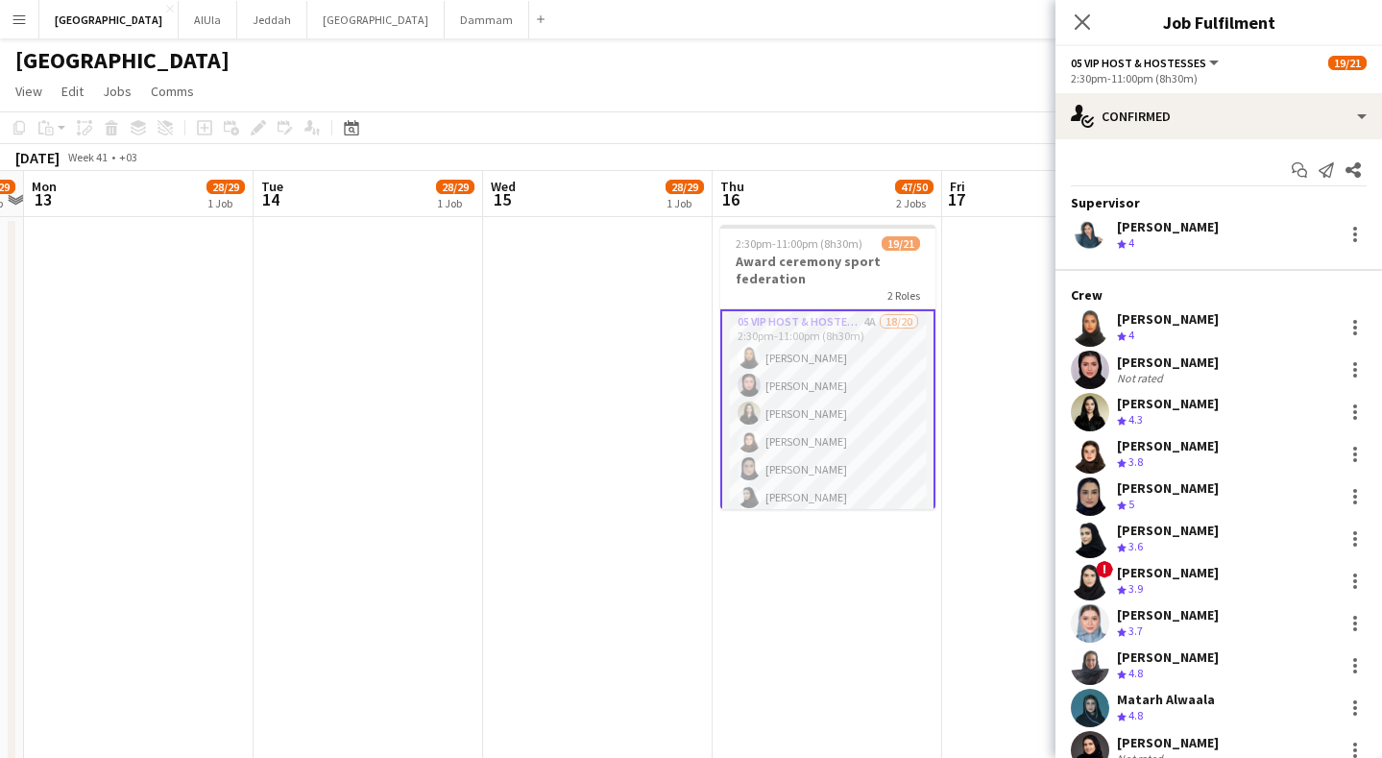
click at [1155, 54] on div "05 VIP Host & Hostesses All roles 05 VIP Host & Hostesses" at bounding box center [1146, 62] width 151 height 17
click at [1161, 69] on span "05 VIP Host & Hostesses" at bounding box center [1138, 63] width 135 height 14
click at [1134, 89] on li "All roles" at bounding box center [1157, 94] width 140 height 17
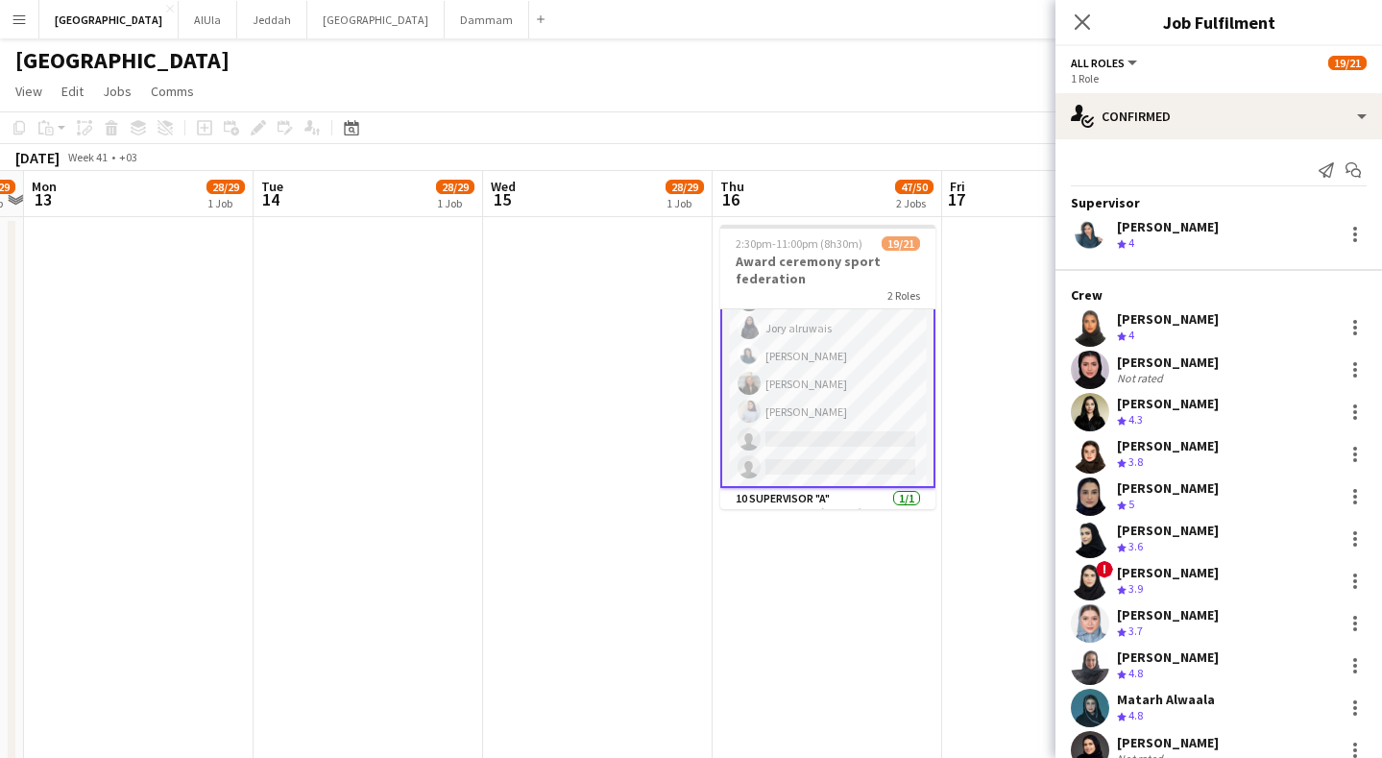
scroll to position [464, 0]
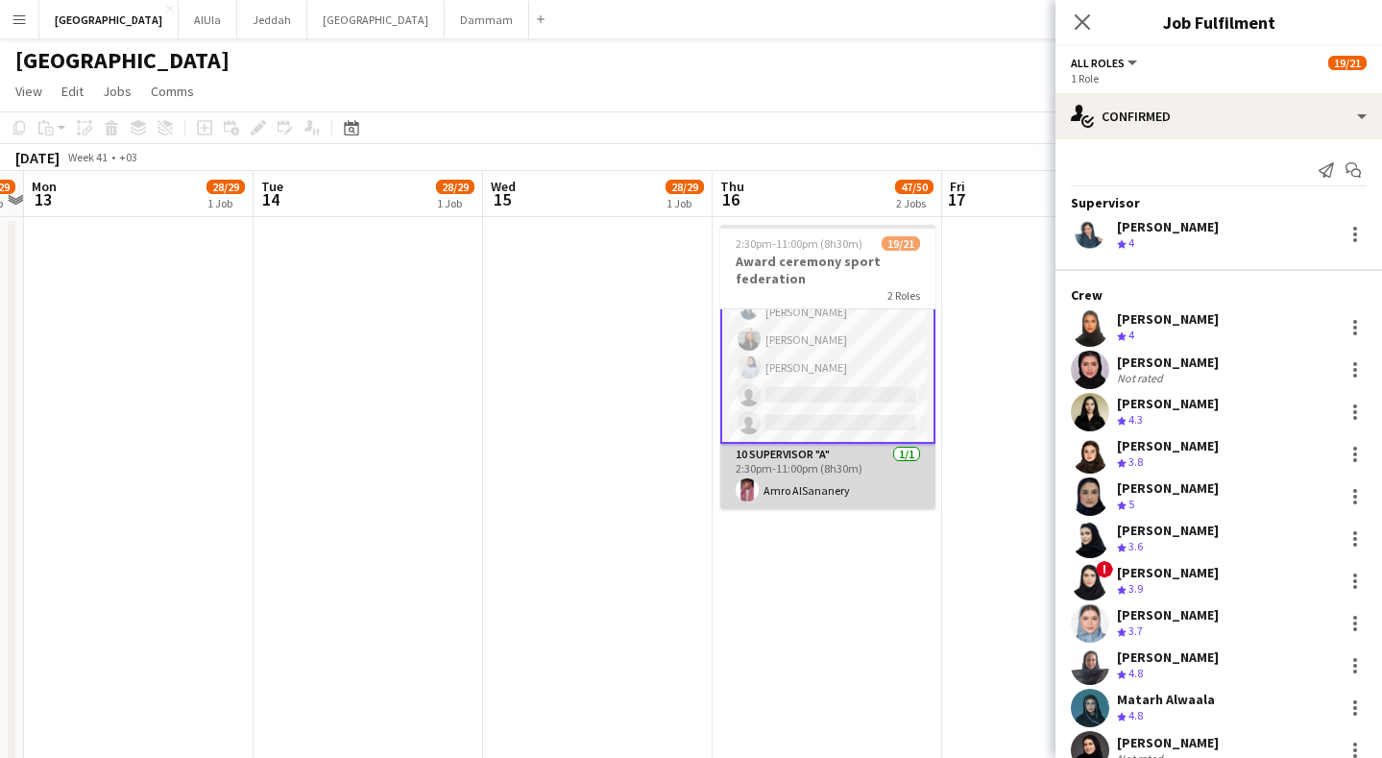
click at [857, 482] on app-card-role "10 SUPERVISOR "A" [DATE] 2:30pm-11:00pm (8h30m) [PERSON_NAME]" at bounding box center [827, 476] width 215 height 65
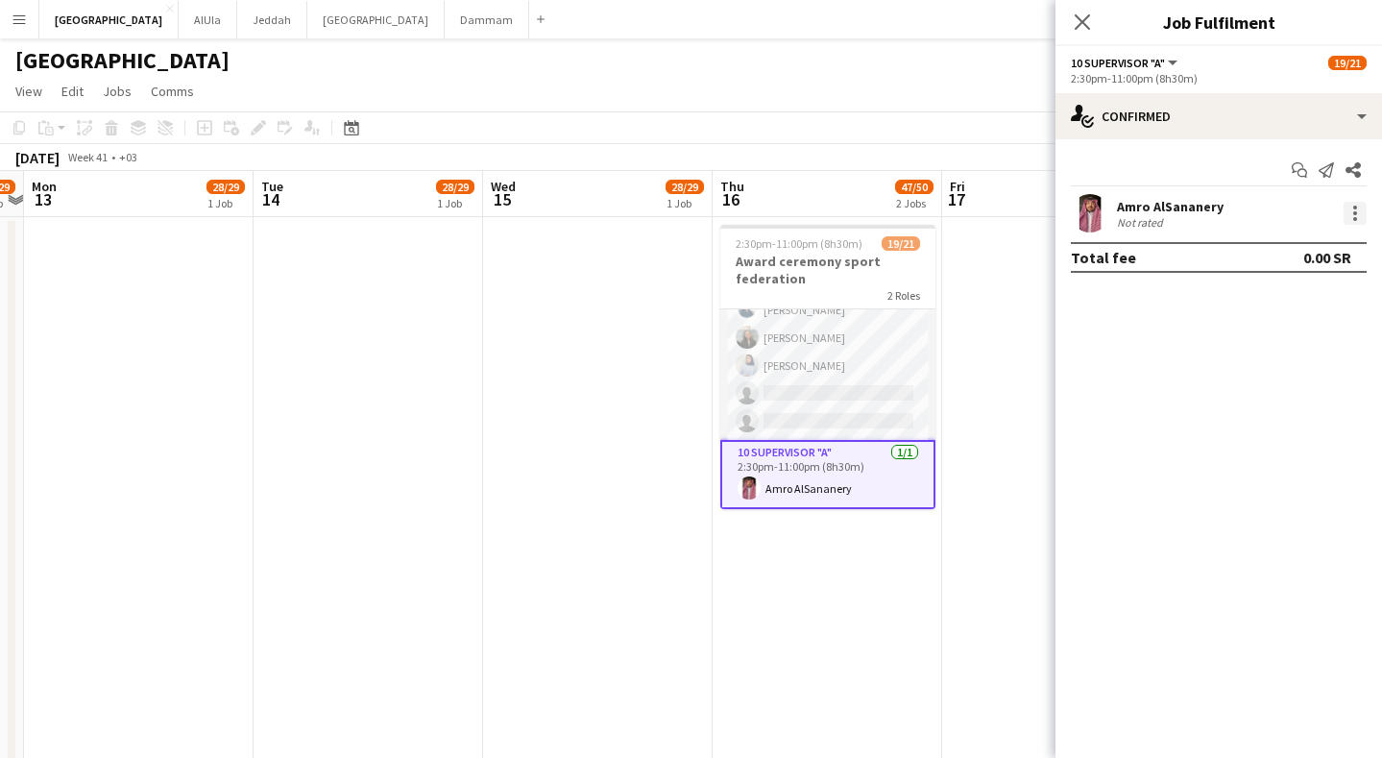
click at [1364, 206] on div at bounding box center [1355, 213] width 23 height 23
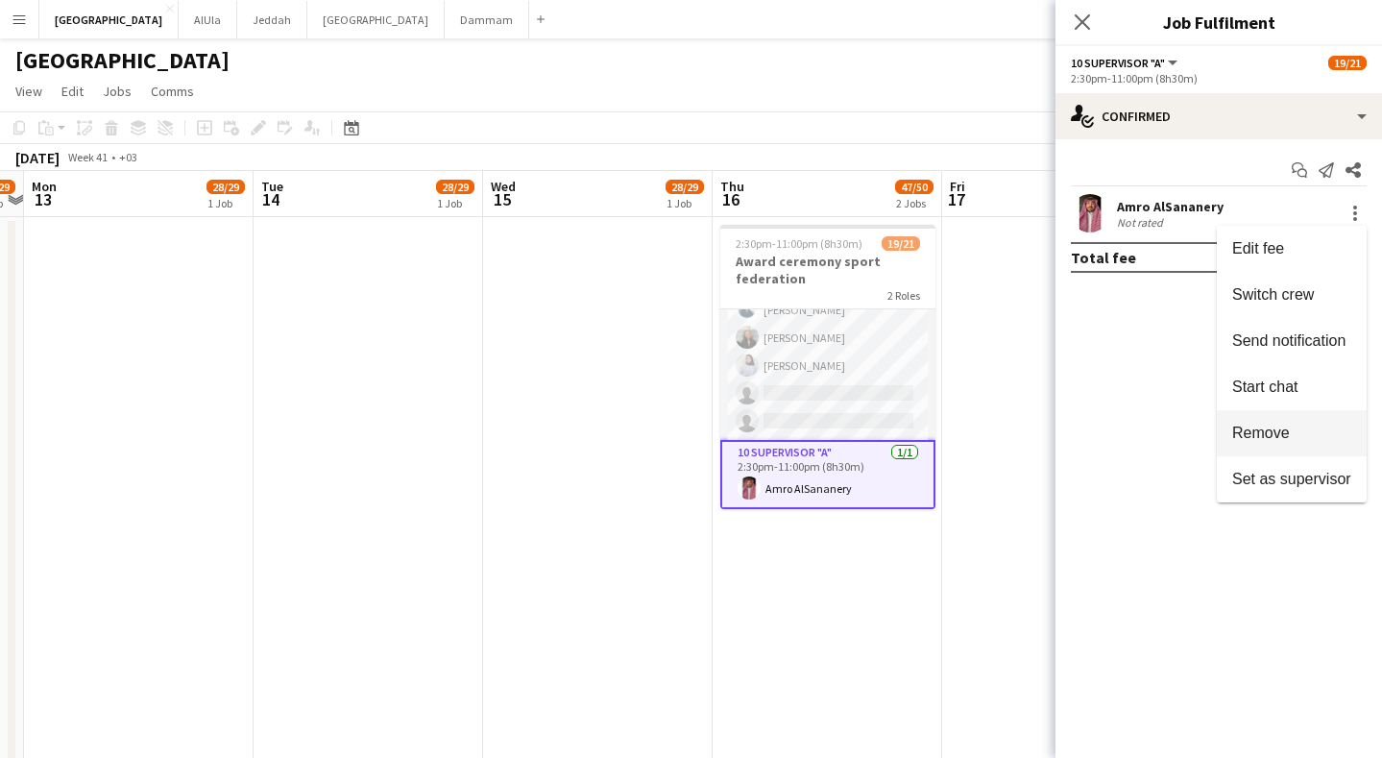
click at [1286, 437] on span "Remove" at bounding box center [1261, 433] width 58 height 16
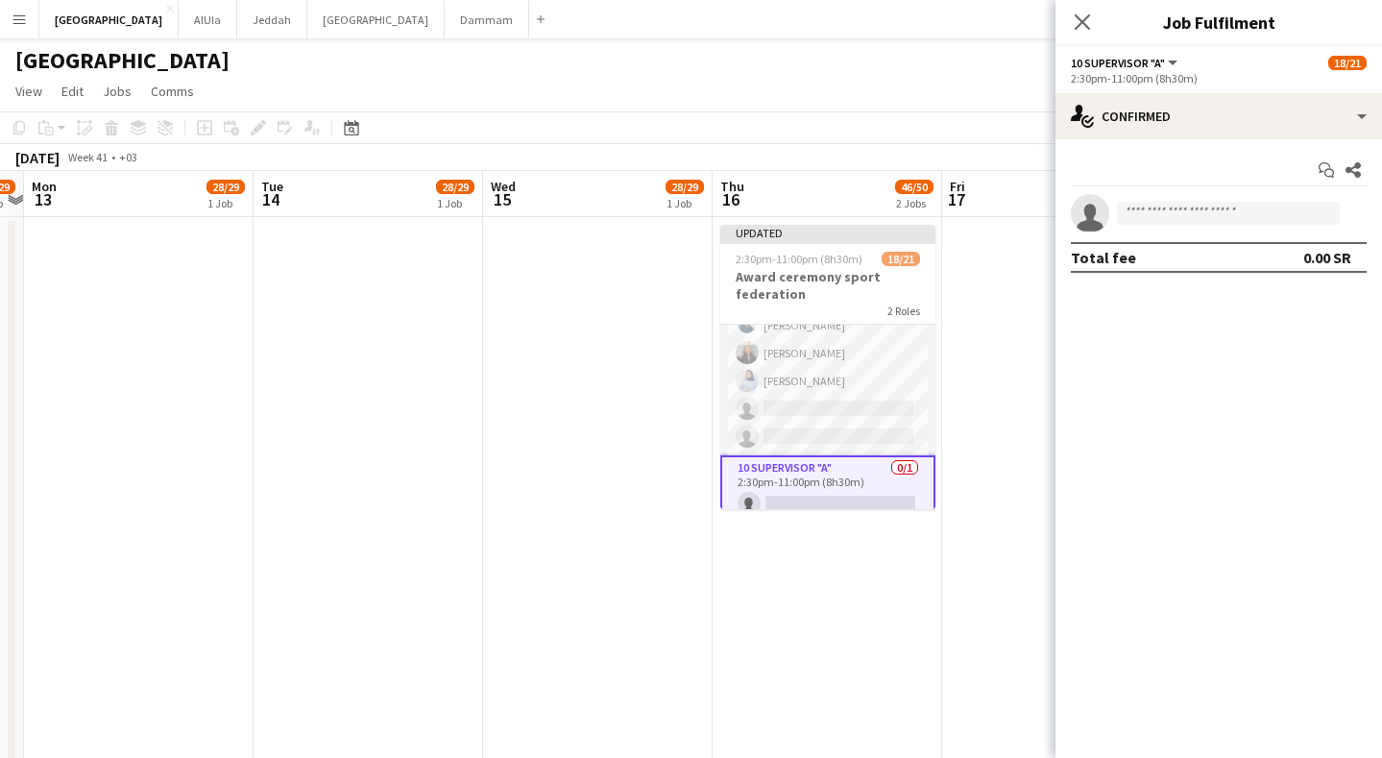
click at [852, 212] on app-board-header-date "Thu 16 46/50 2 Jobs" at bounding box center [828, 194] width 230 height 46
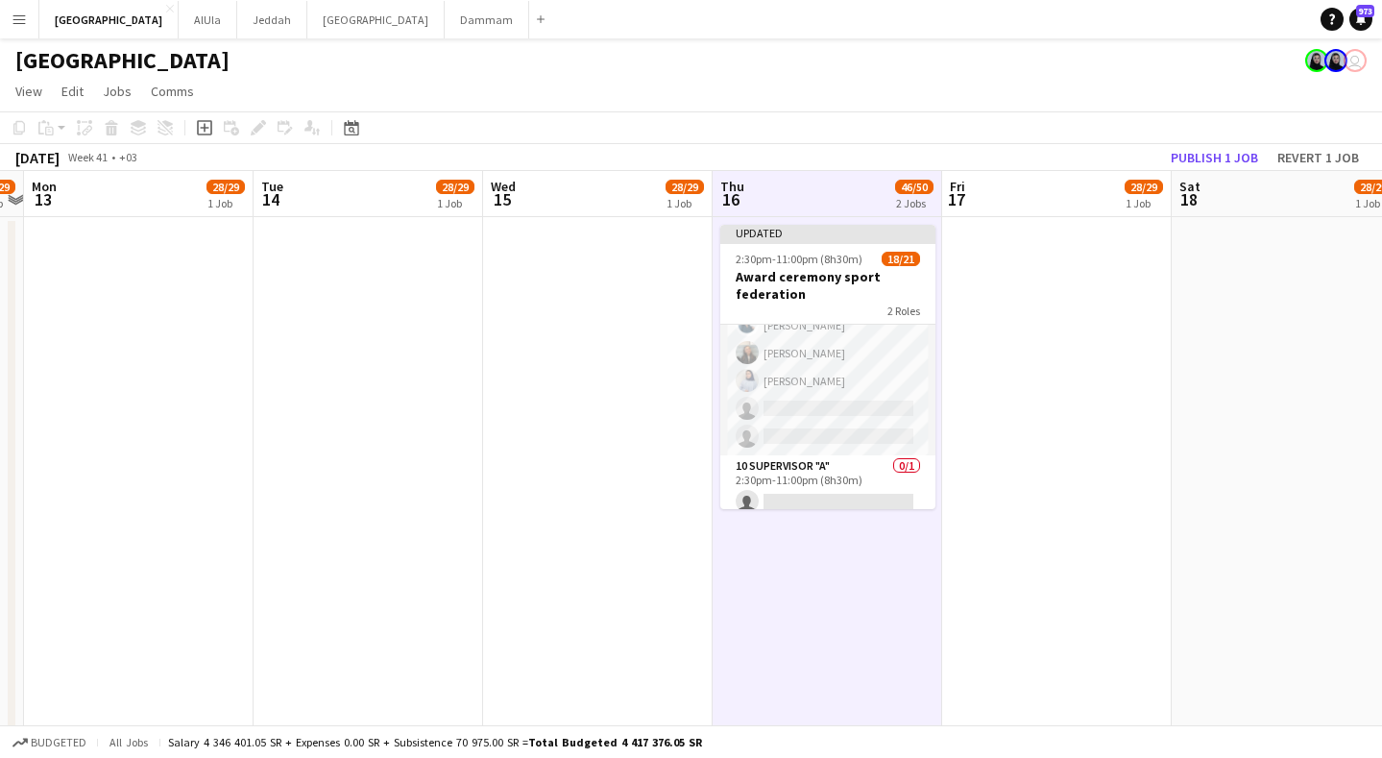
click at [1242, 152] on button "Publish 1 job" at bounding box center [1214, 157] width 103 height 25
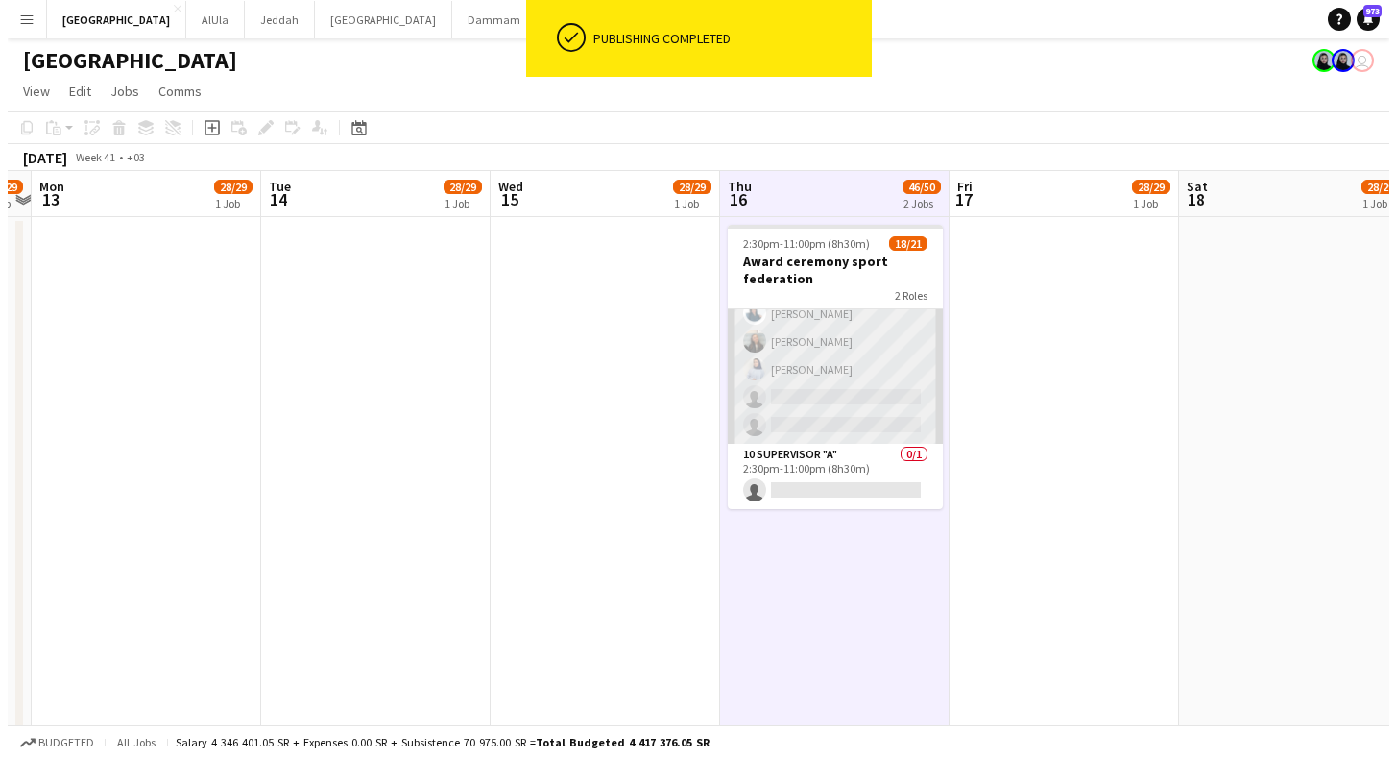
scroll to position [460, 0]
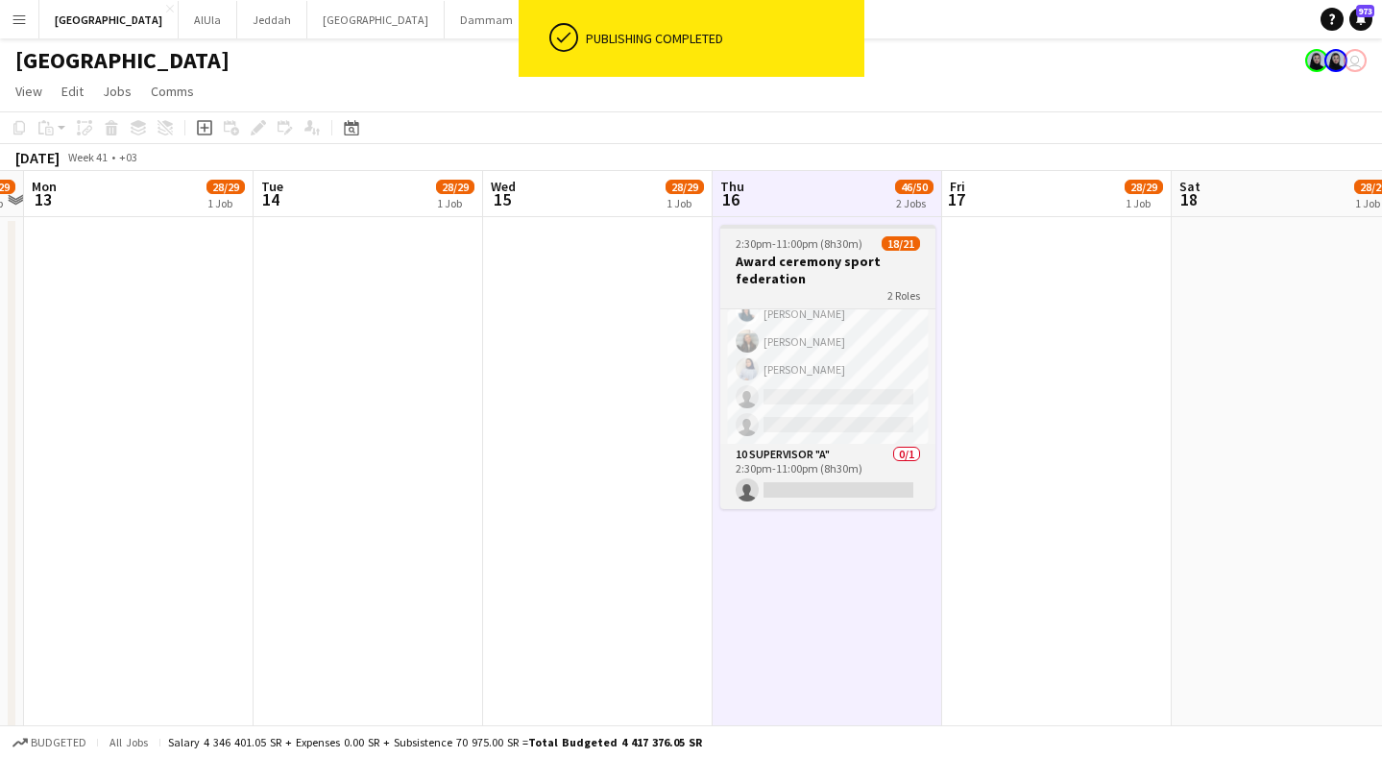
click at [799, 268] on h3 "Award ceremony sport federation" at bounding box center [827, 270] width 215 height 35
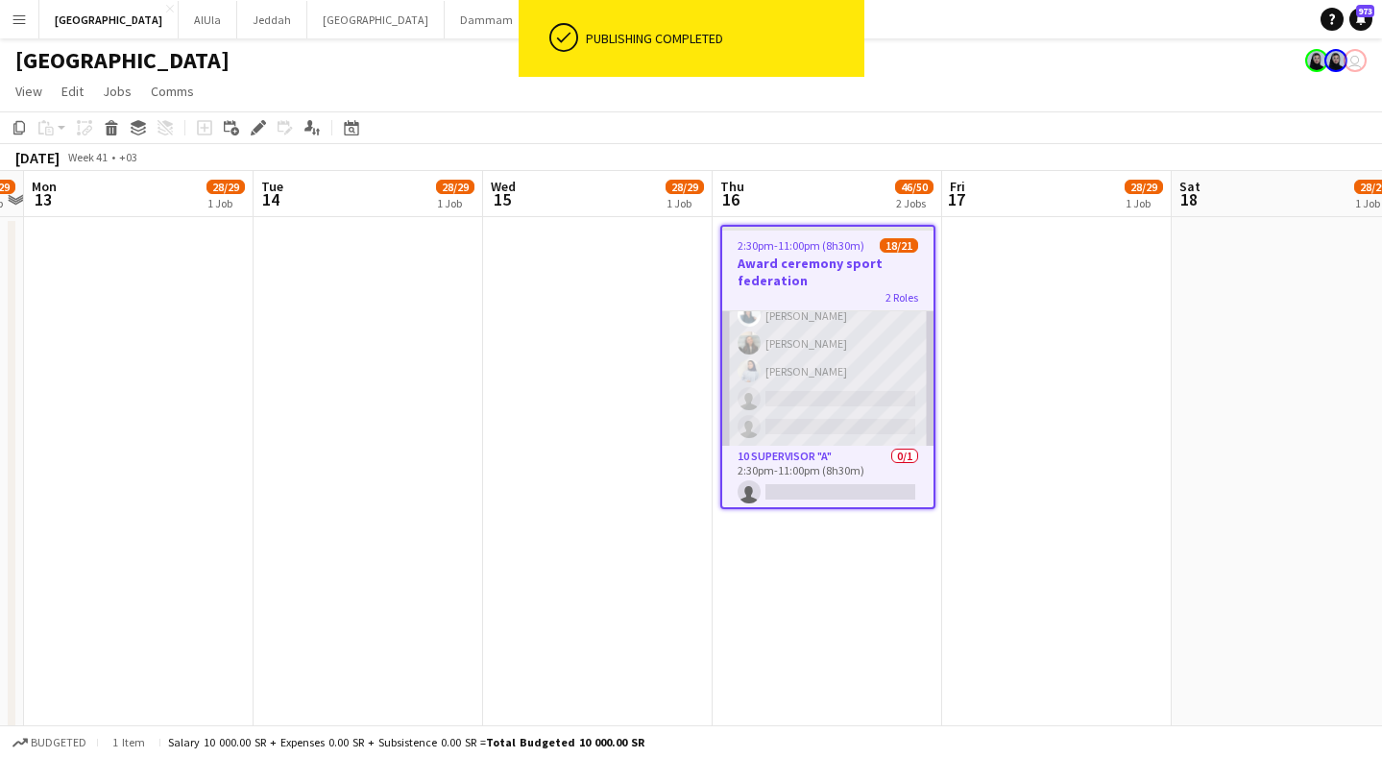
click at [867, 366] on app-card-role "05 VIP Host & Hostesses 4A 18/20 2:30pm-11:00pm (8h30m) [PERSON_NAME] [PERSON_N…" at bounding box center [827, 148] width 211 height 595
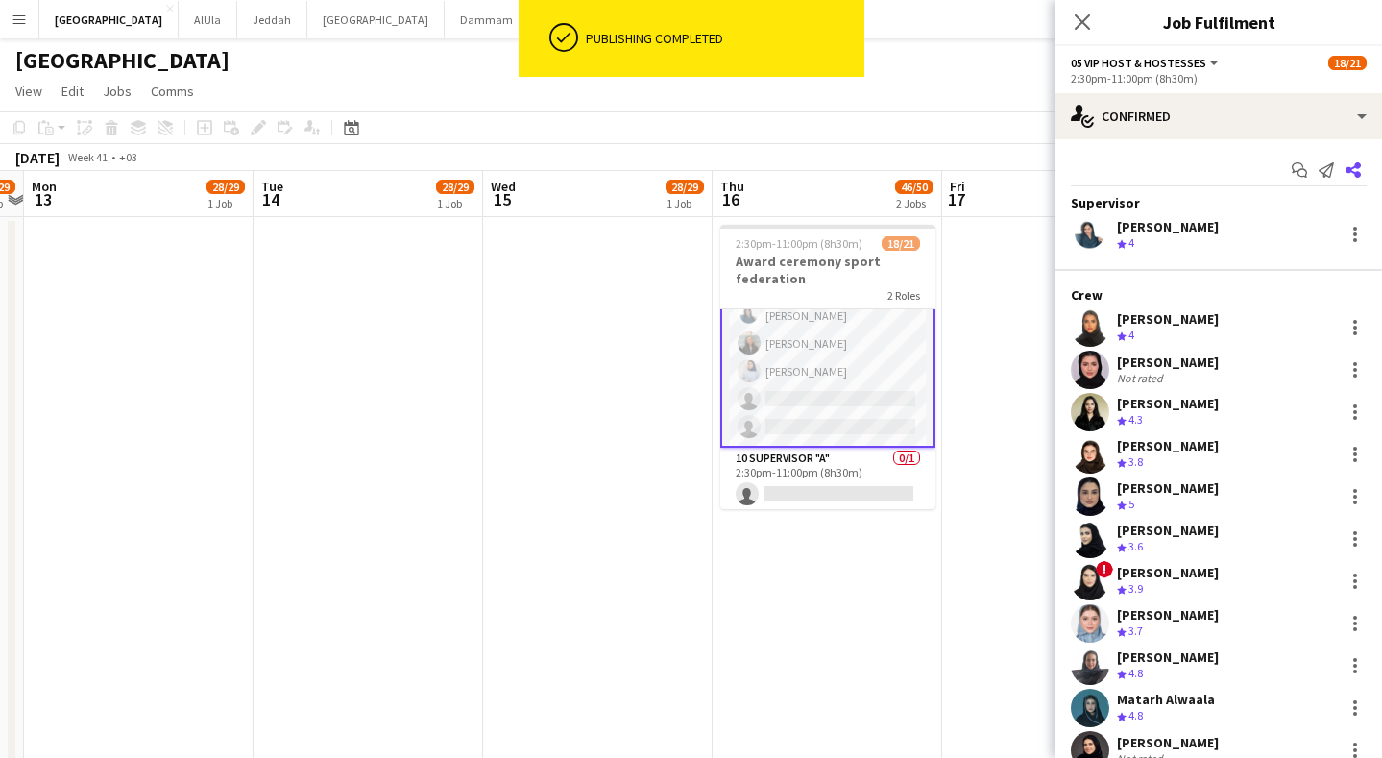
click at [1346, 179] on app-icon "Share" at bounding box center [1353, 170] width 27 height 27
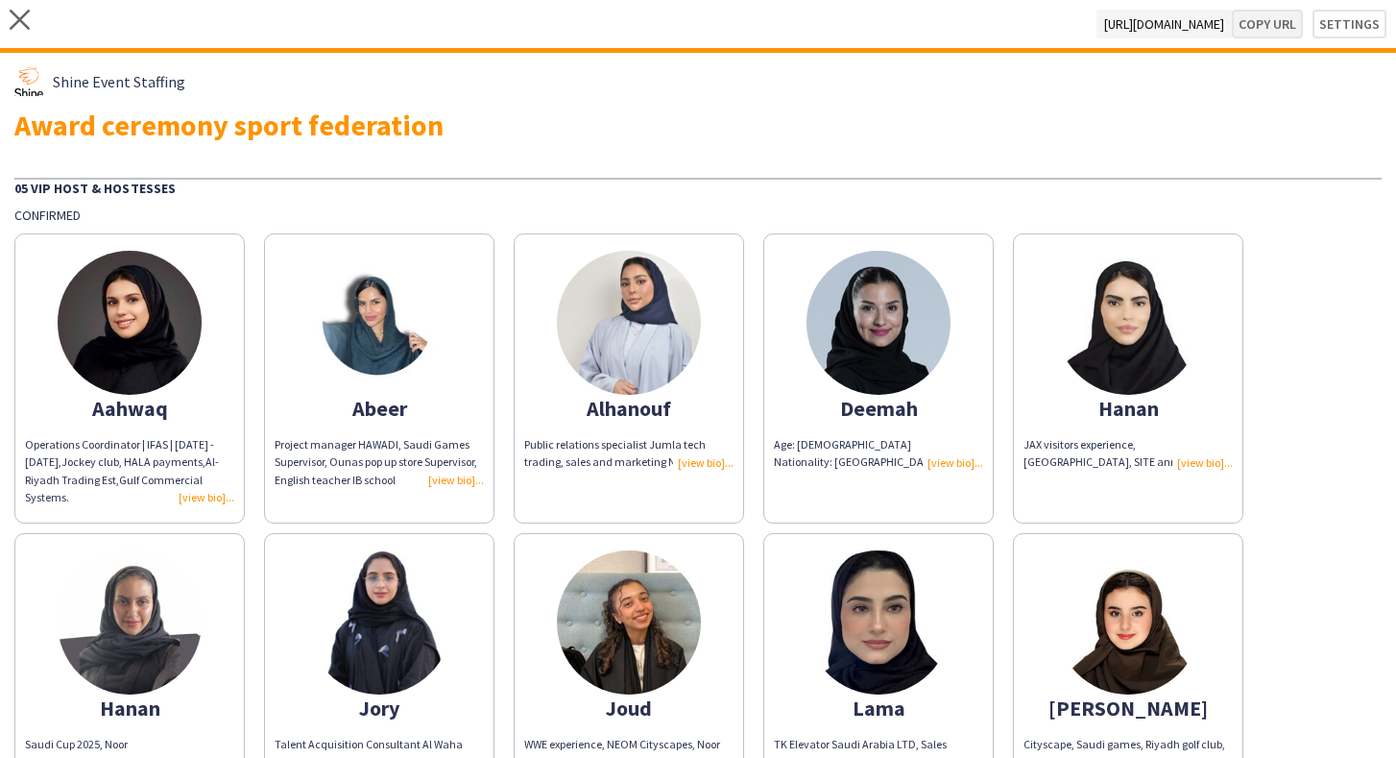
click at [1277, 32] on button "Copy url" at bounding box center [1267, 24] width 71 height 29
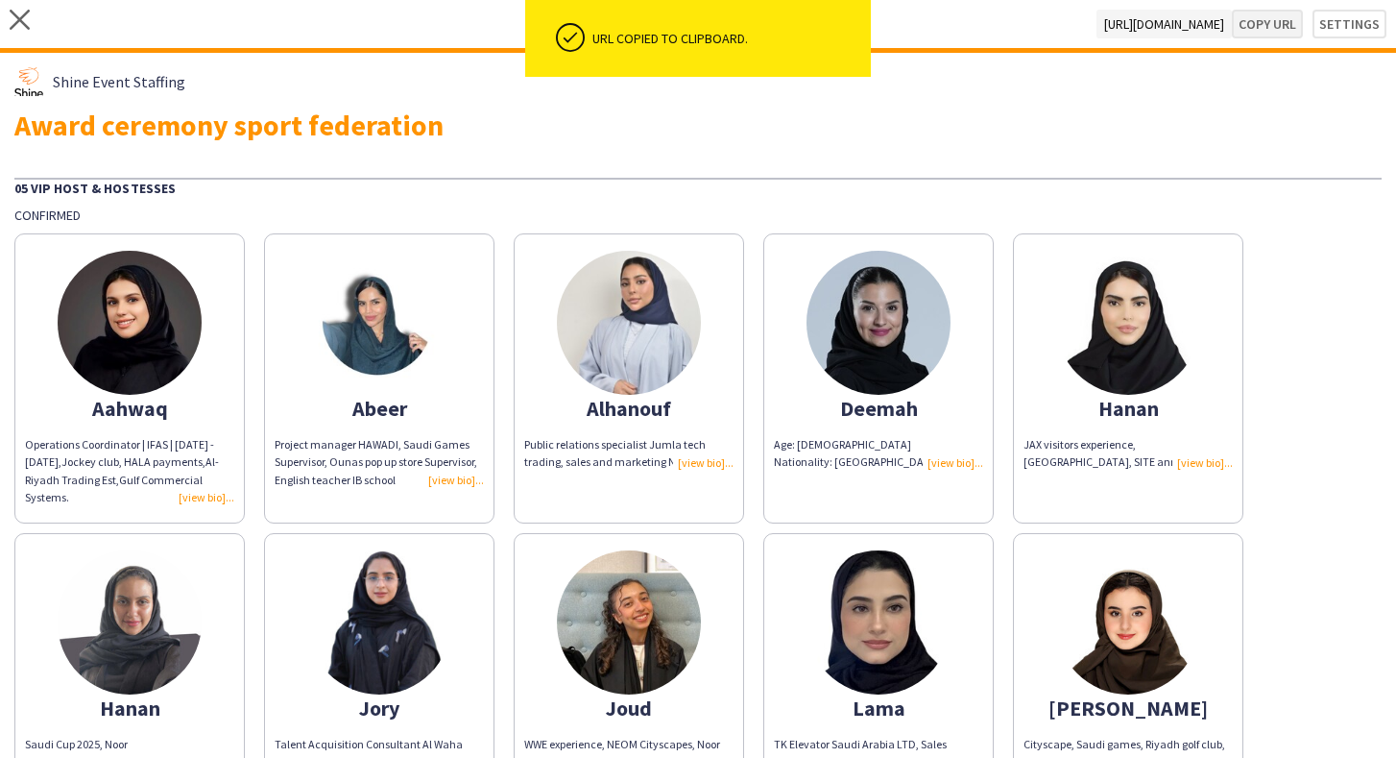
click at [1256, 24] on button "Copy url" at bounding box center [1267, 24] width 71 height 29
click at [23, 31] on app-icon "close" at bounding box center [20, 24] width 20 height 29
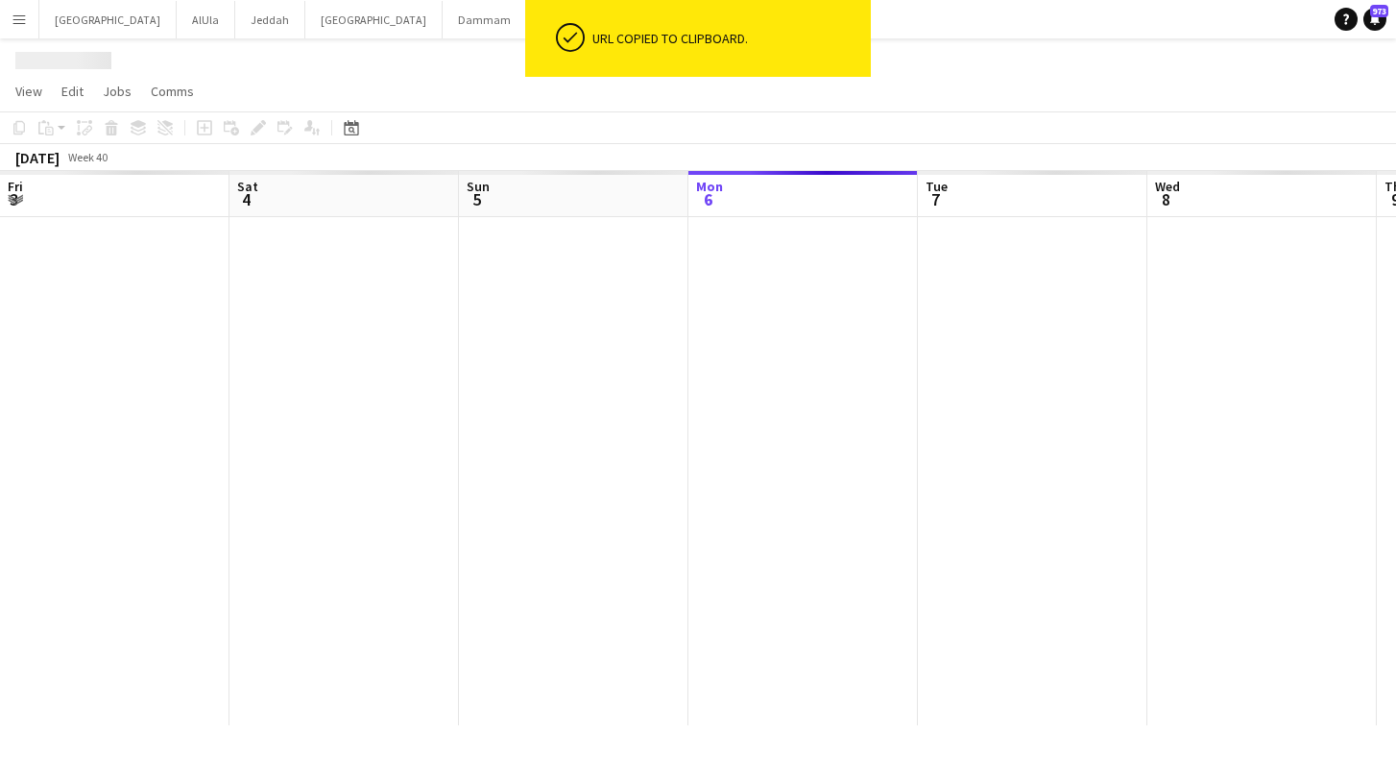
scroll to position [0, 459]
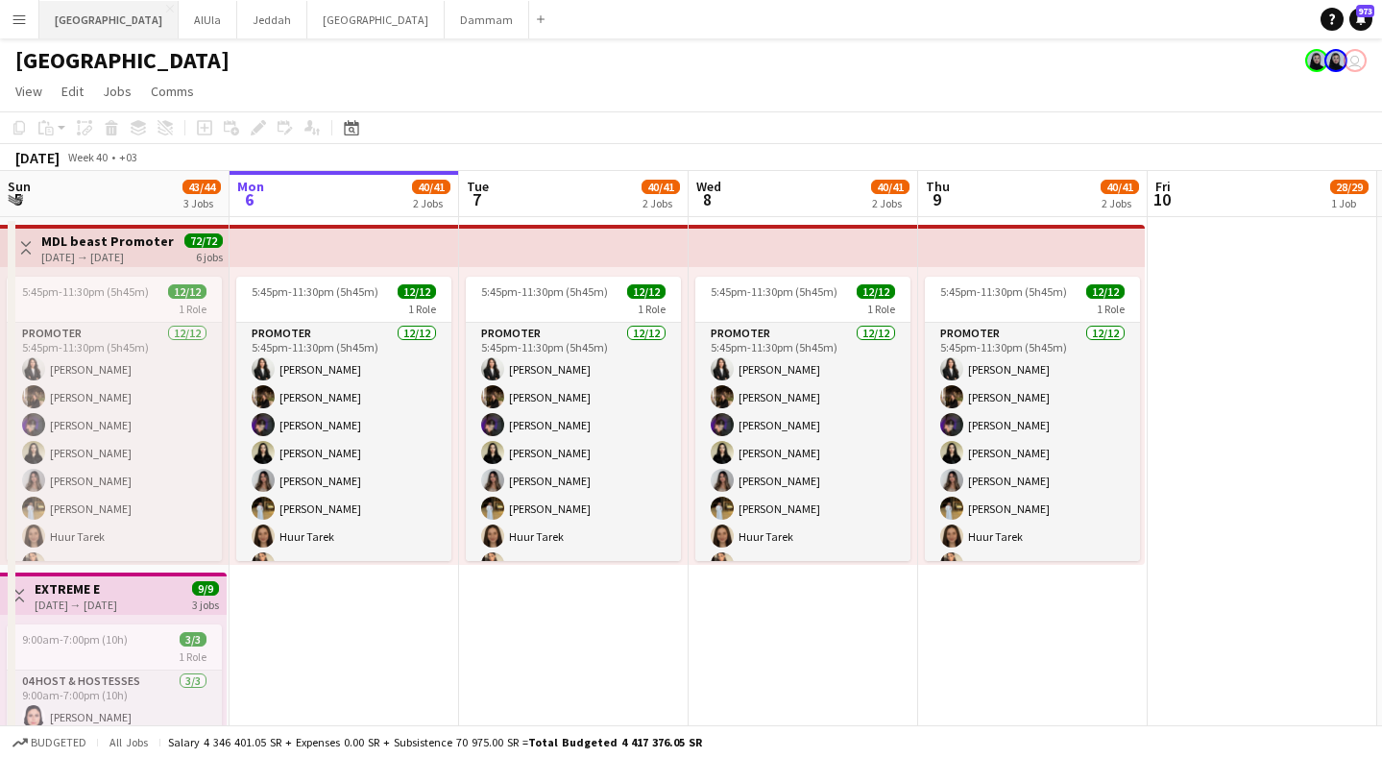
click at [58, 21] on button "Riyadh Close" at bounding box center [108, 19] width 139 height 37
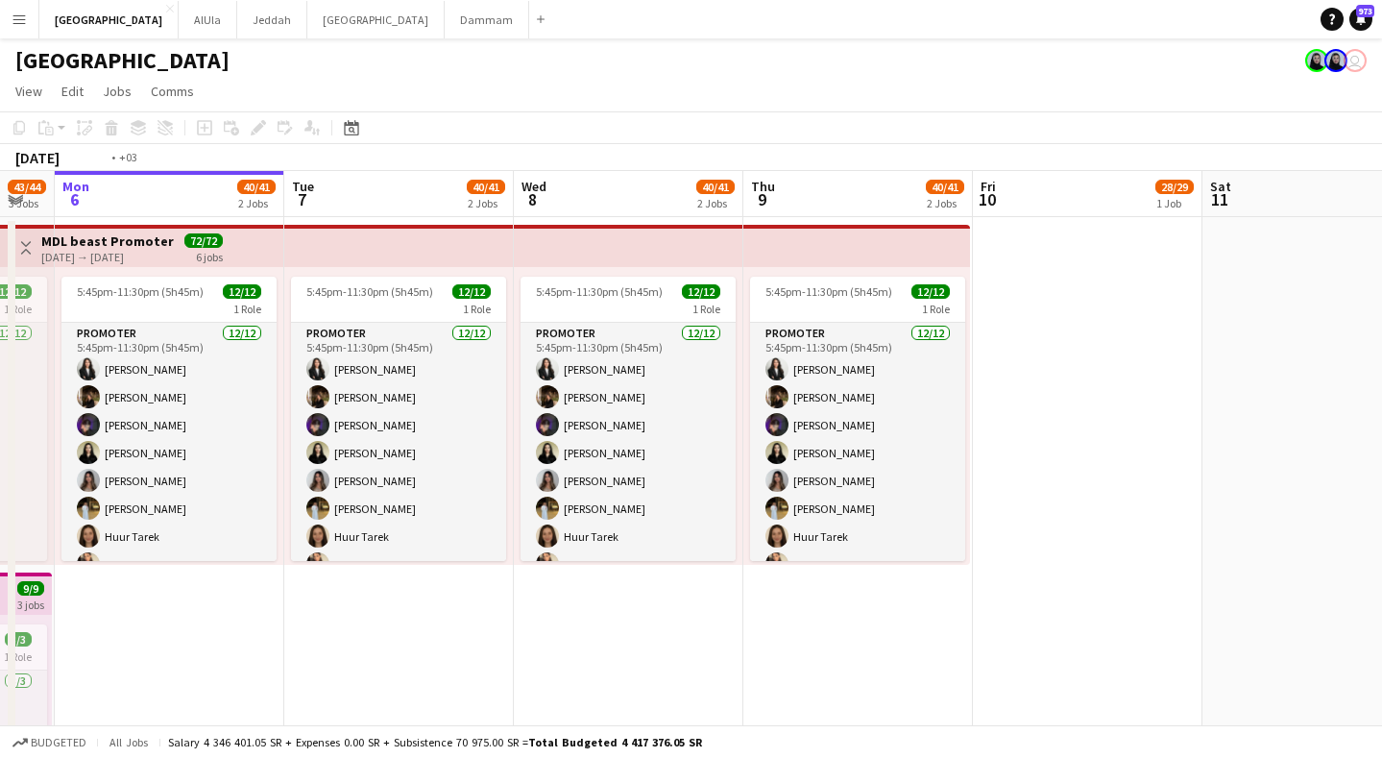
drag, startPoint x: 1240, startPoint y: 195, endPoint x: 666, endPoint y: 208, distance: 574.5
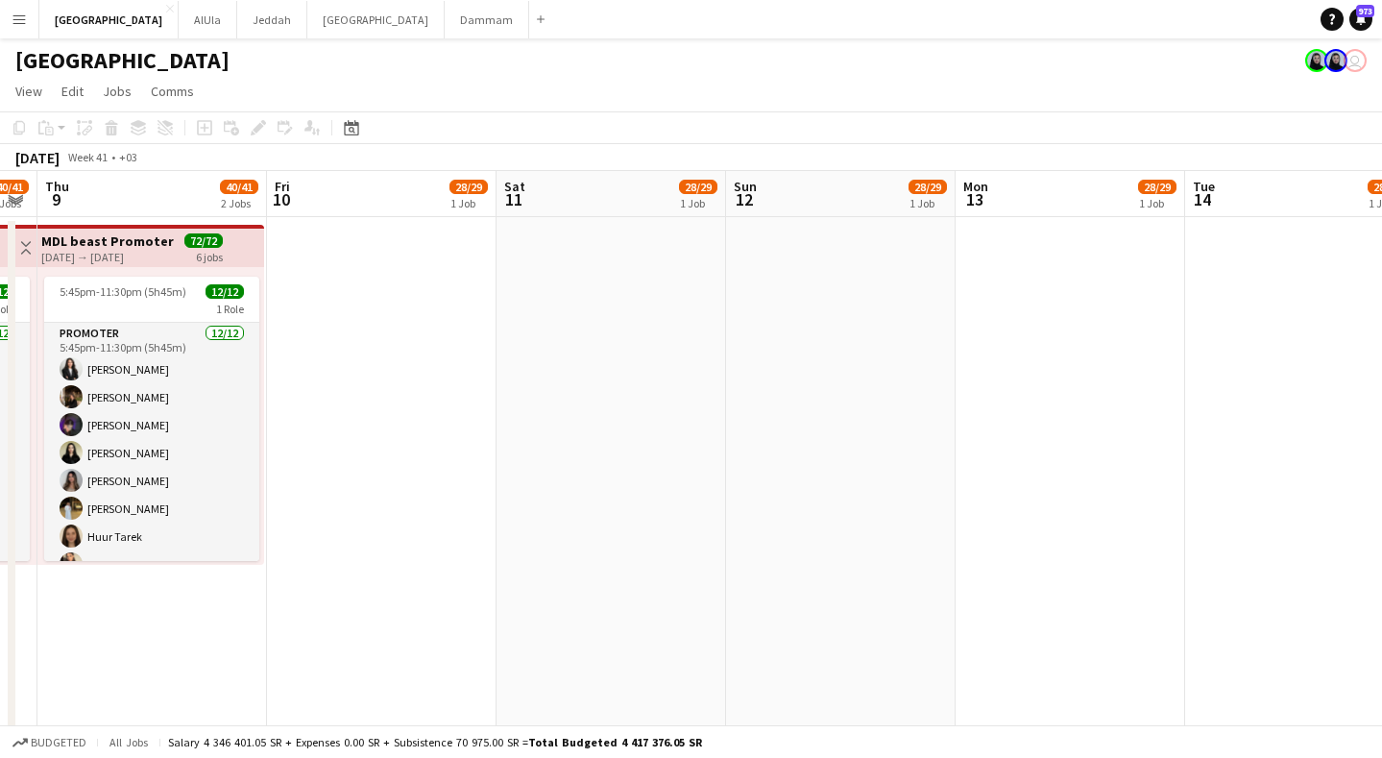
drag, startPoint x: 1007, startPoint y: 189, endPoint x: 933, endPoint y: 176, distance: 75.2
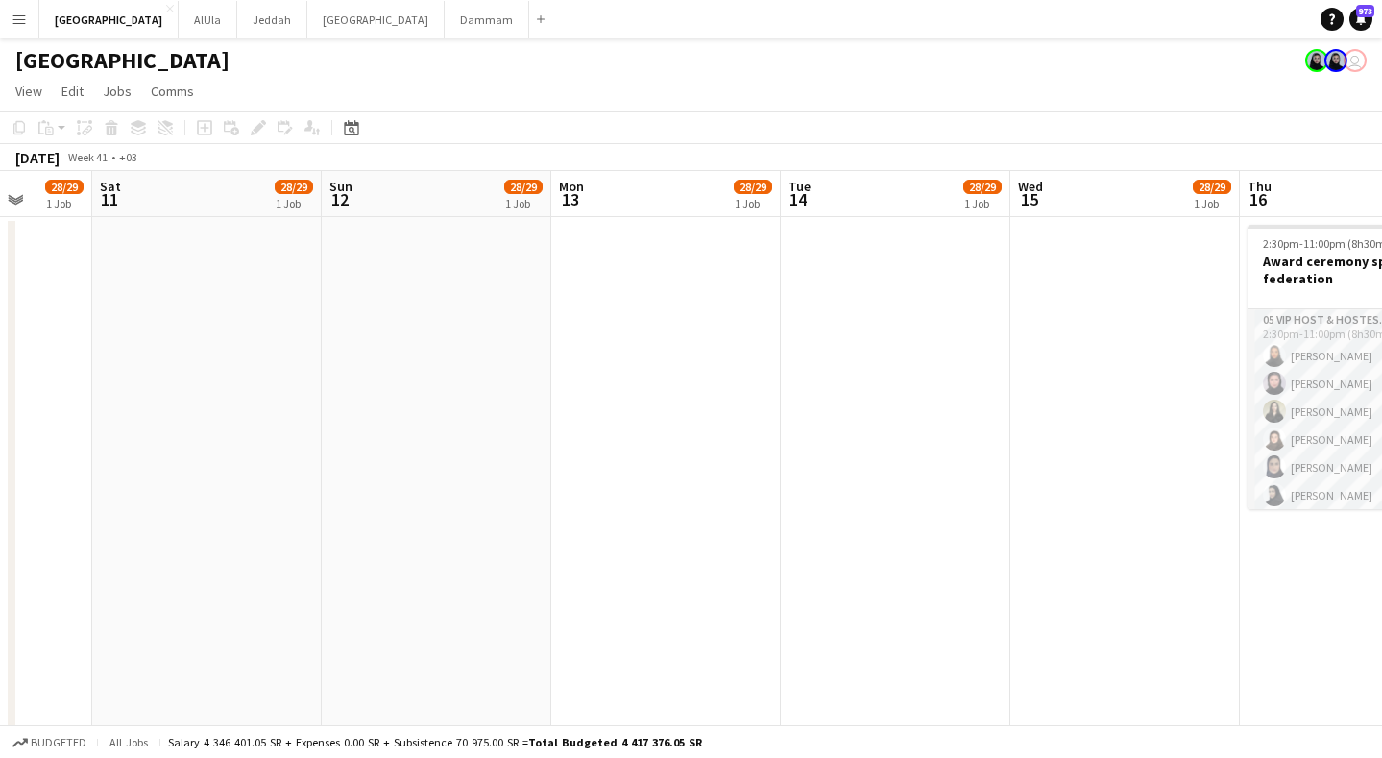
drag, startPoint x: 1282, startPoint y: 181, endPoint x: 1103, endPoint y: 202, distance: 180.8
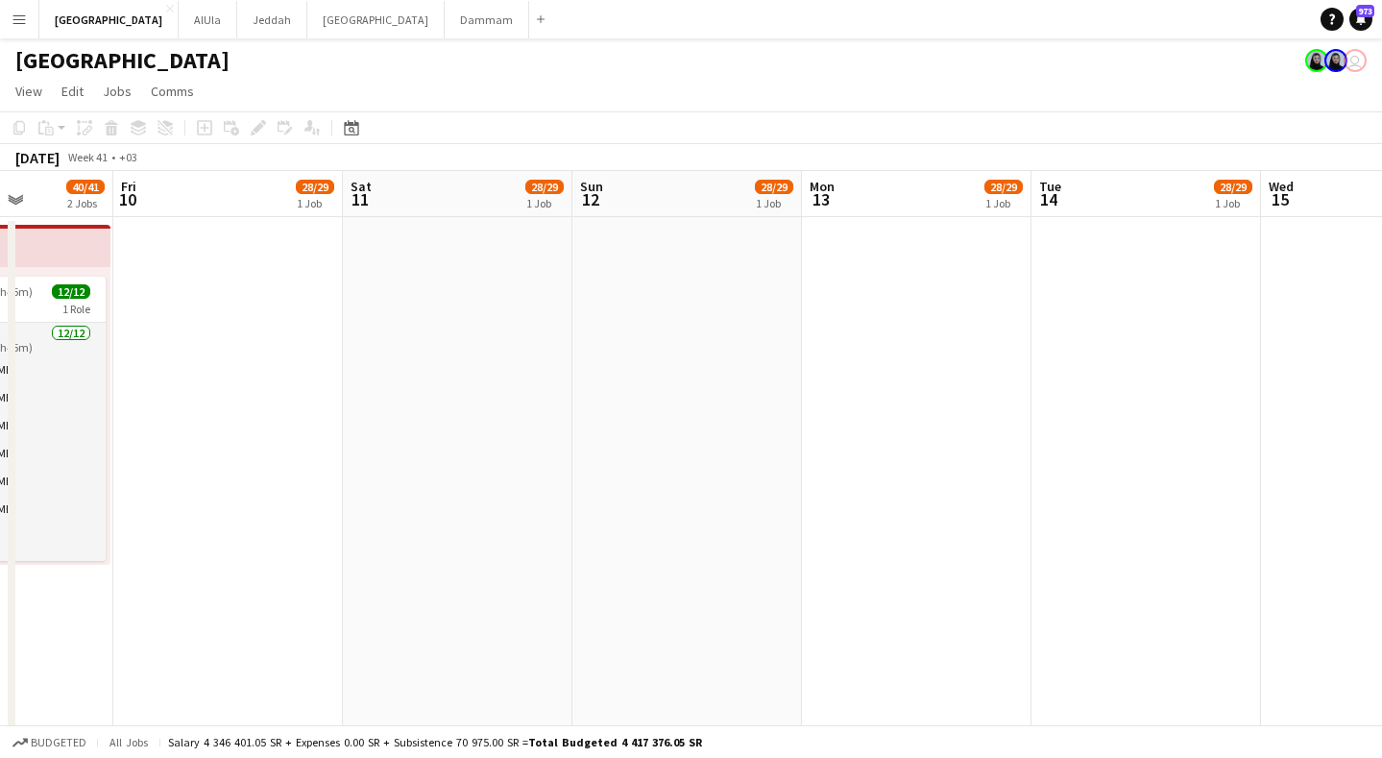
scroll to position [0, 715]
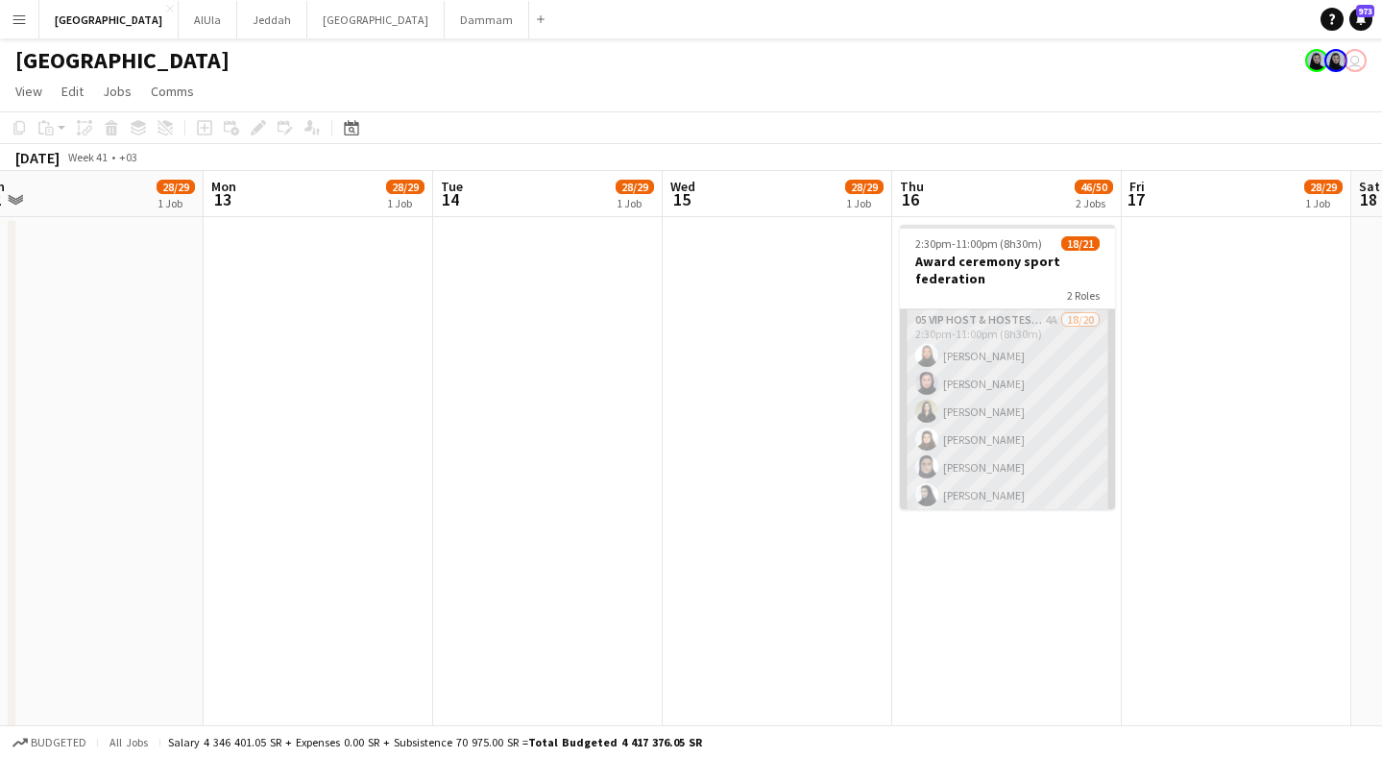
click at [1012, 387] on app-card-role "05 VIP Host & Hostesses 4A 18/20 2:30pm-11:00pm (8h30m) [PERSON_NAME] [PERSON_N…" at bounding box center [1007, 606] width 215 height 595
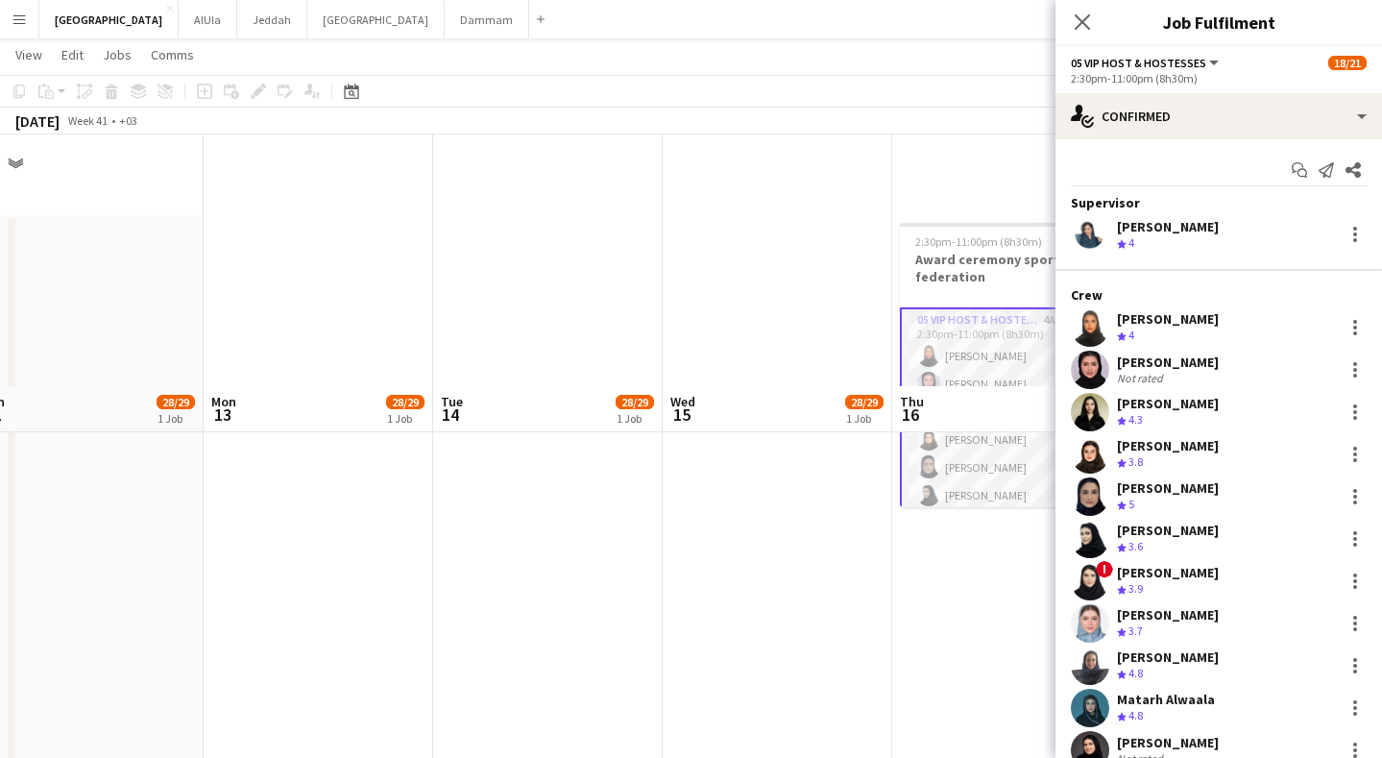
scroll to position [252, 0]
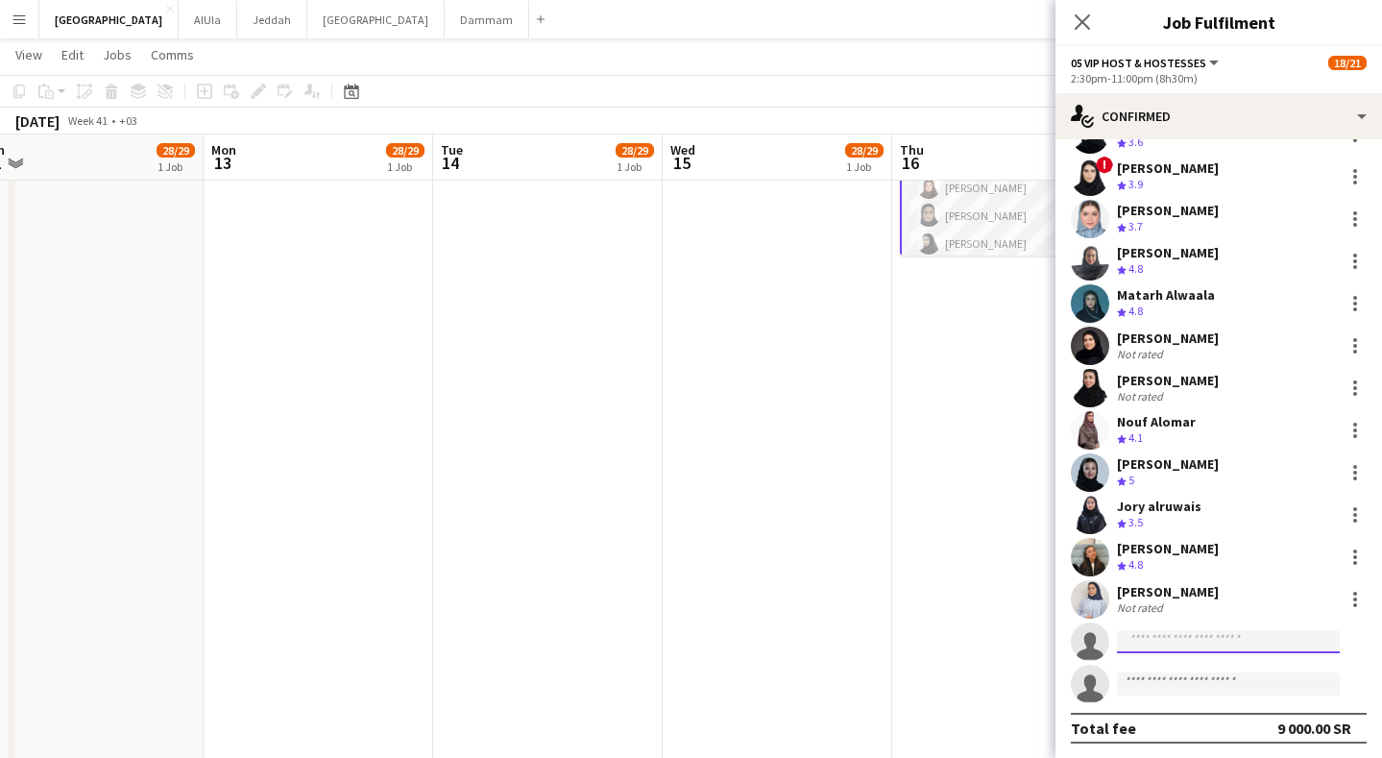
click at [1211, 641] on input at bounding box center [1228, 641] width 223 height 23
type input "***"
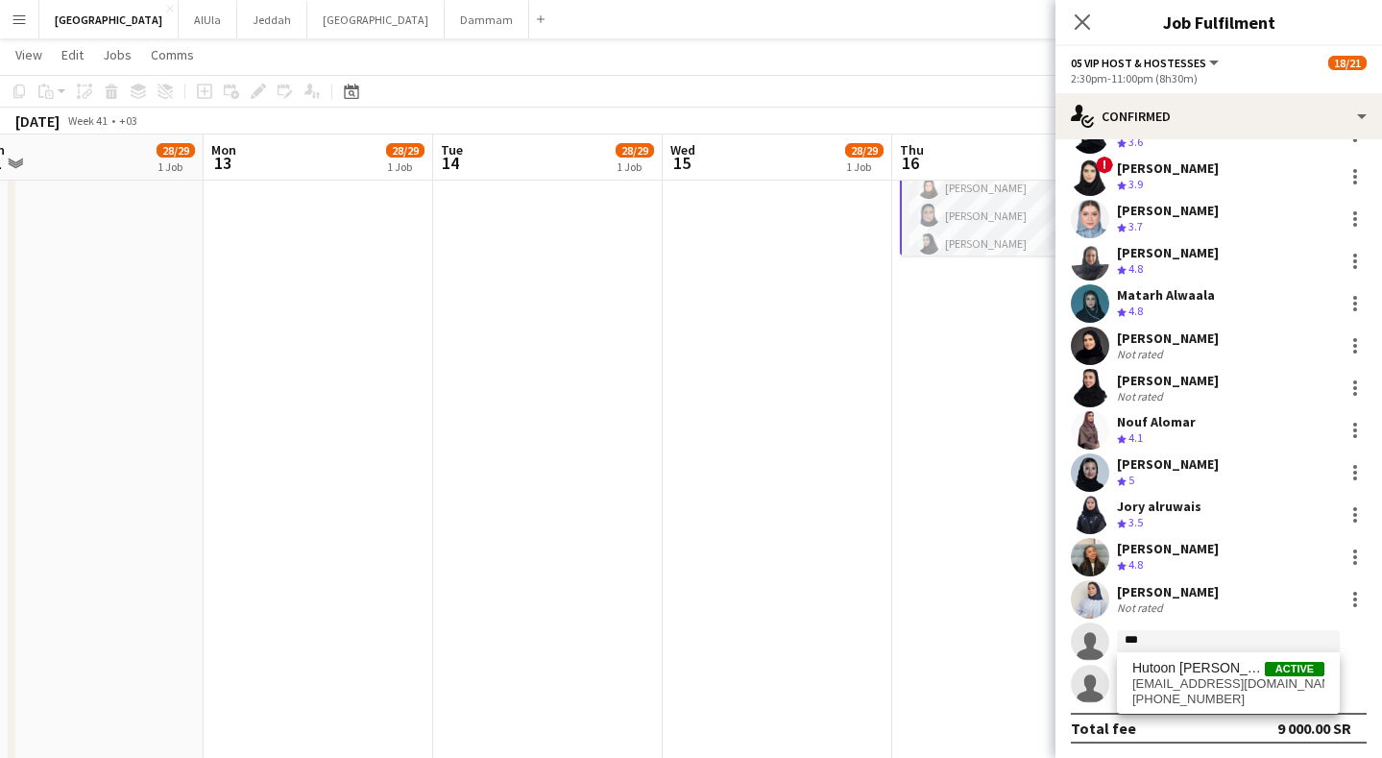
drag, startPoint x: 1207, startPoint y: 626, endPoint x: 1172, endPoint y: 706, distance: 87.3
click at [1172, 705] on span "[PHONE_NUMBER]" at bounding box center [1228, 699] width 192 height 15
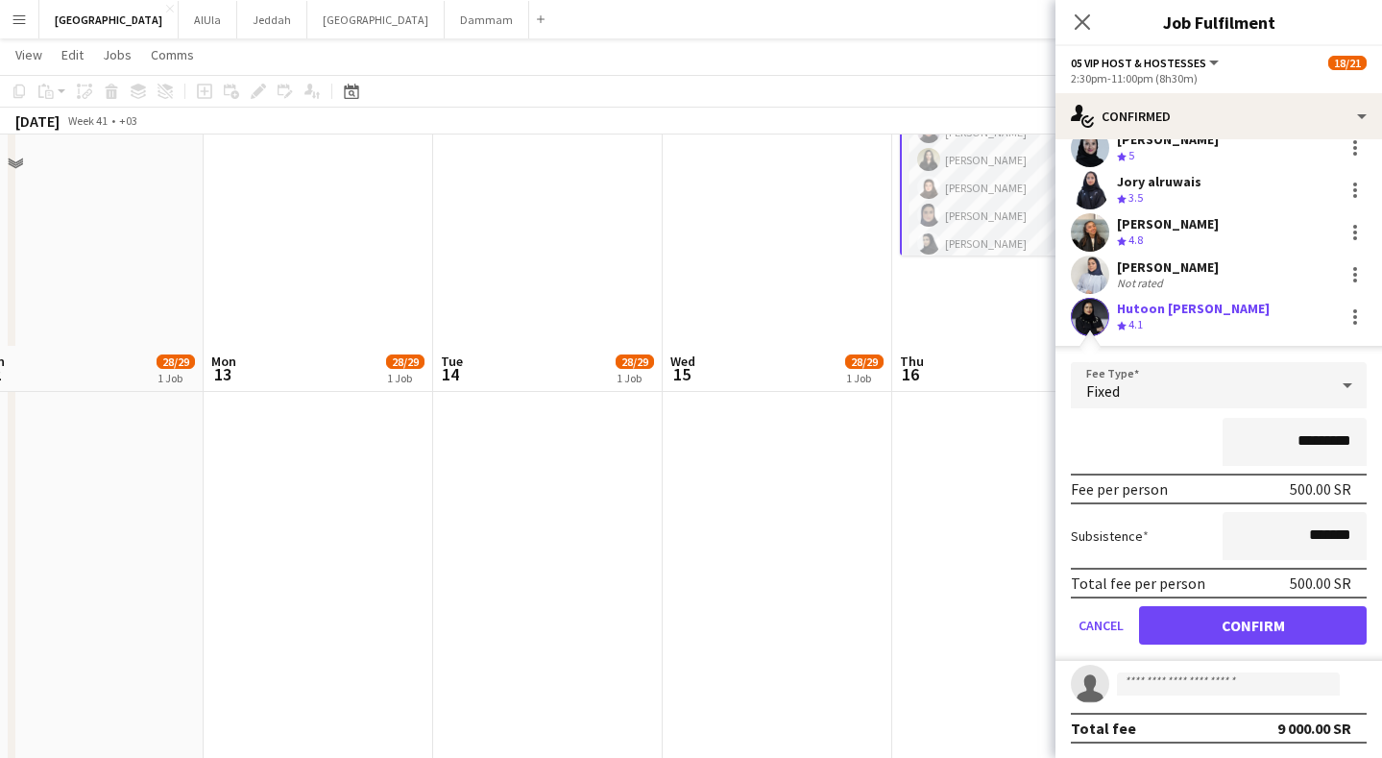
scroll to position [463, 0]
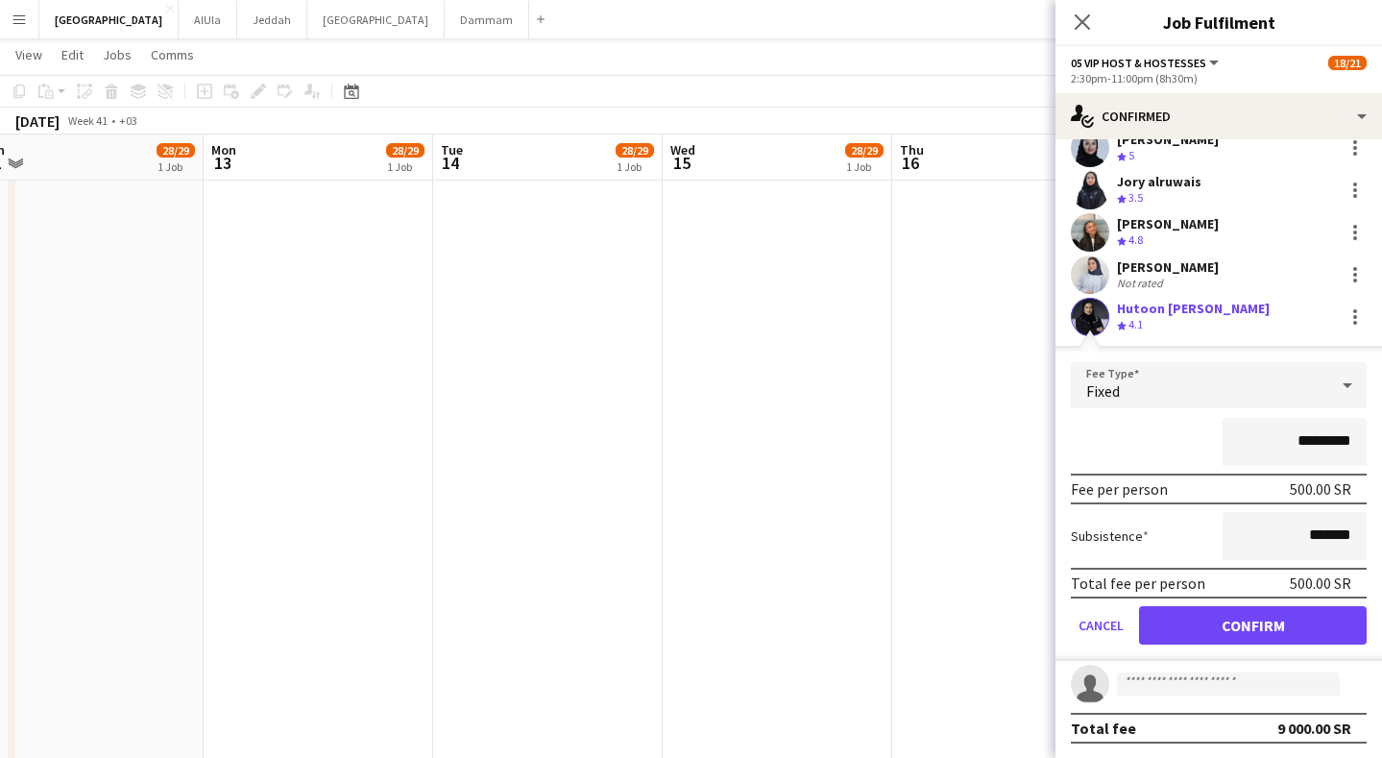
click at [1244, 624] on button "Confirm" at bounding box center [1253, 625] width 228 height 38
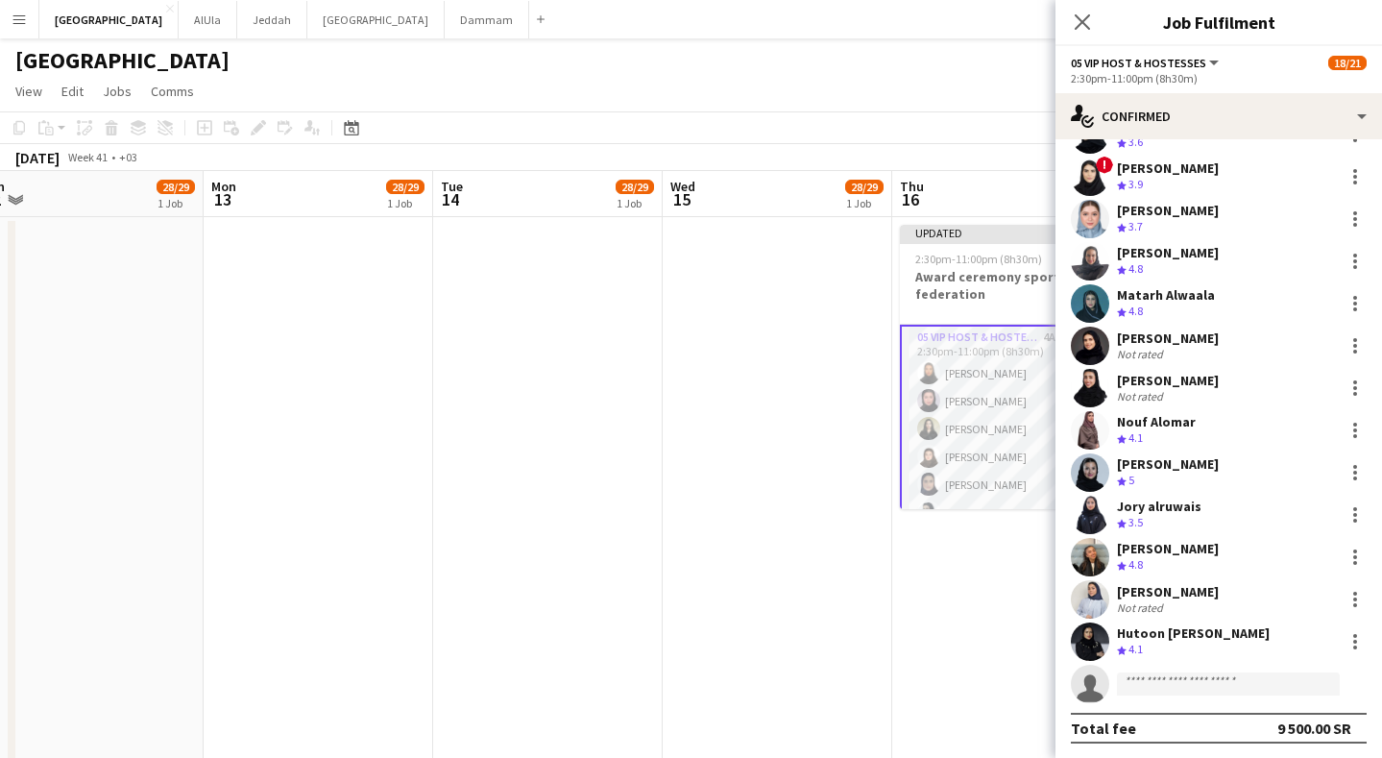
scroll to position [23, 0]
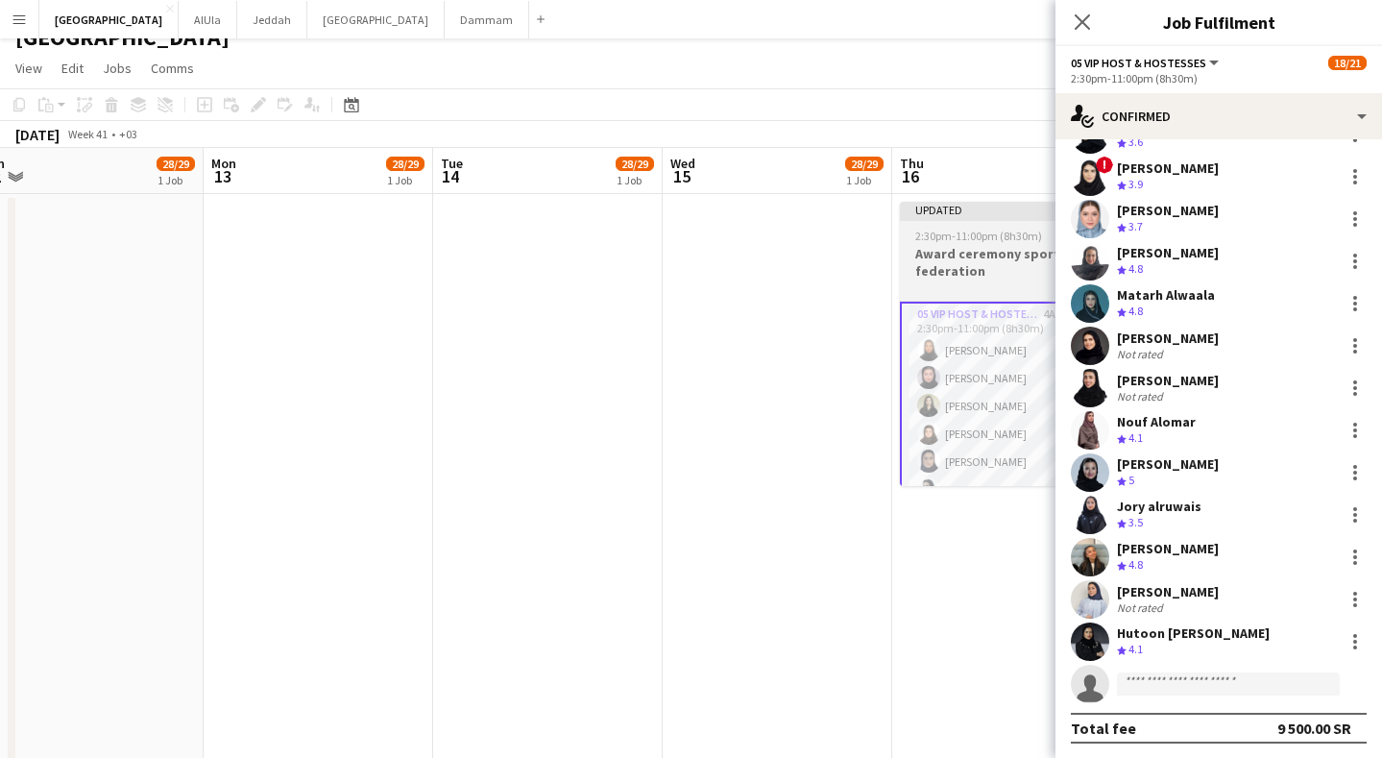
click at [1022, 243] on app-job-card "Updated 2:30pm-11:00pm (8h30m) 19/21 Award ceremony sport federation 2 Roles 05…" at bounding box center [1007, 344] width 215 height 284
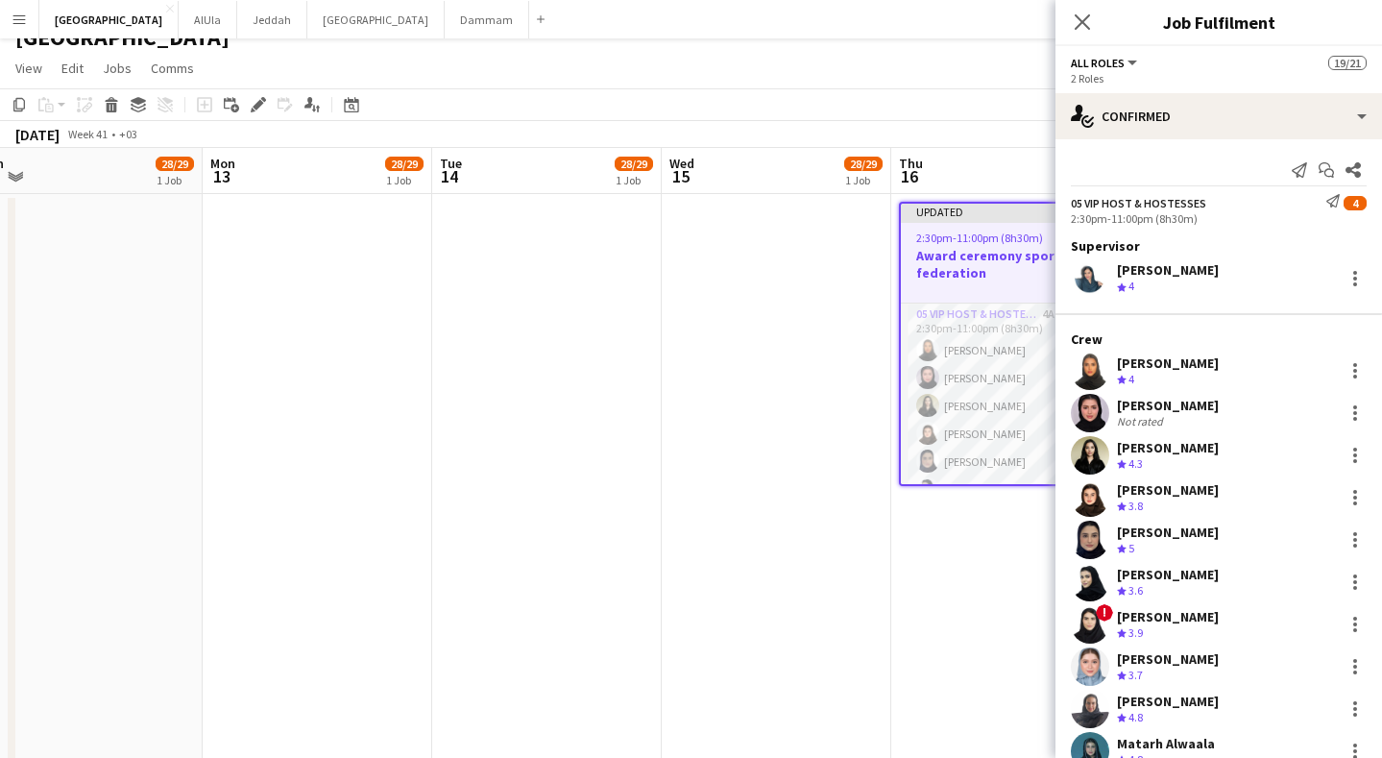
click at [1017, 100] on app-toolbar "Copy Paste Paste Command V Paste with crew Command Shift V Paste linked Job [GE…" at bounding box center [691, 104] width 1382 height 33
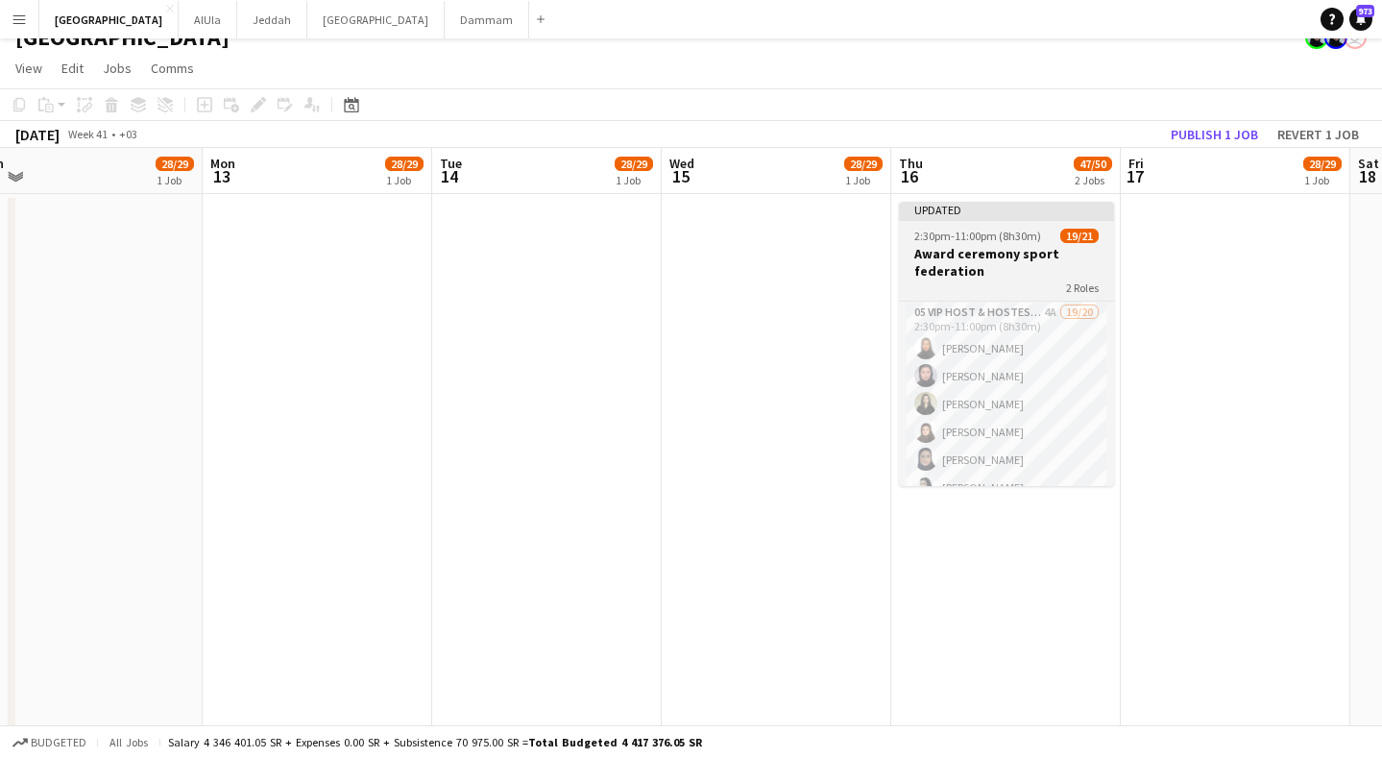
click at [1043, 222] on app-job-card "Updated 2:30pm-11:00pm (8h30m) 19/21 Award ceremony sport federation 2 Roles 05…" at bounding box center [1006, 344] width 215 height 284
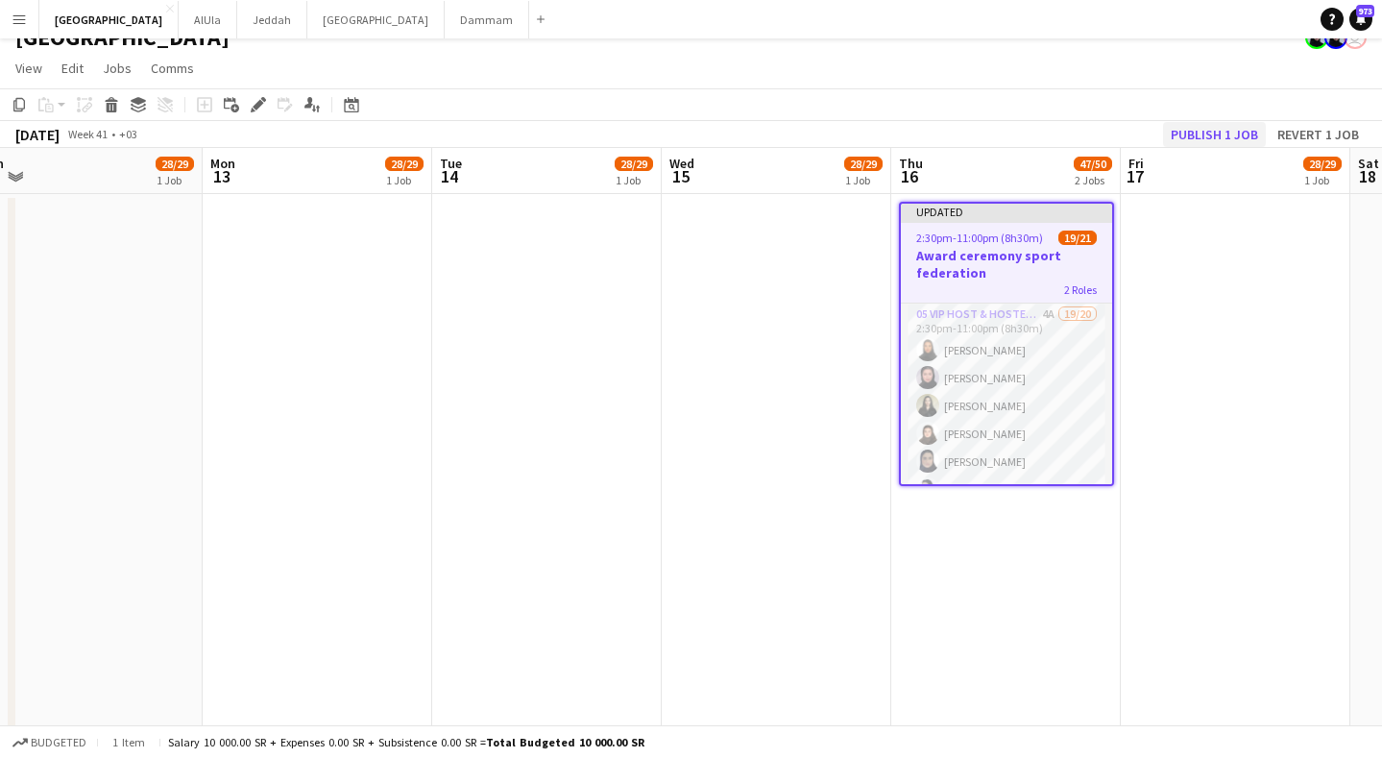
click at [1201, 134] on button "Publish 1 job" at bounding box center [1214, 134] width 103 height 25
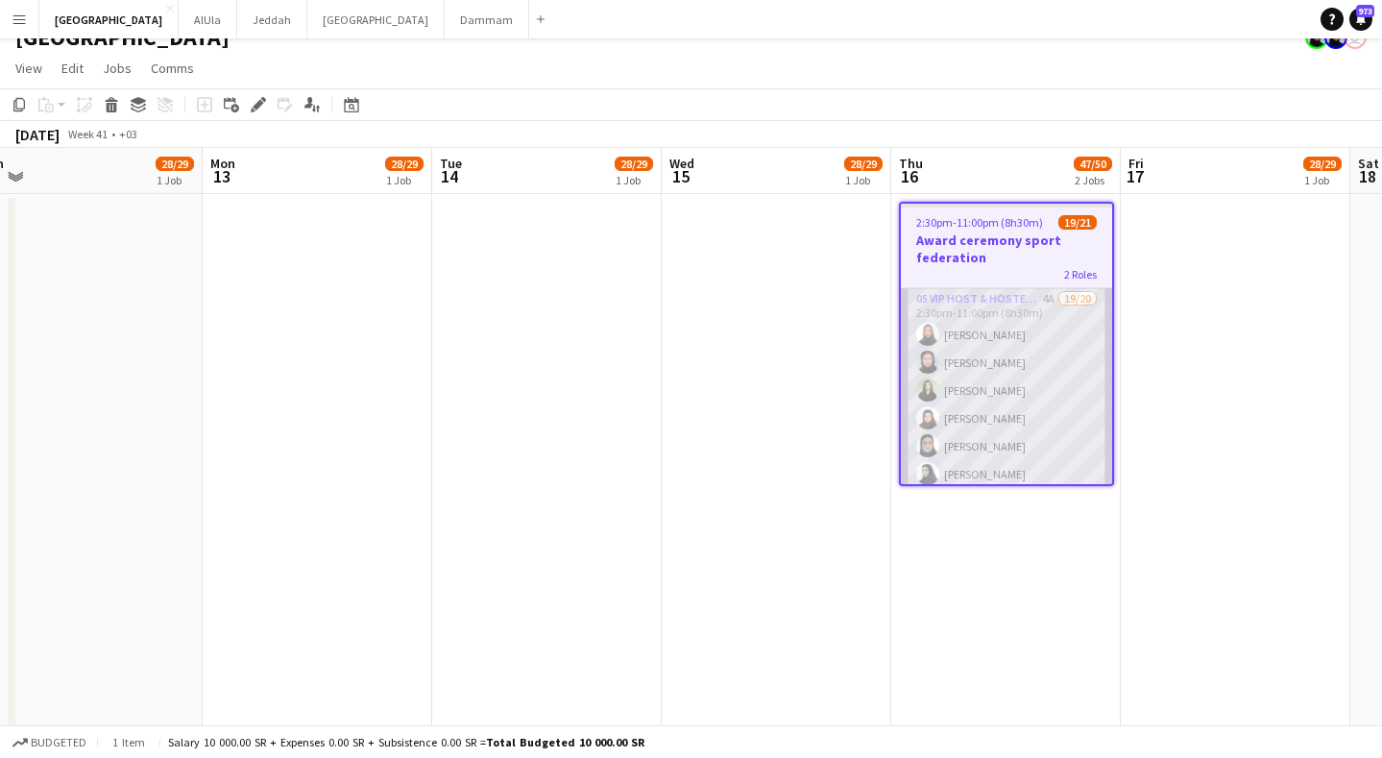
click at [1007, 334] on app-card-role "05 VIP Host & Hostesses 4A 19/20 2:30pm-11:00pm (8h30m) [PERSON_NAME] [PERSON_N…" at bounding box center [1006, 585] width 211 height 595
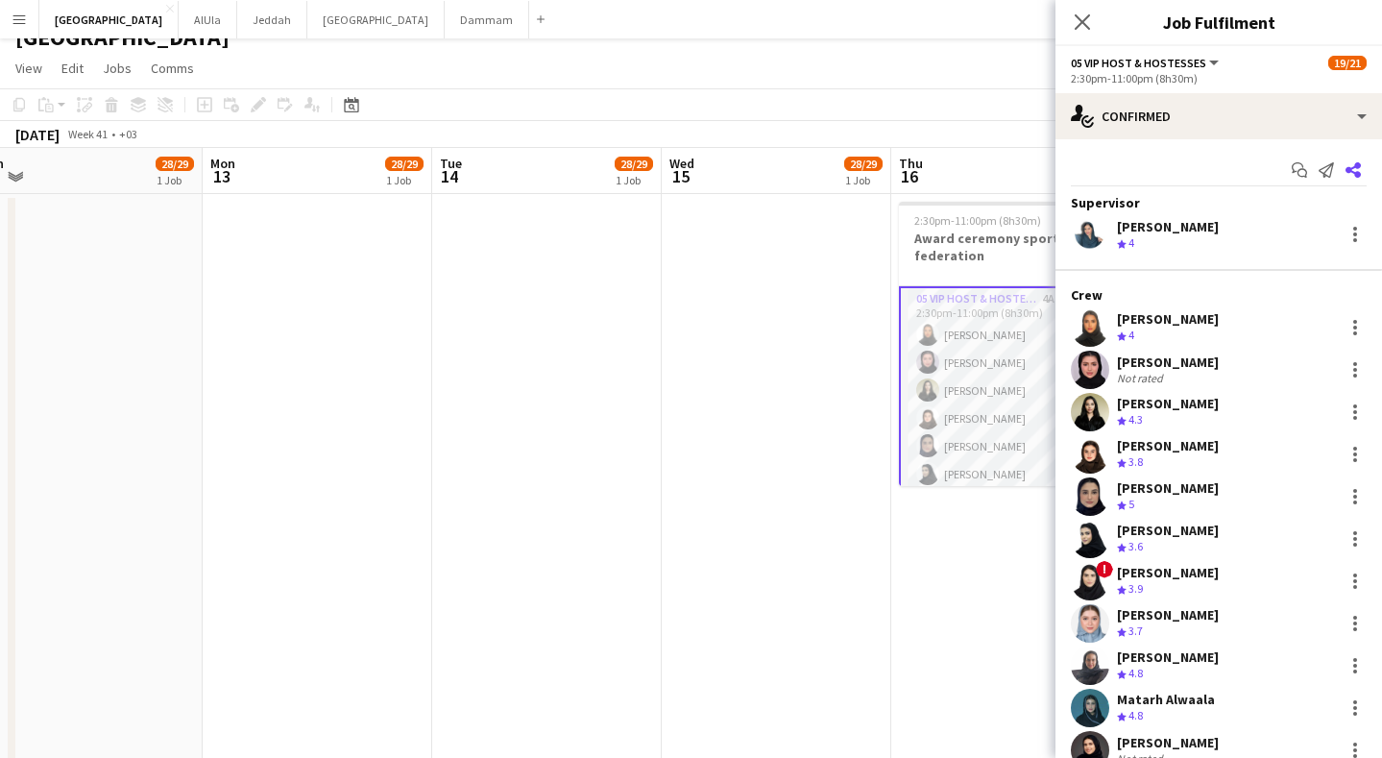
click at [1346, 171] on icon "Share" at bounding box center [1353, 169] width 15 height 15
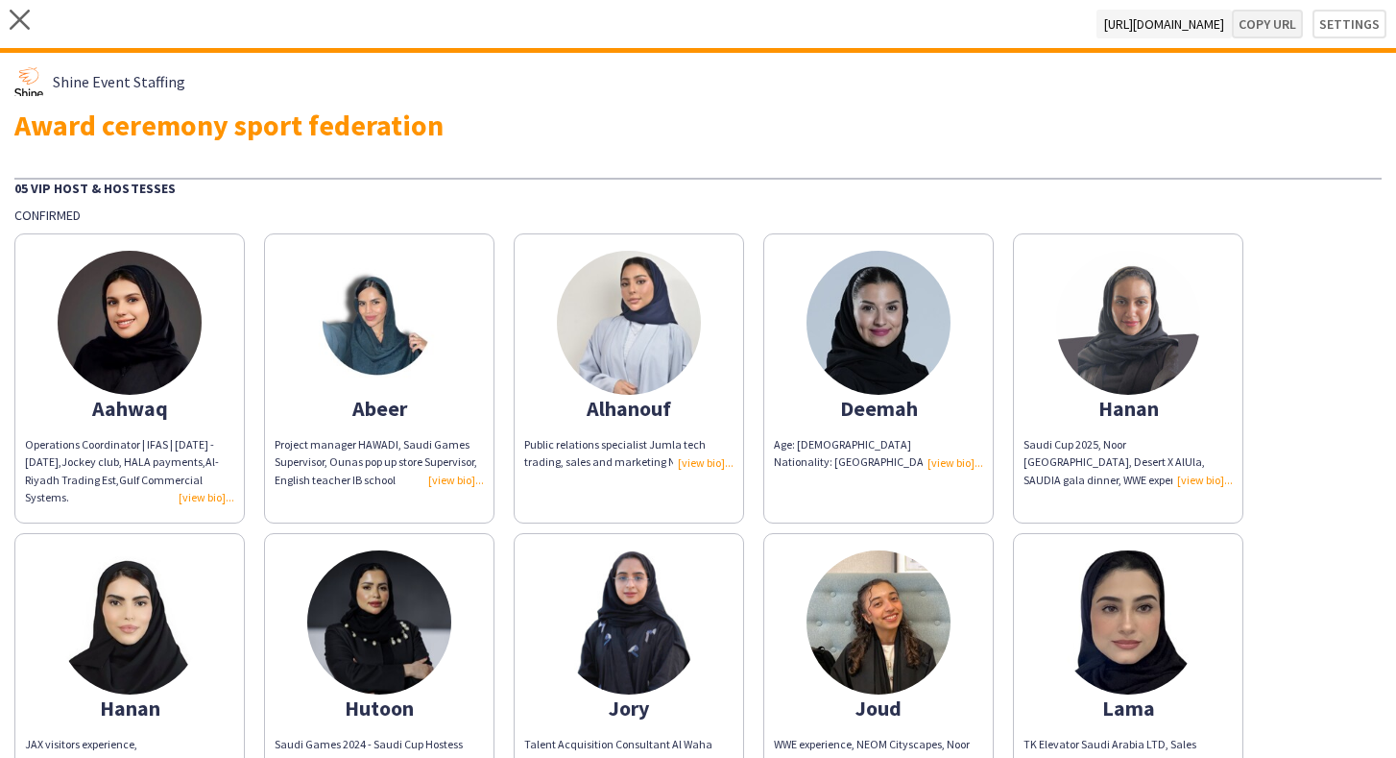
click at [1279, 29] on button "Copy url" at bounding box center [1267, 24] width 71 height 29
click at [28, 25] on icon "close" at bounding box center [20, 20] width 20 height 20
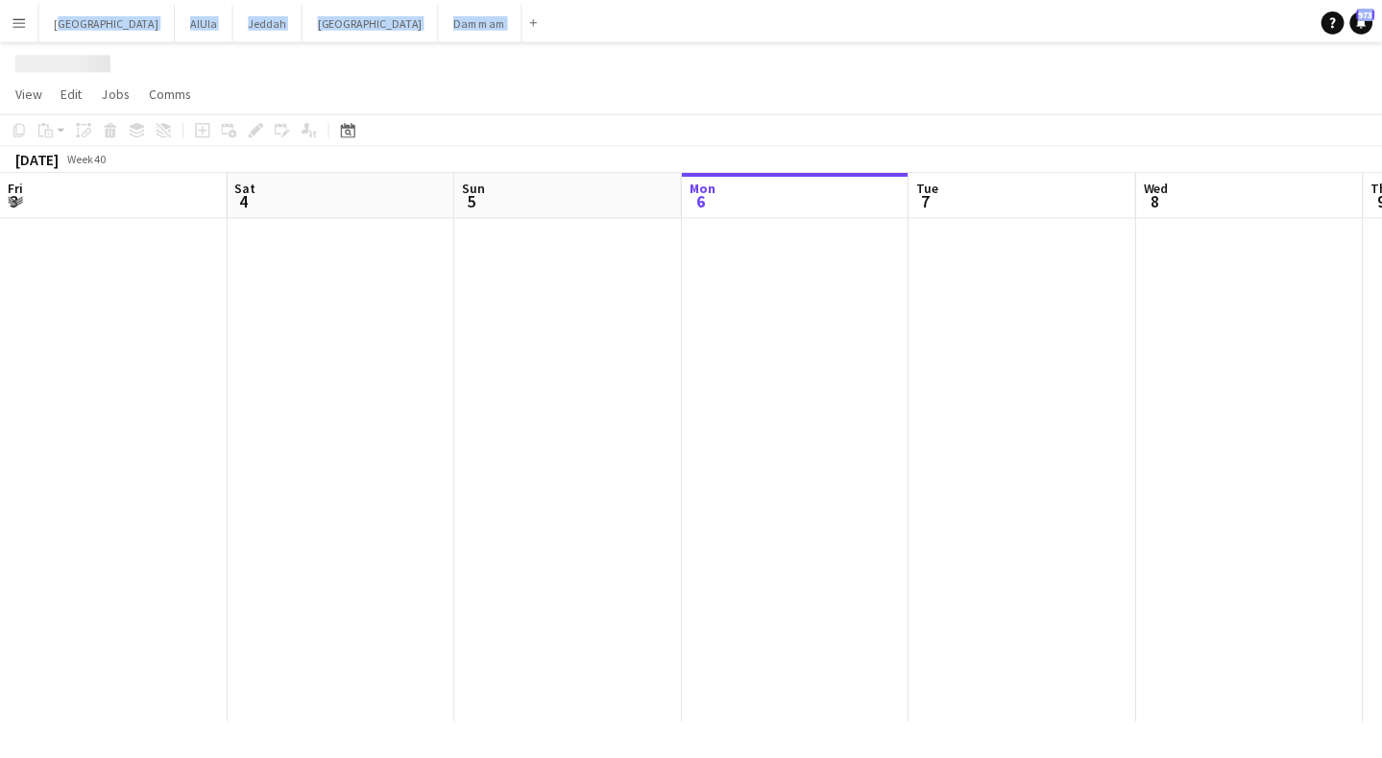
scroll to position [0, 459]
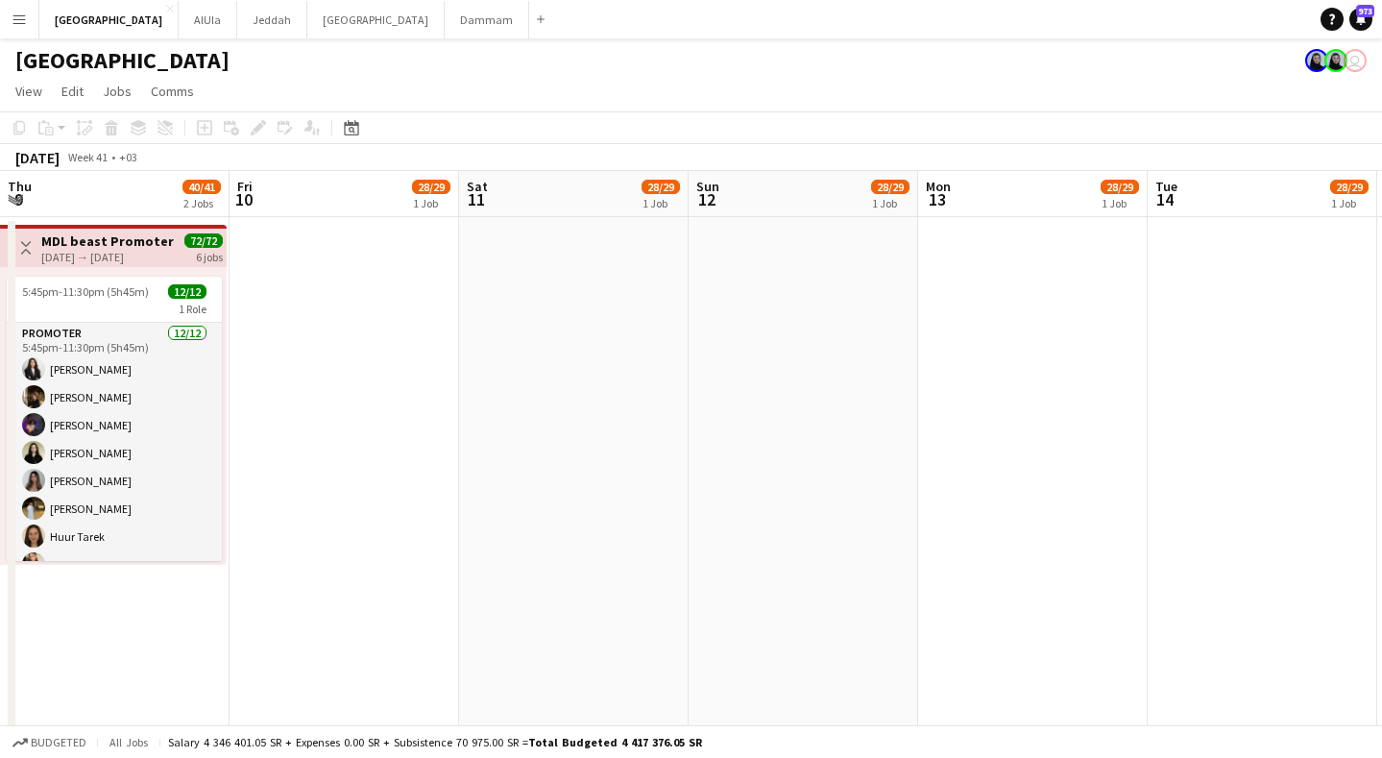
drag, startPoint x: 1146, startPoint y: 201, endPoint x: 764, endPoint y: 203, distance: 382.3
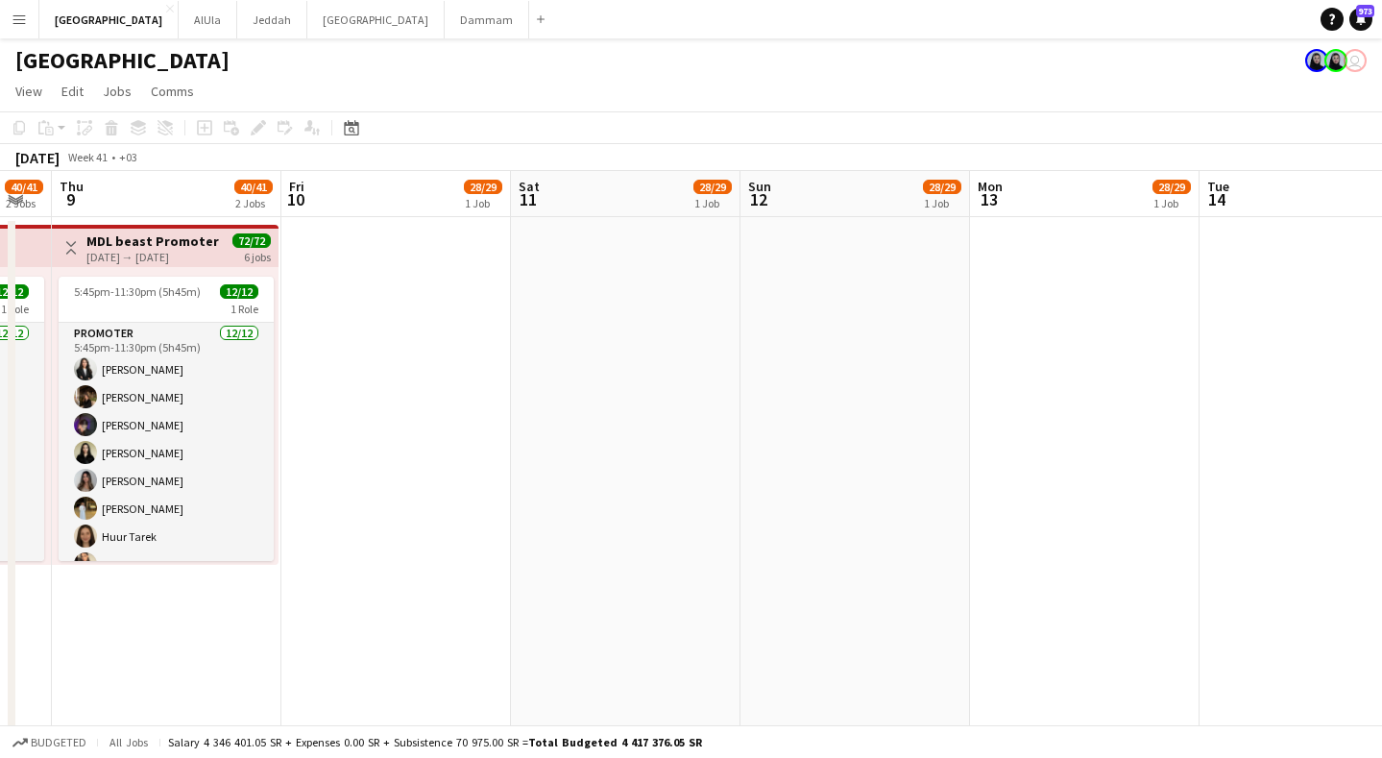
drag, startPoint x: 1270, startPoint y: 183, endPoint x: 883, endPoint y: 211, distance: 388.1
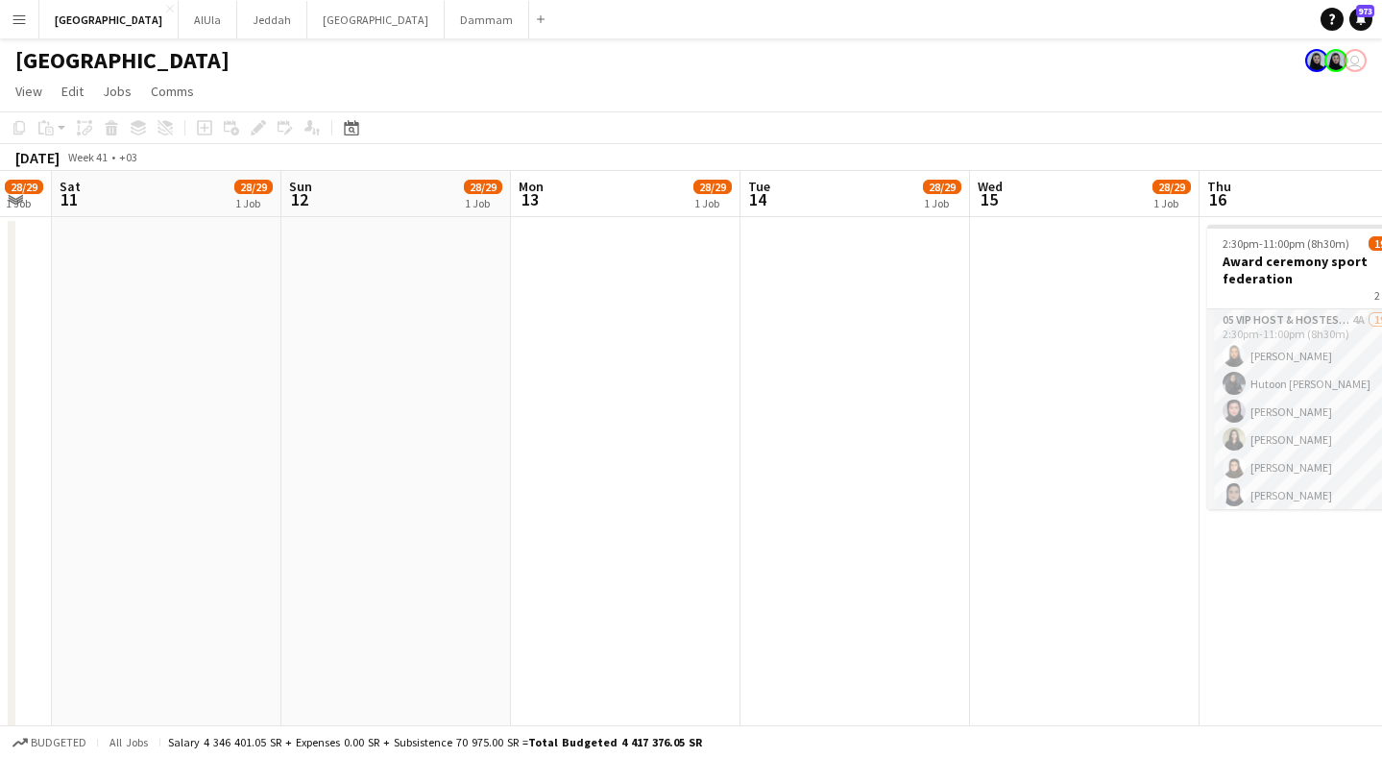
scroll to position [0, 668]
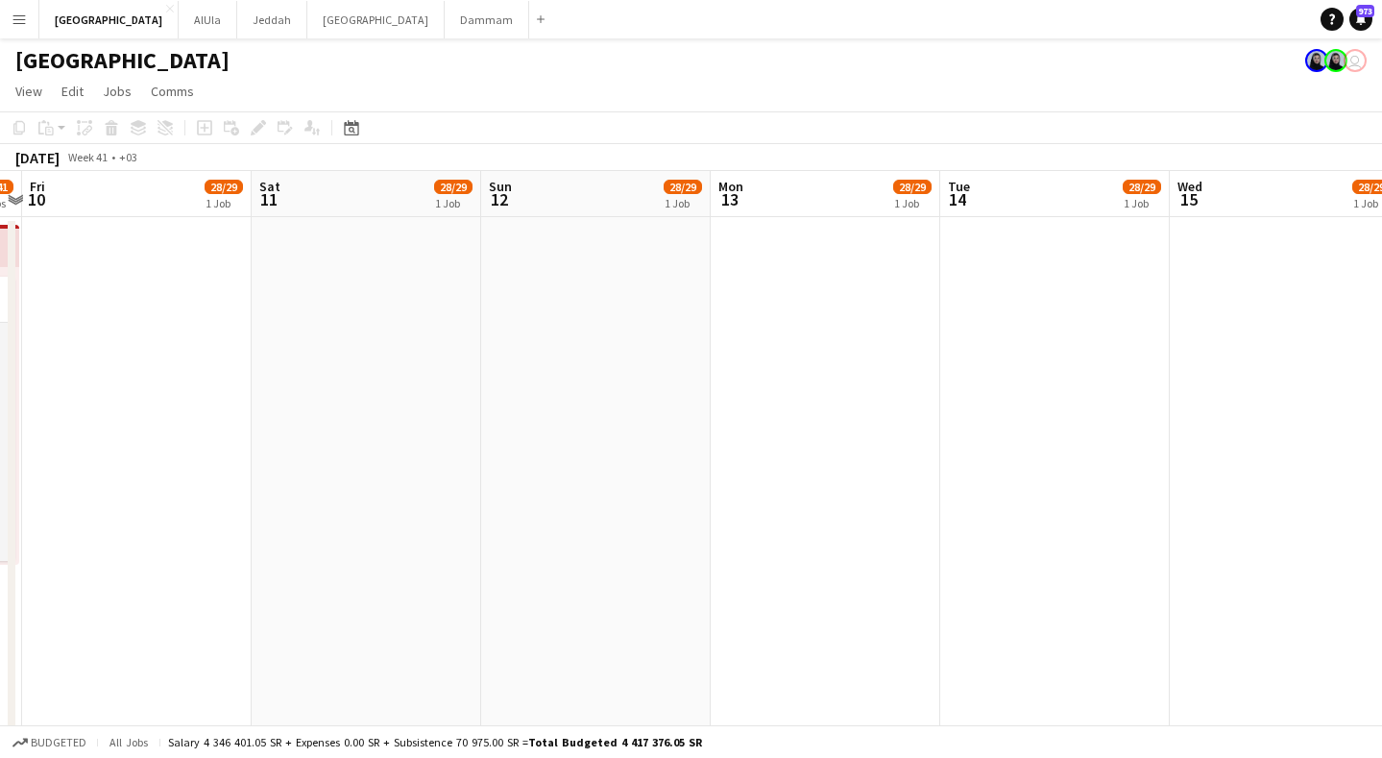
drag, startPoint x: 1175, startPoint y: 206, endPoint x: 962, endPoint y: 207, distance: 212.3
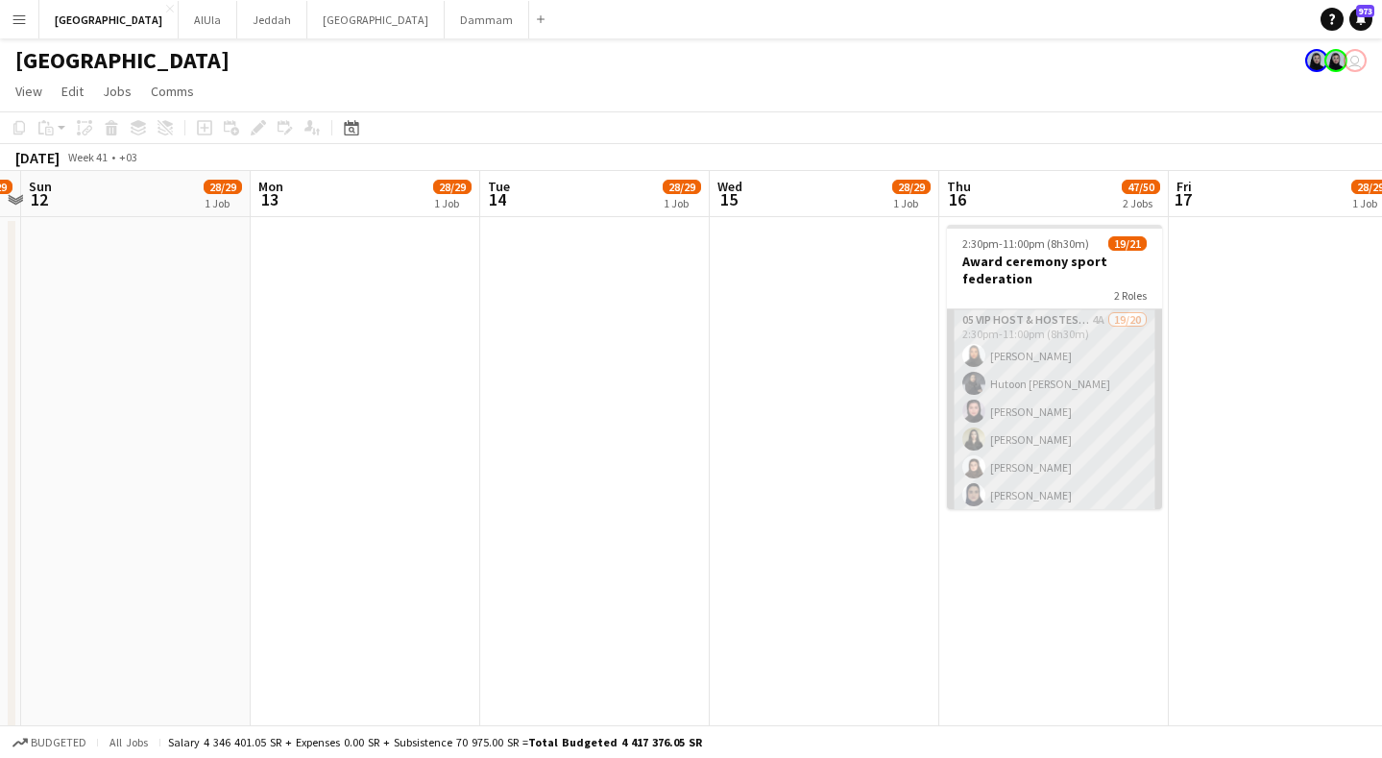
click at [1023, 374] on app-card-role "05 VIP Host & Hostesses 4A 19/20 2:30pm-11:00pm (8h30m) [PERSON_NAME] Hutoon [P…" at bounding box center [1054, 606] width 215 height 595
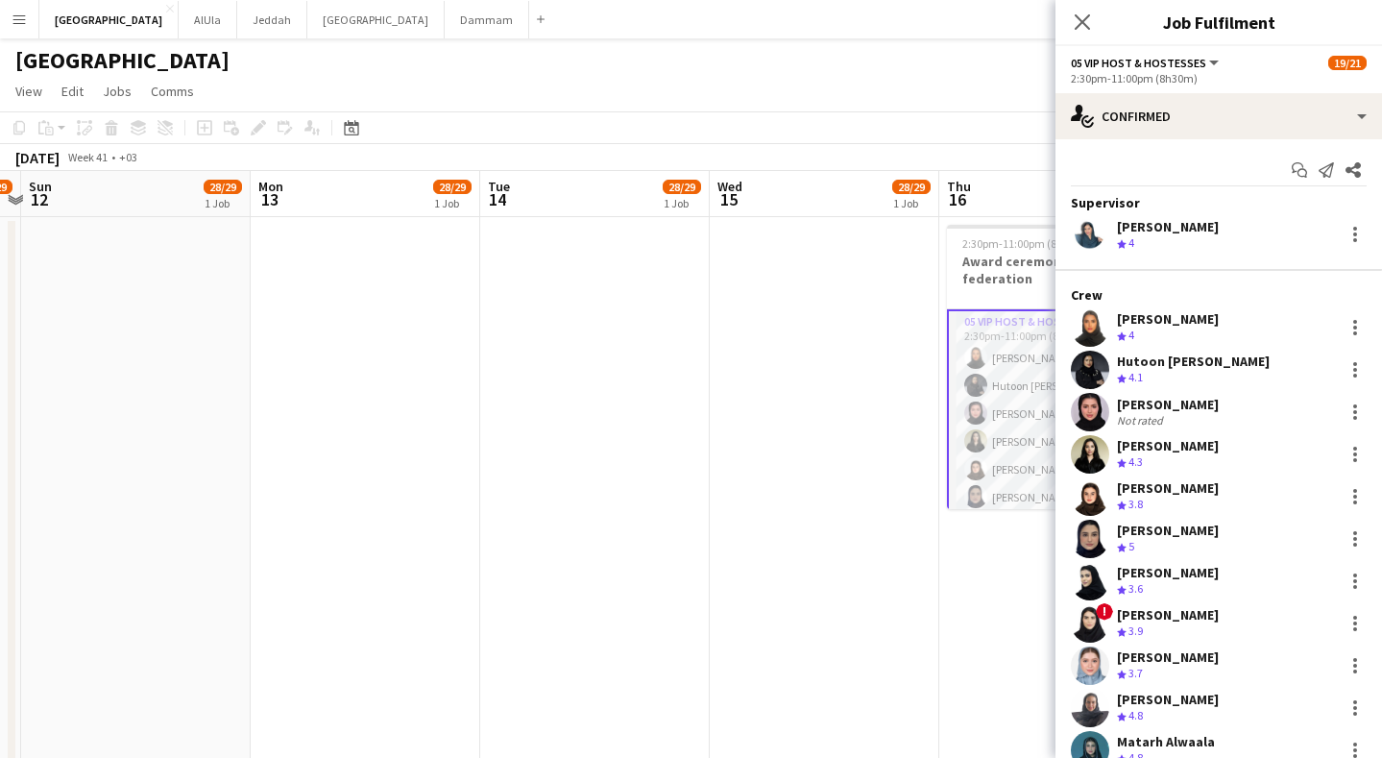
click at [1211, 311] on div "[PERSON_NAME]" at bounding box center [1168, 318] width 102 height 17
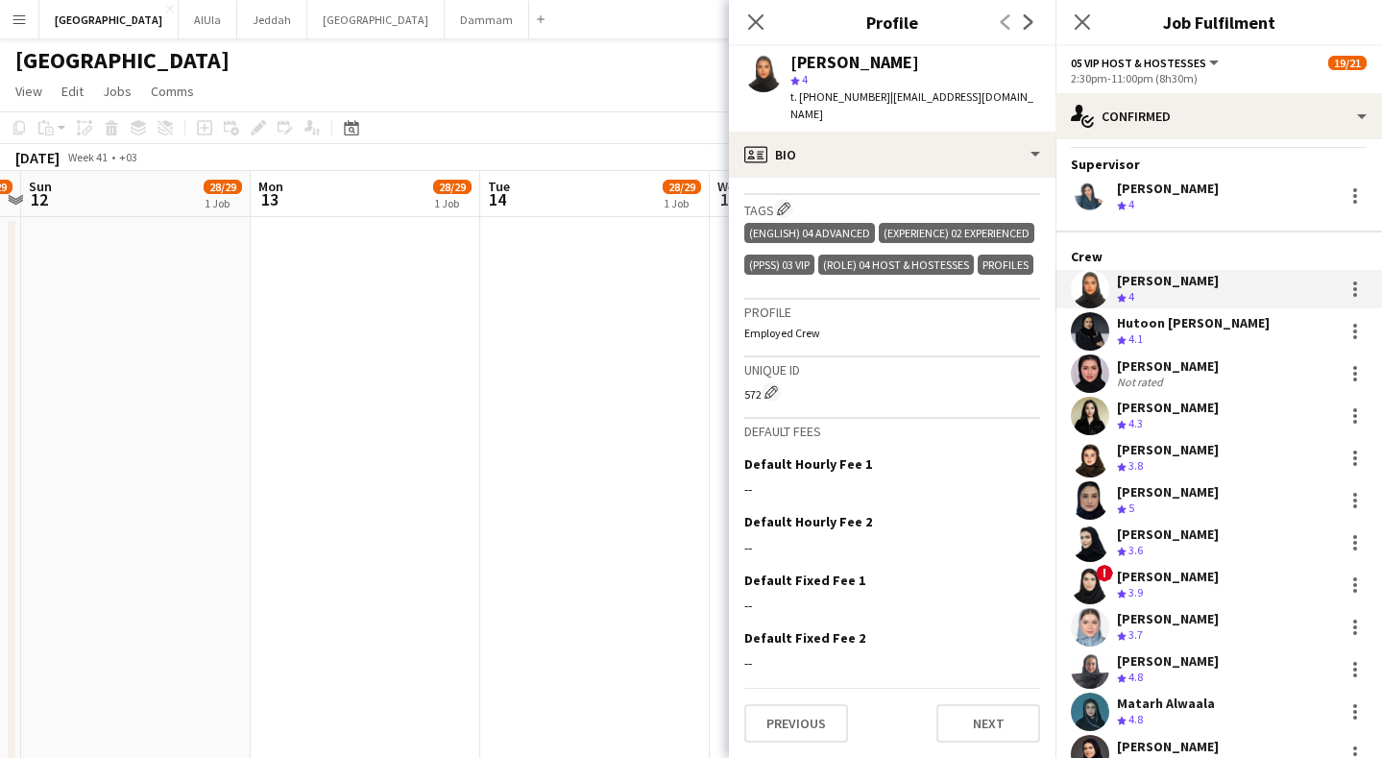
scroll to position [0, 0]
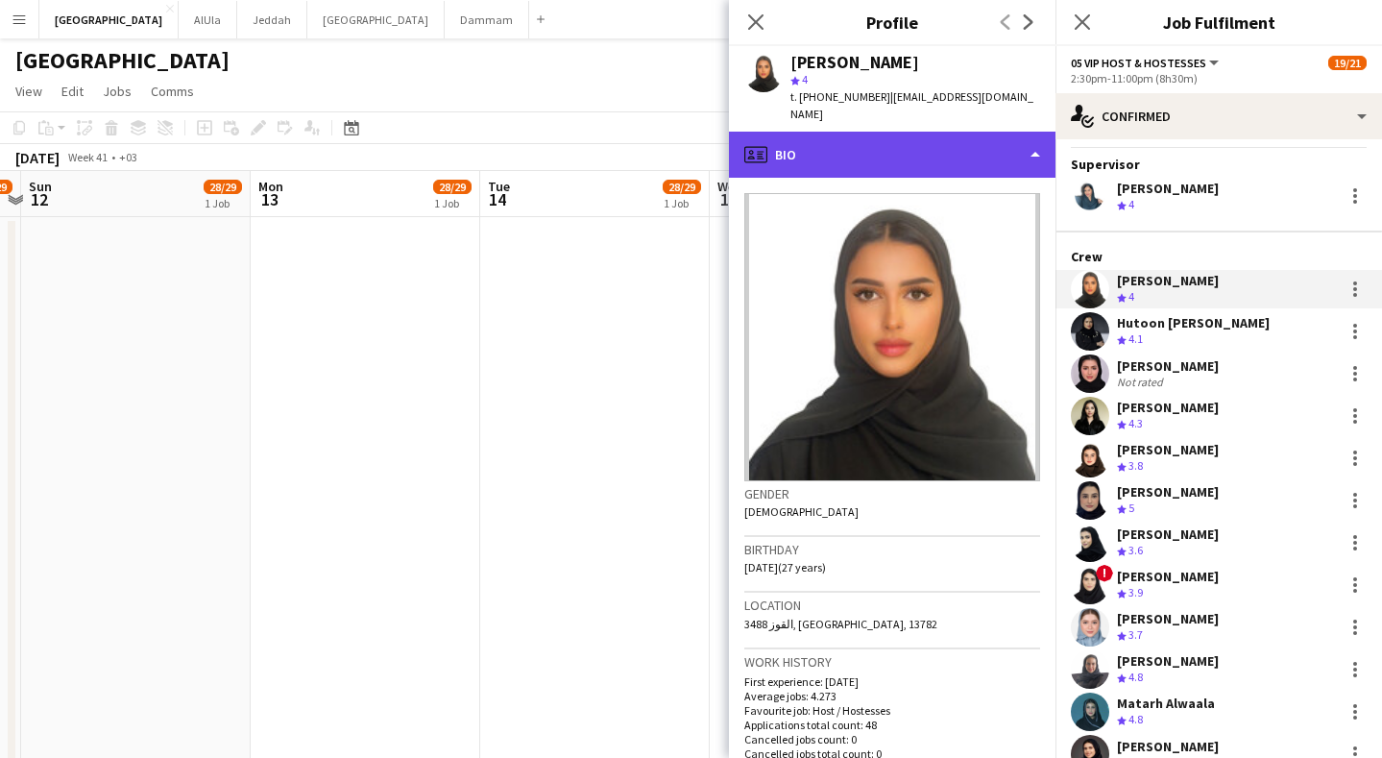
click at [936, 140] on div "profile Bio" at bounding box center [892, 155] width 327 height 46
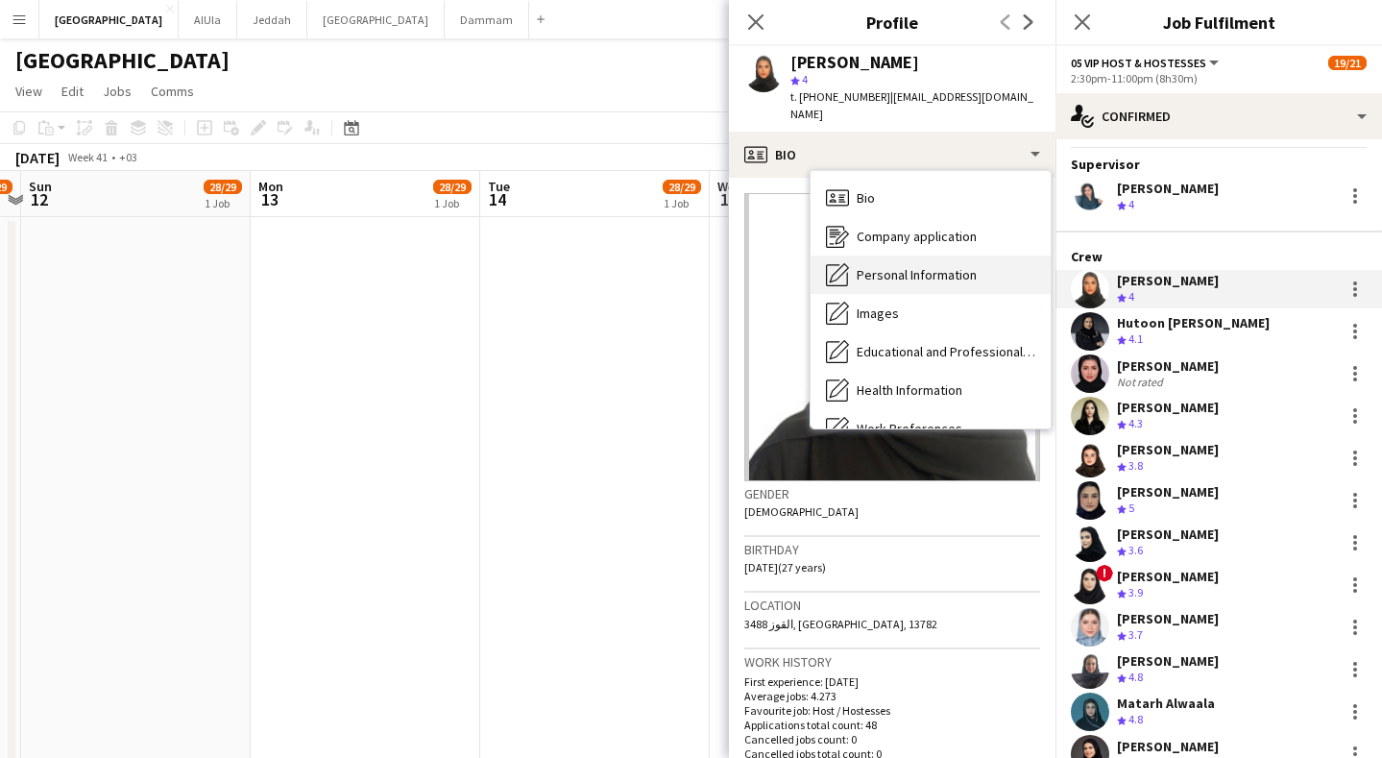
click at [935, 266] on span "Personal Information" at bounding box center [917, 274] width 120 height 17
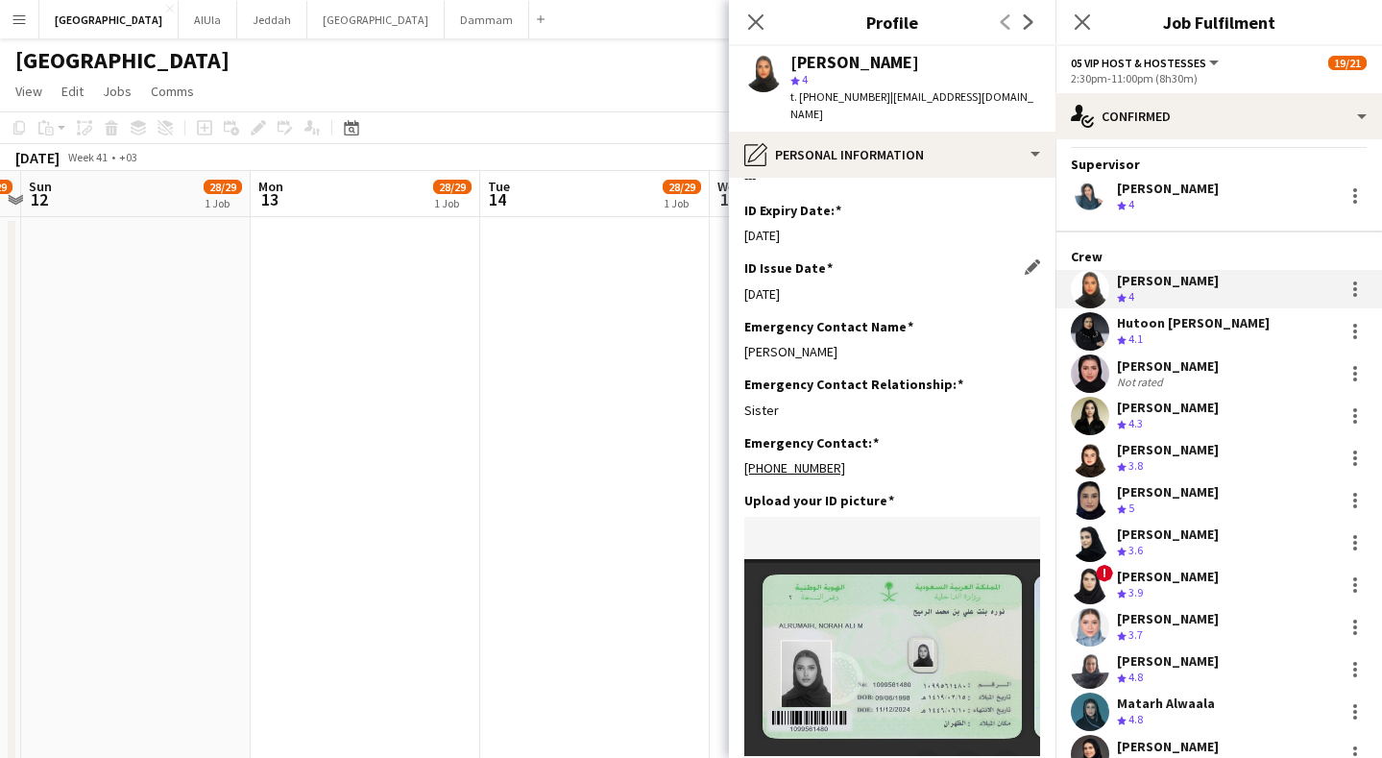
scroll to position [1025, 0]
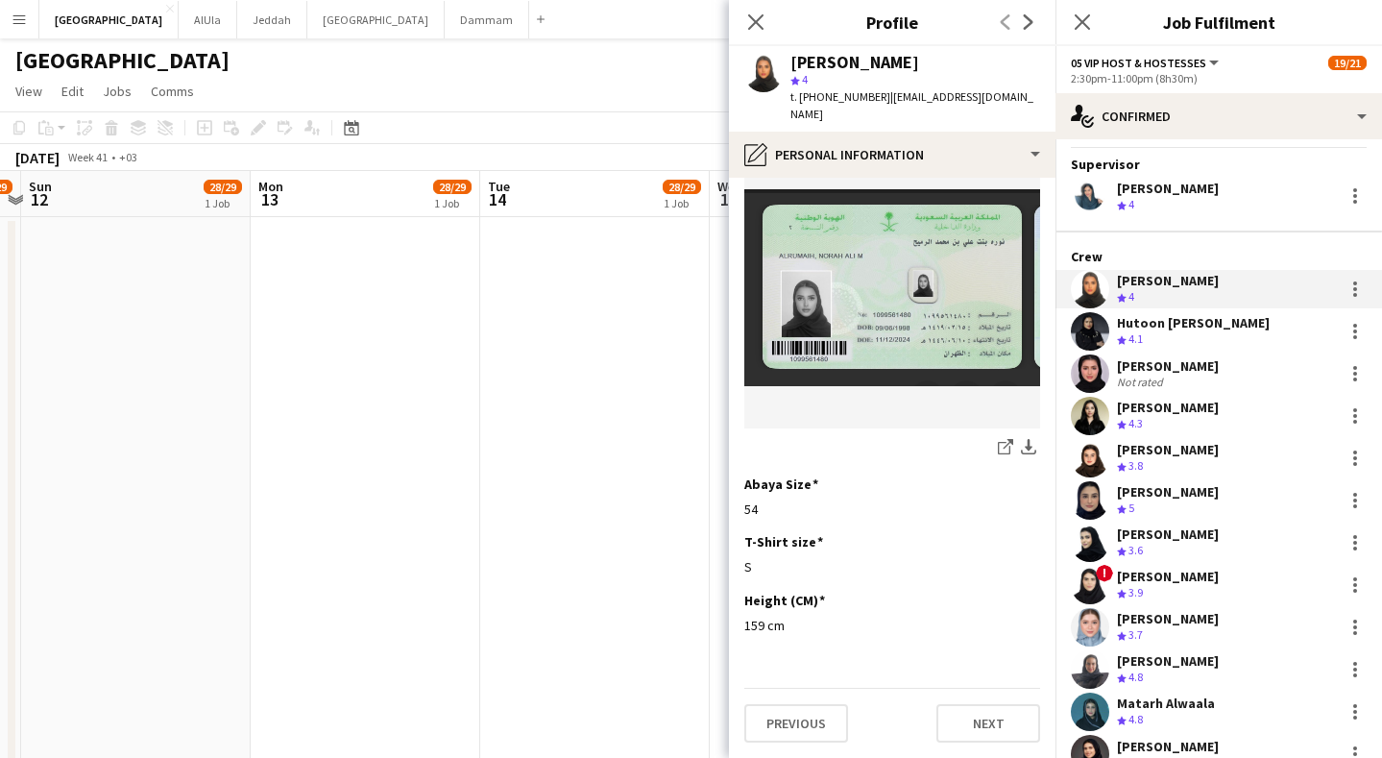
click at [1180, 330] on div "Hutoon [PERSON_NAME]" at bounding box center [1193, 322] width 153 height 17
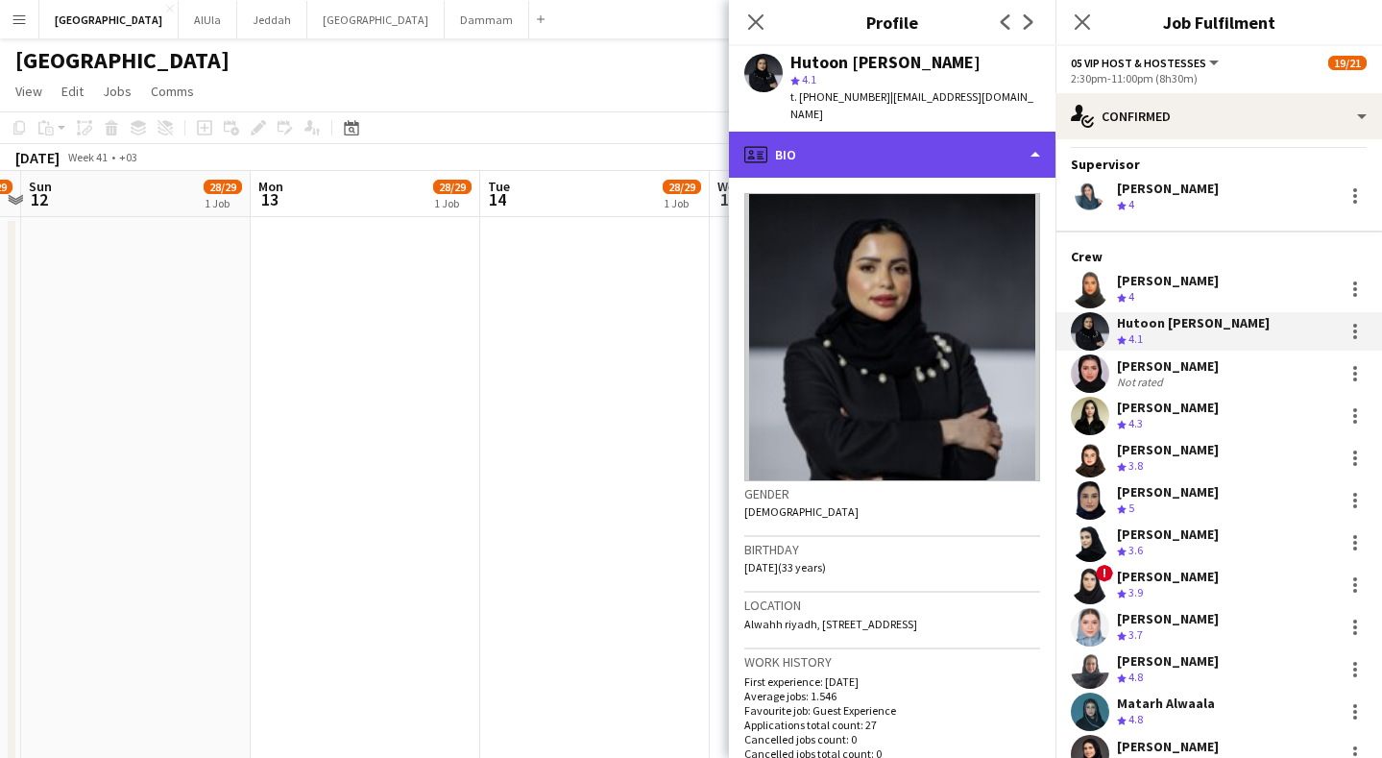
click at [897, 138] on div "profile Bio" at bounding box center [892, 155] width 327 height 46
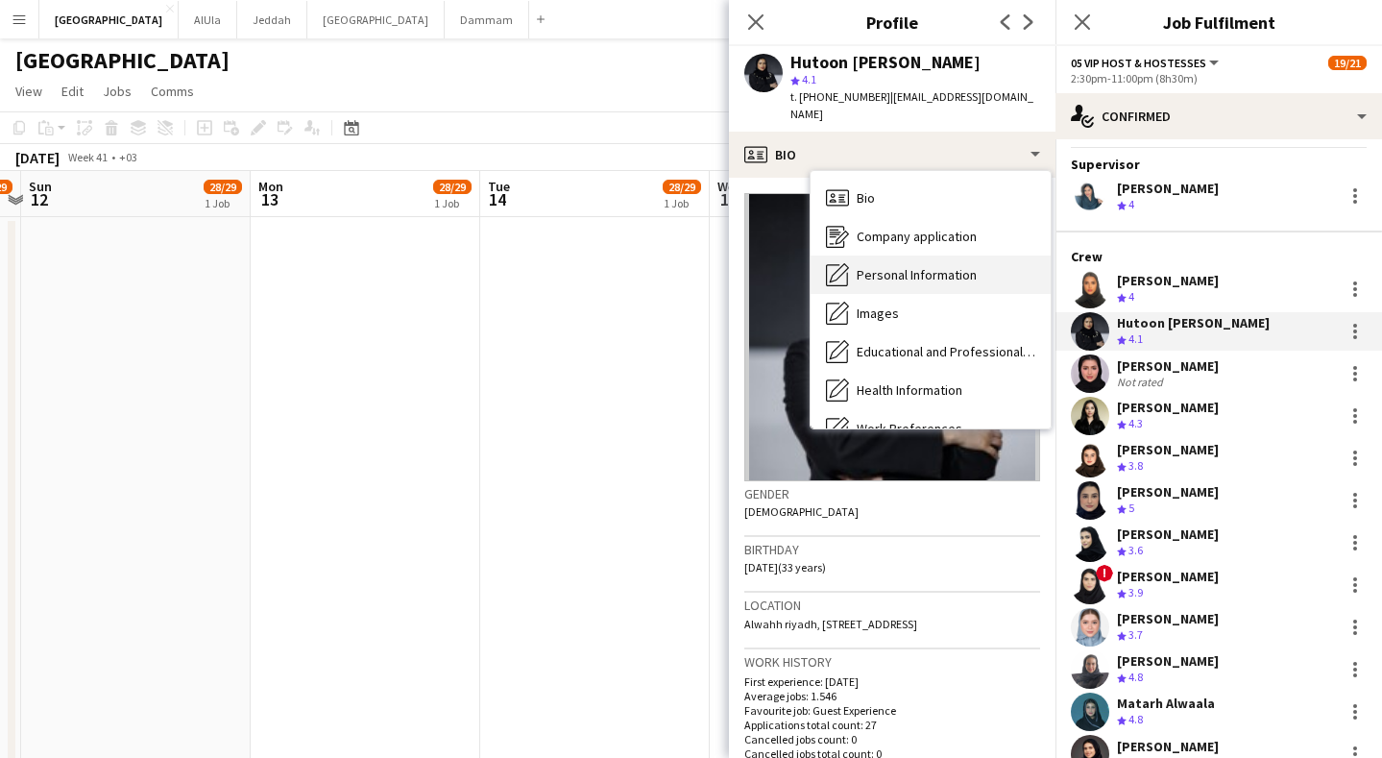
click at [917, 266] on span "Personal Information" at bounding box center [917, 274] width 120 height 17
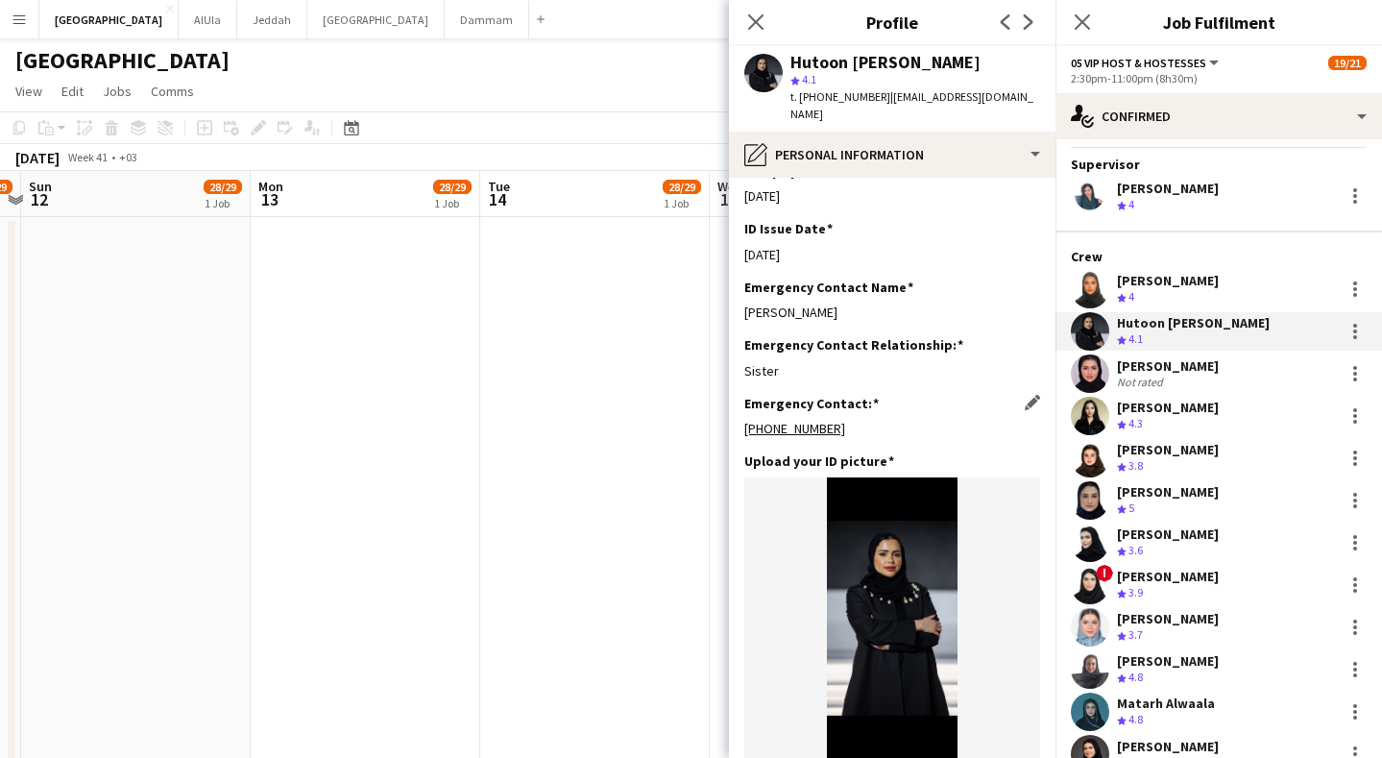
scroll to position [973, 0]
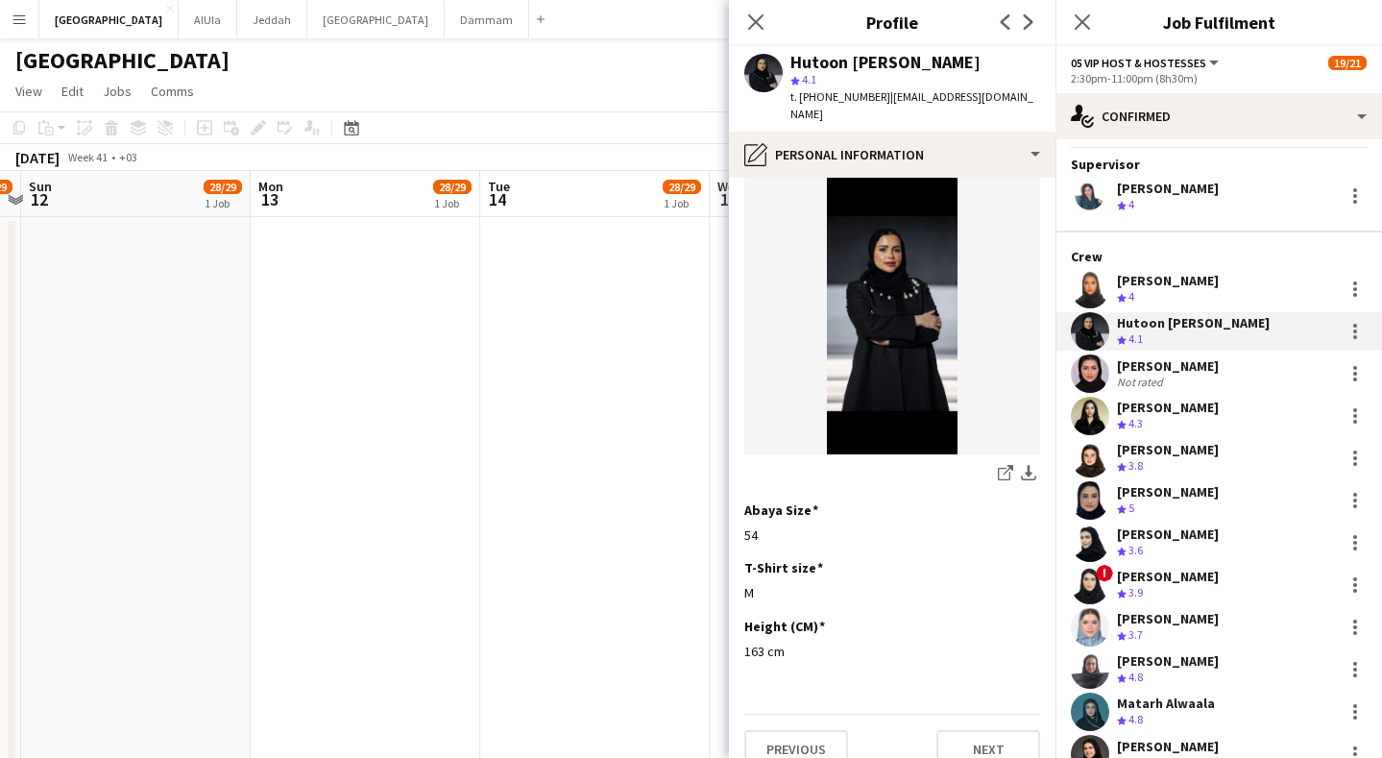
click at [1153, 357] on div "[PERSON_NAME]" at bounding box center [1168, 365] width 102 height 17
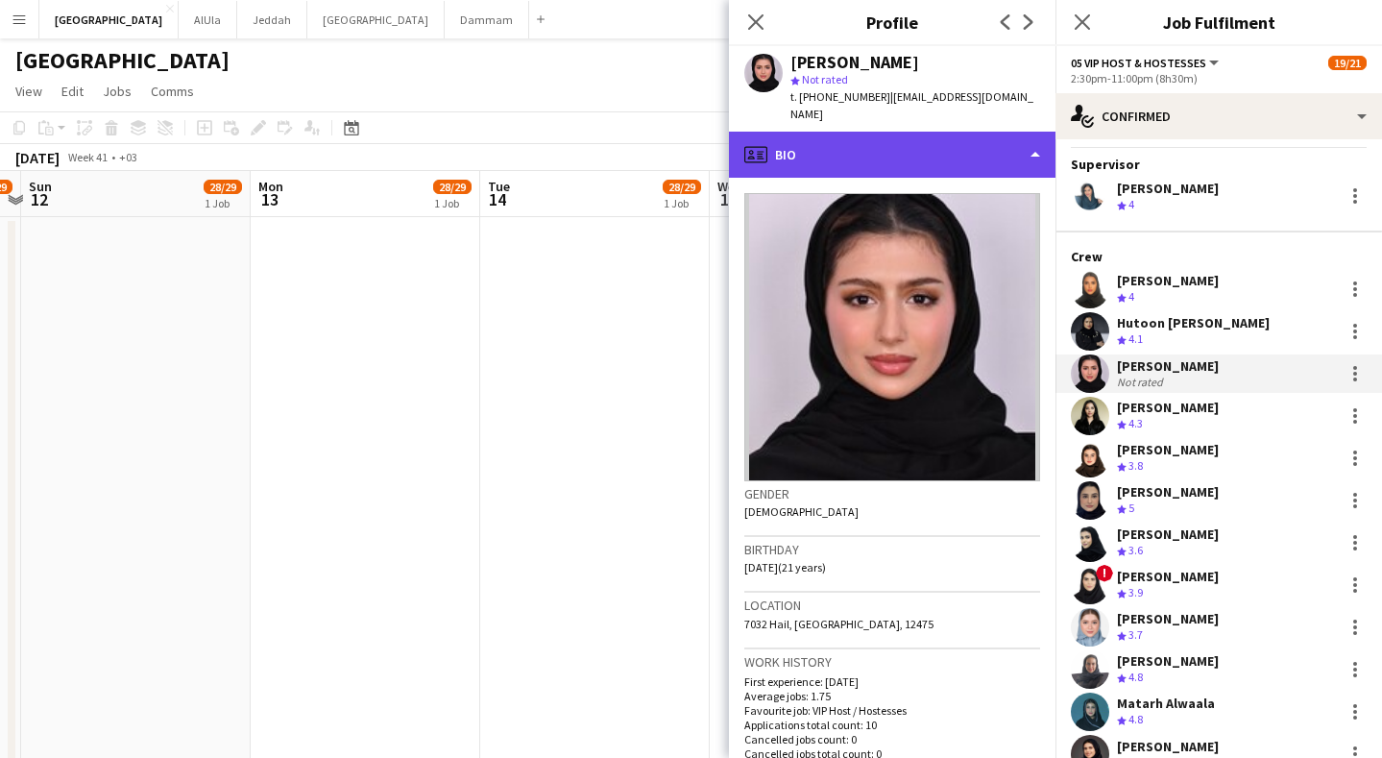
click at [901, 152] on div "profile Bio" at bounding box center [892, 155] width 327 height 46
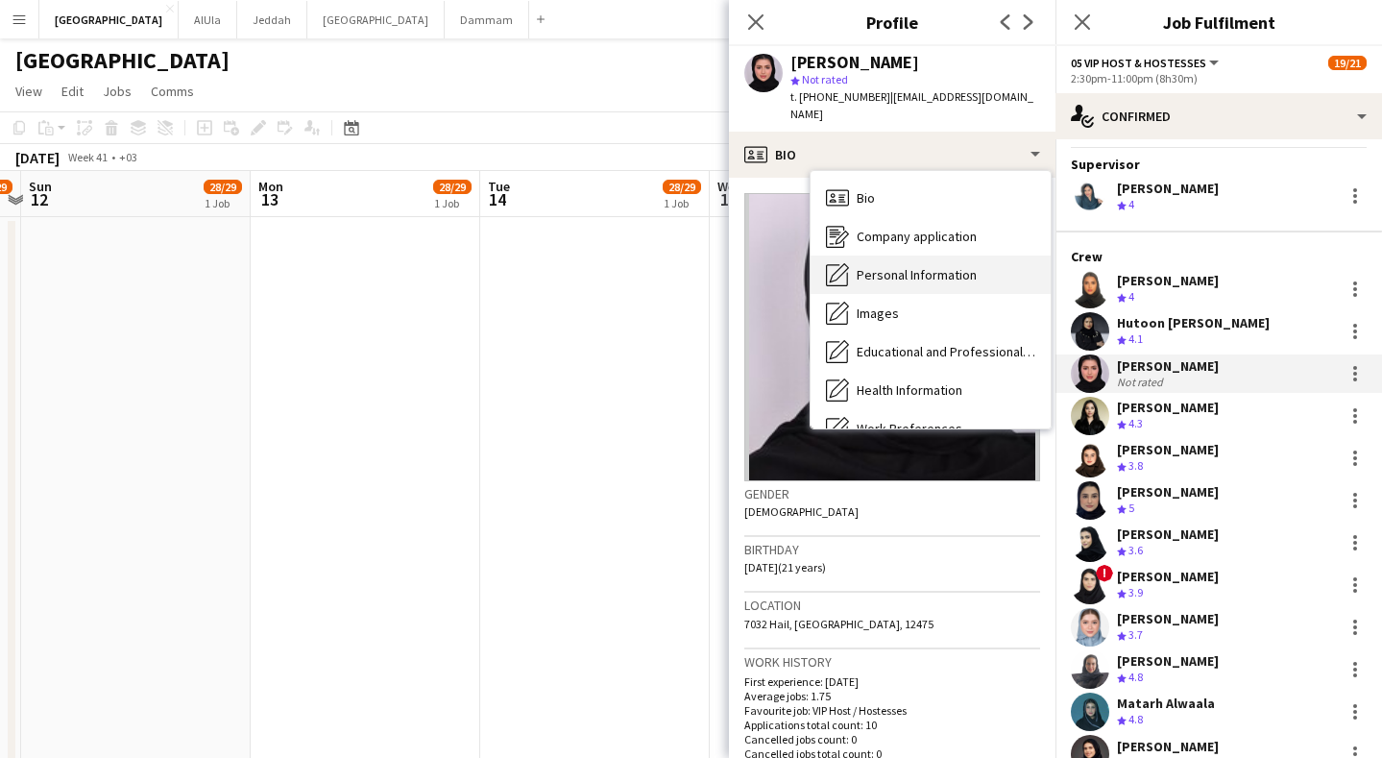
click at [930, 266] on span "Personal Information" at bounding box center [917, 274] width 120 height 17
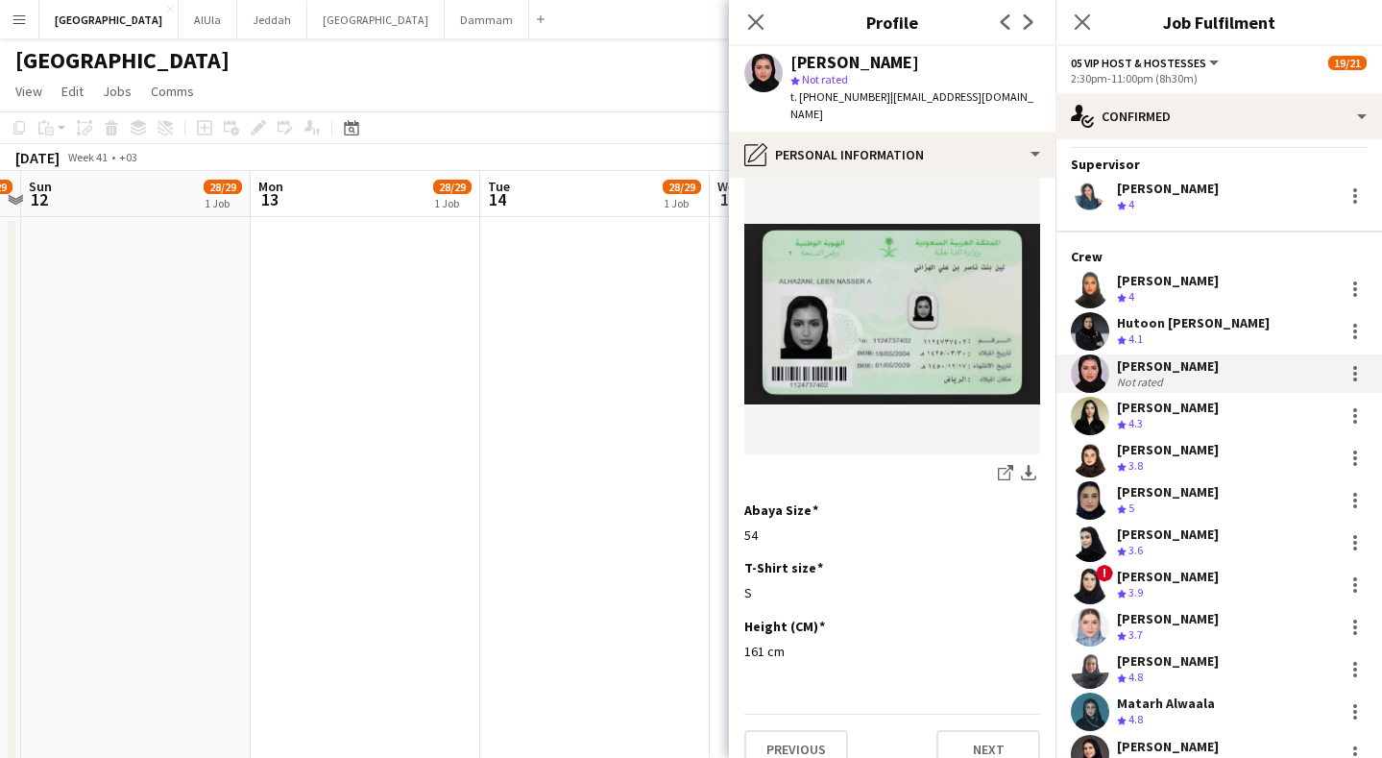
click at [1179, 401] on div "[PERSON_NAME]" at bounding box center [1168, 407] width 102 height 17
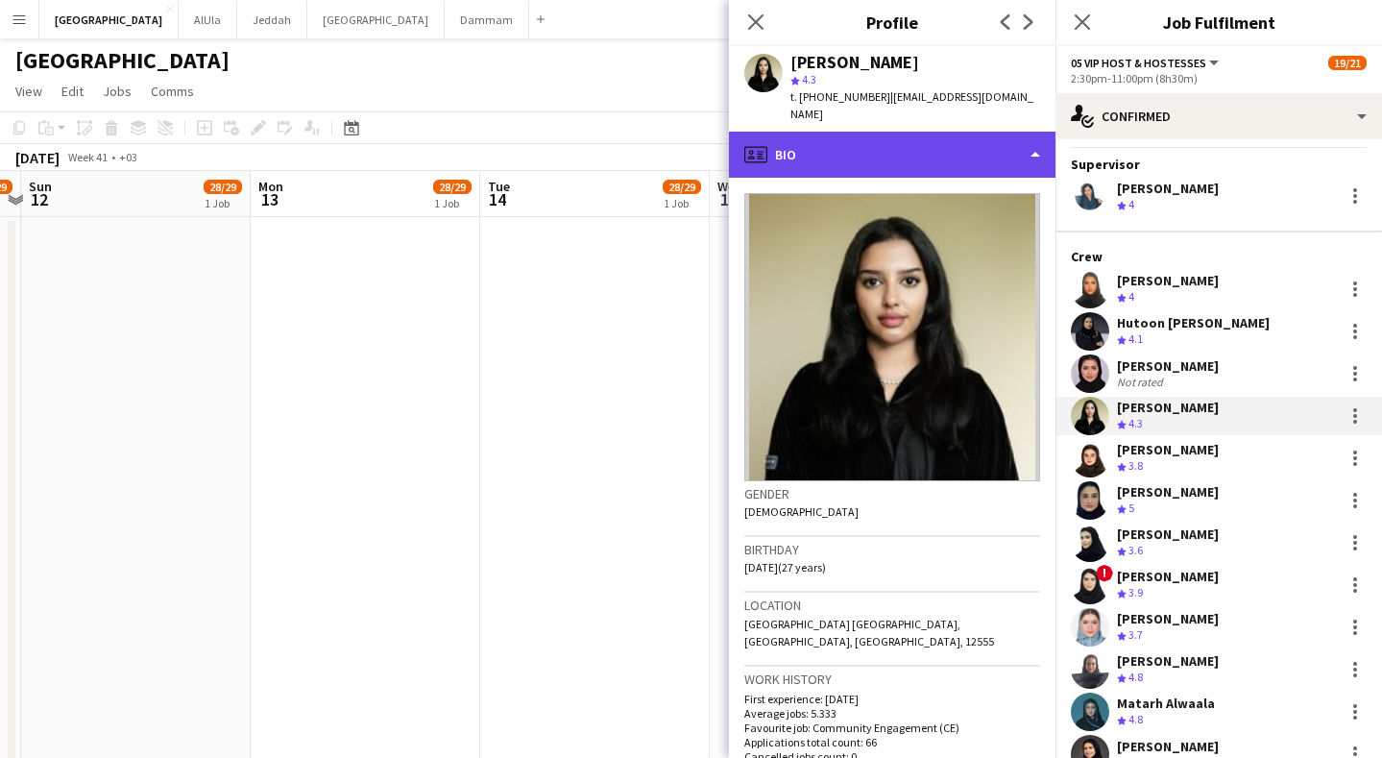
click at [978, 136] on div "profile Bio" at bounding box center [892, 155] width 327 height 46
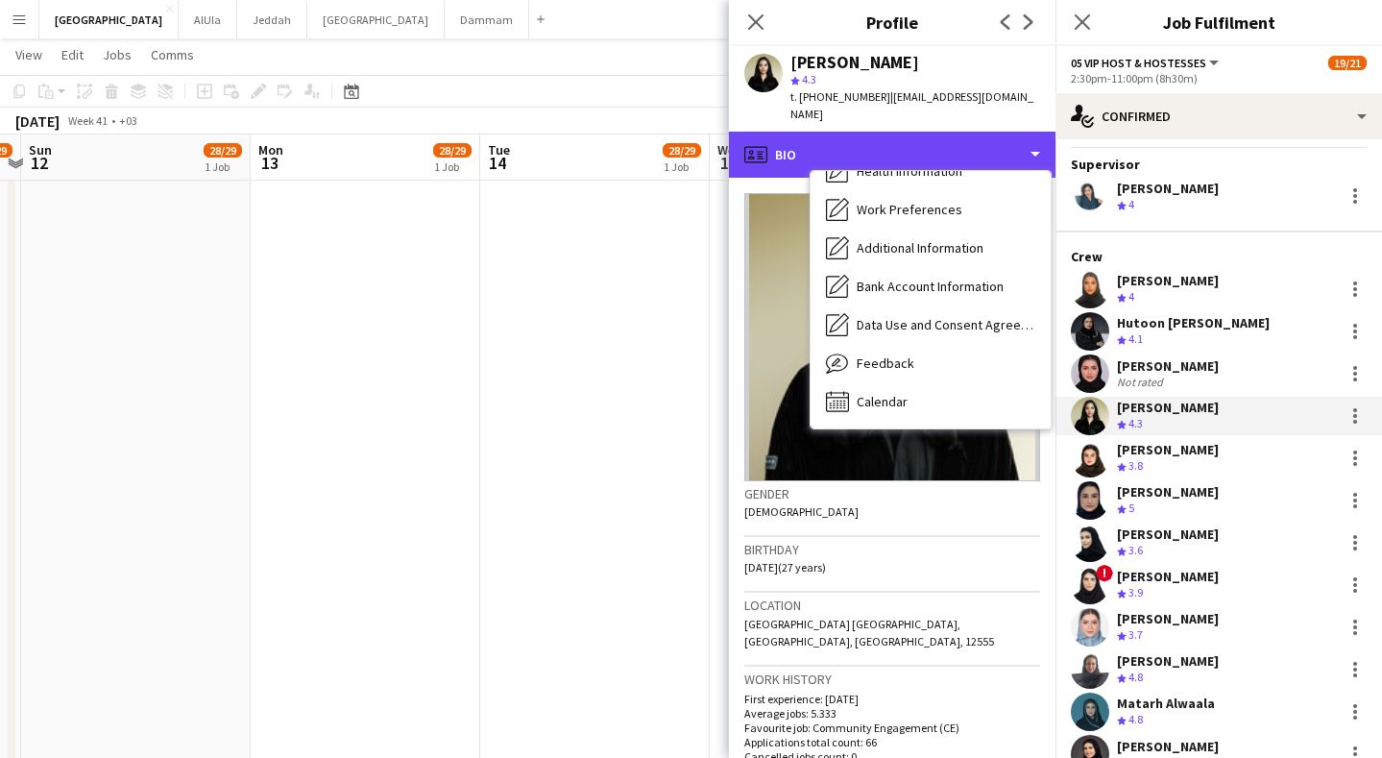
scroll to position [0, 0]
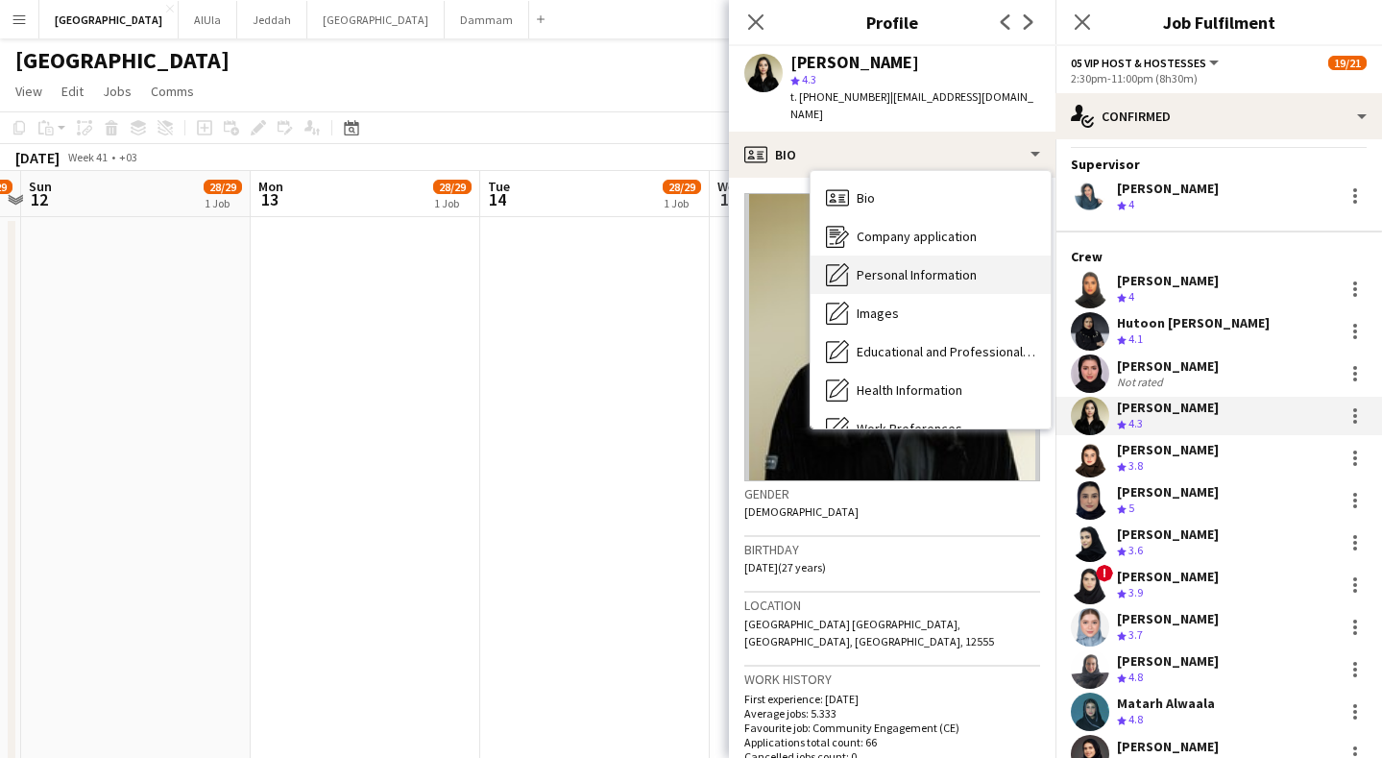
click at [969, 266] on span "Personal Information" at bounding box center [917, 274] width 120 height 17
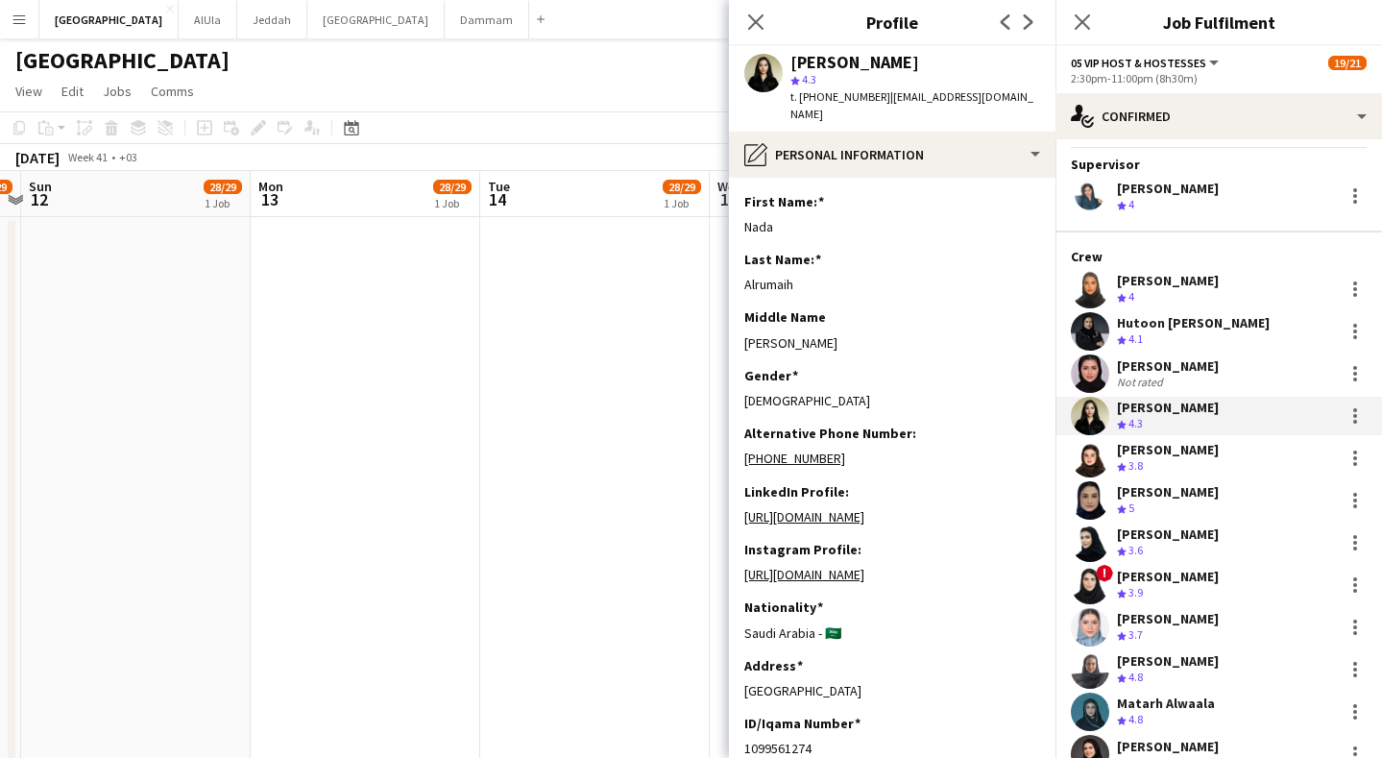
scroll to position [776, 0]
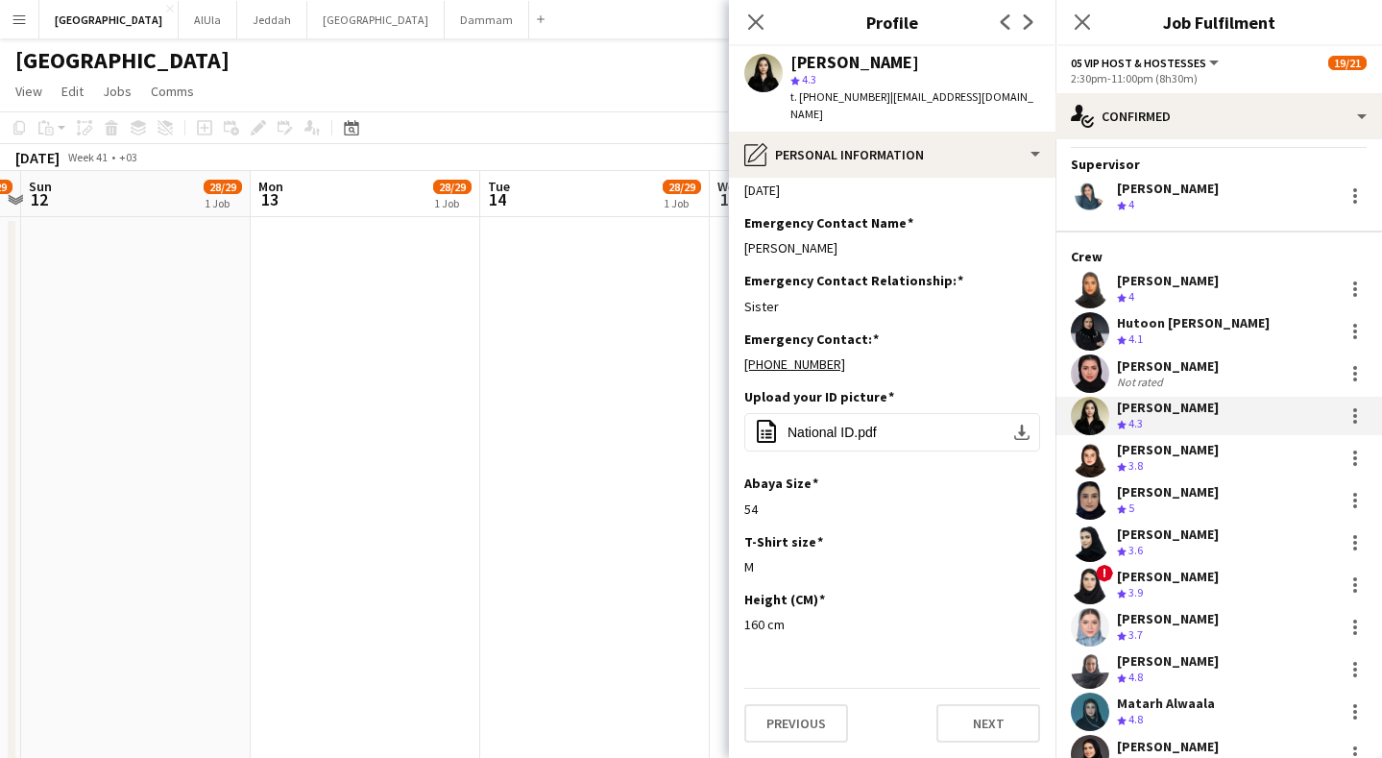
click at [1129, 464] on span "3.8" at bounding box center [1136, 465] width 14 height 14
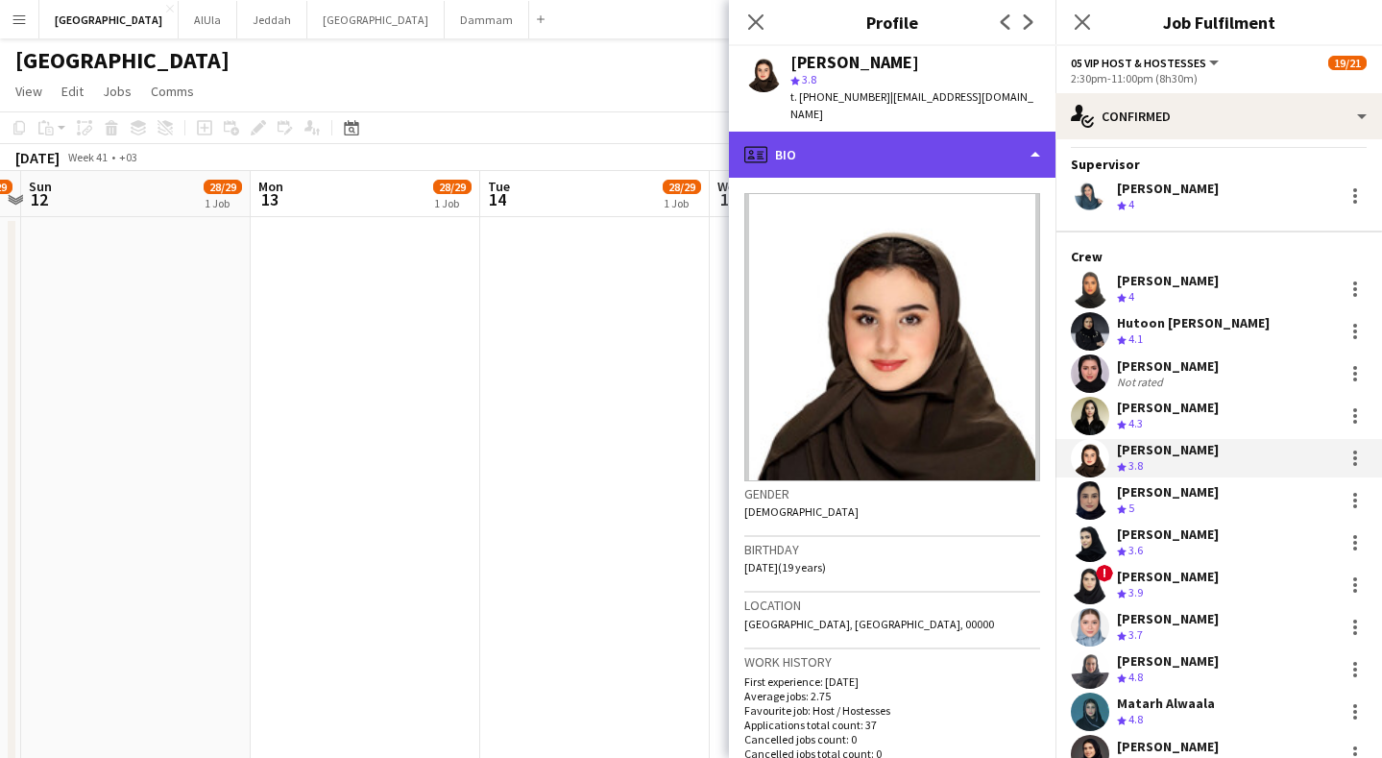
click at [812, 143] on div "profile Bio" at bounding box center [892, 155] width 327 height 46
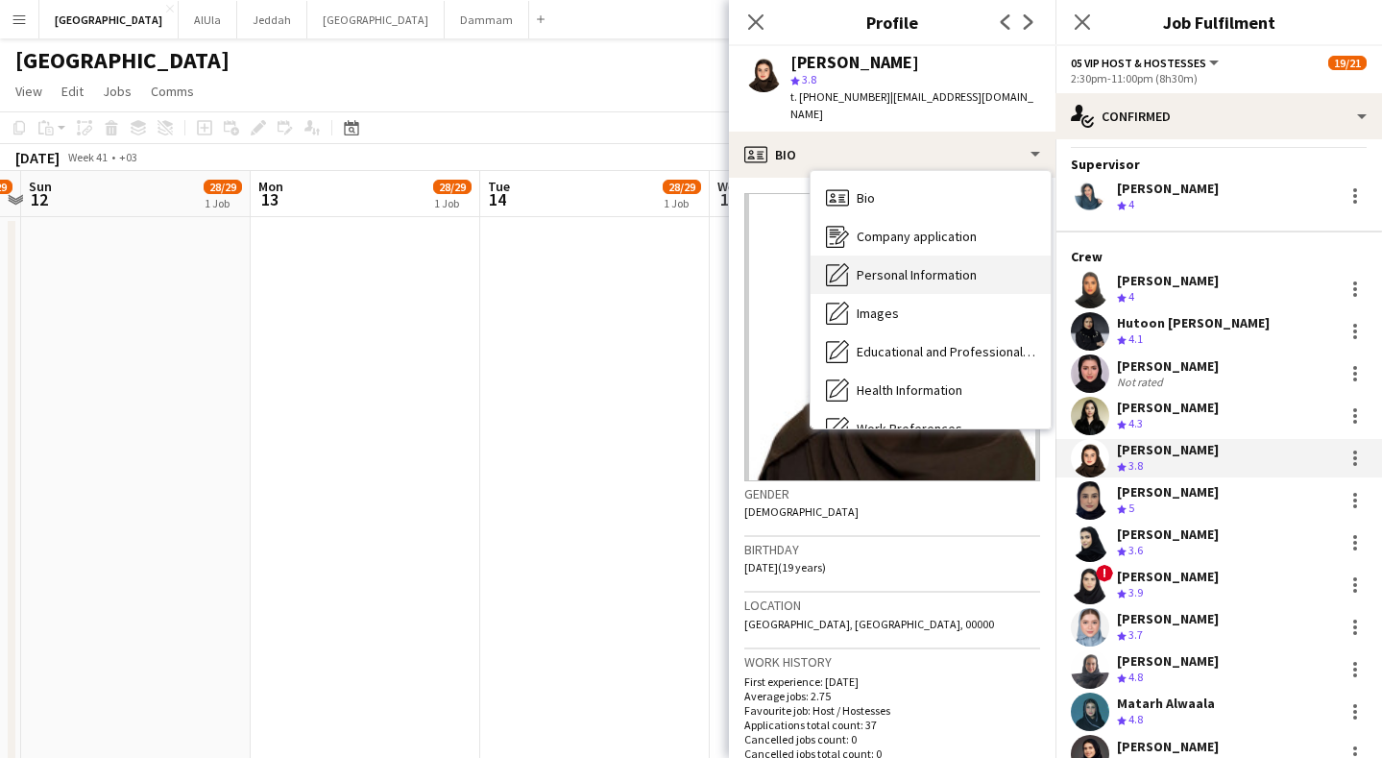
click at [911, 268] on div "Personal Information Personal Information" at bounding box center [931, 274] width 240 height 38
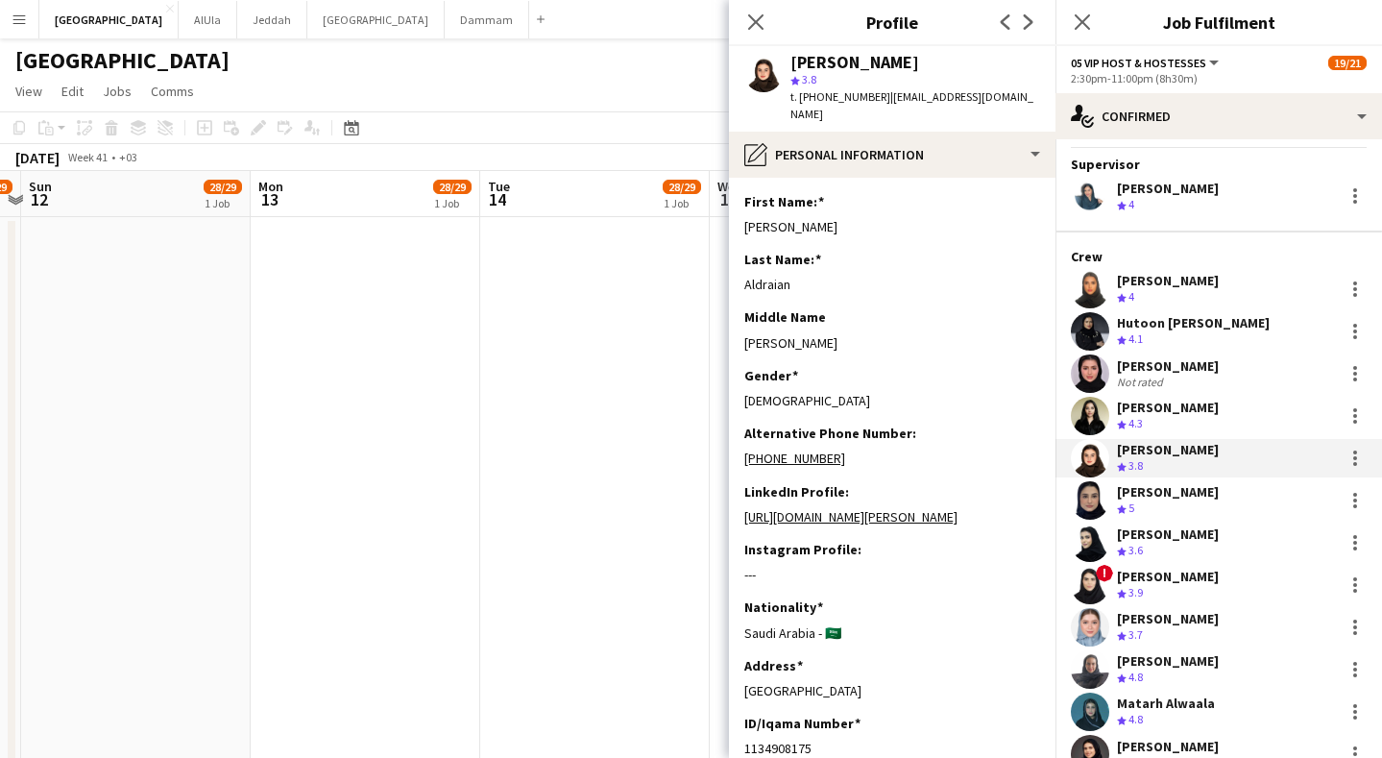
scroll to position [1025, 0]
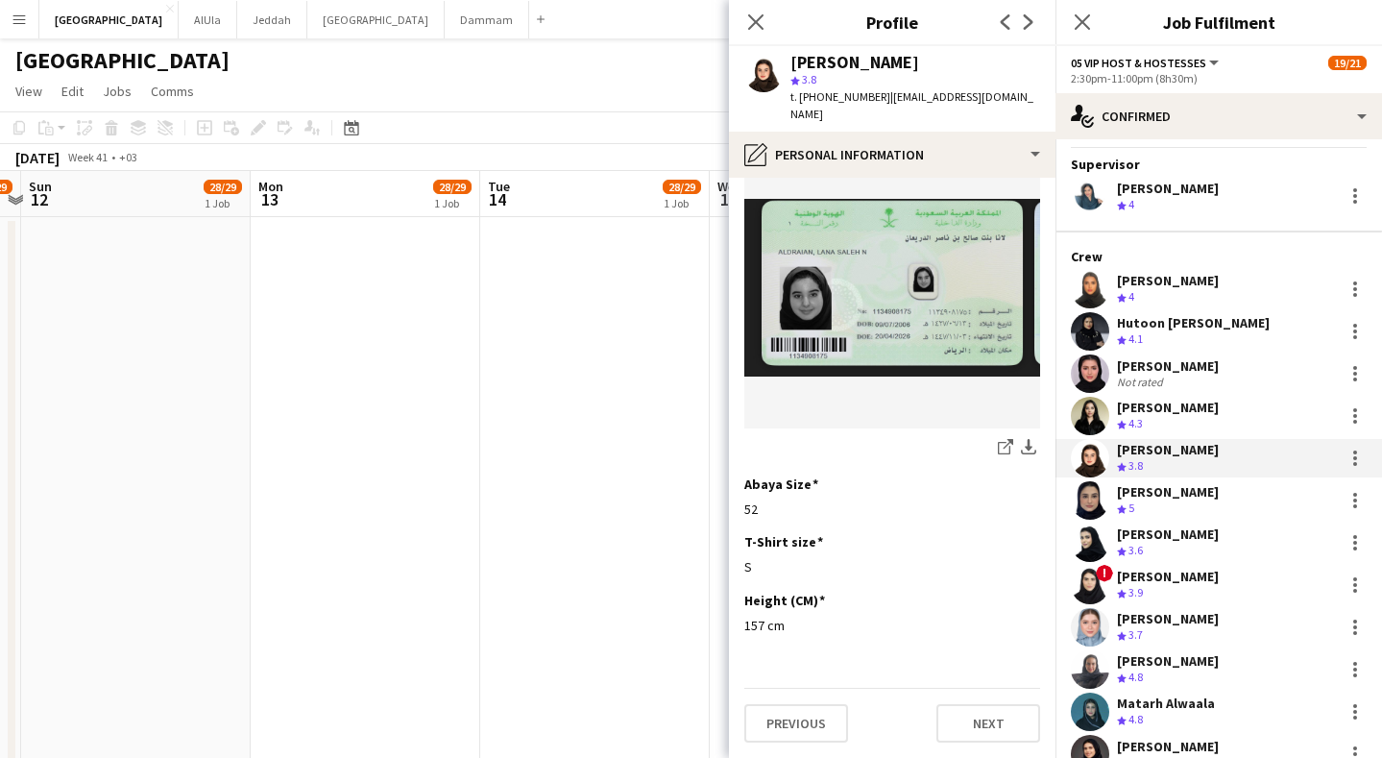
click at [1175, 508] on div "Crew rating 5" at bounding box center [1168, 508] width 102 height 16
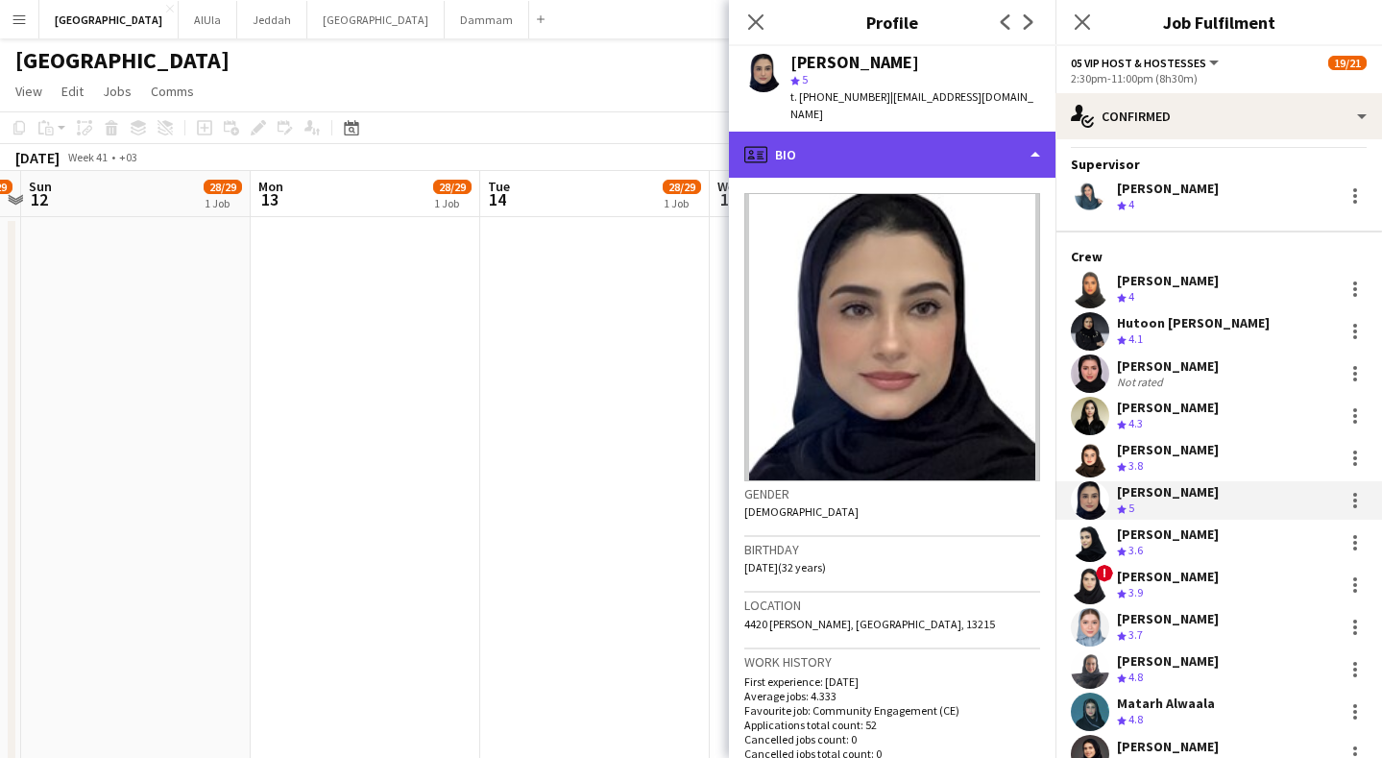
click at [932, 154] on div "profile Bio" at bounding box center [892, 155] width 327 height 46
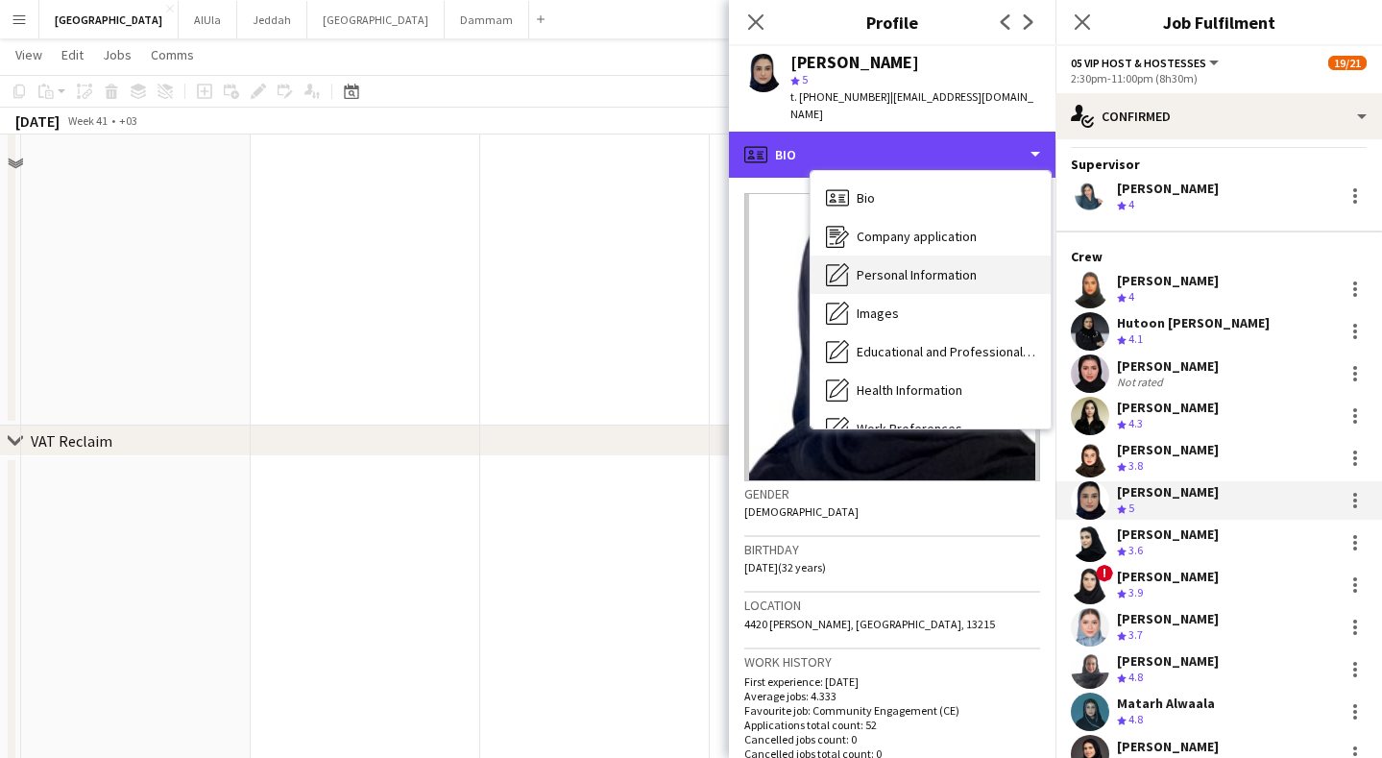
scroll to position [595, 0]
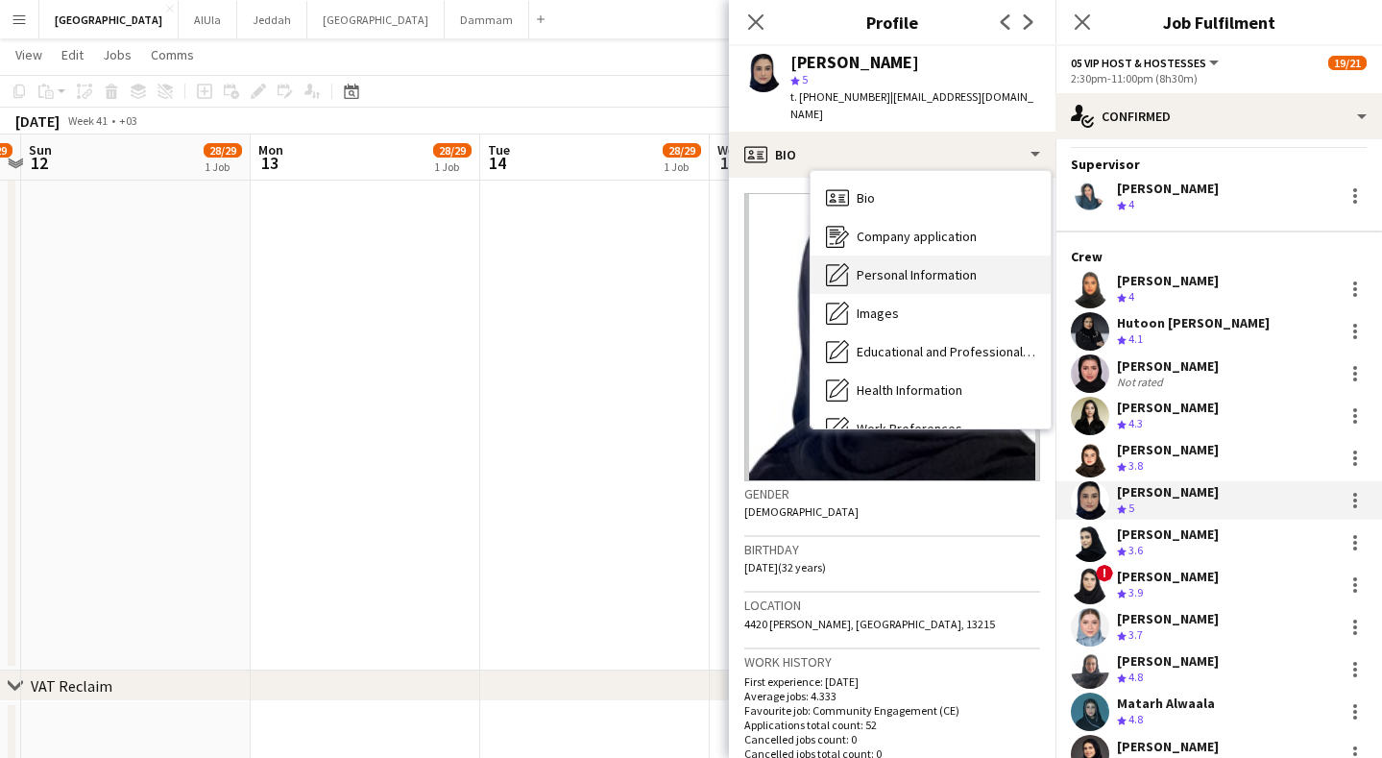
click at [923, 266] on span "Personal Information" at bounding box center [917, 274] width 120 height 17
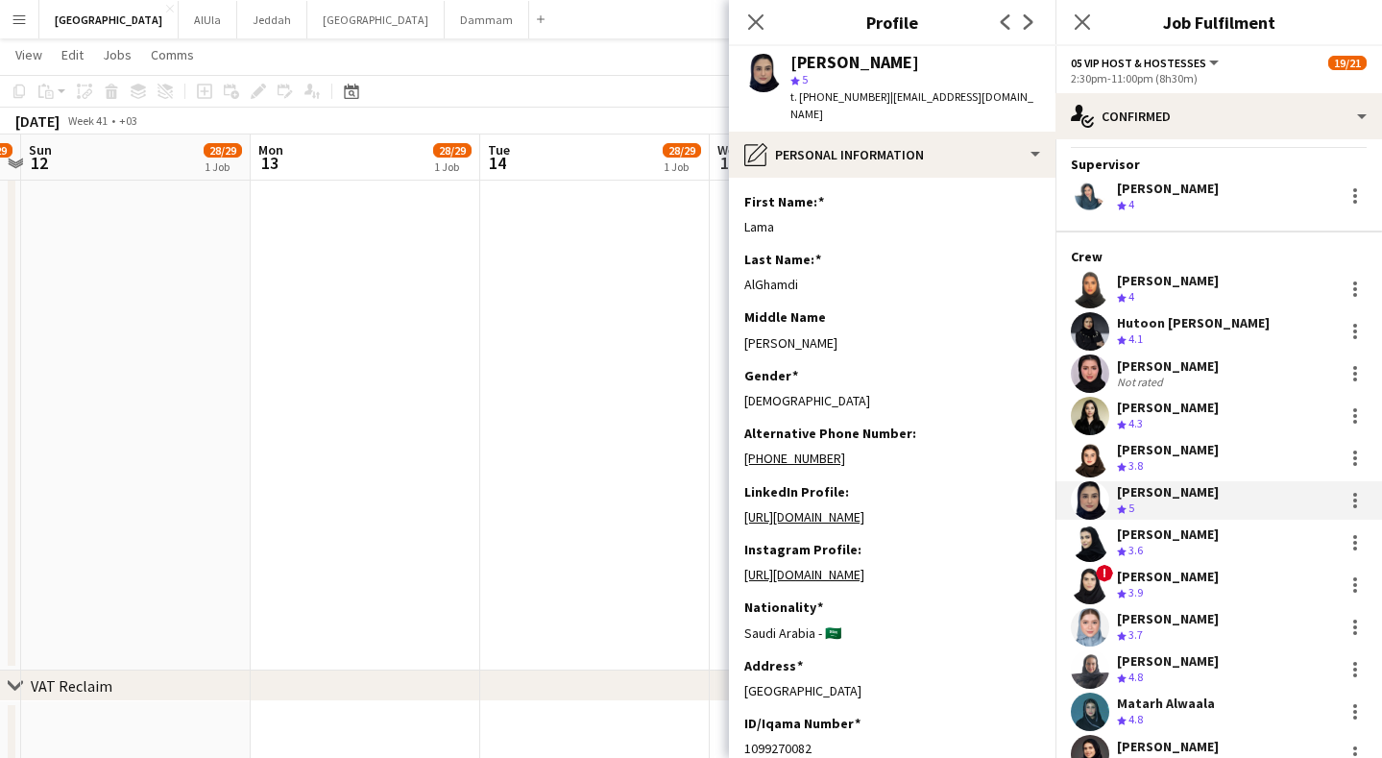
scroll to position [1008, 0]
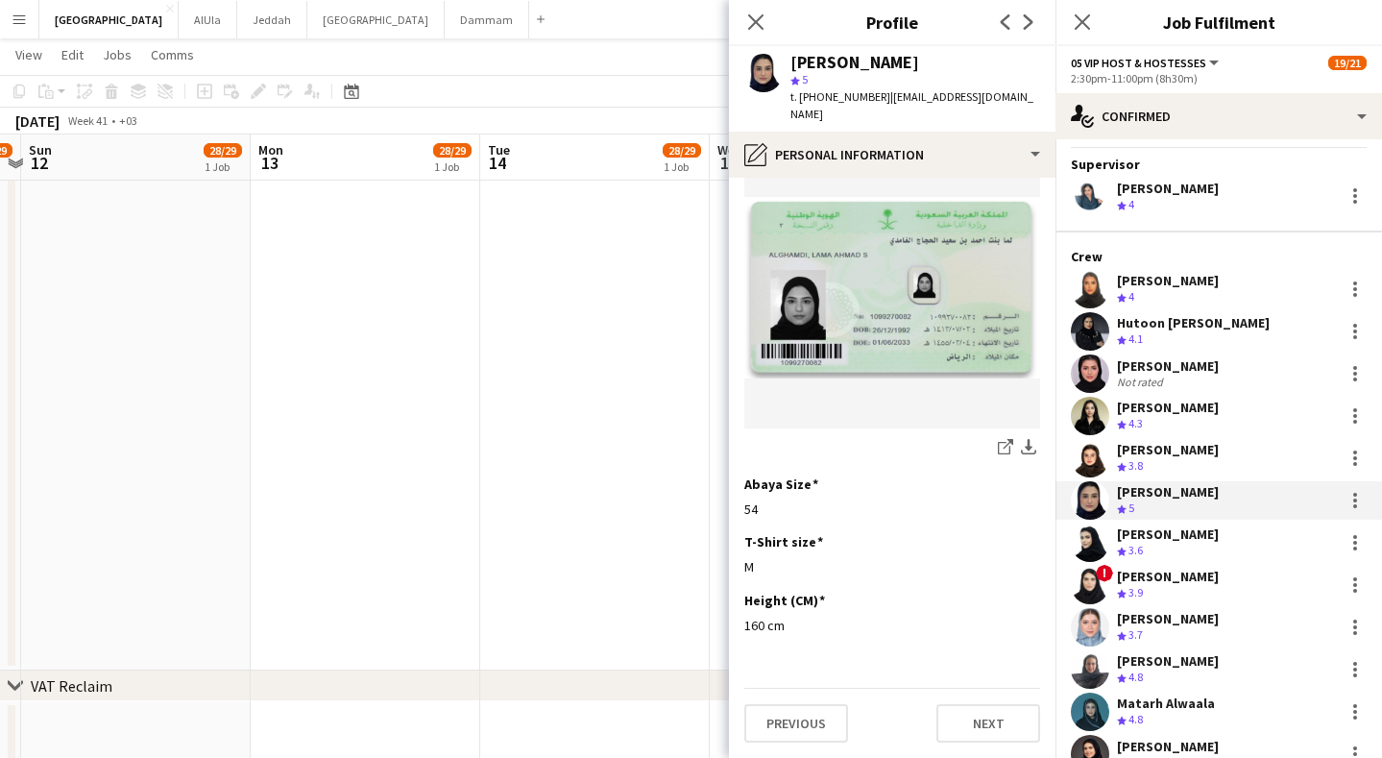
click at [1164, 545] on div "Crew rating 3.6" at bounding box center [1168, 551] width 102 height 16
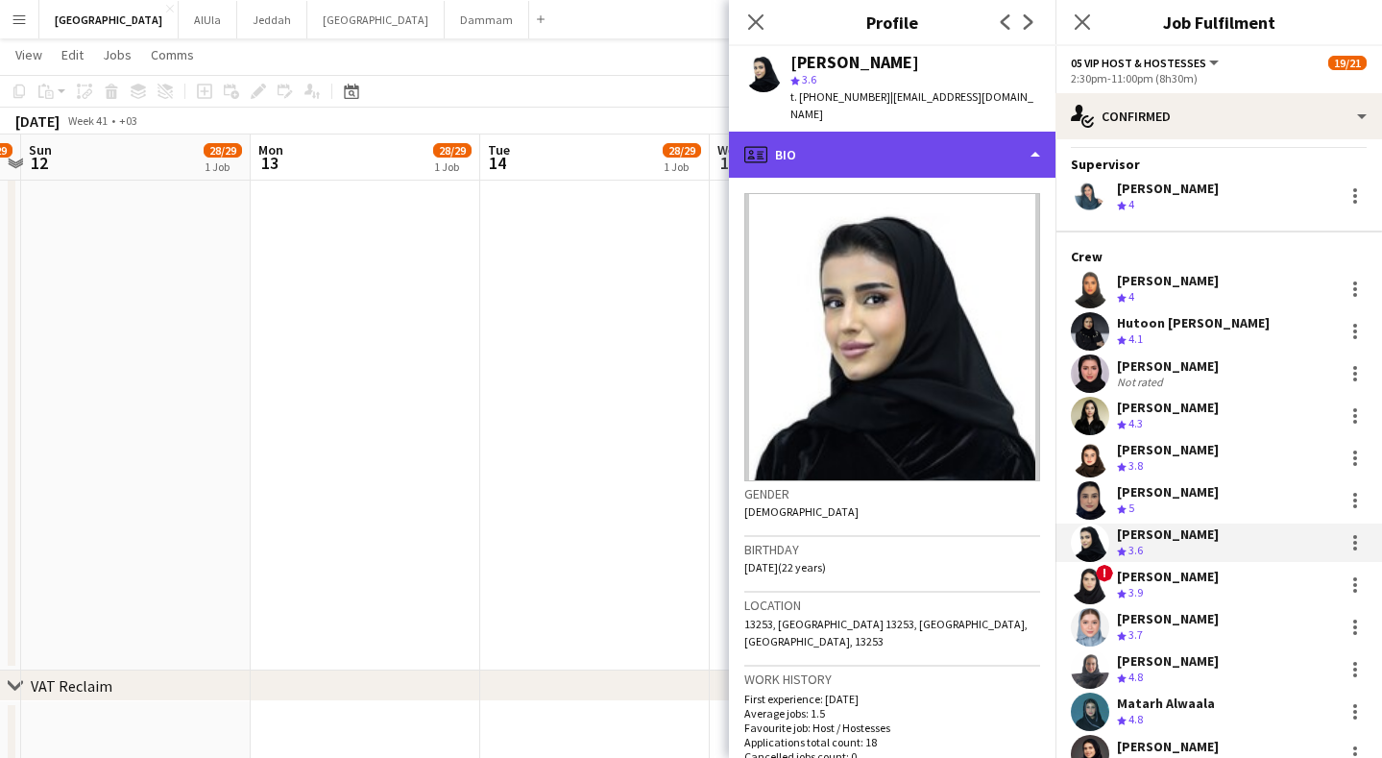
click at [894, 134] on div "profile Bio" at bounding box center [892, 155] width 327 height 46
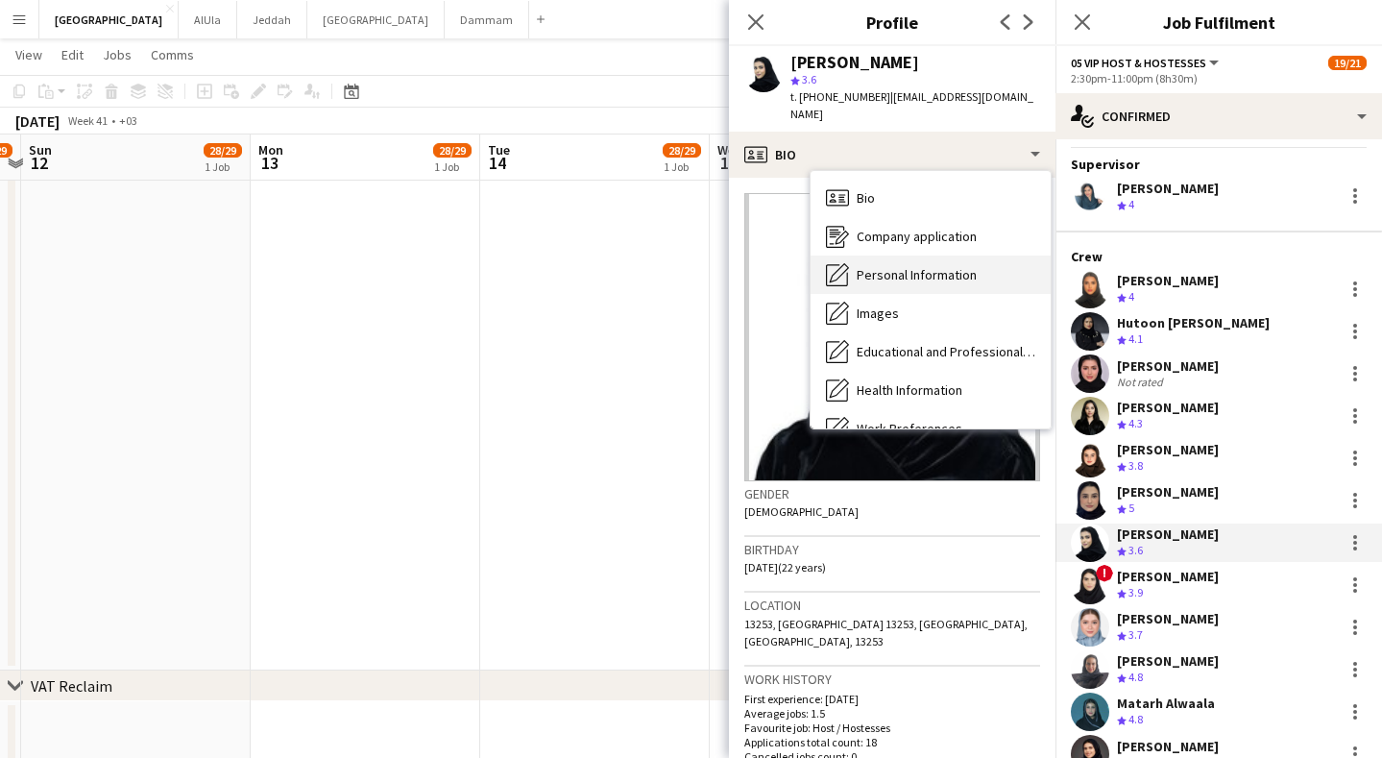
click at [937, 266] on span "Personal Information" at bounding box center [917, 274] width 120 height 17
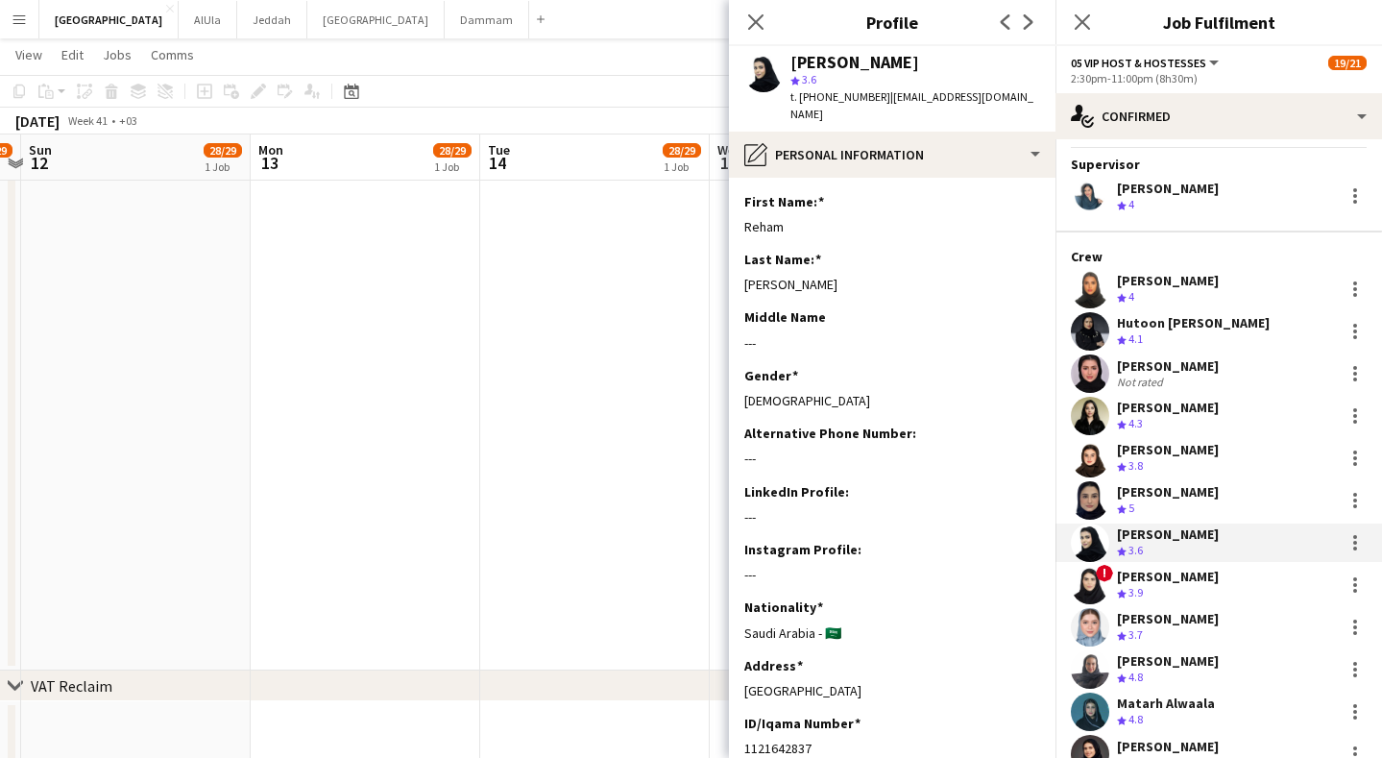
scroll to position [973, 0]
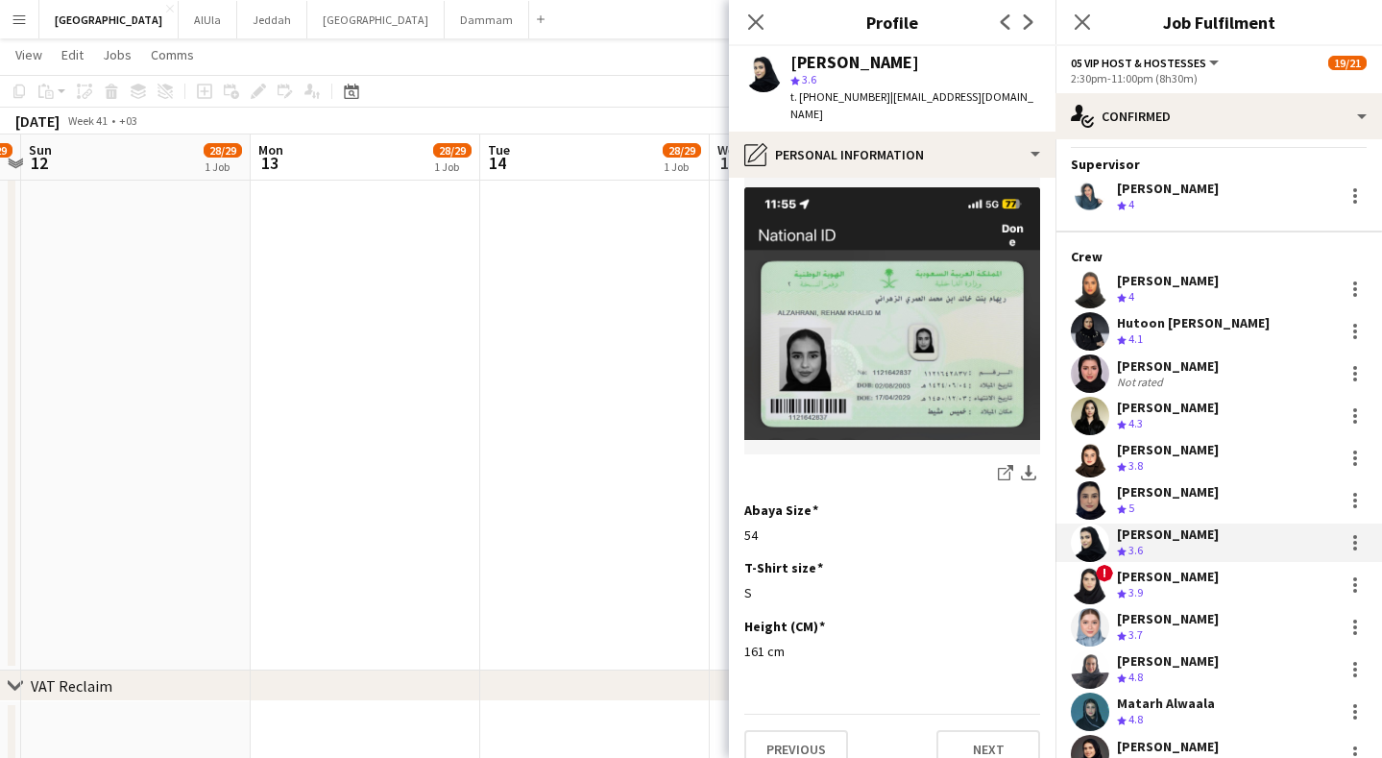
click at [1174, 594] on div "Crew rating 3.9" at bounding box center [1168, 593] width 102 height 16
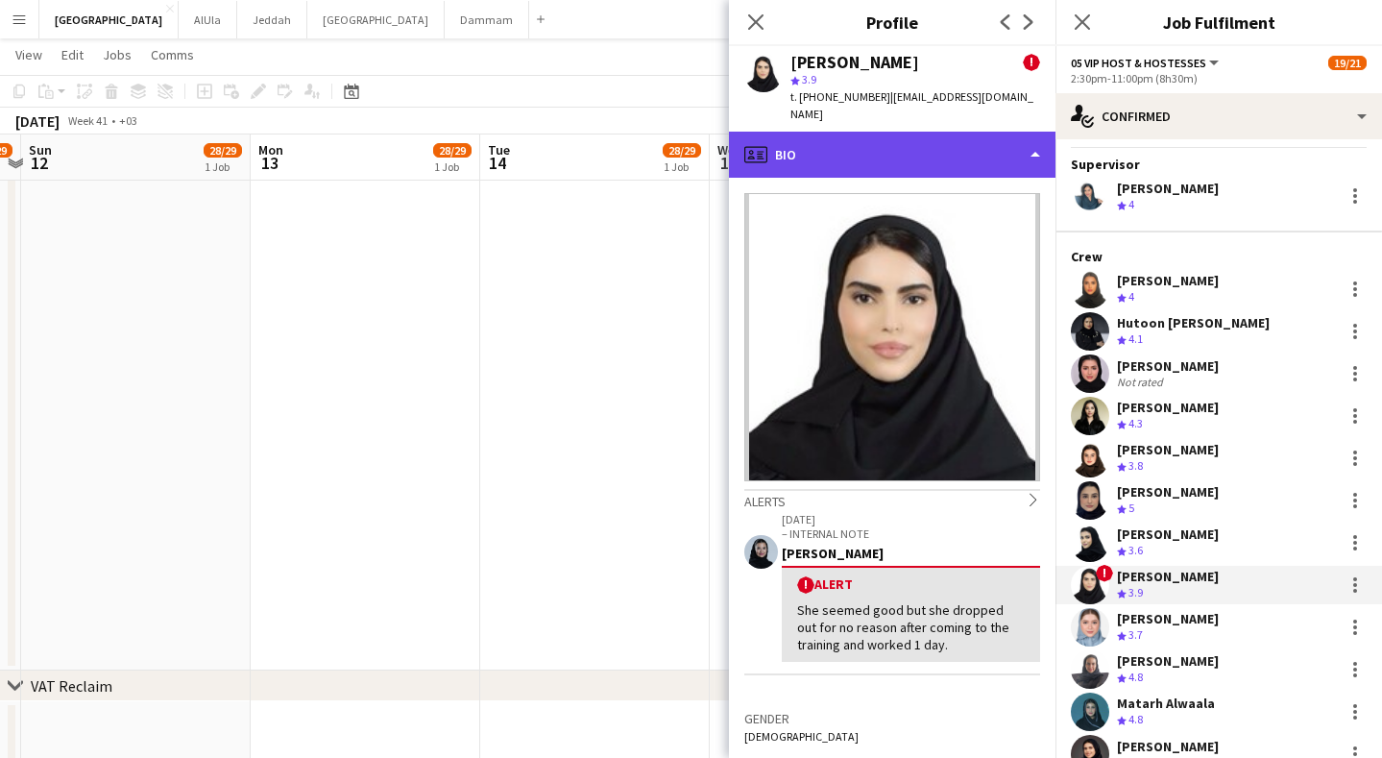
click at [881, 136] on div "profile Bio" at bounding box center [892, 155] width 327 height 46
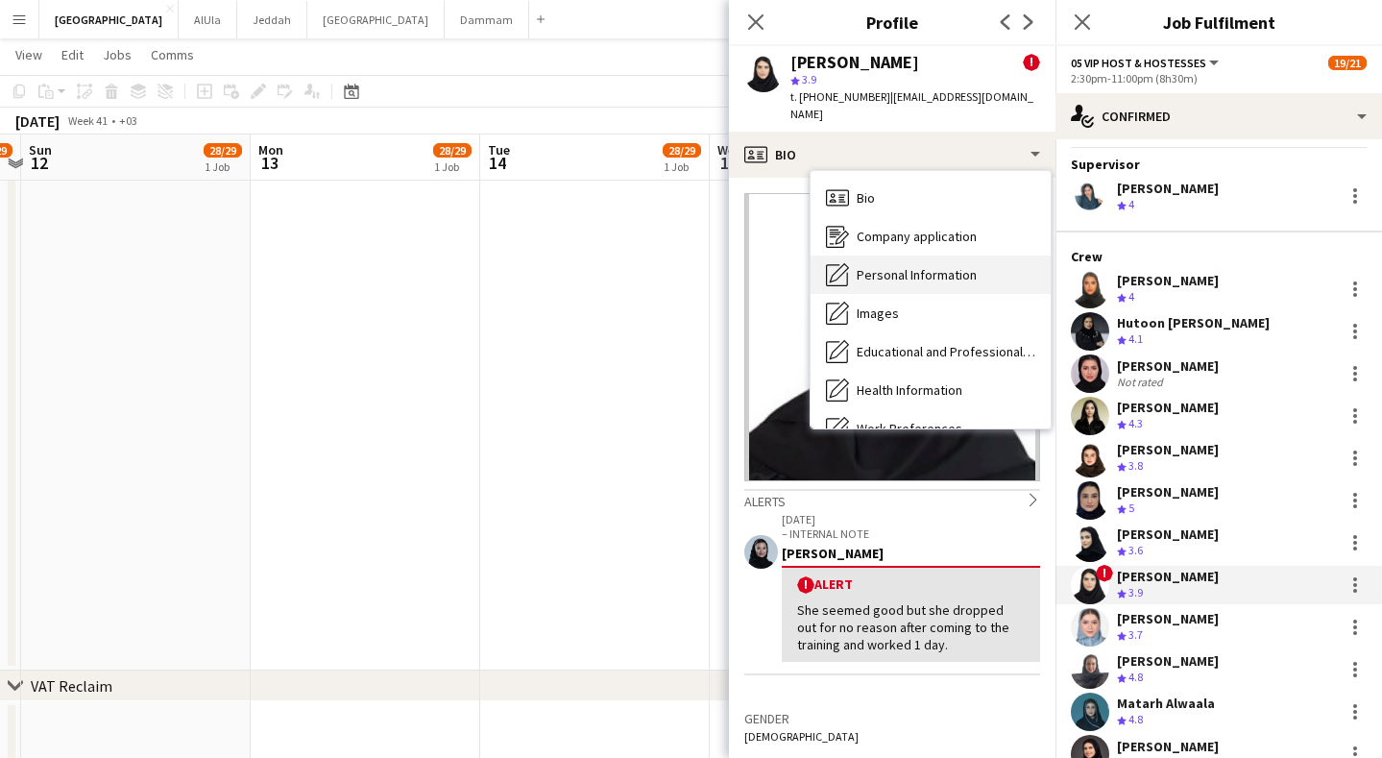
click at [950, 266] on span "Personal Information" at bounding box center [917, 274] width 120 height 17
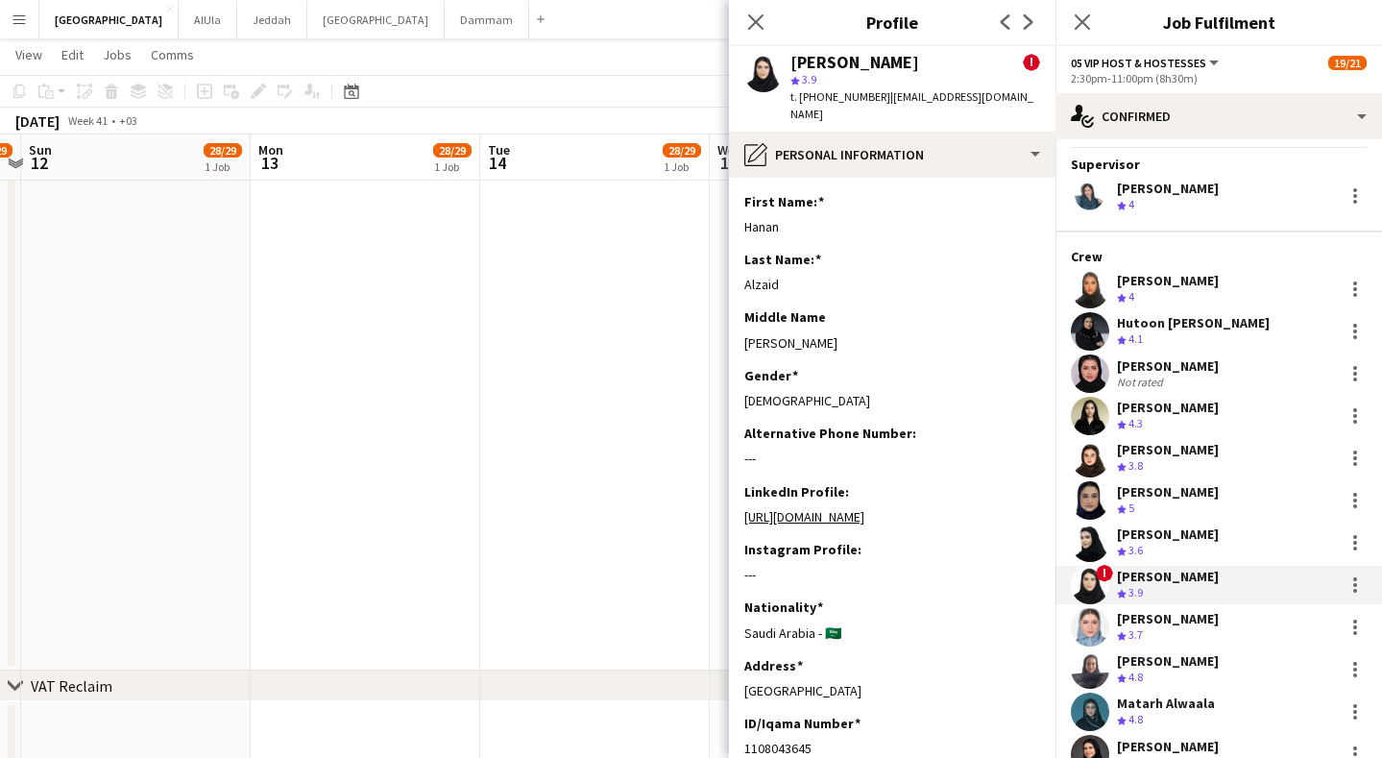
scroll to position [1025, 0]
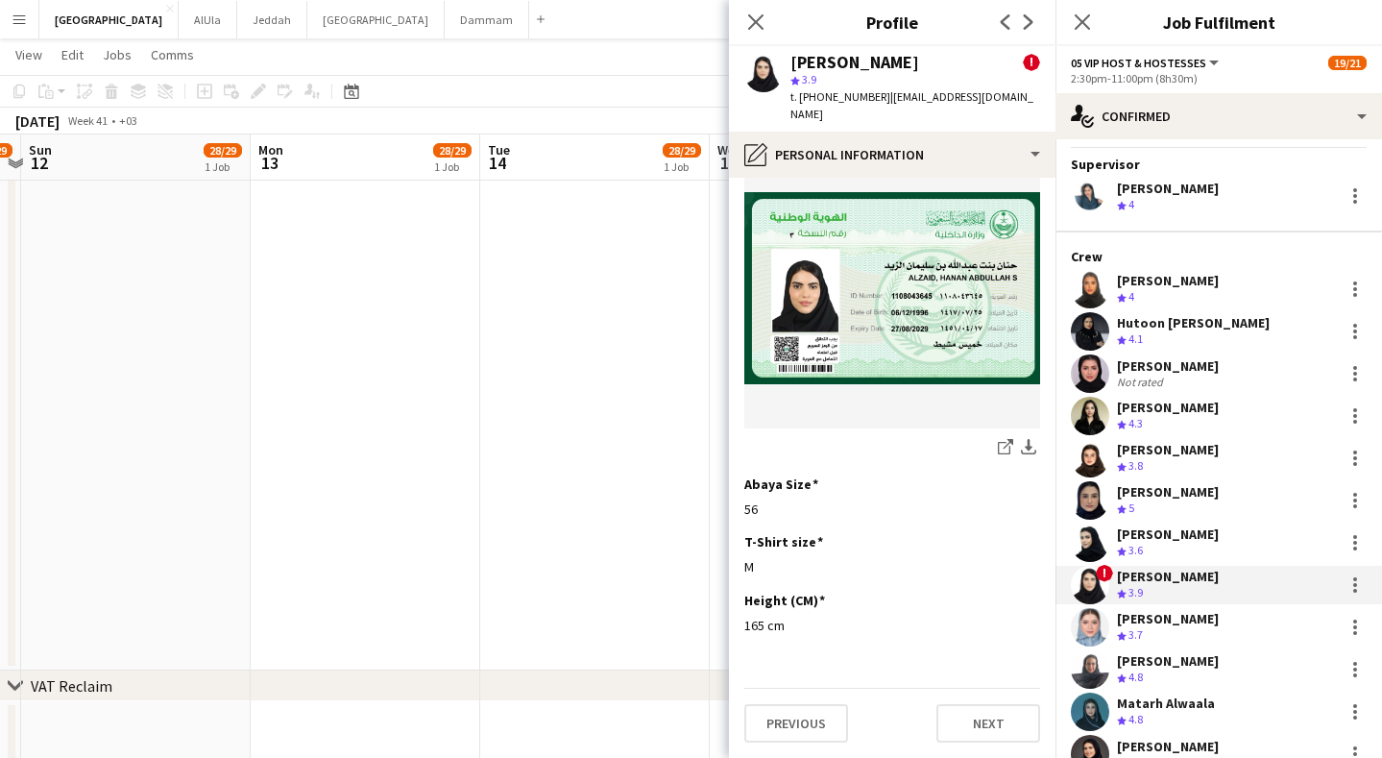
click at [1161, 628] on div "Crew rating 3.7" at bounding box center [1168, 635] width 102 height 16
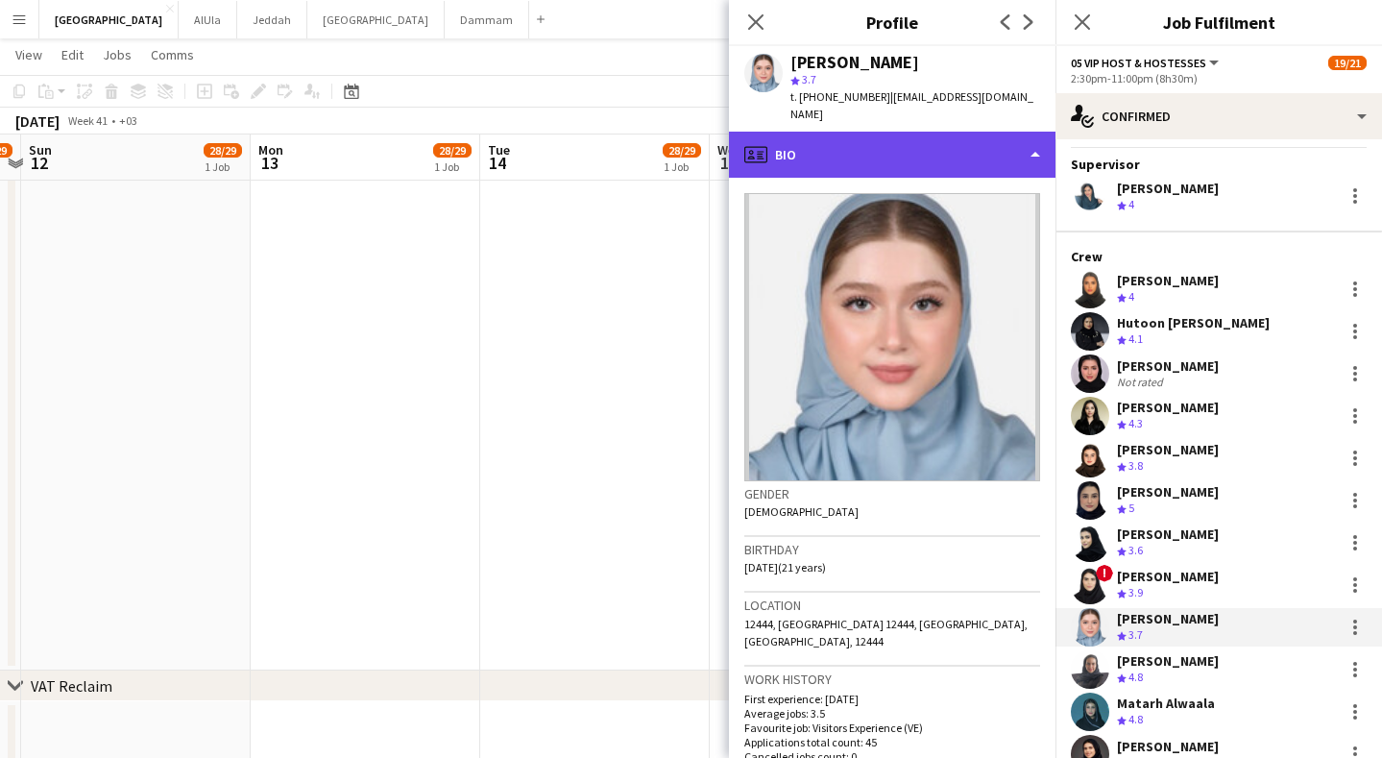
click at [877, 132] on div "profile Bio" at bounding box center [892, 155] width 327 height 46
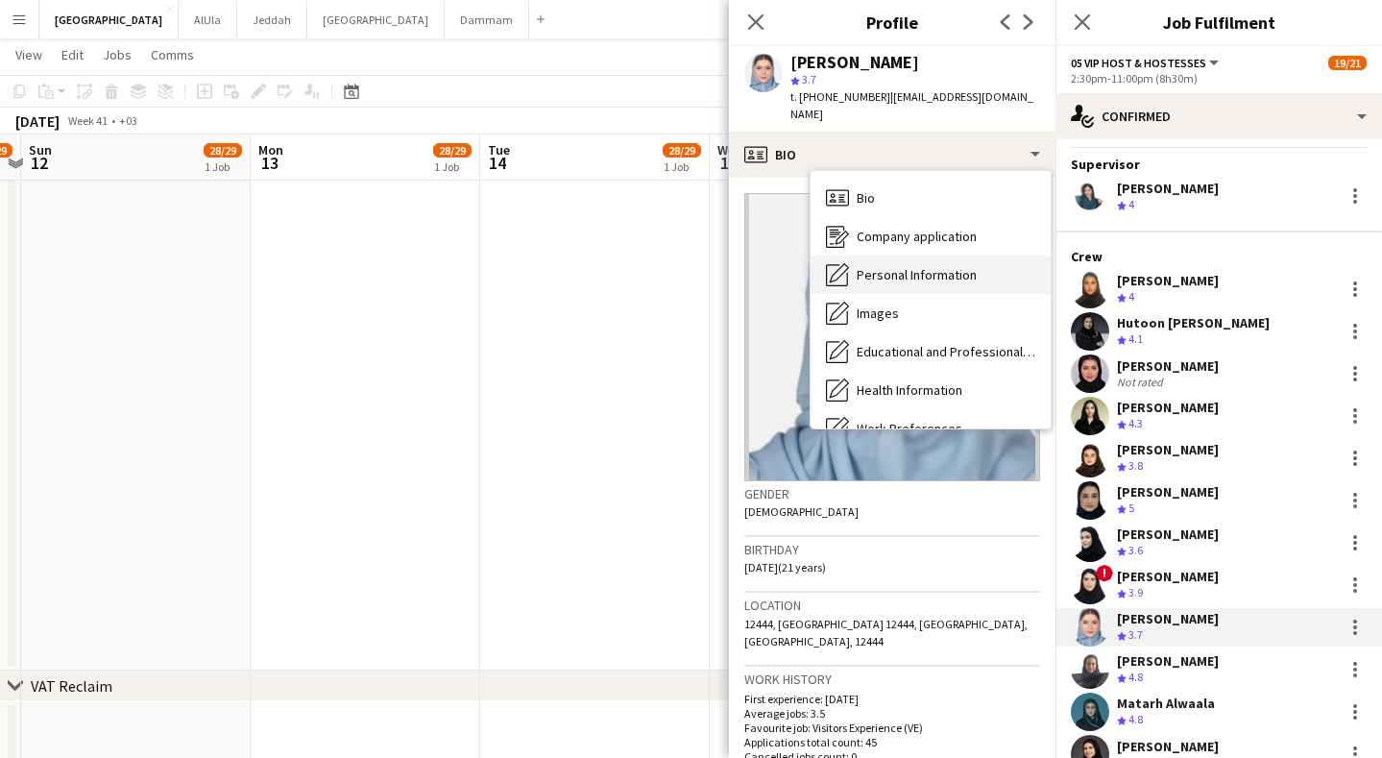
click at [925, 263] on div "Personal Information Personal Information" at bounding box center [931, 274] width 240 height 38
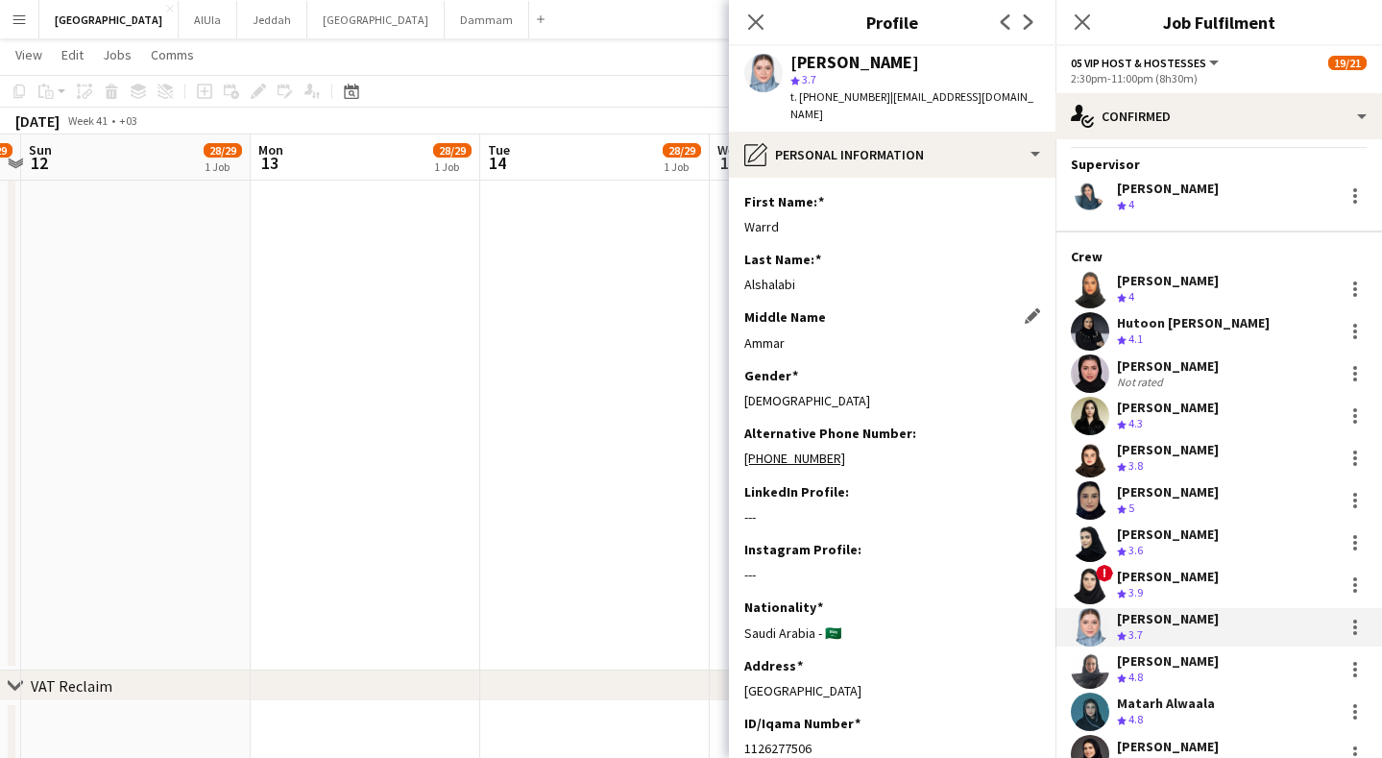
scroll to position [973, 0]
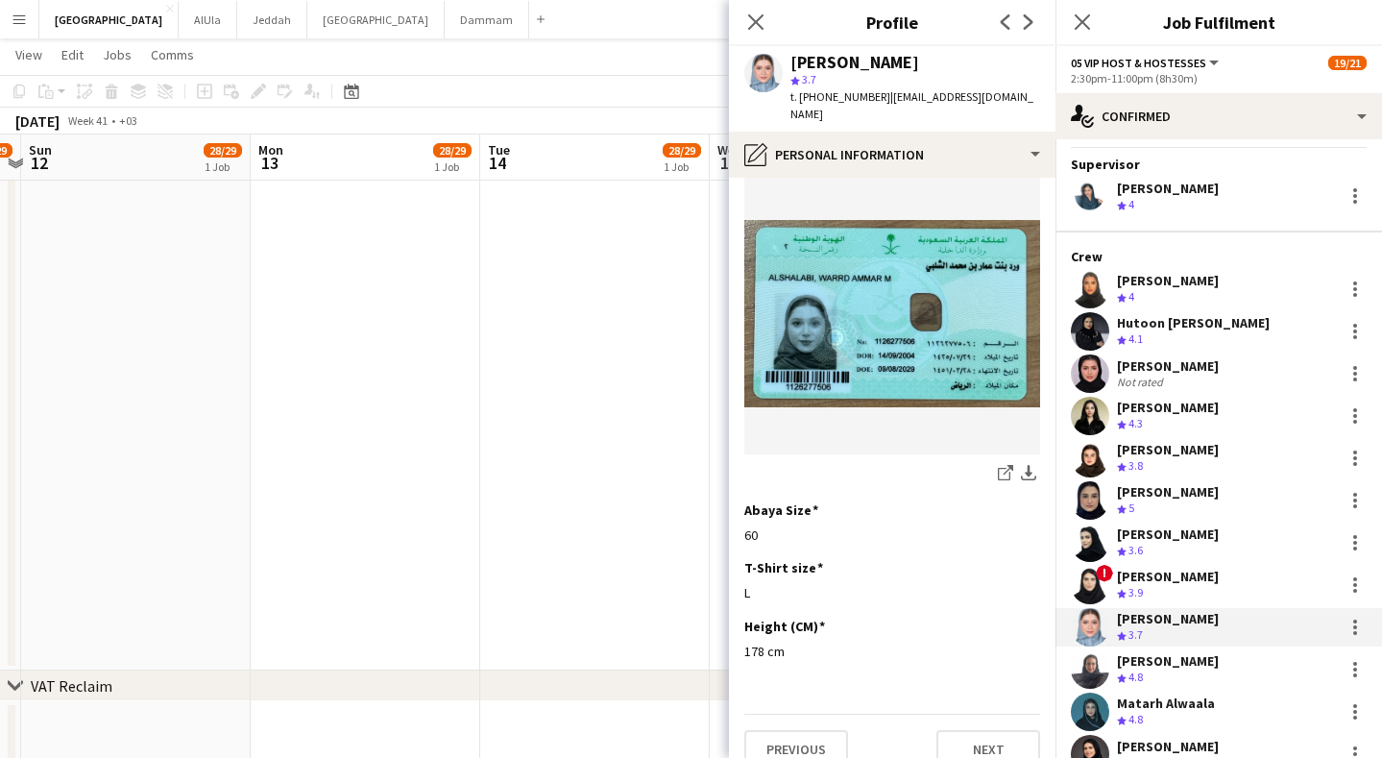
click at [1185, 669] on div "Crew rating 4.8" at bounding box center [1168, 677] width 102 height 16
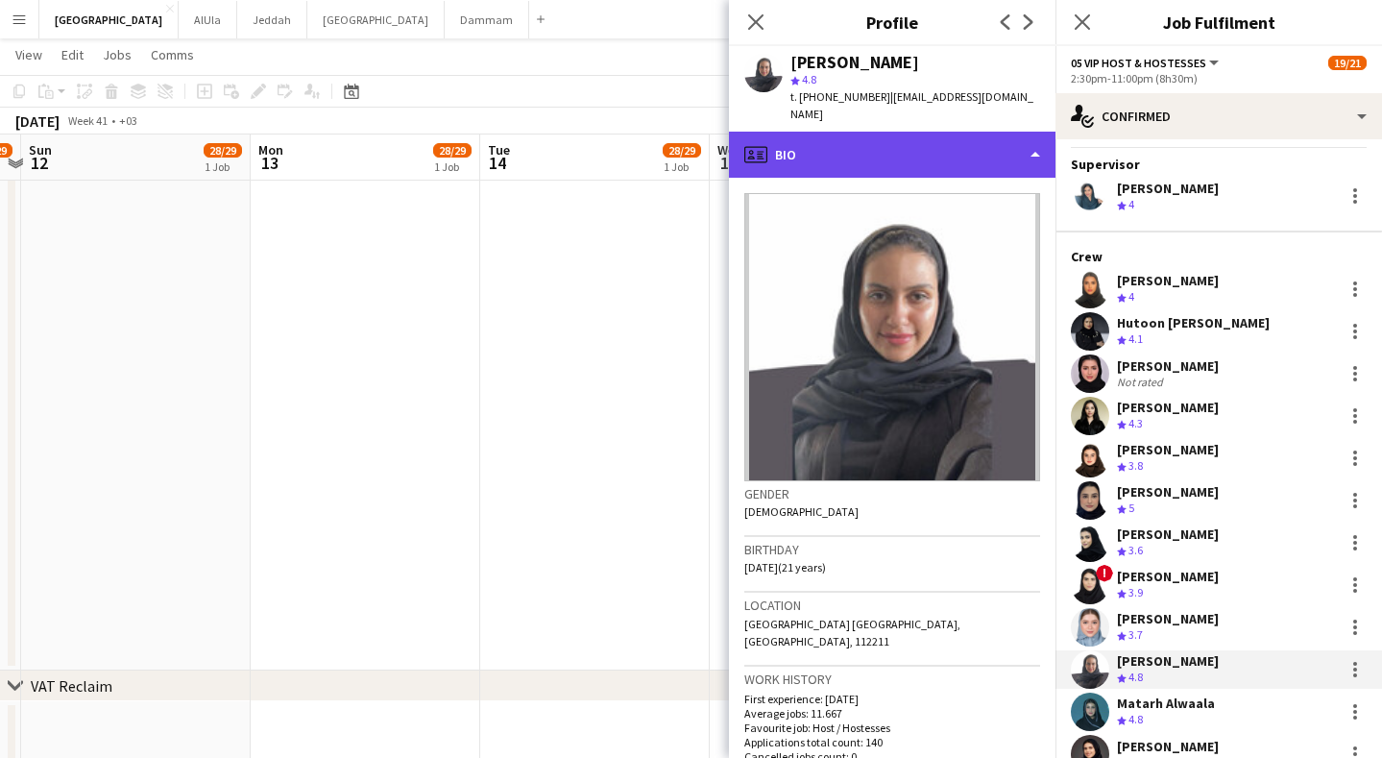
click at [977, 147] on div "profile Bio" at bounding box center [892, 155] width 327 height 46
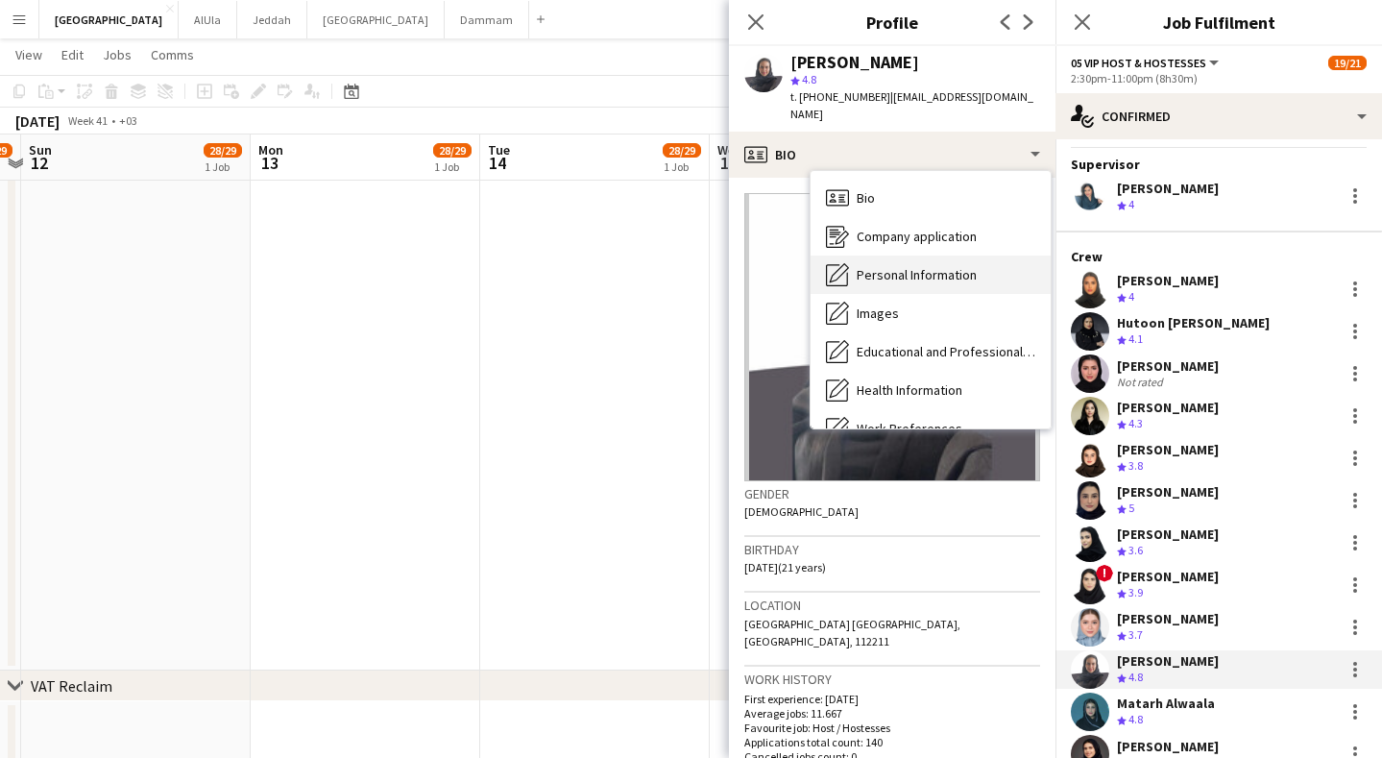
click at [932, 266] on span "Personal Information" at bounding box center [917, 274] width 120 height 17
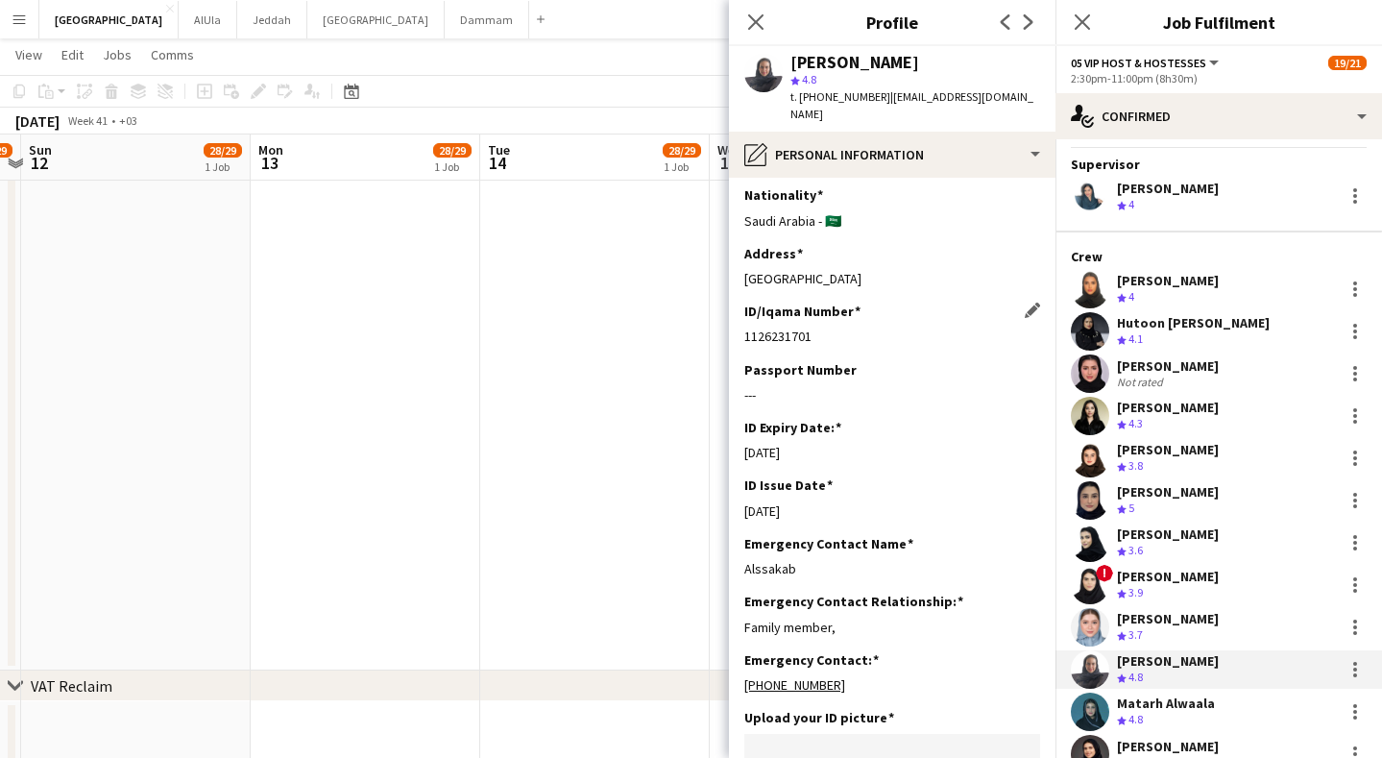
scroll to position [1042, 0]
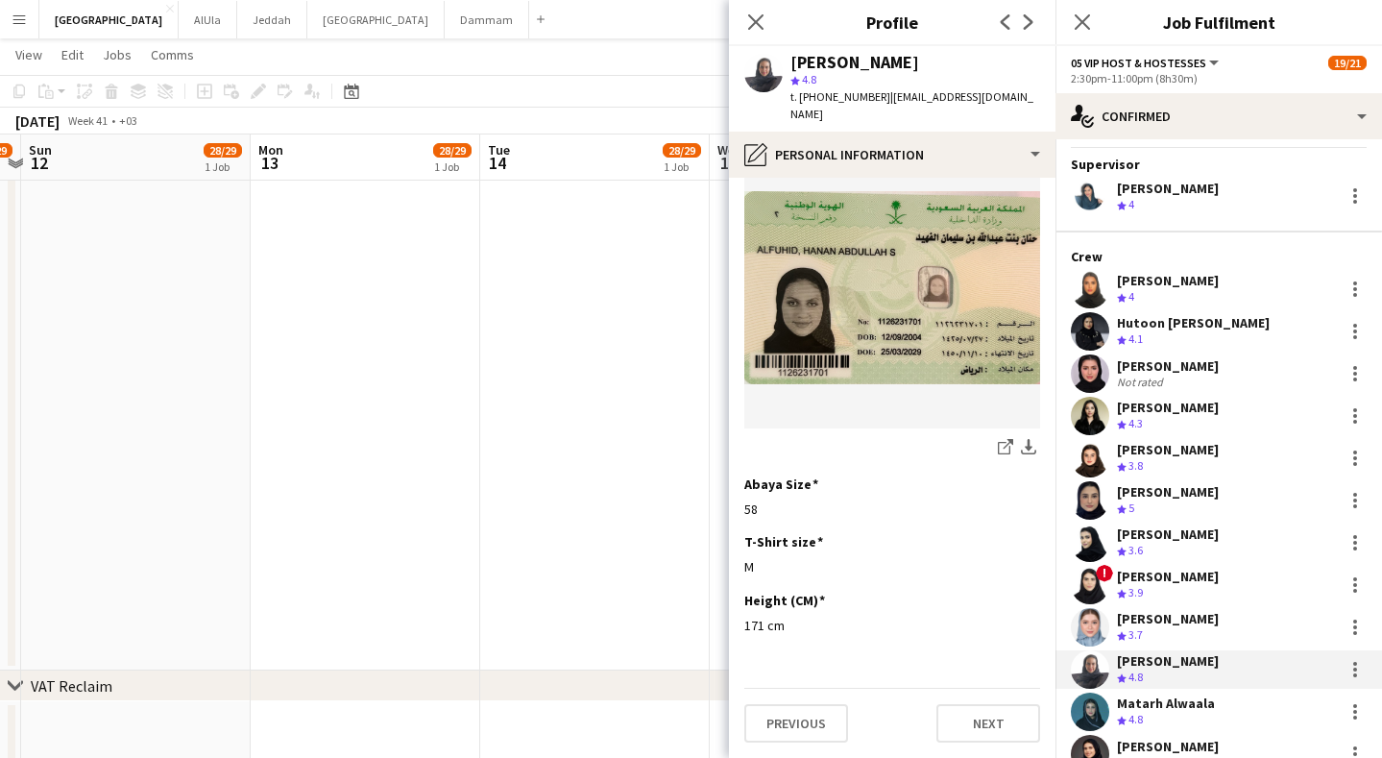
click at [1141, 698] on div "Matarh Alwaala" at bounding box center [1166, 702] width 98 height 17
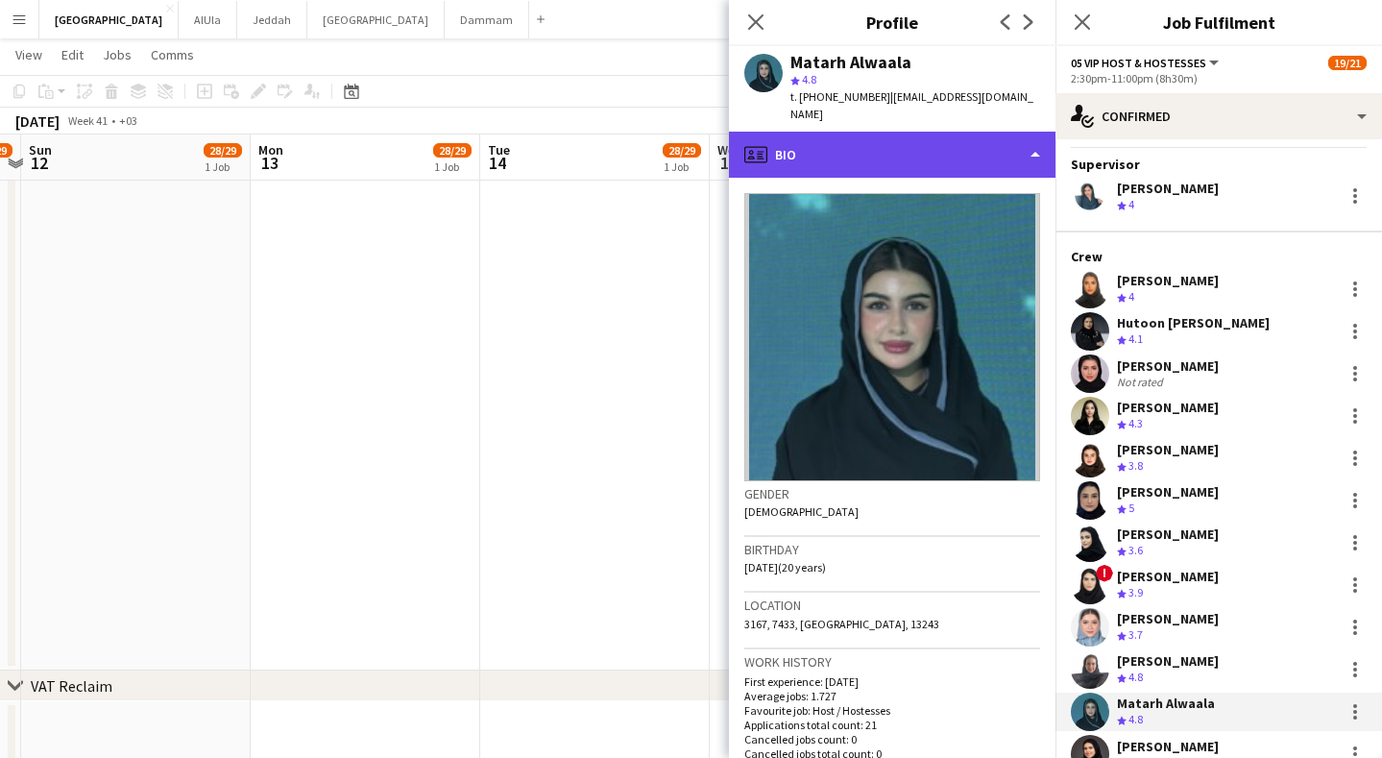
click at [872, 132] on div "profile Bio" at bounding box center [892, 155] width 327 height 46
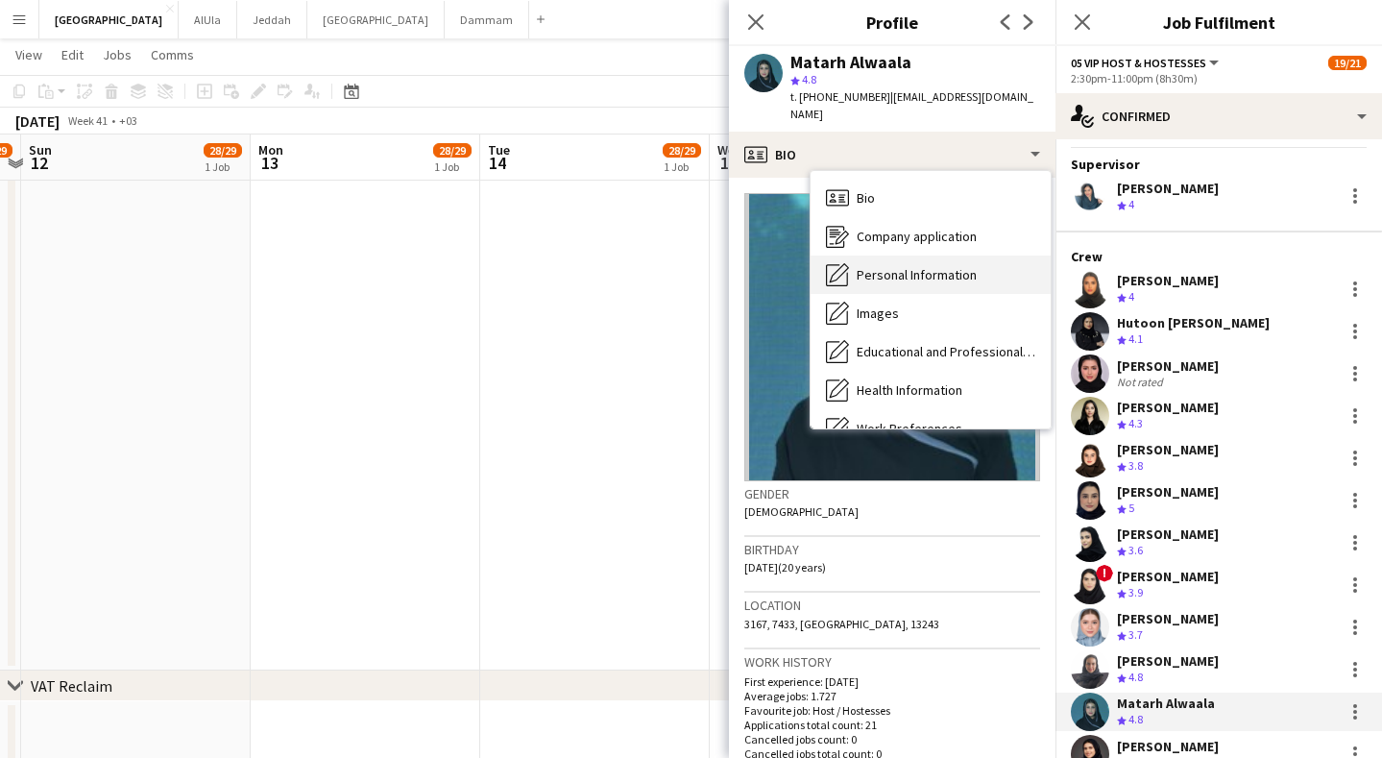
click at [906, 255] on div "Personal Information Personal Information" at bounding box center [931, 274] width 240 height 38
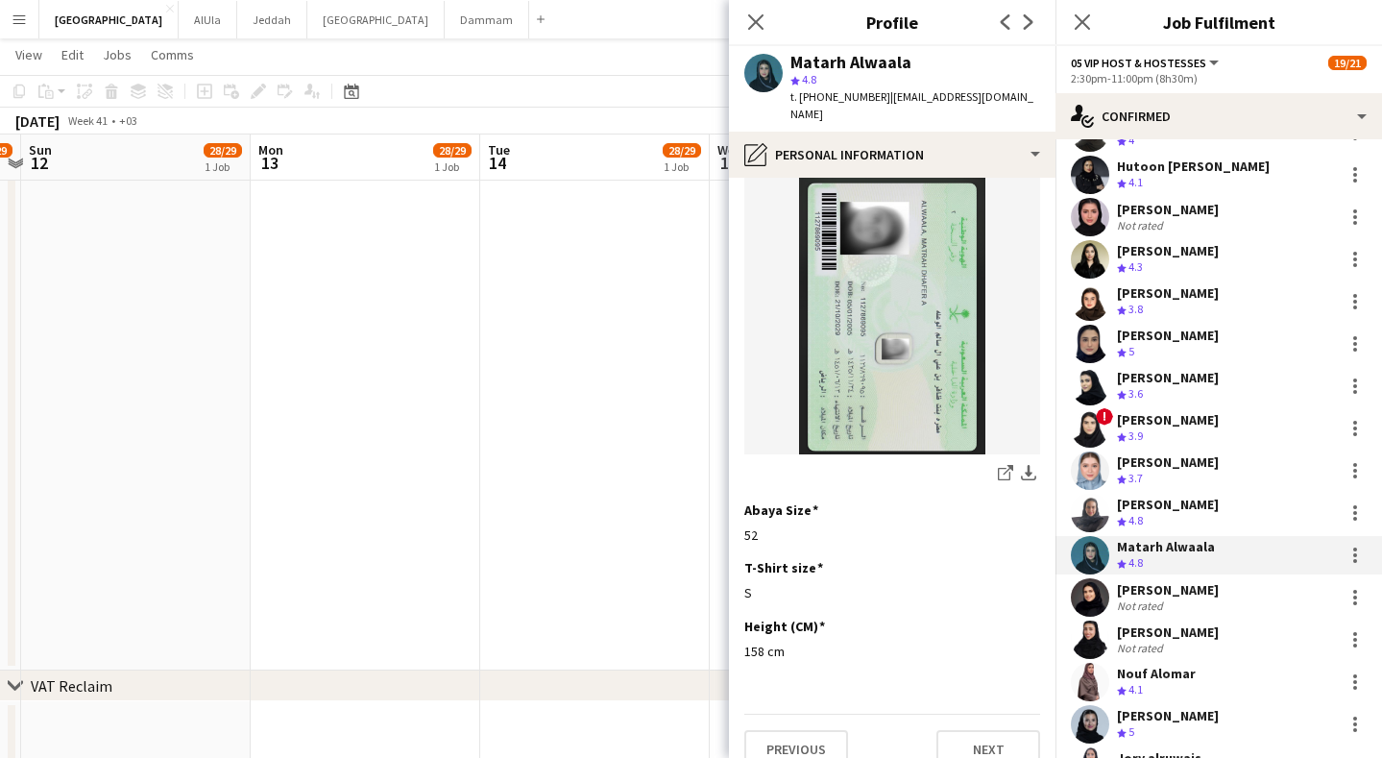
scroll to position [297, 0]
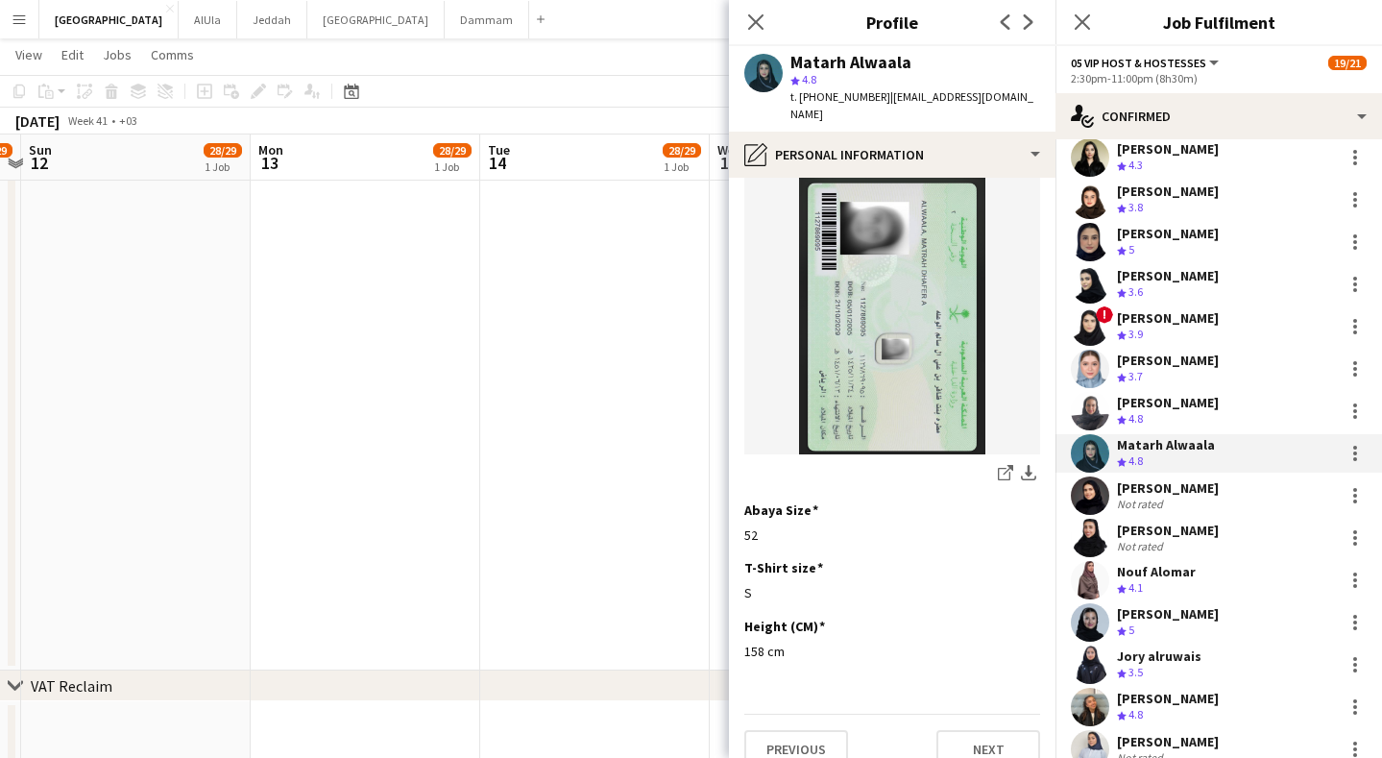
click at [1182, 495] on div "[PERSON_NAME]" at bounding box center [1168, 487] width 102 height 17
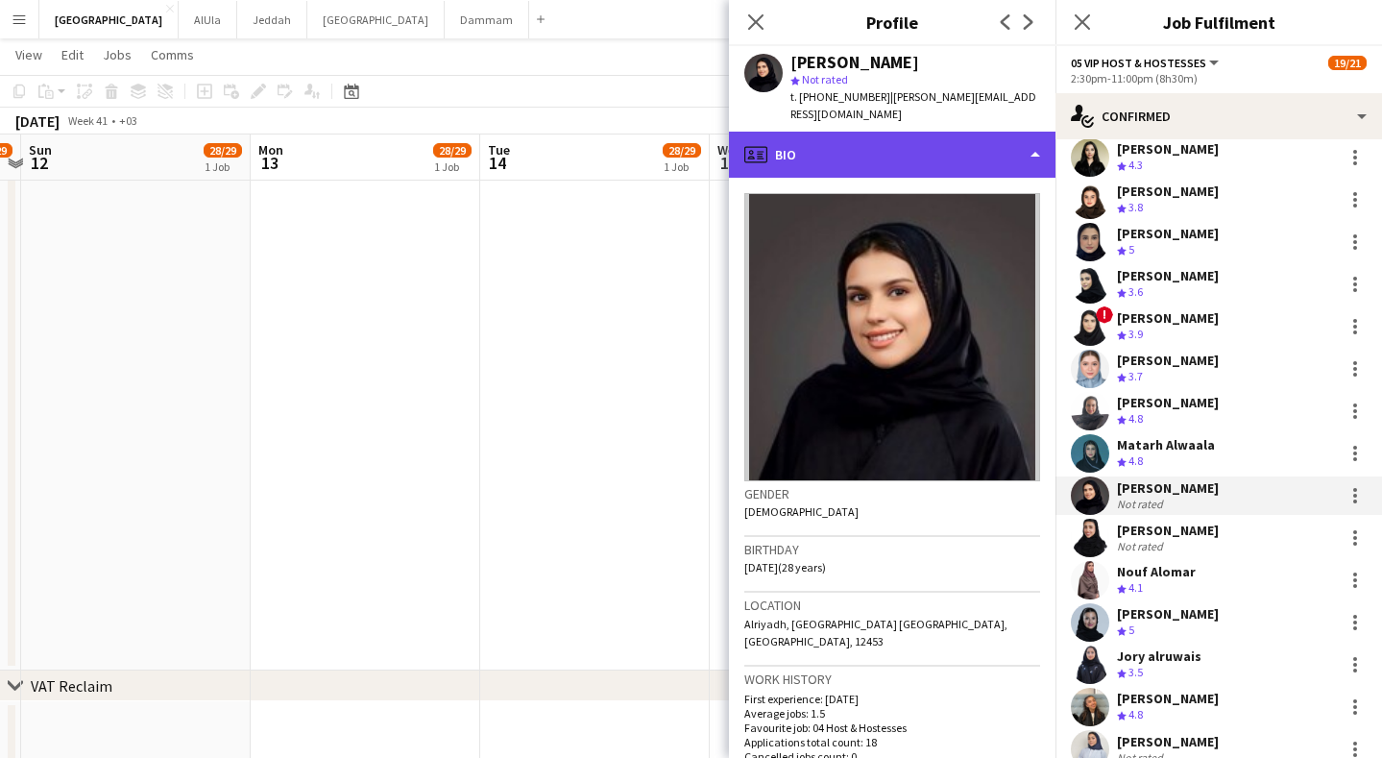
click at [986, 132] on div "profile Bio" at bounding box center [892, 155] width 327 height 46
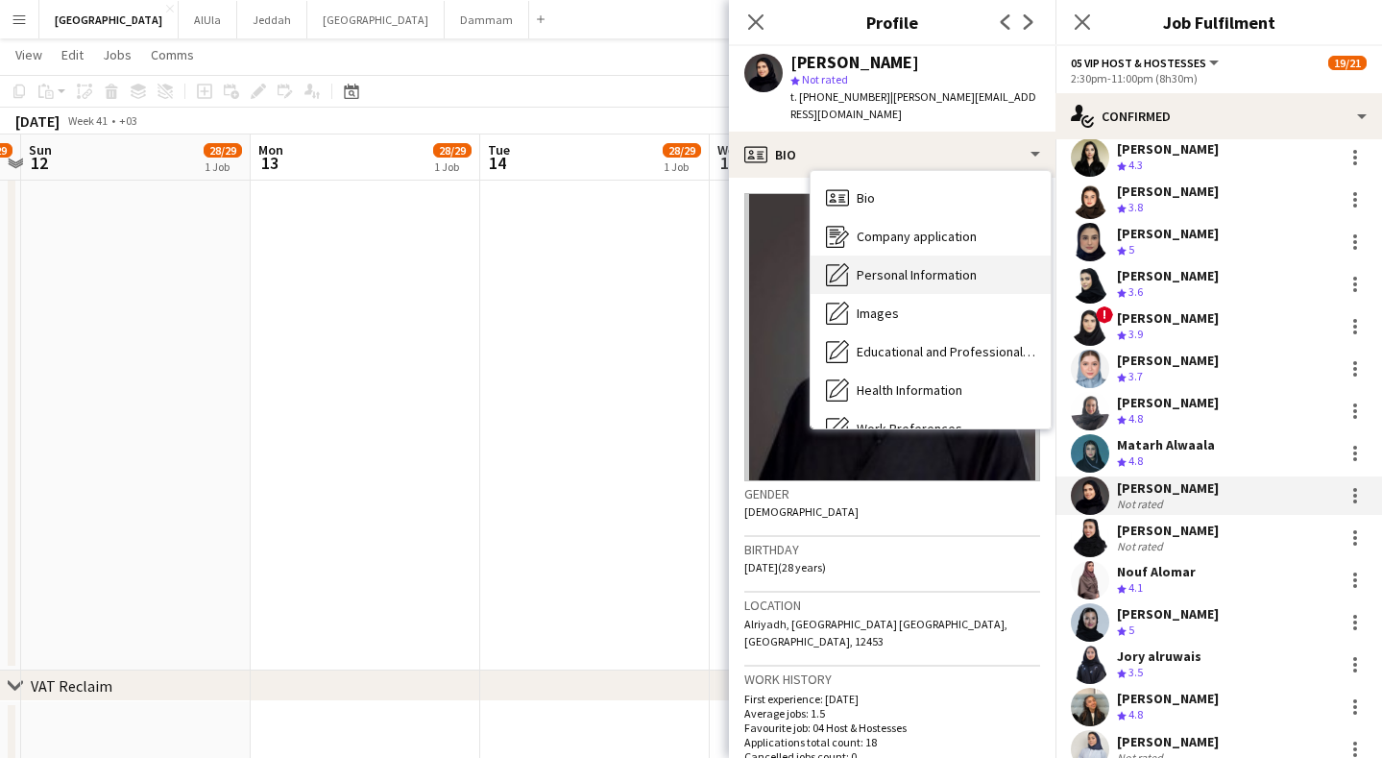
click at [932, 266] on span "Personal Information" at bounding box center [917, 274] width 120 height 17
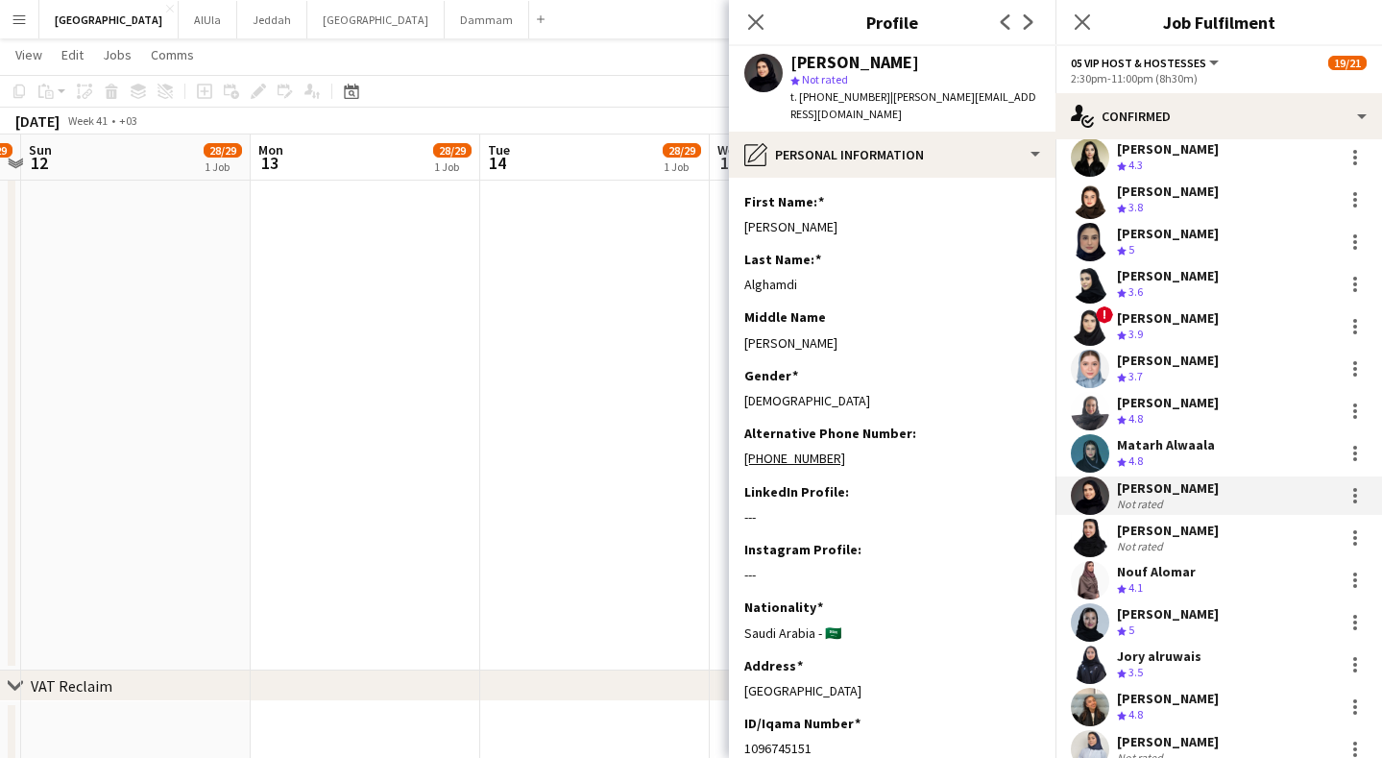
scroll to position [707, 0]
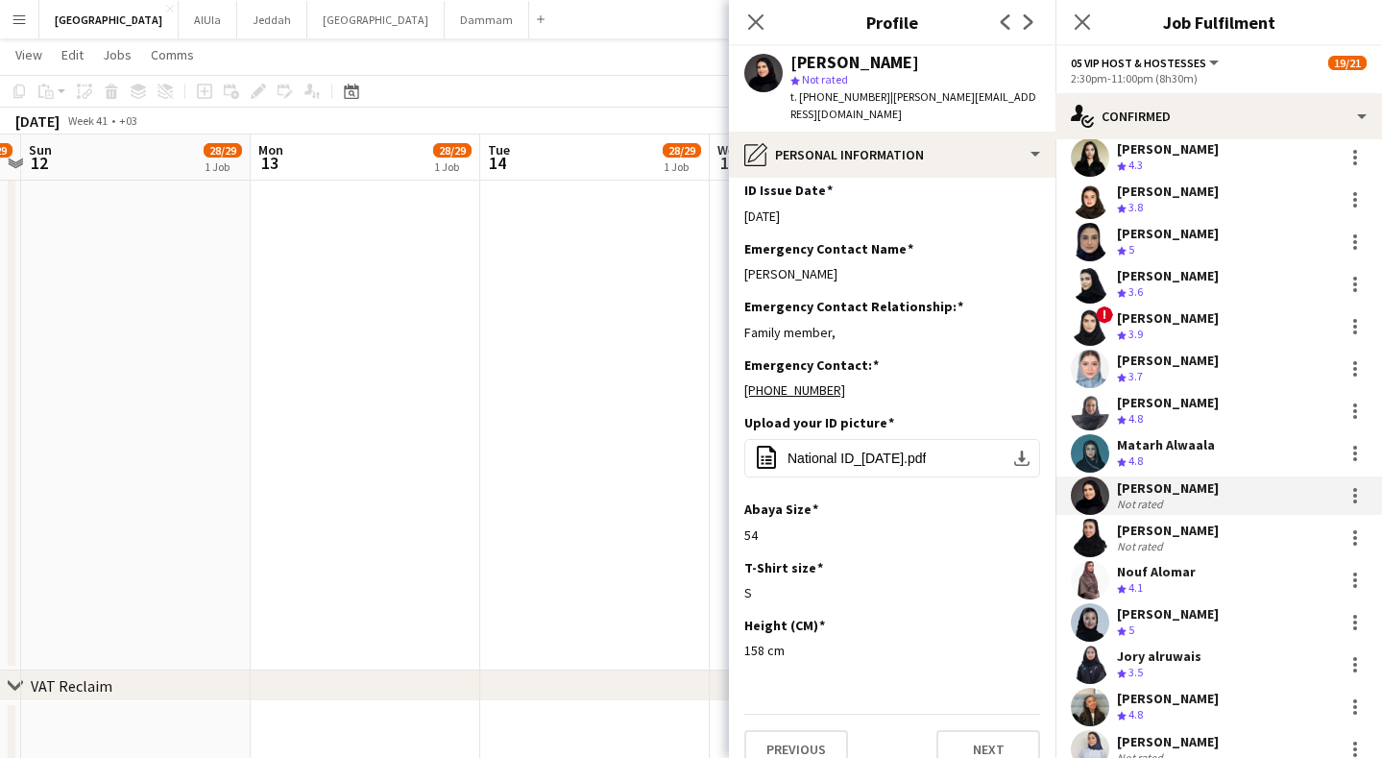
click at [1221, 535] on div "[PERSON_NAME] Not rated" at bounding box center [1219, 538] width 327 height 38
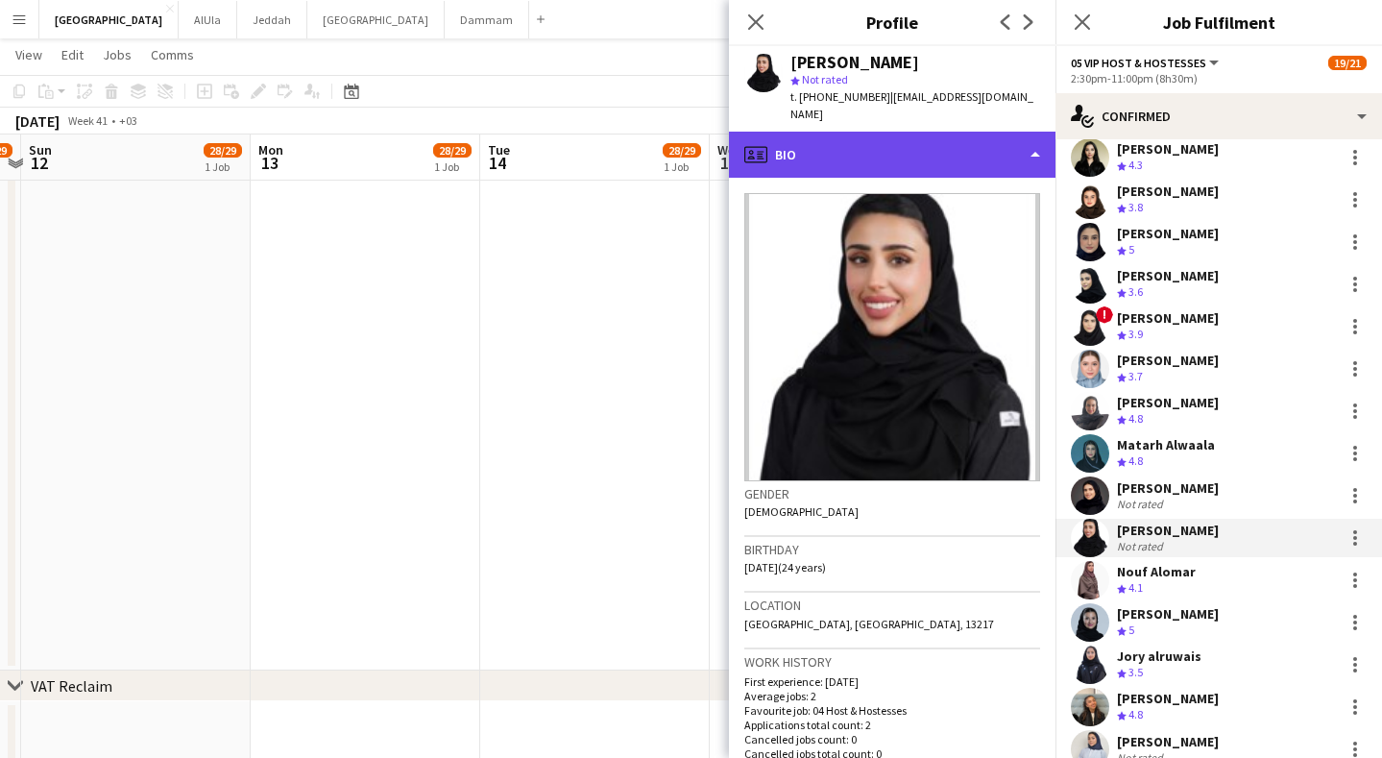
click at [968, 141] on div "profile Bio" at bounding box center [892, 155] width 327 height 46
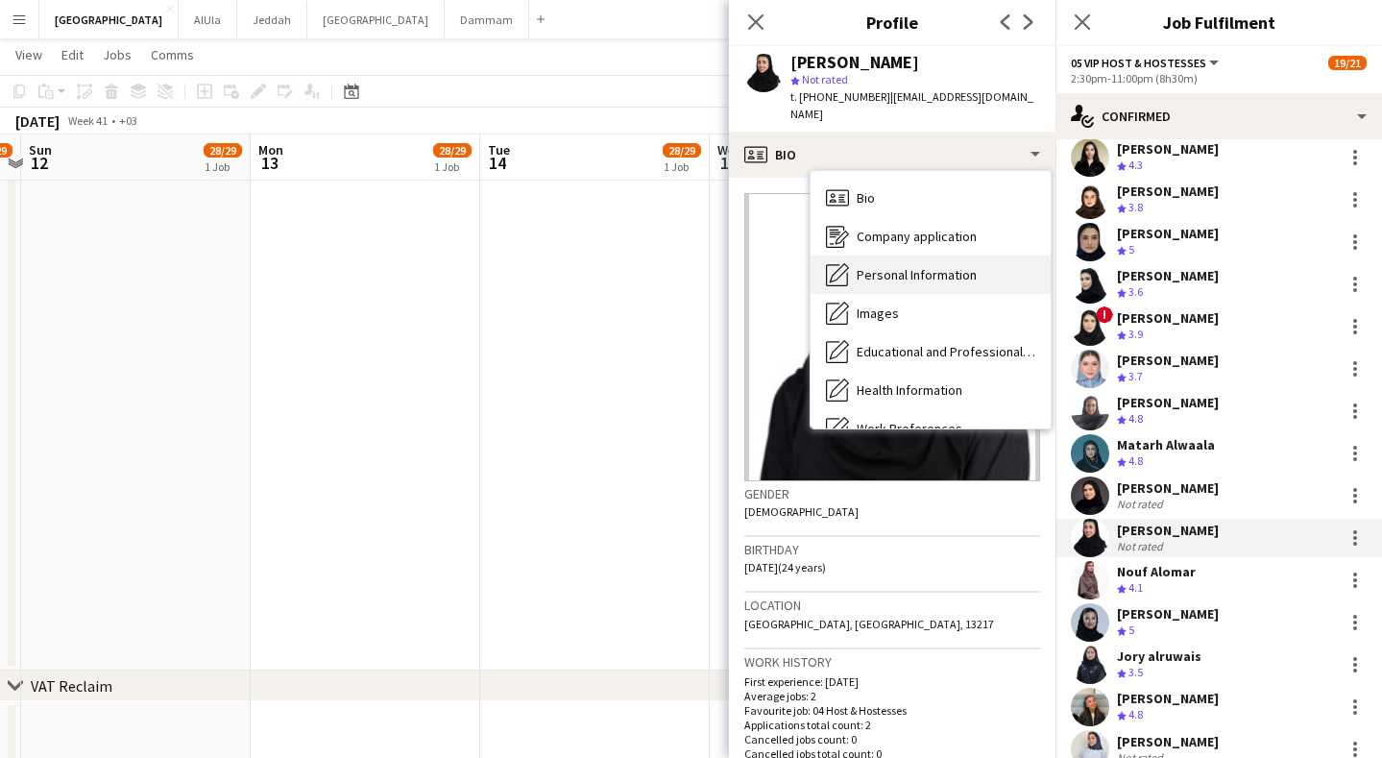
click at [931, 266] on span "Personal Information" at bounding box center [917, 274] width 120 height 17
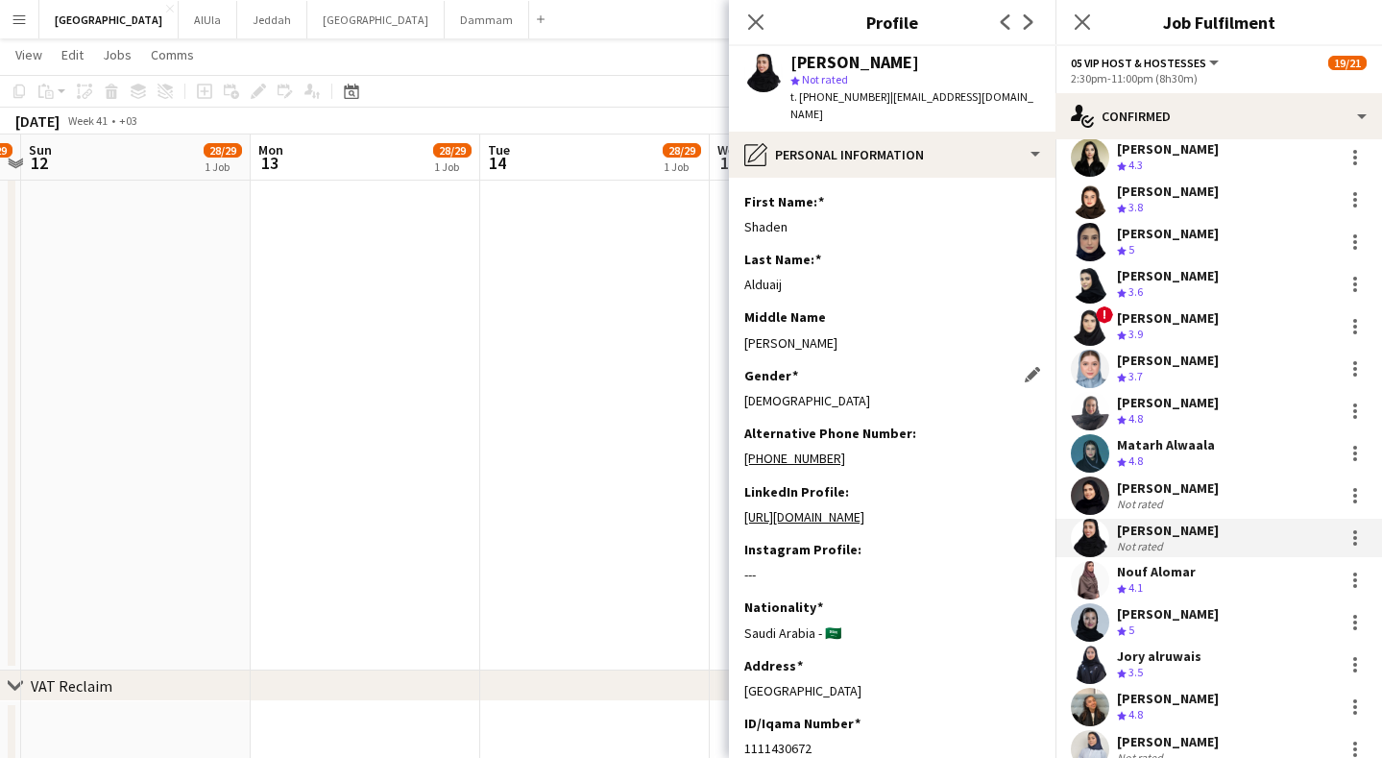
scroll to position [912, 0]
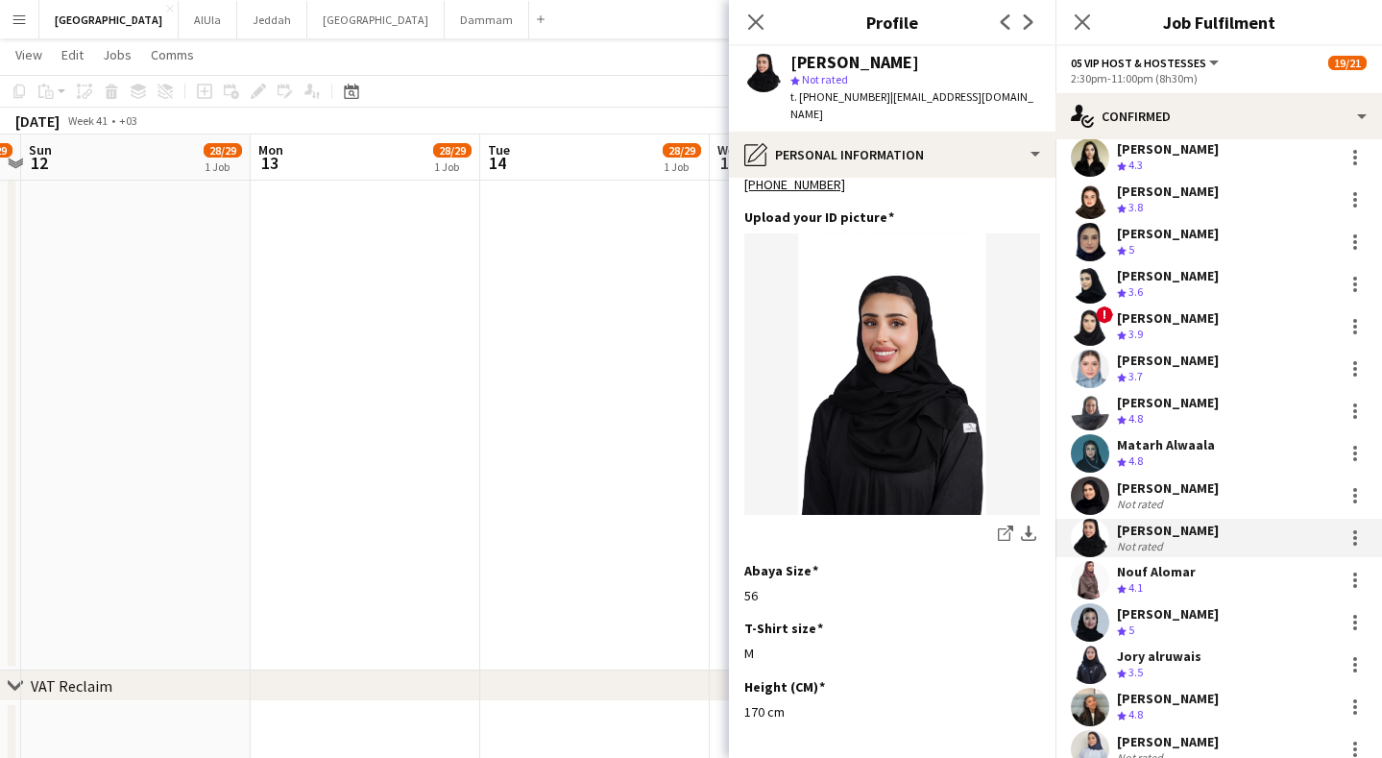
click at [1204, 594] on div "[PERSON_NAME] Crew rating 4.1" at bounding box center [1219, 580] width 327 height 38
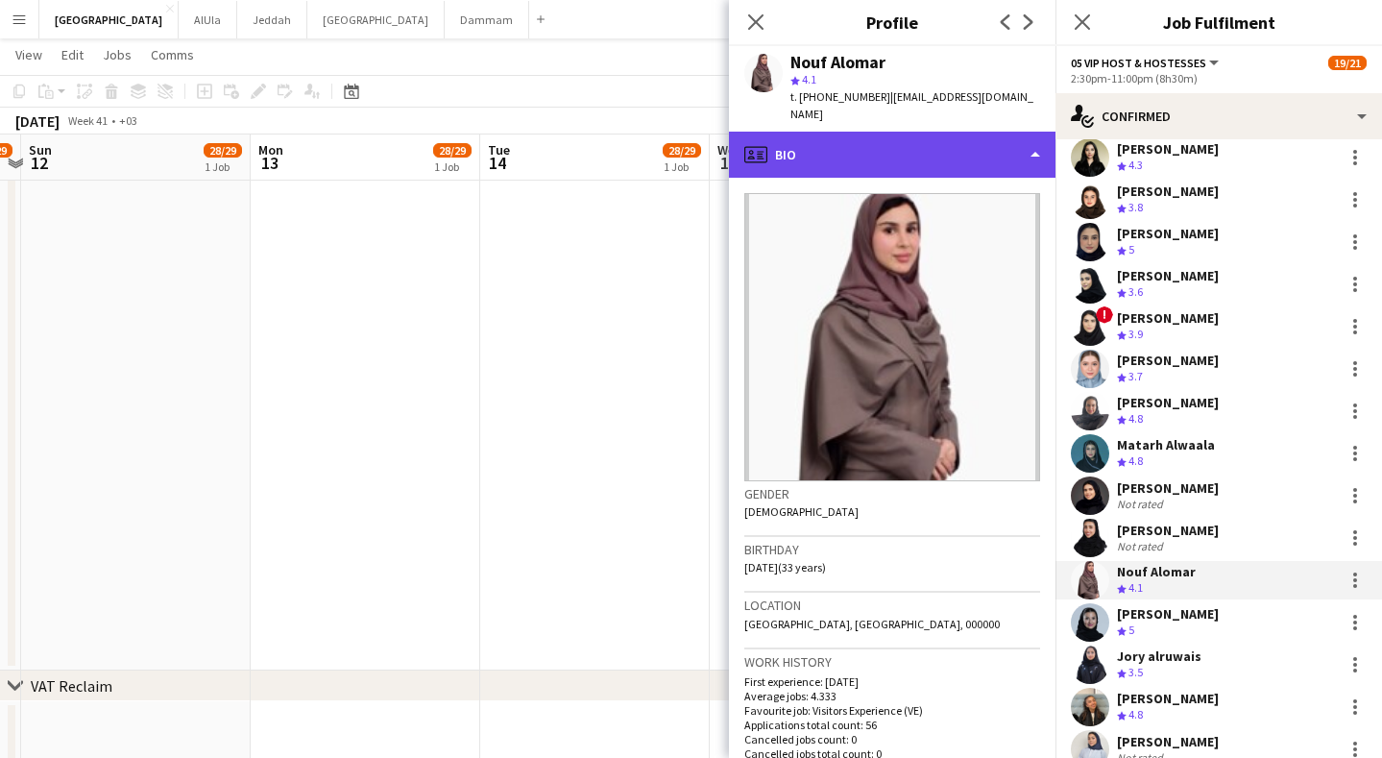
click at [911, 132] on div "profile Bio" at bounding box center [892, 155] width 327 height 46
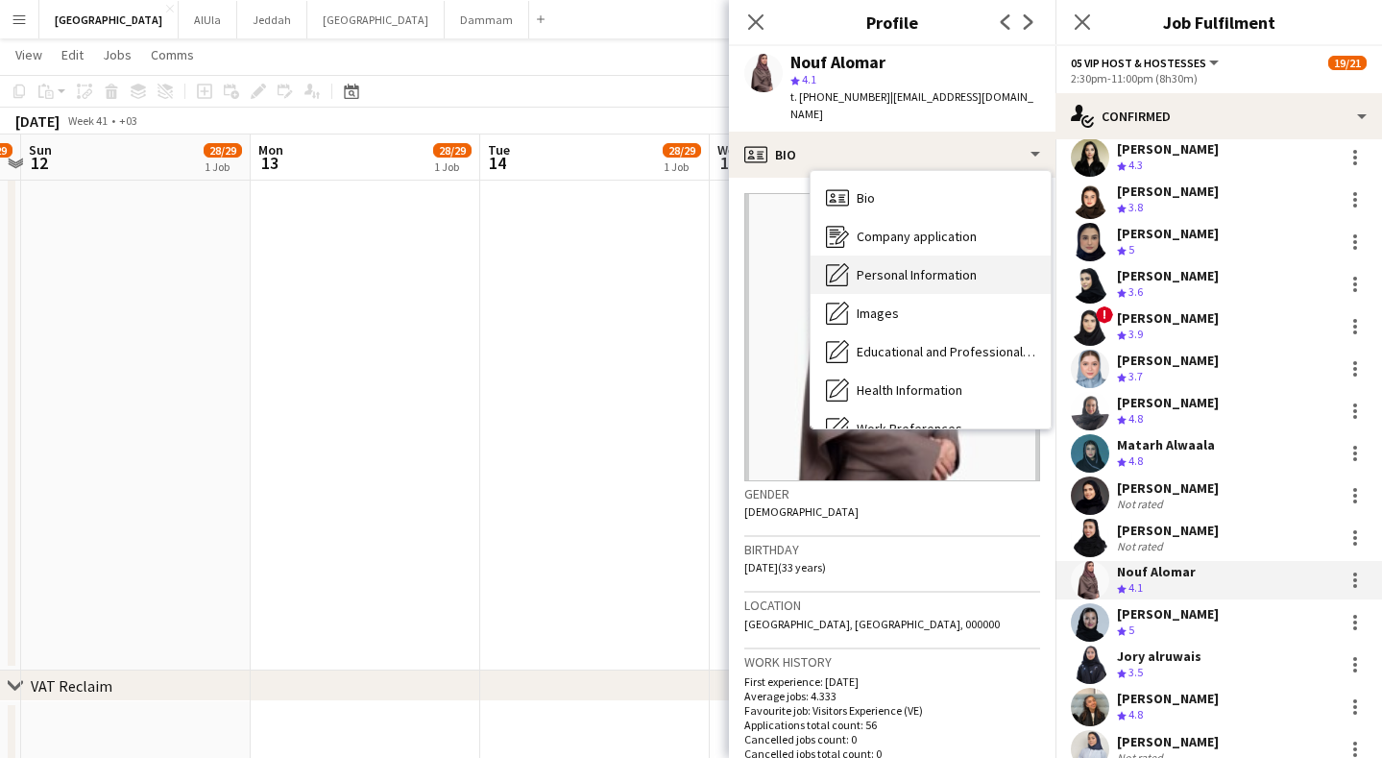
click at [917, 262] on div "Personal Information Personal Information" at bounding box center [931, 274] width 240 height 38
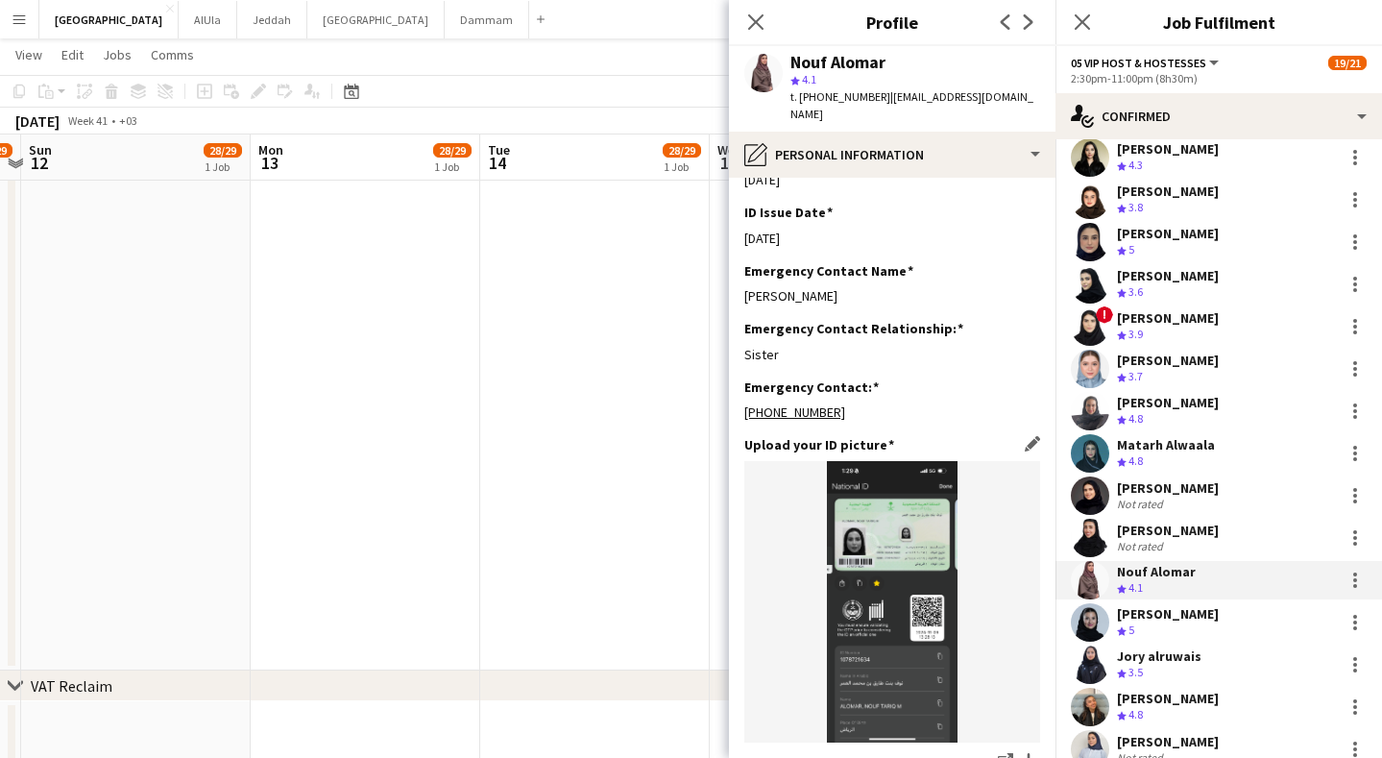
scroll to position [973, 0]
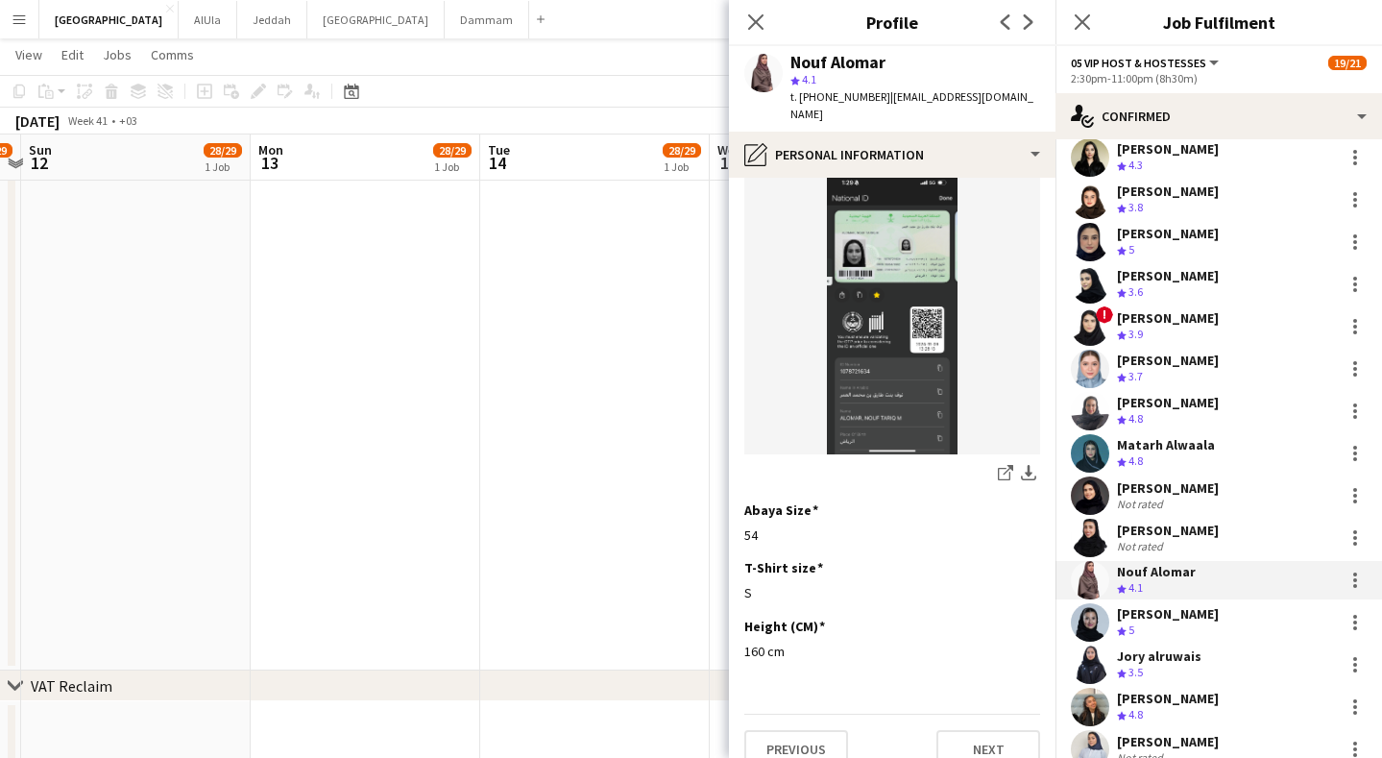
click at [1221, 645] on div "Jory alruwais Crew rating 3.5" at bounding box center [1219, 664] width 327 height 38
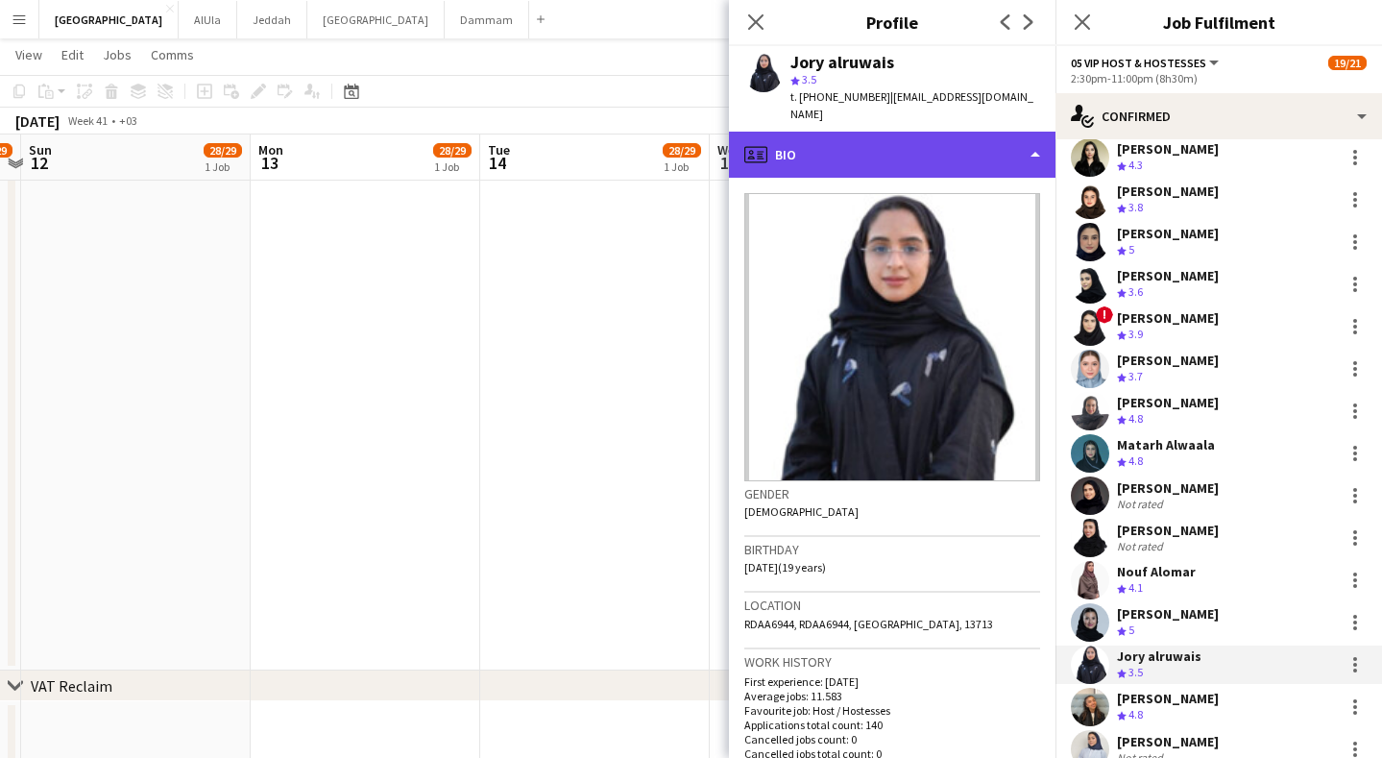
click at [911, 142] on div "profile Bio" at bounding box center [892, 155] width 327 height 46
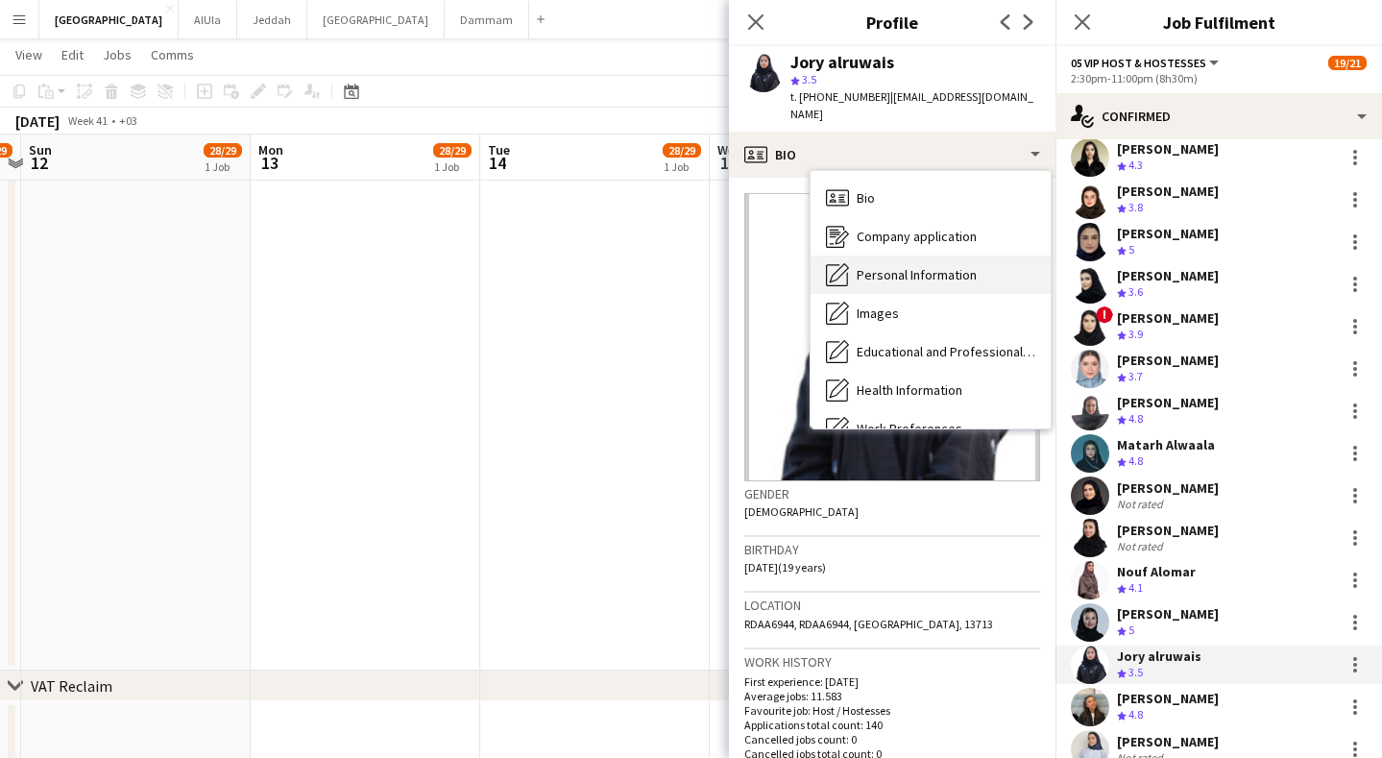
click at [911, 266] on div "Personal Information Personal Information" at bounding box center [931, 274] width 240 height 38
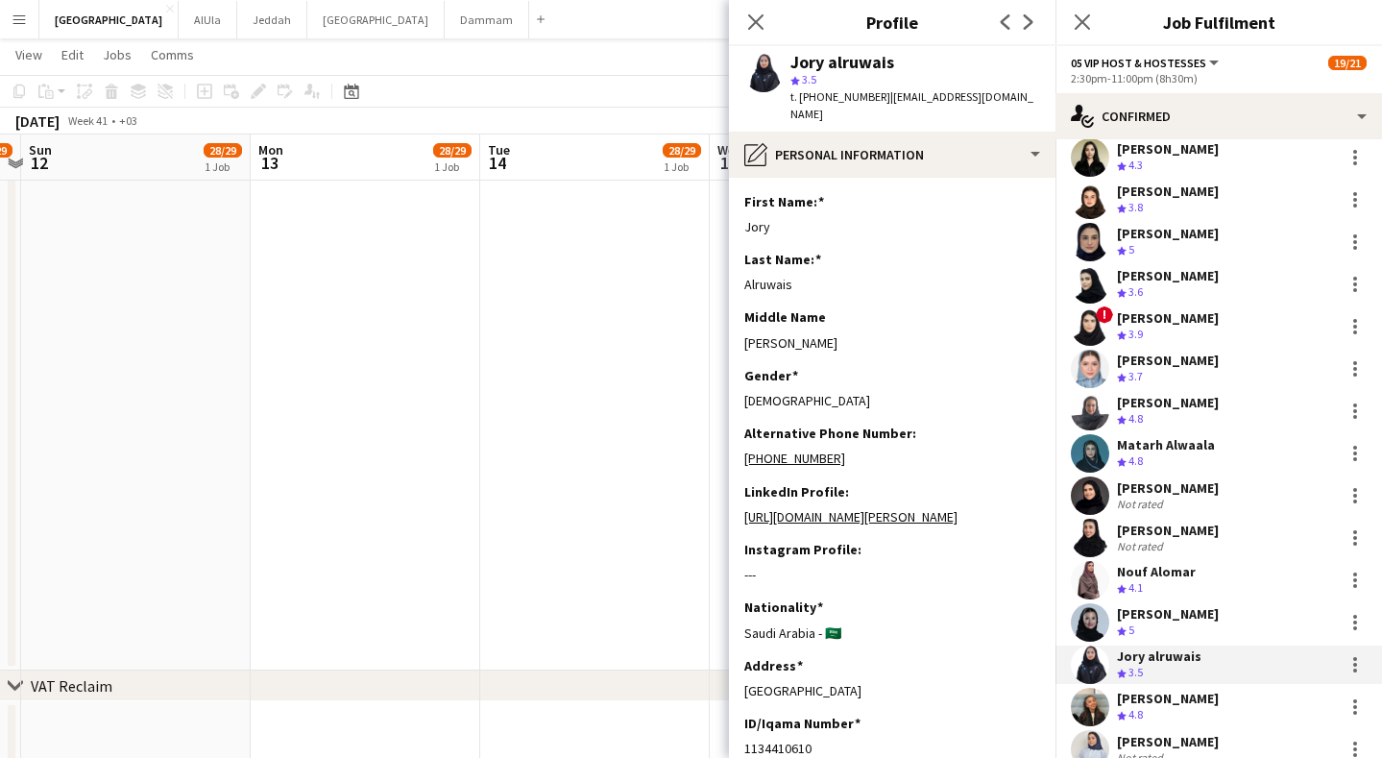
scroll to position [945, 0]
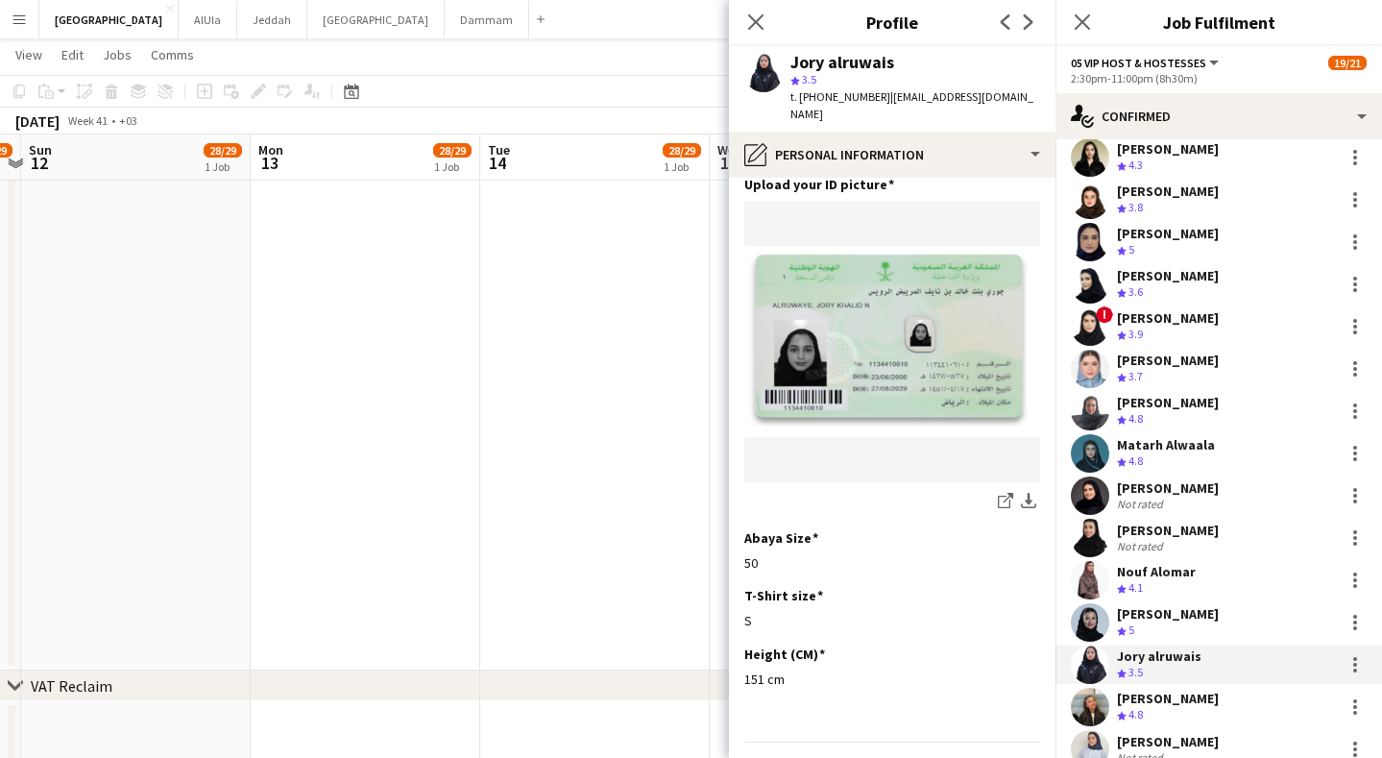
click at [1175, 706] on div "[PERSON_NAME]" at bounding box center [1168, 698] width 102 height 17
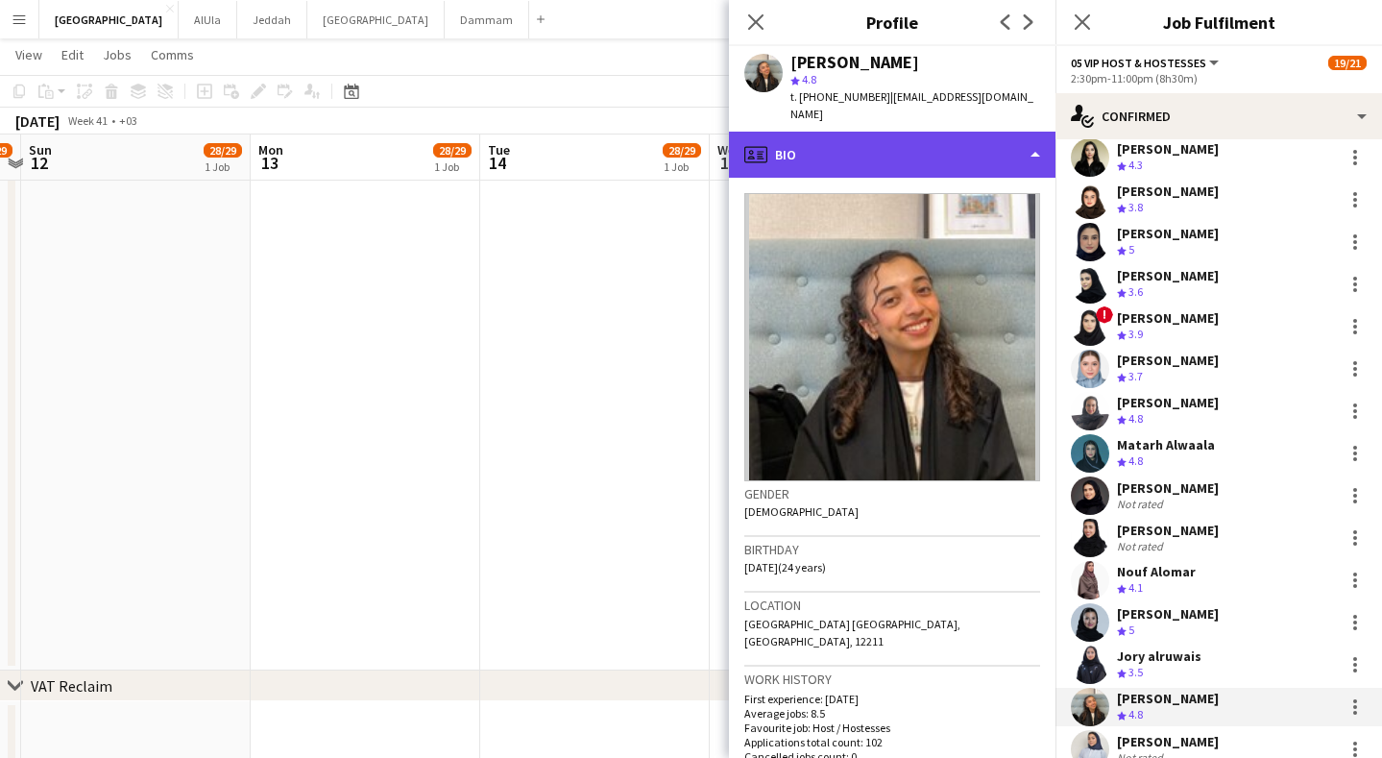
click at [976, 145] on div "profile Bio" at bounding box center [892, 155] width 327 height 46
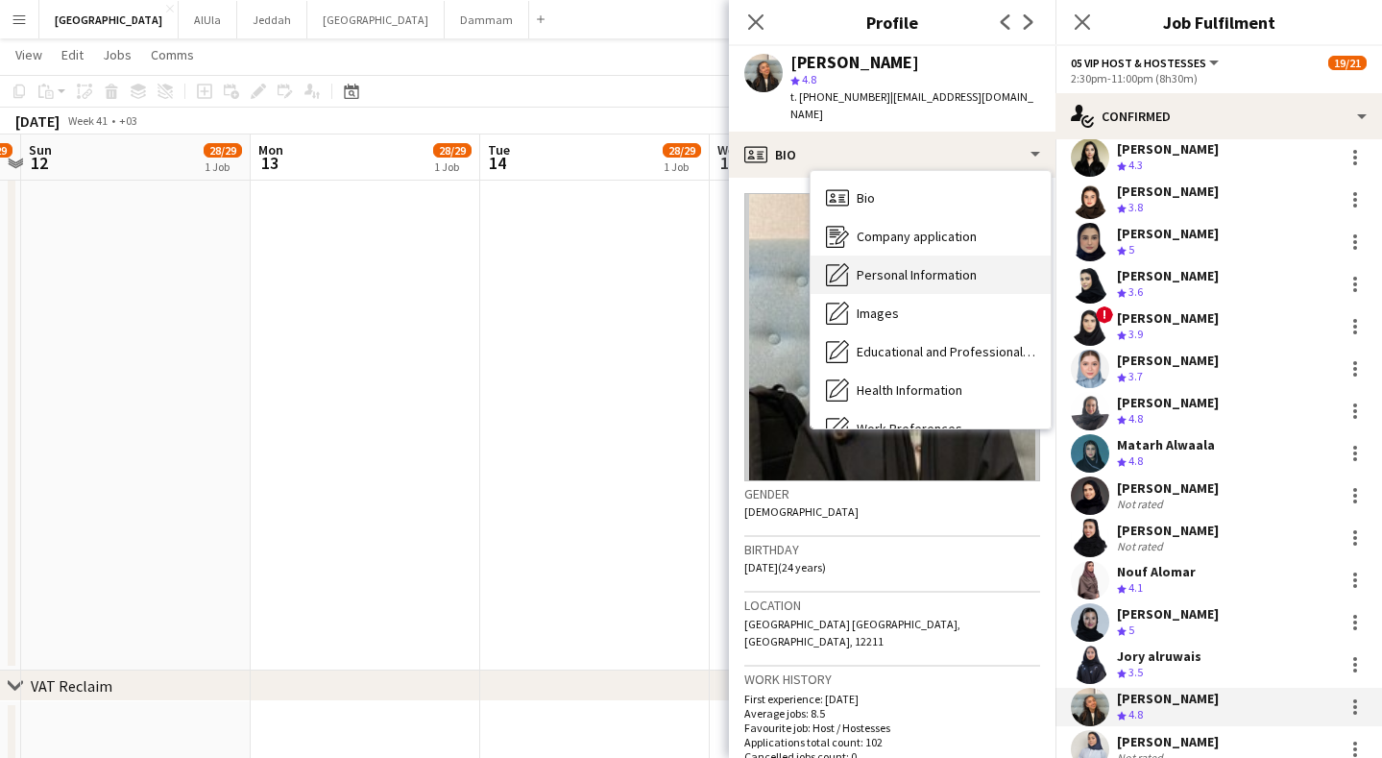
click at [922, 267] on div "Personal Information Personal Information" at bounding box center [931, 274] width 240 height 38
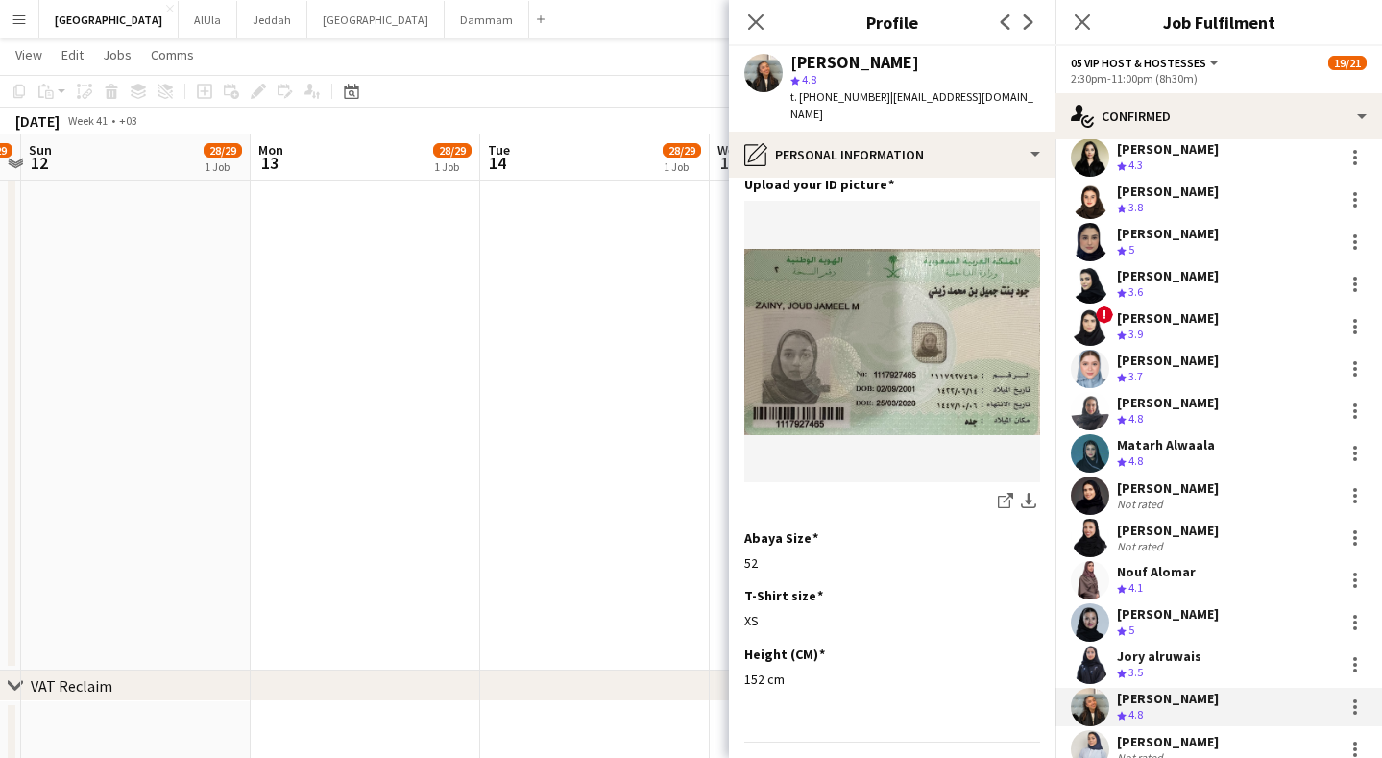
scroll to position [404, 0]
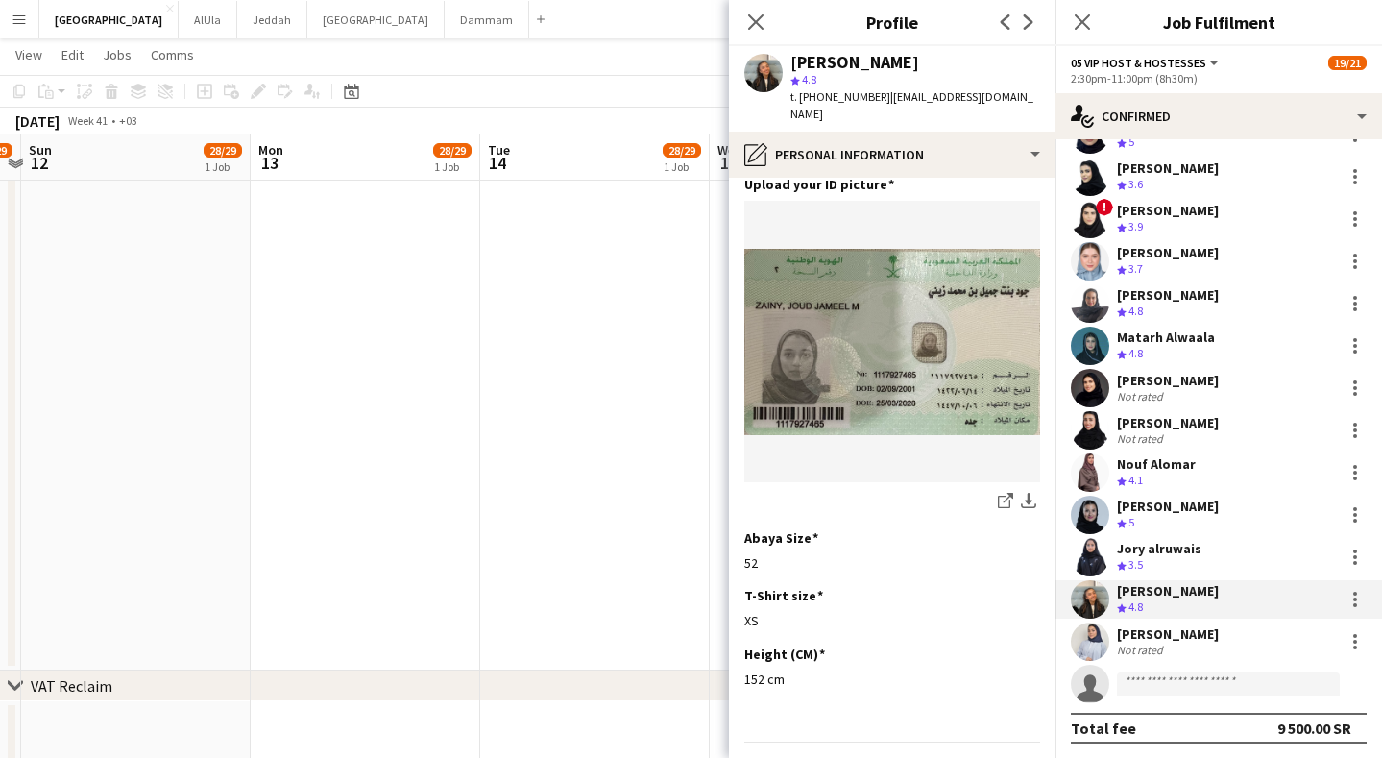
click at [1243, 634] on div "[PERSON_NAME] Not rated" at bounding box center [1219, 641] width 327 height 38
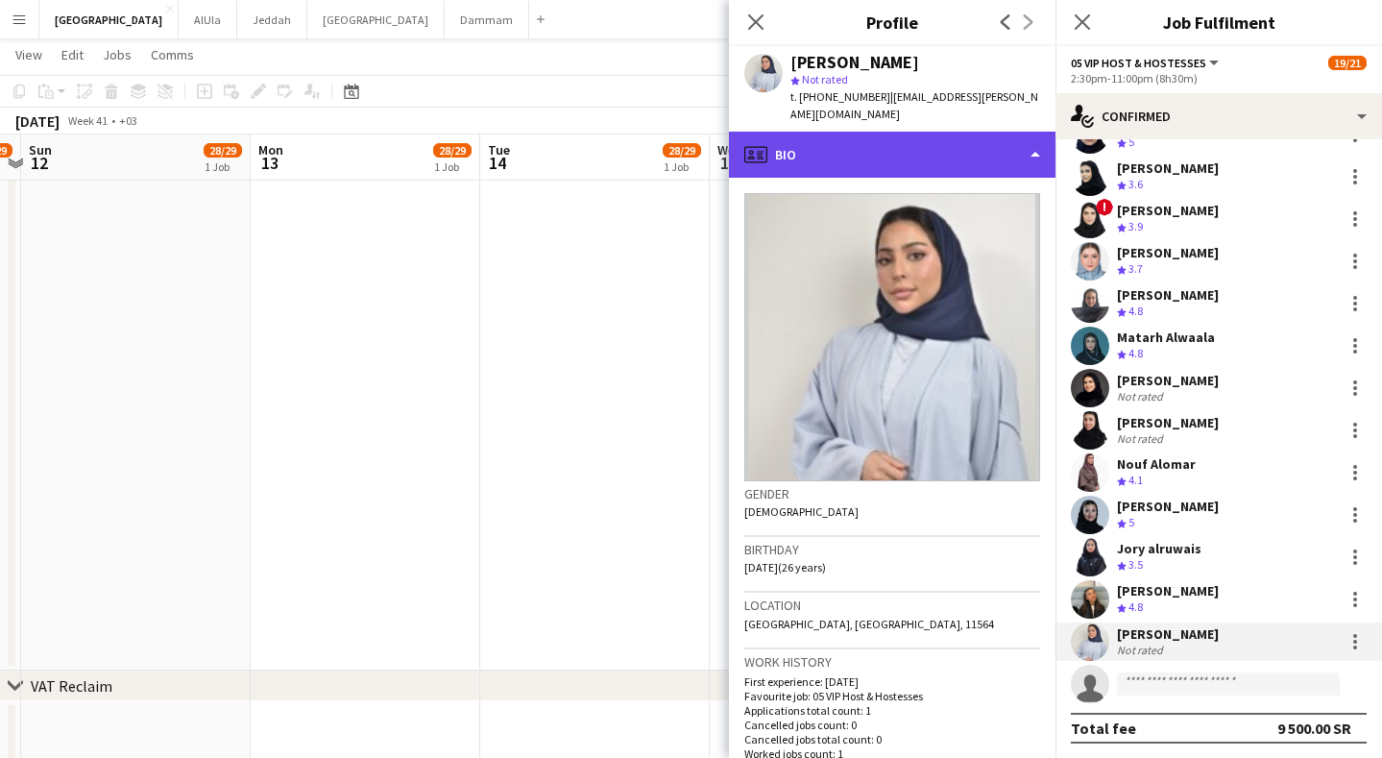
click at [904, 132] on div "profile Bio" at bounding box center [892, 155] width 327 height 46
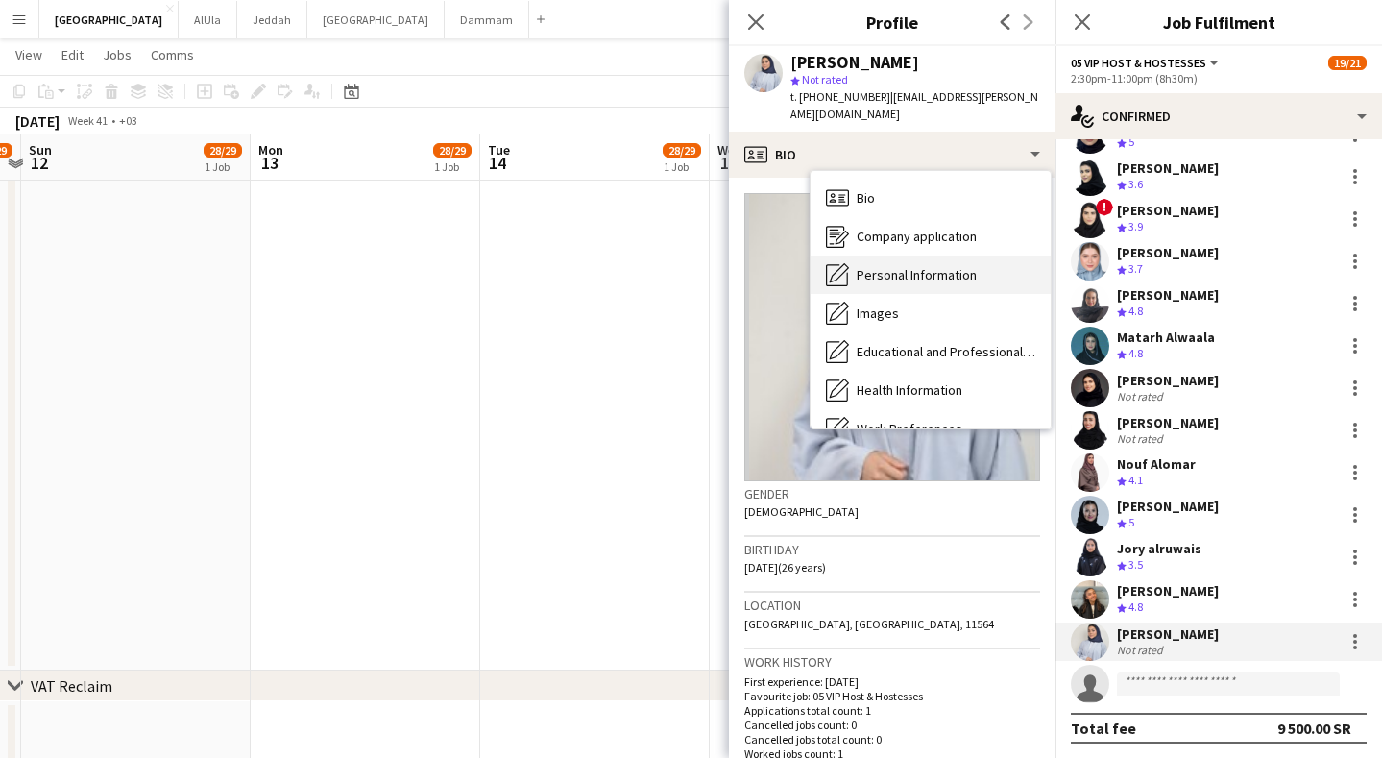
click at [911, 266] on span "Personal Information" at bounding box center [917, 274] width 120 height 17
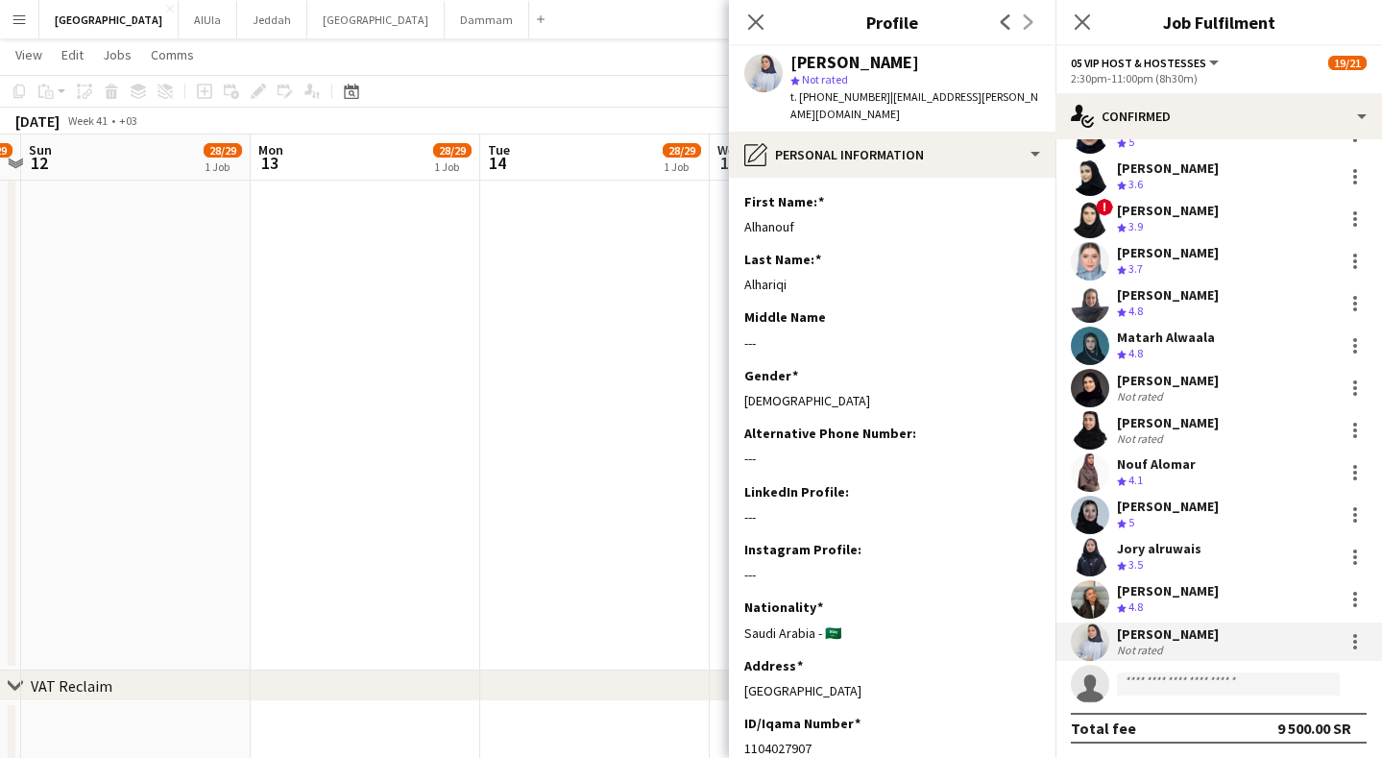
scroll to position [973, 0]
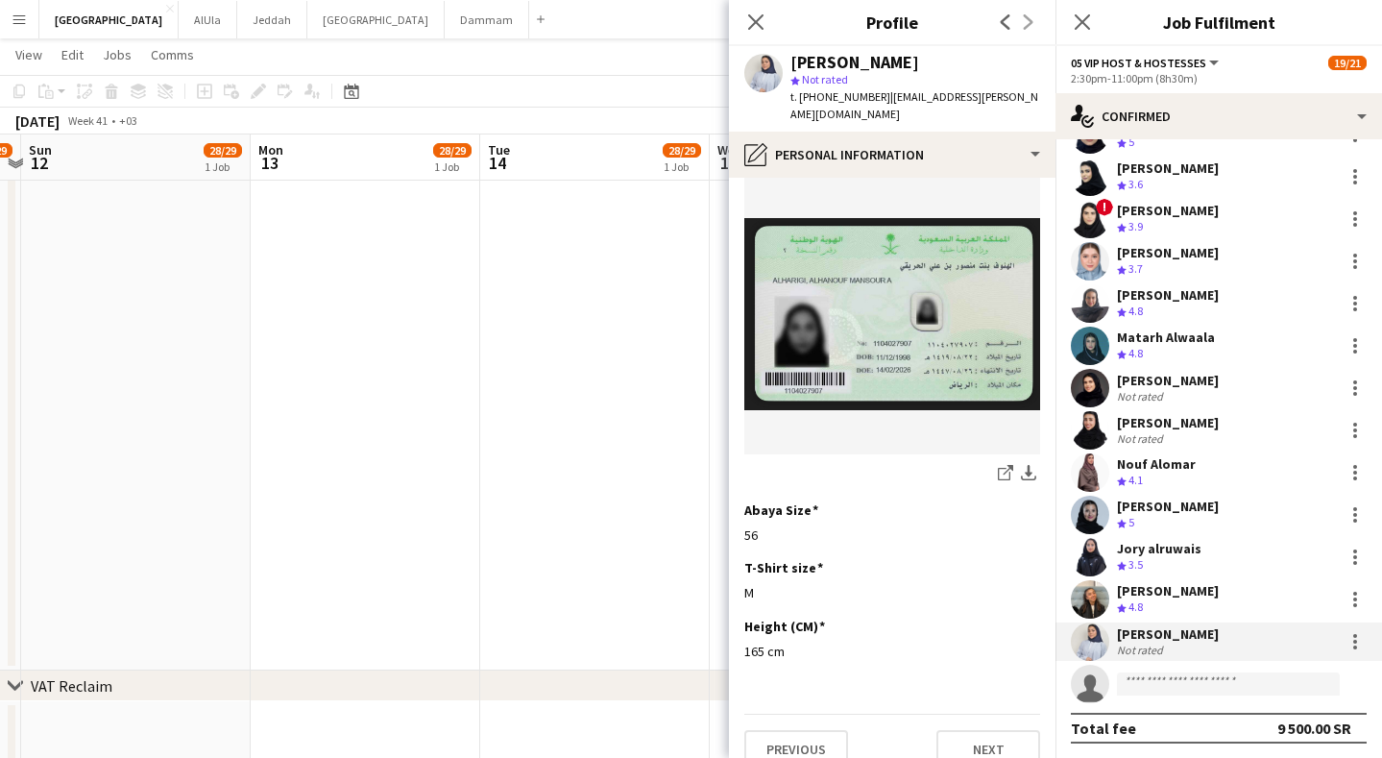
click at [565, 284] on app-date-cell at bounding box center [595, 145] width 230 height 1051
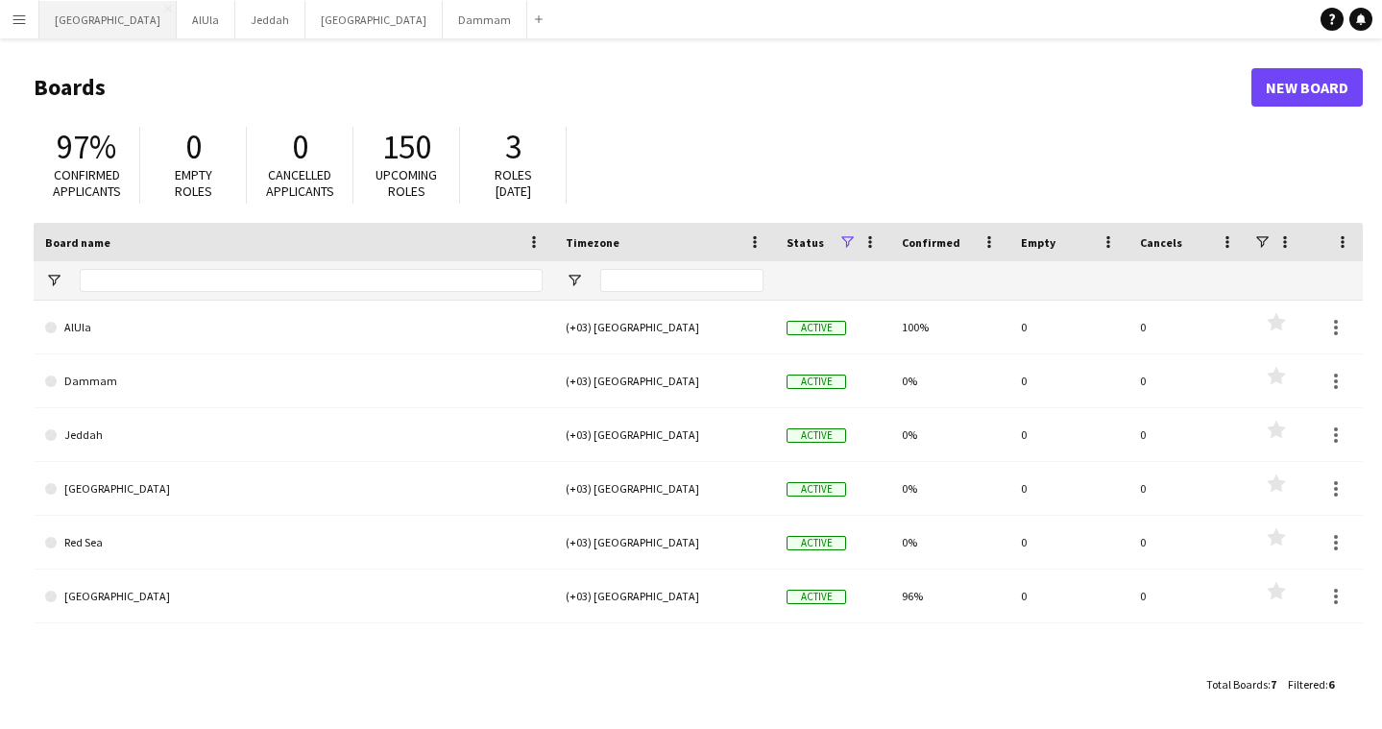
click at [76, 21] on button "Riyadh Close" at bounding box center [107, 19] width 137 height 37
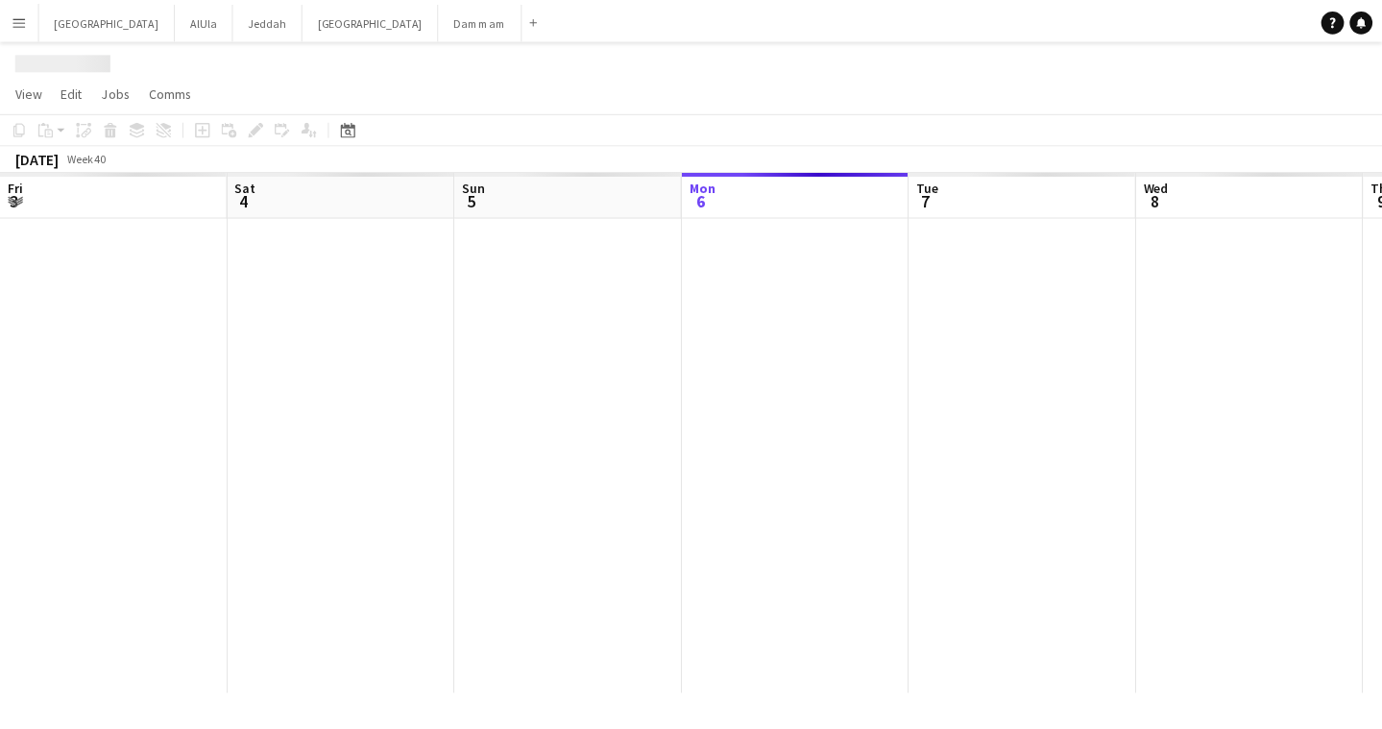
scroll to position [0, 459]
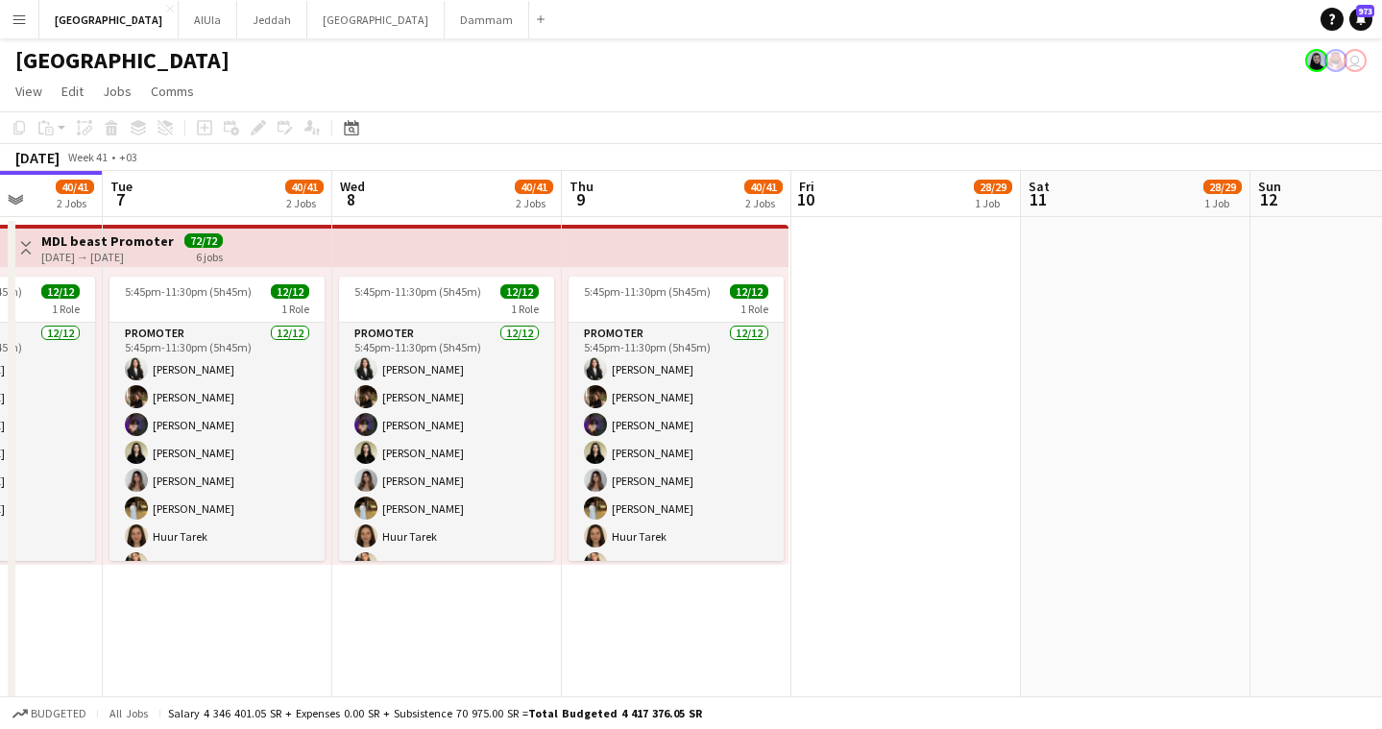
drag, startPoint x: 870, startPoint y: 225, endPoint x: 473, endPoint y: 204, distance: 398.2
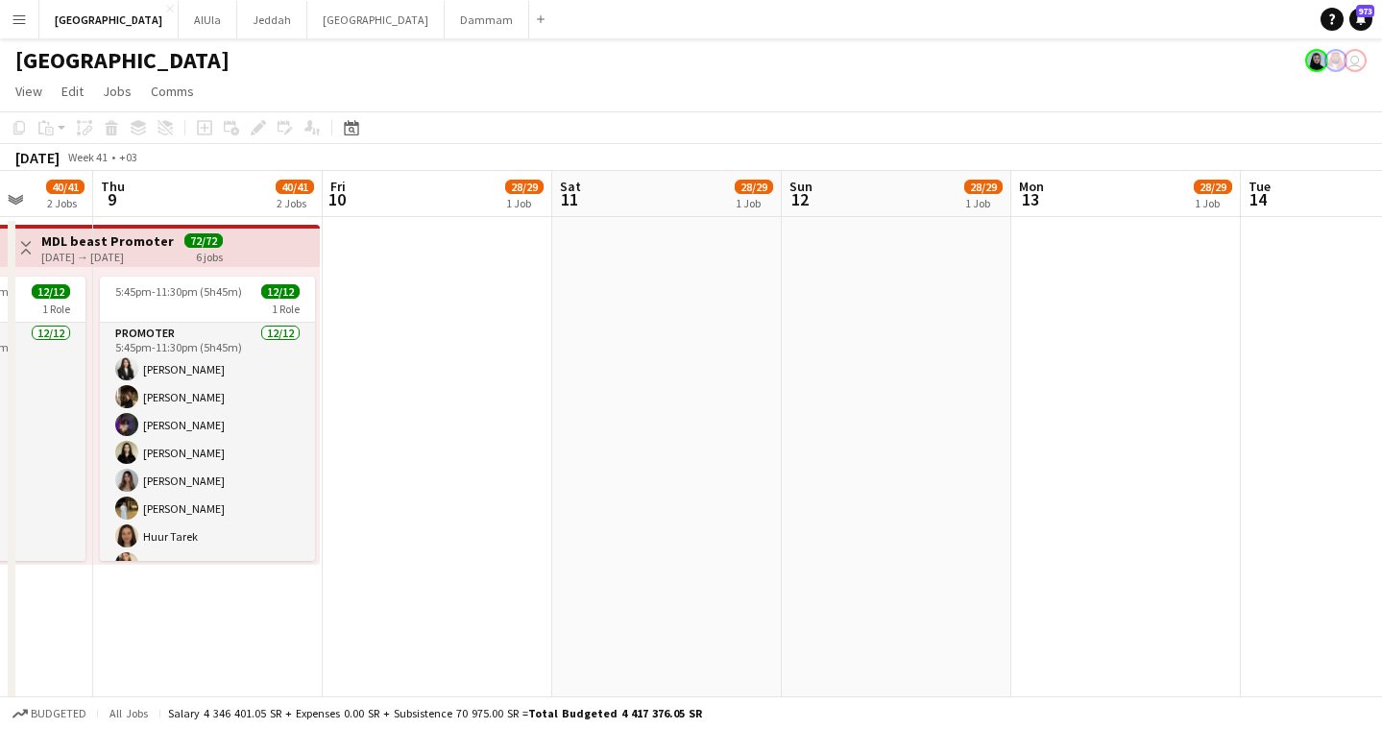
drag, startPoint x: 938, startPoint y: 210, endPoint x: 929, endPoint y: 207, distance: 10.0
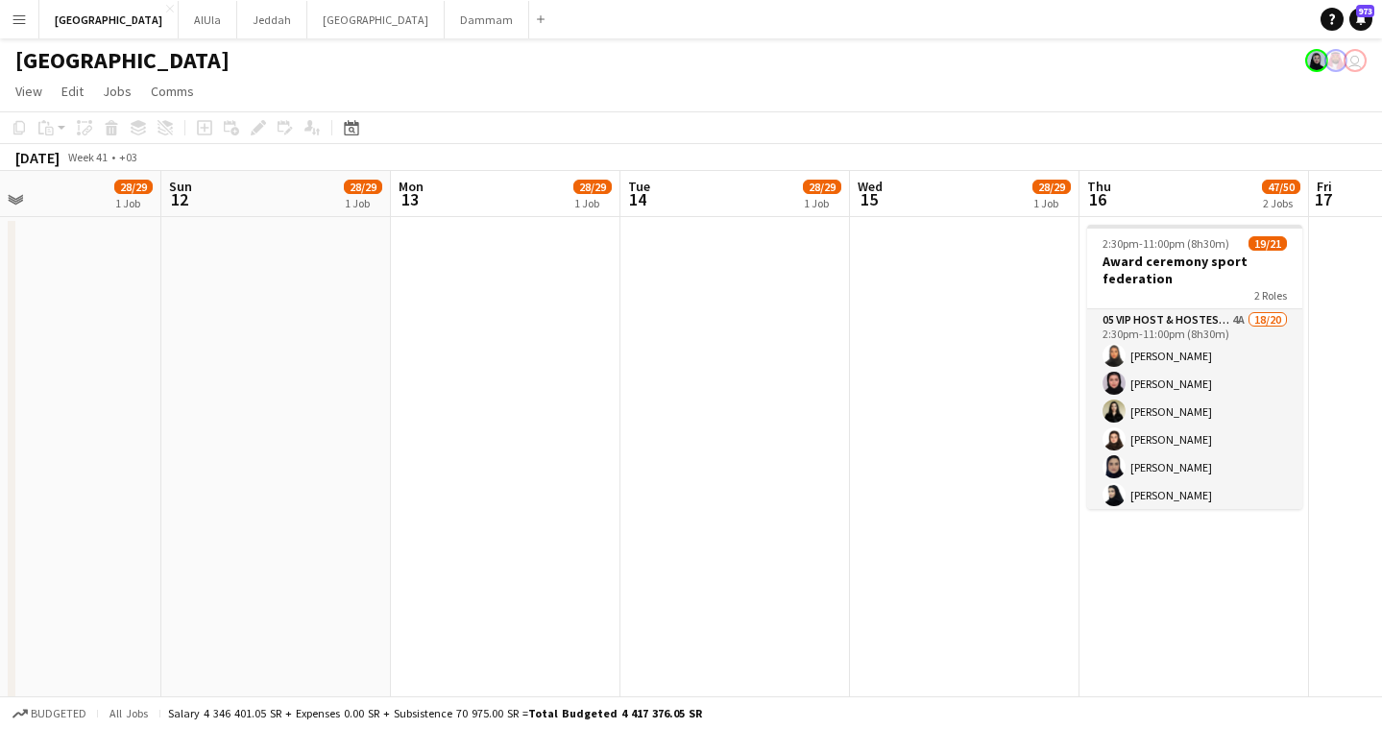
scroll to position [0, 842]
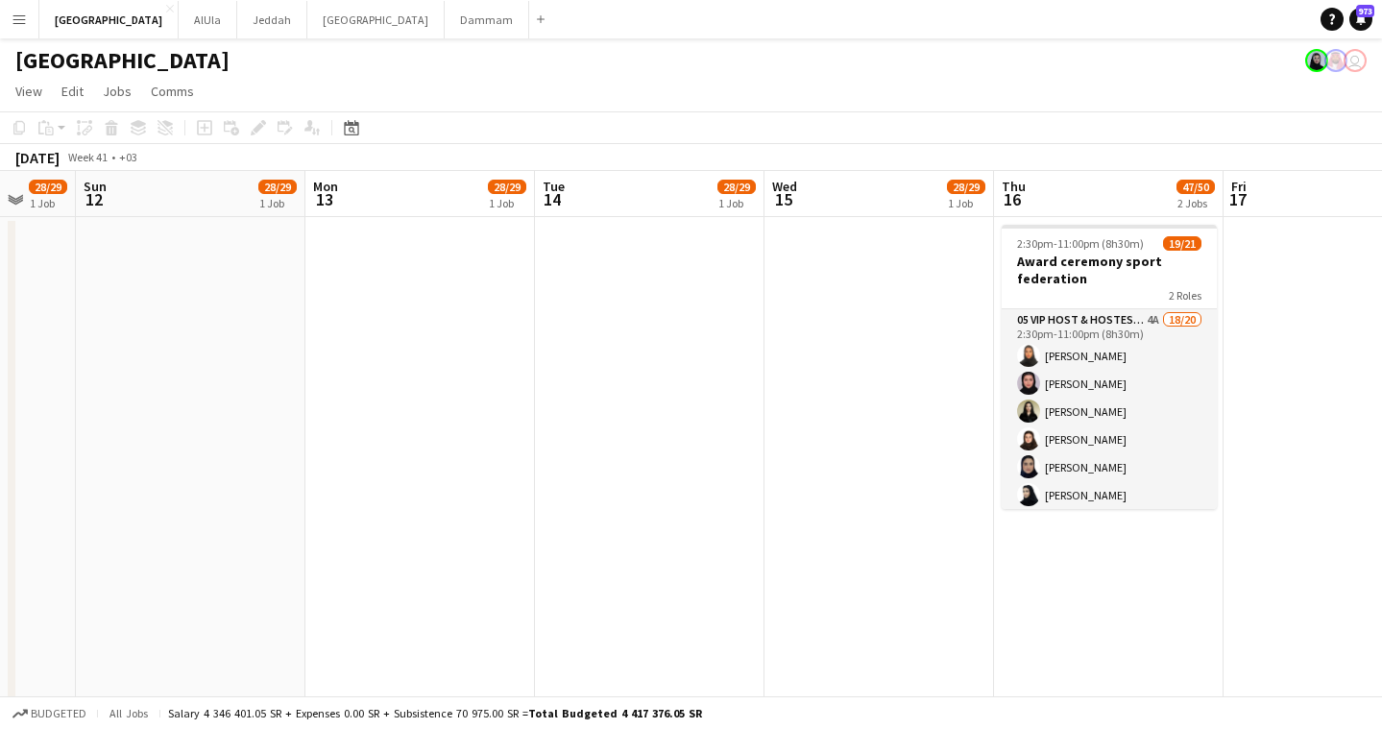
drag, startPoint x: 943, startPoint y: 212, endPoint x: 714, endPoint y: 209, distance: 229.6
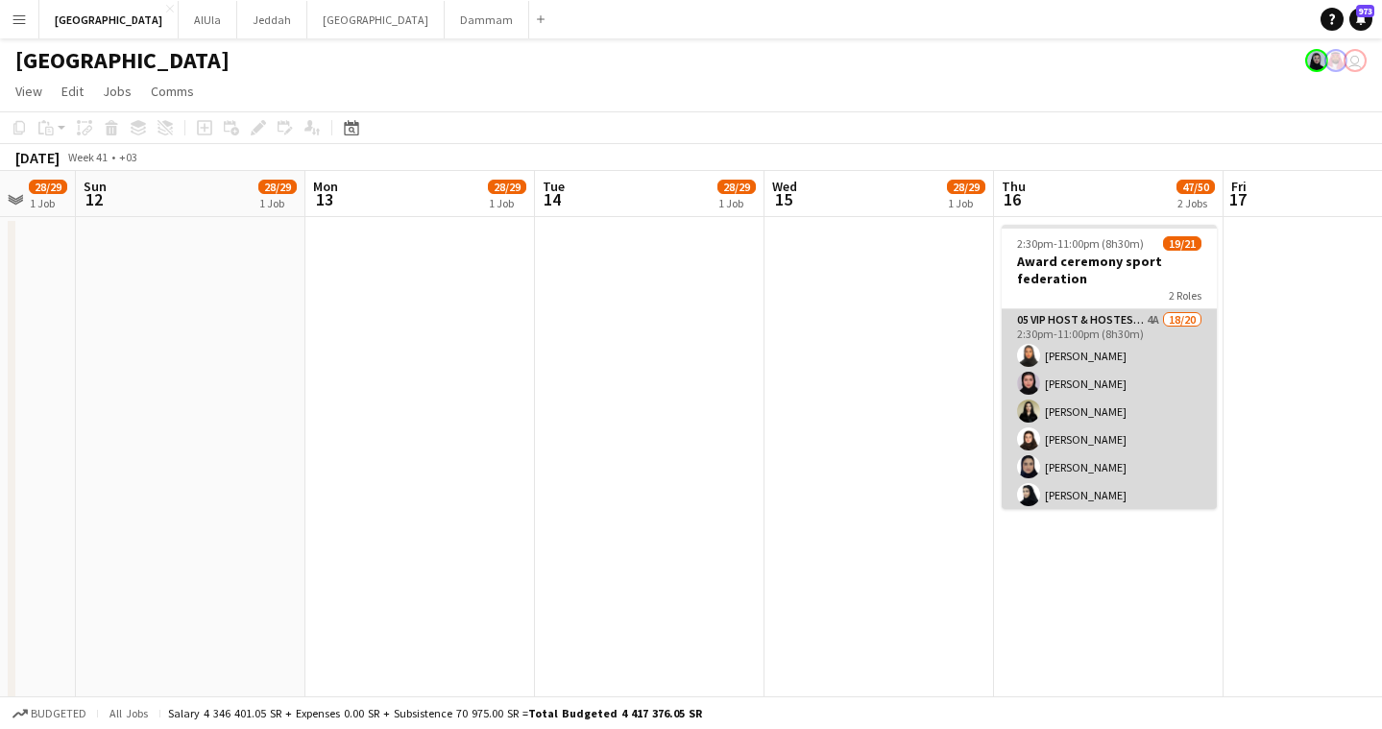
click at [1113, 396] on app-card-role "05 VIP Host & Hostesses 4A 18/20 2:30pm-11:00pm (8h30m) [PERSON_NAME] [PERSON_N…" at bounding box center [1109, 606] width 215 height 595
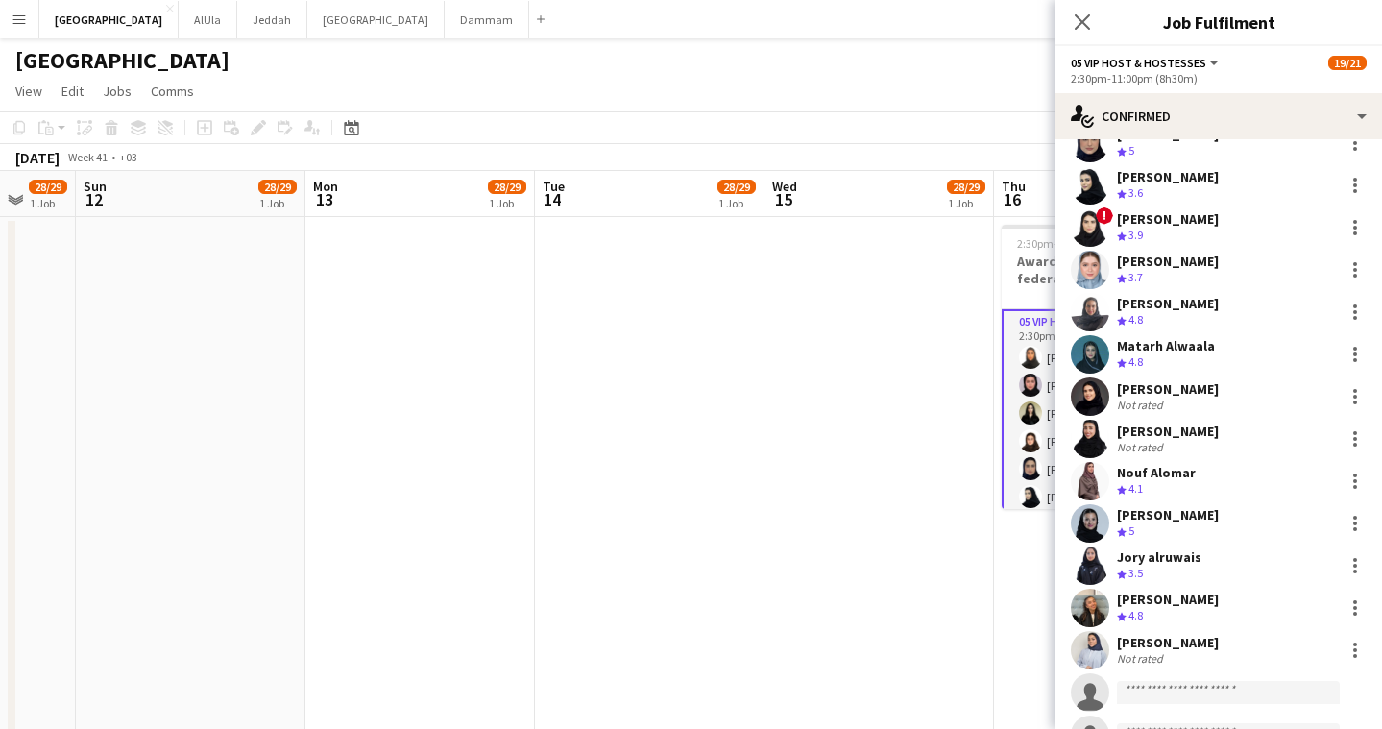
scroll to position [0, 0]
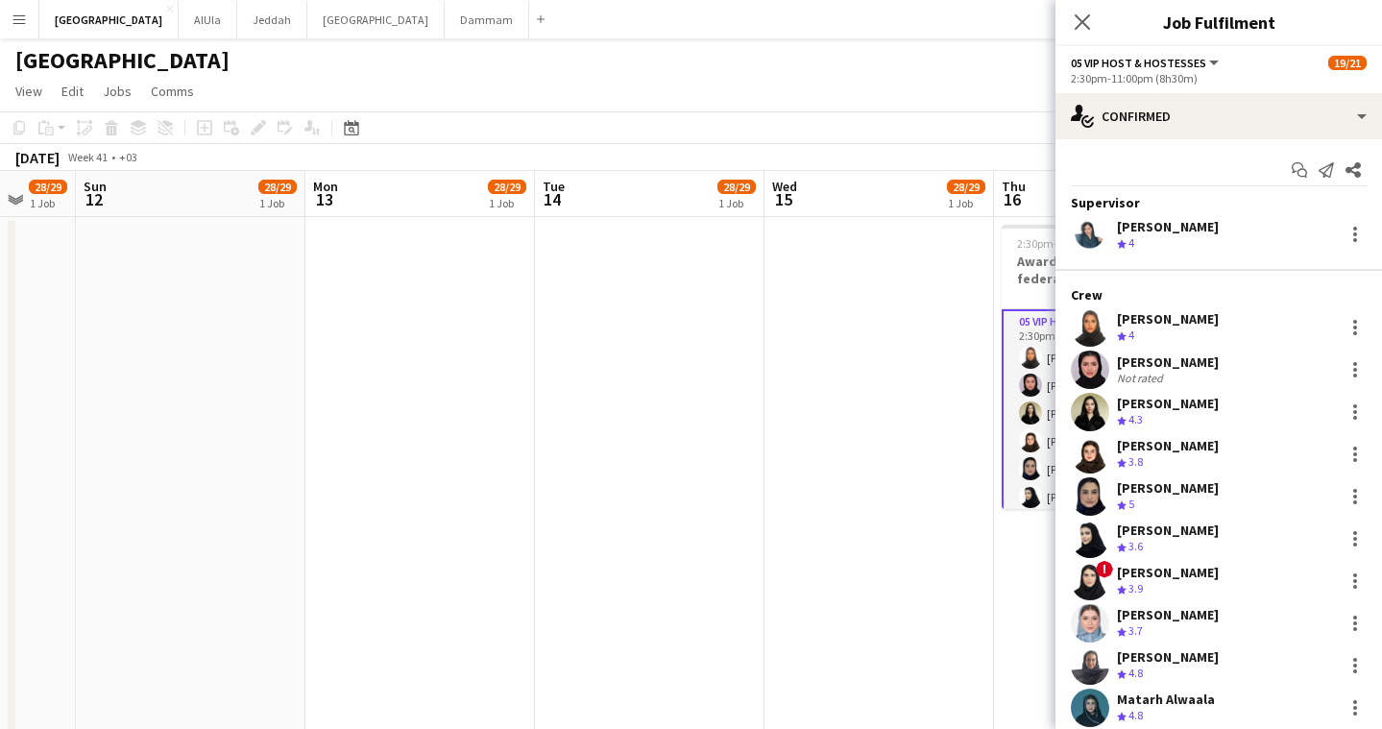
click at [1168, 233] on div "[PERSON_NAME]" at bounding box center [1168, 226] width 102 height 17
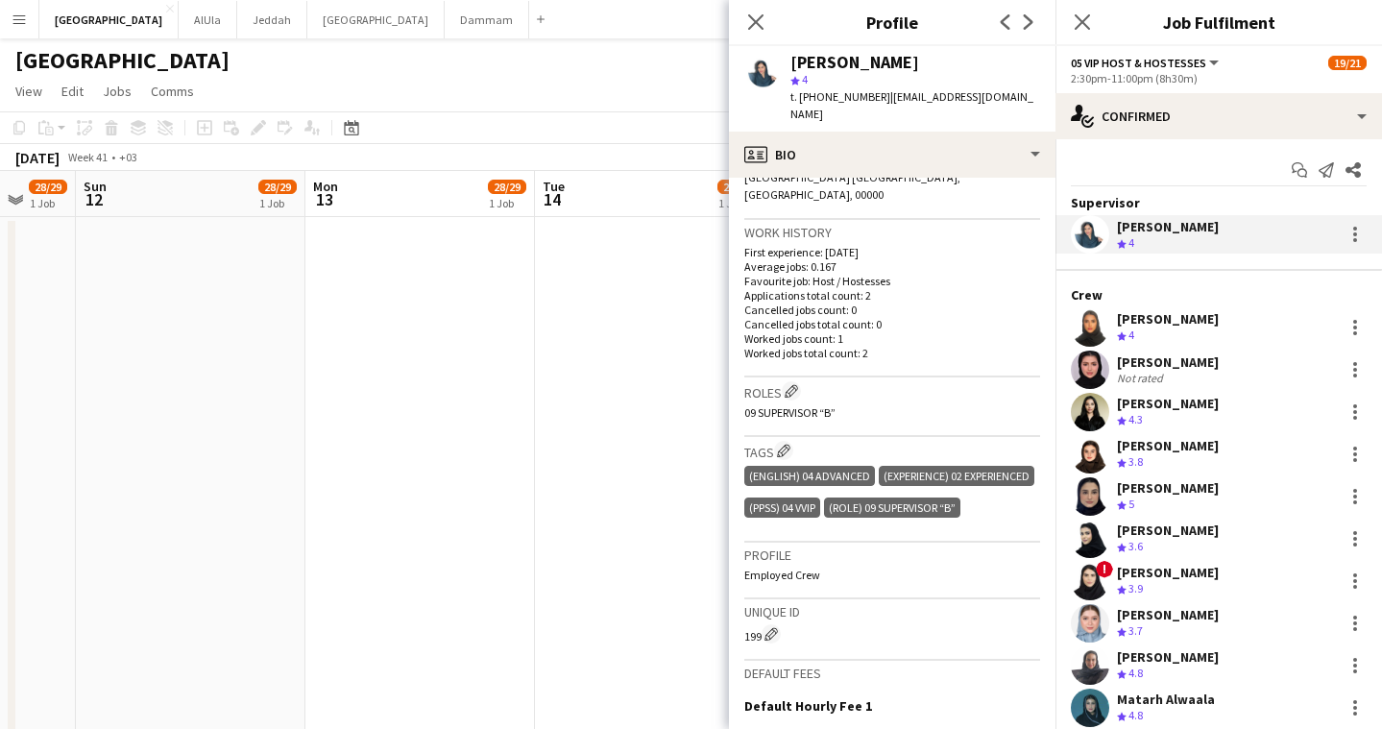
scroll to position [603, 0]
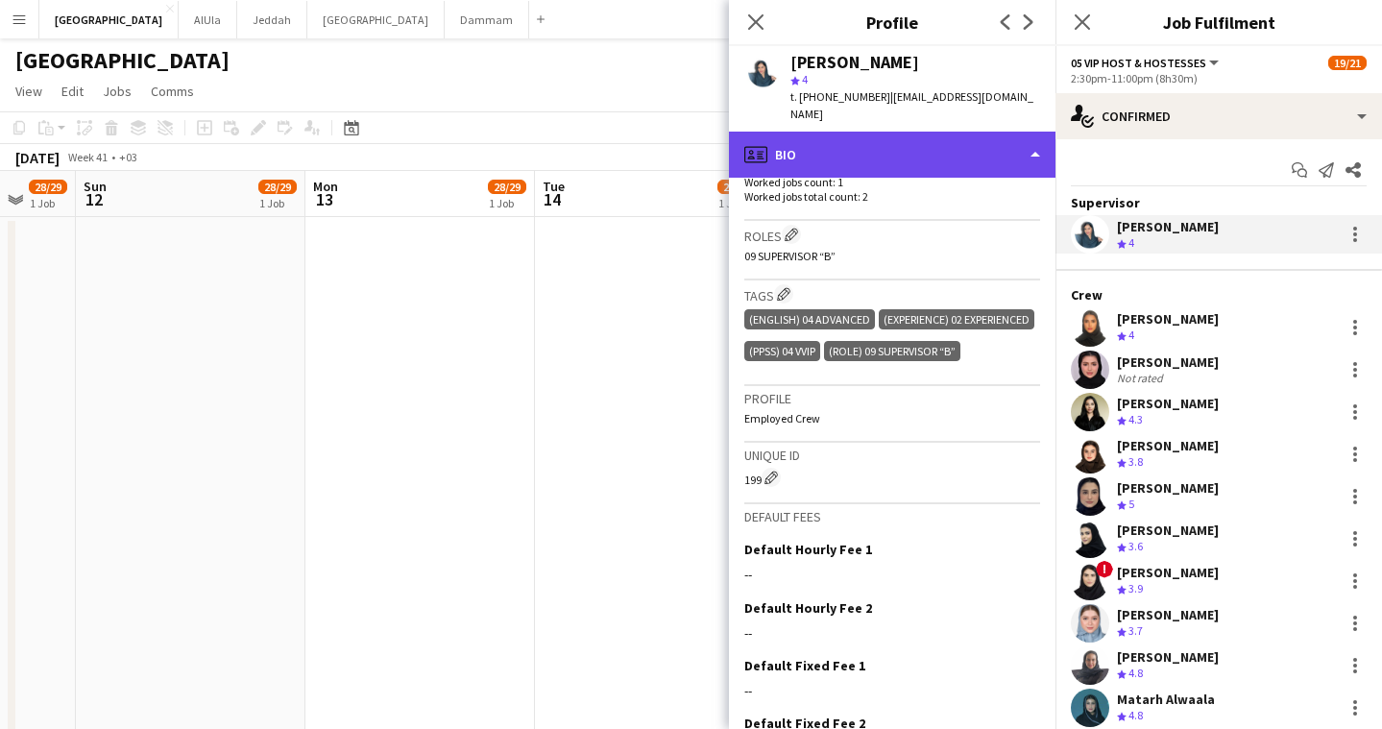
click at [887, 141] on div "profile Bio" at bounding box center [892, 155] width 327 height 46
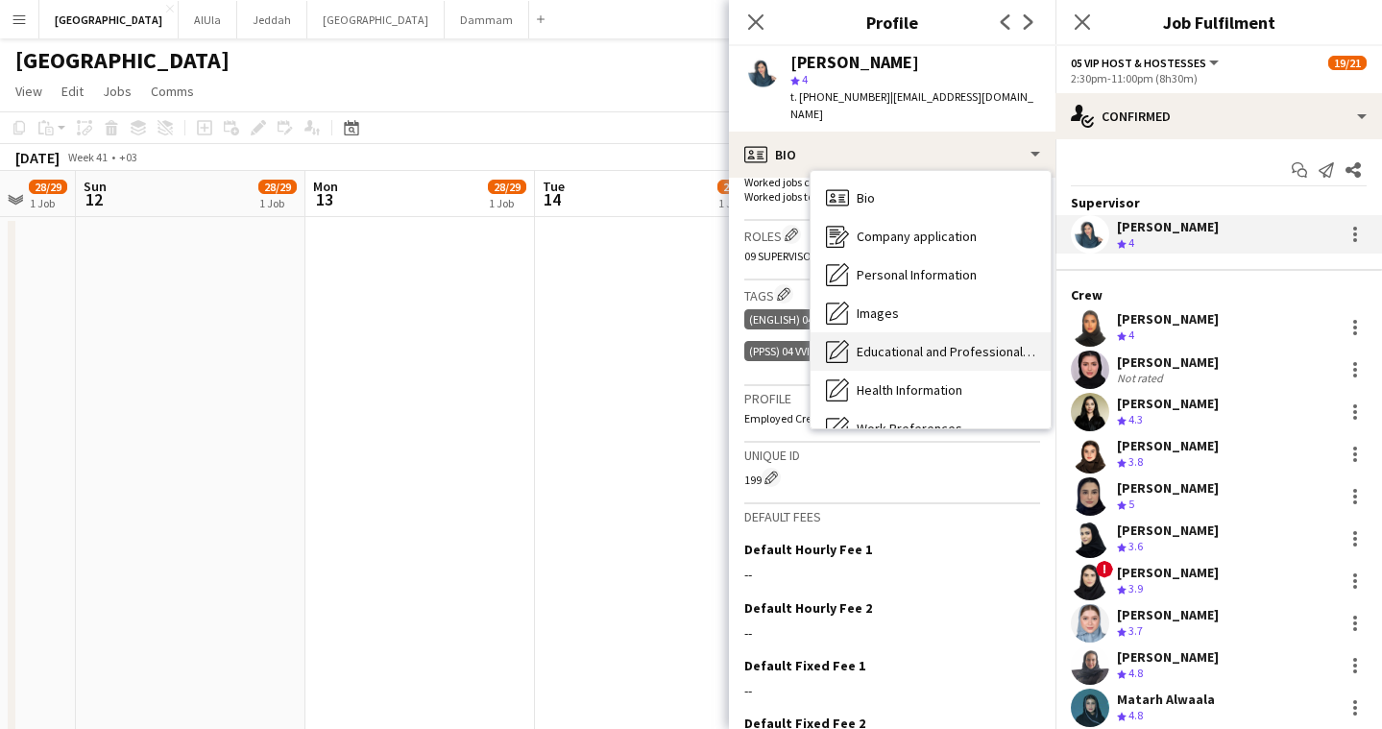
click at [911, 343] on span "Educational and Professional Background" at bounding box center [946, 351] width 179 height 17
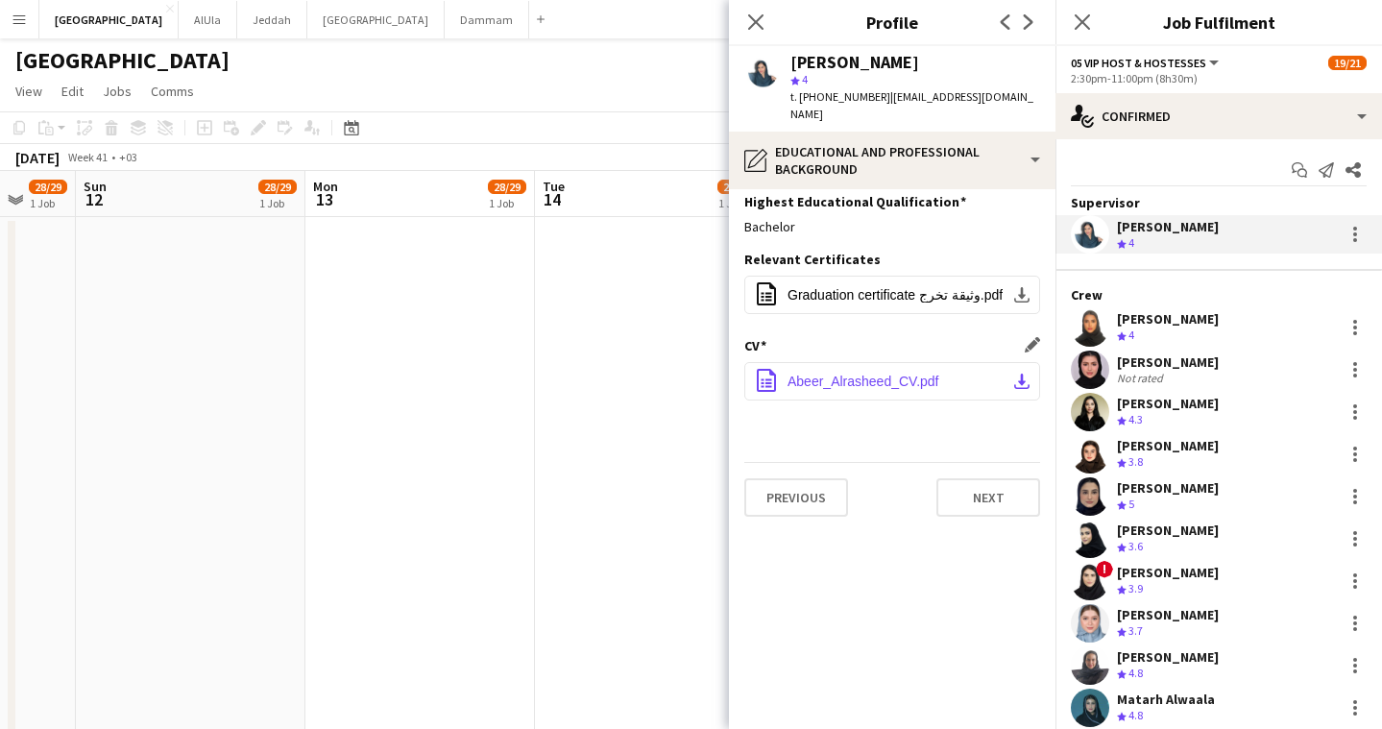
click at [896, 374] on span "Abeer_Alrasheed_CV.pdf" at bounding box center [864, 381] width 152 height 15
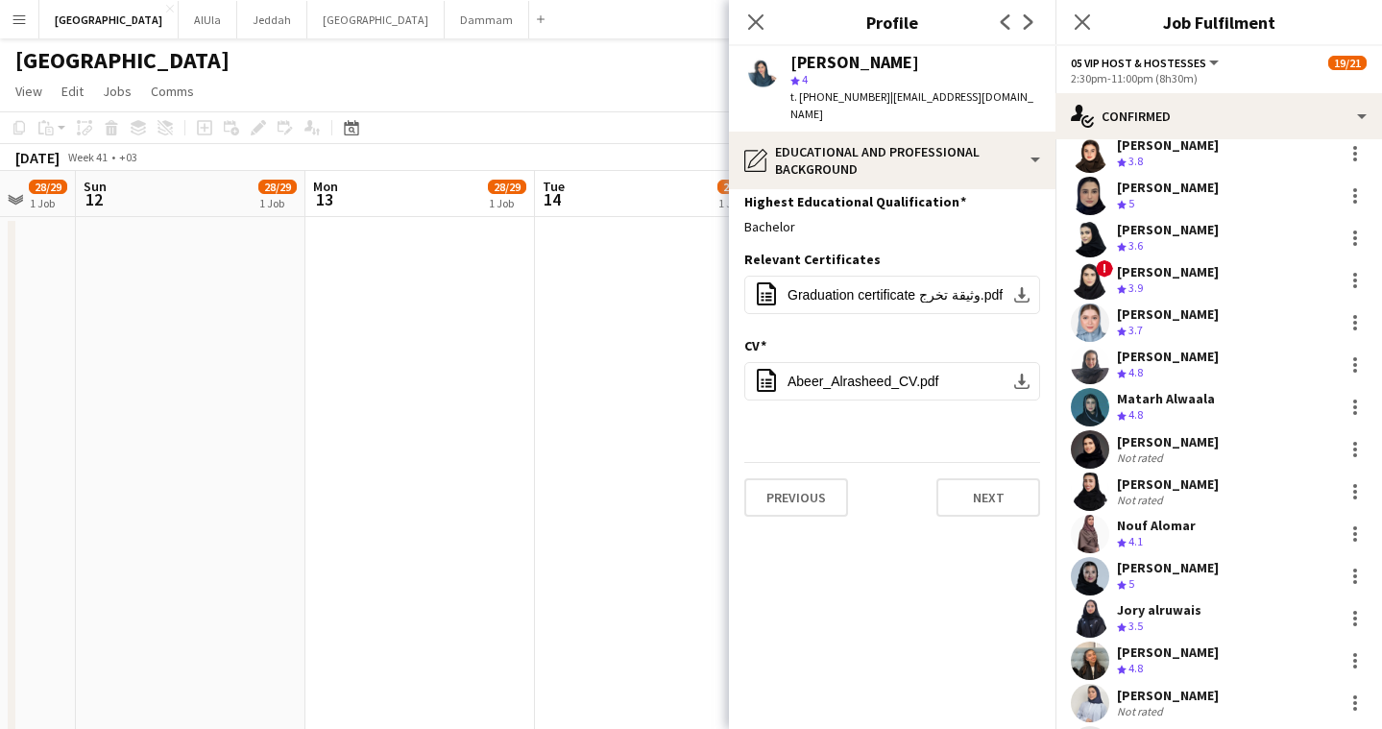
scroll to position [433, 0]
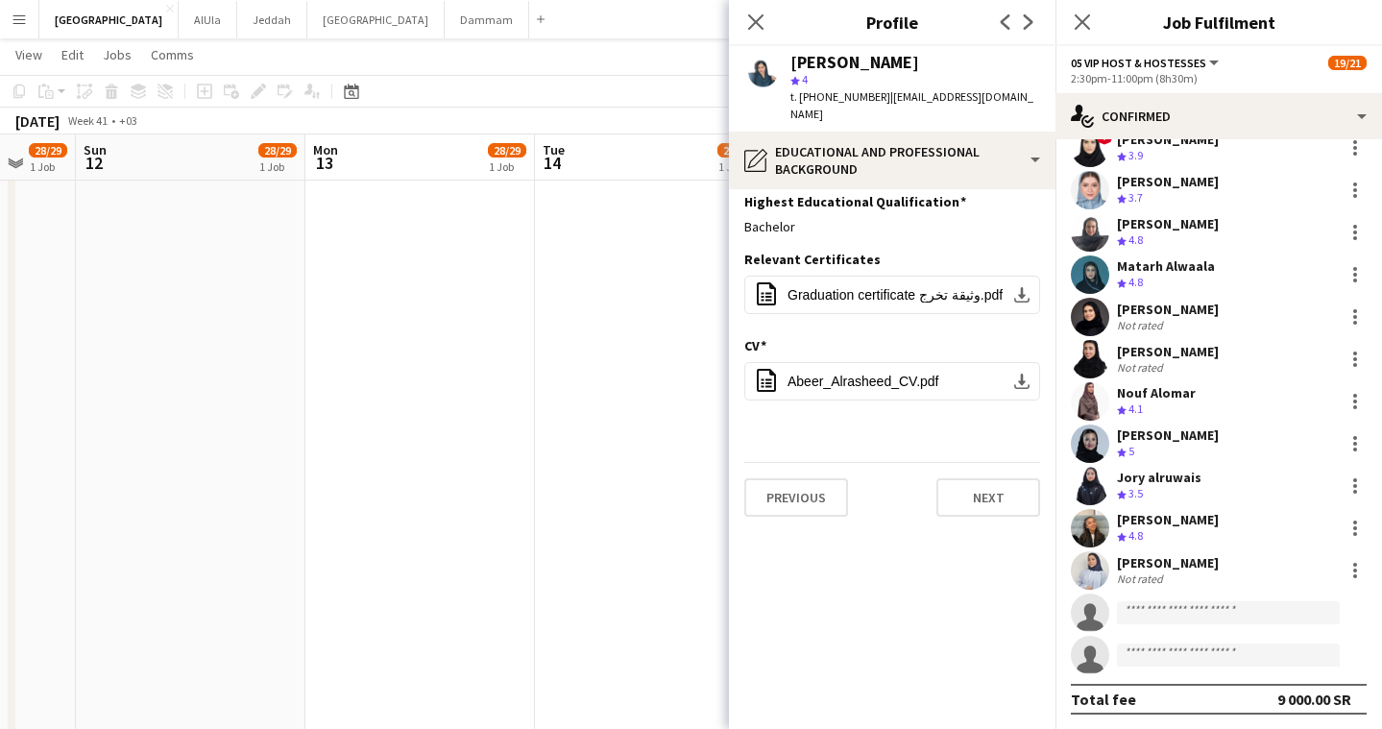
click at [1162, 484] on div "Jory alruwais" at bounding box center [1159, 477] width 85 height 17
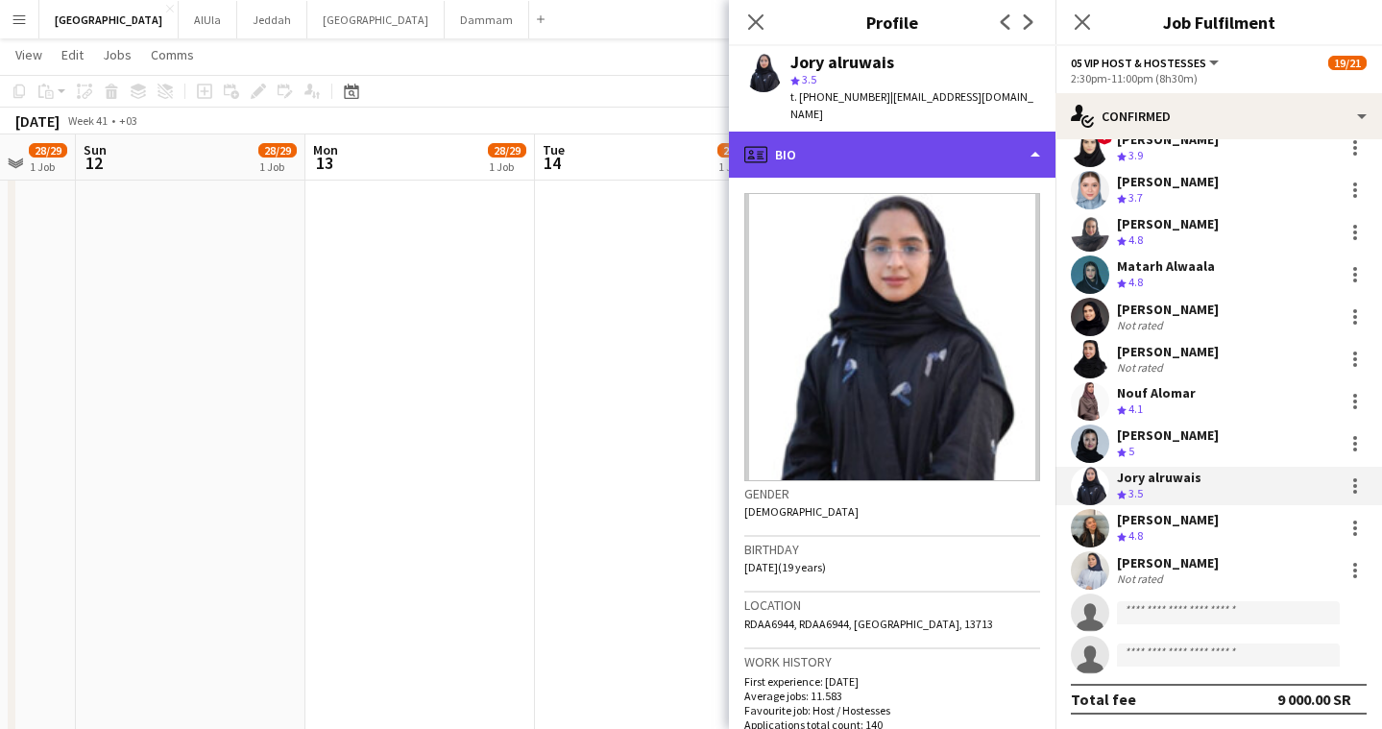
click at [894, 132] on div "profile Bio" at bounding box center [892, 155] width 327 height 46
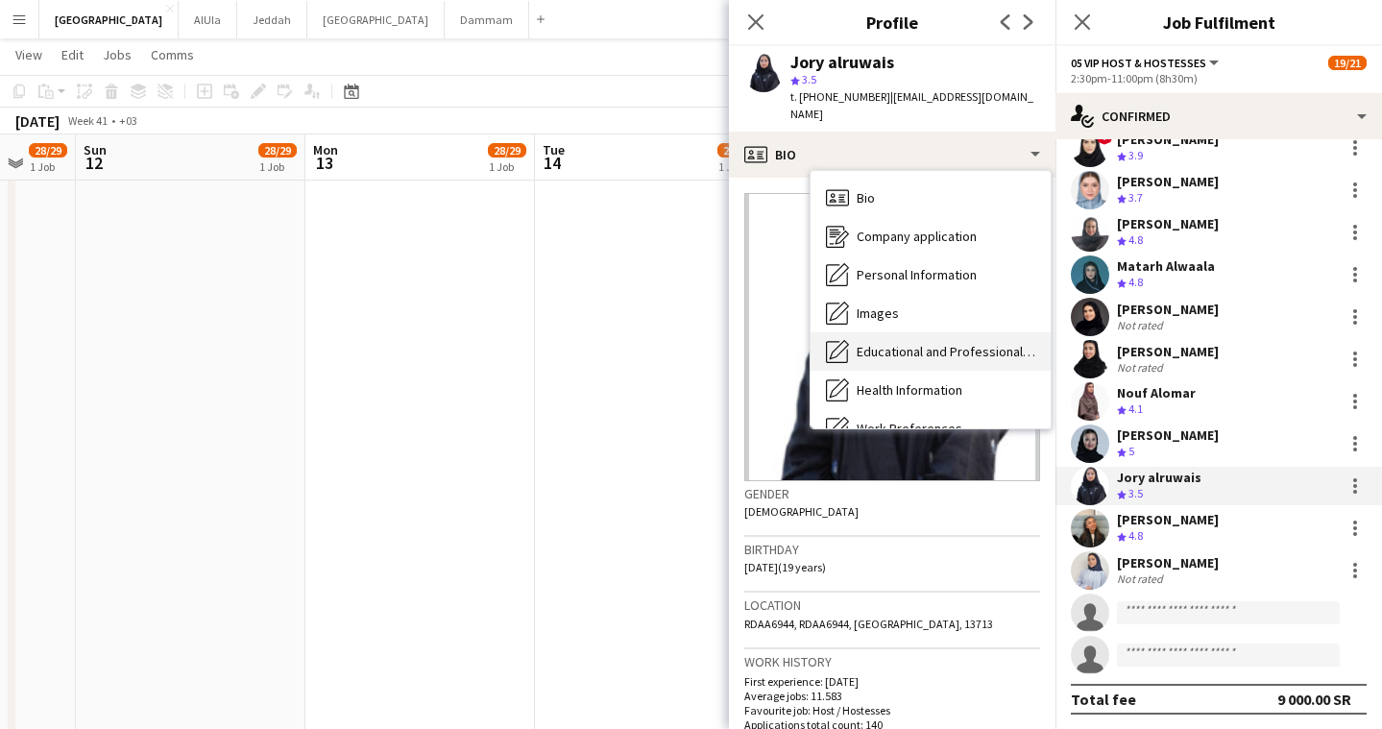
click at [933, 332] on div "Educational and Professional Background Educational and Professional Background" at bounding box center [931, 351] width 240 height 38
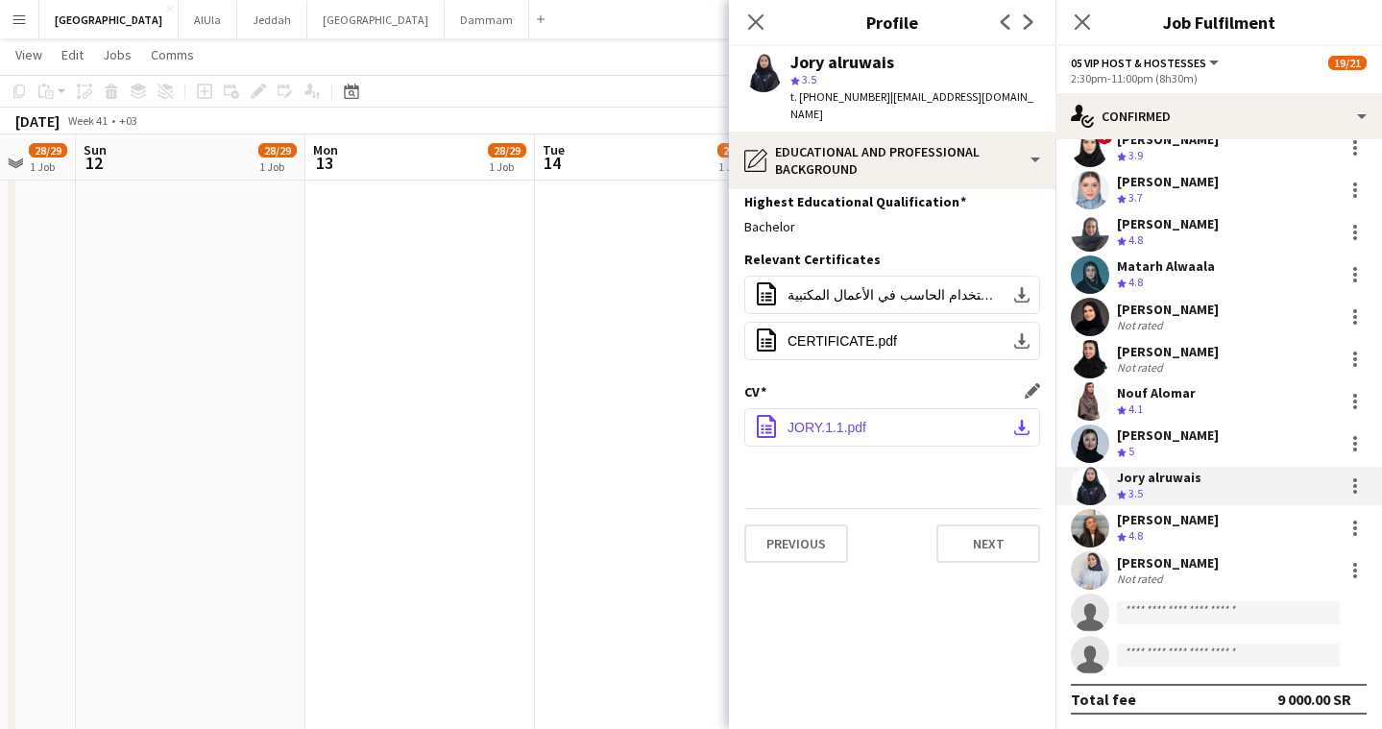
click at [898, 410] on button "office-file-sheet JORY.1.1.pdf download-bottom" at bounding box center [892, 427] width 296 height 38
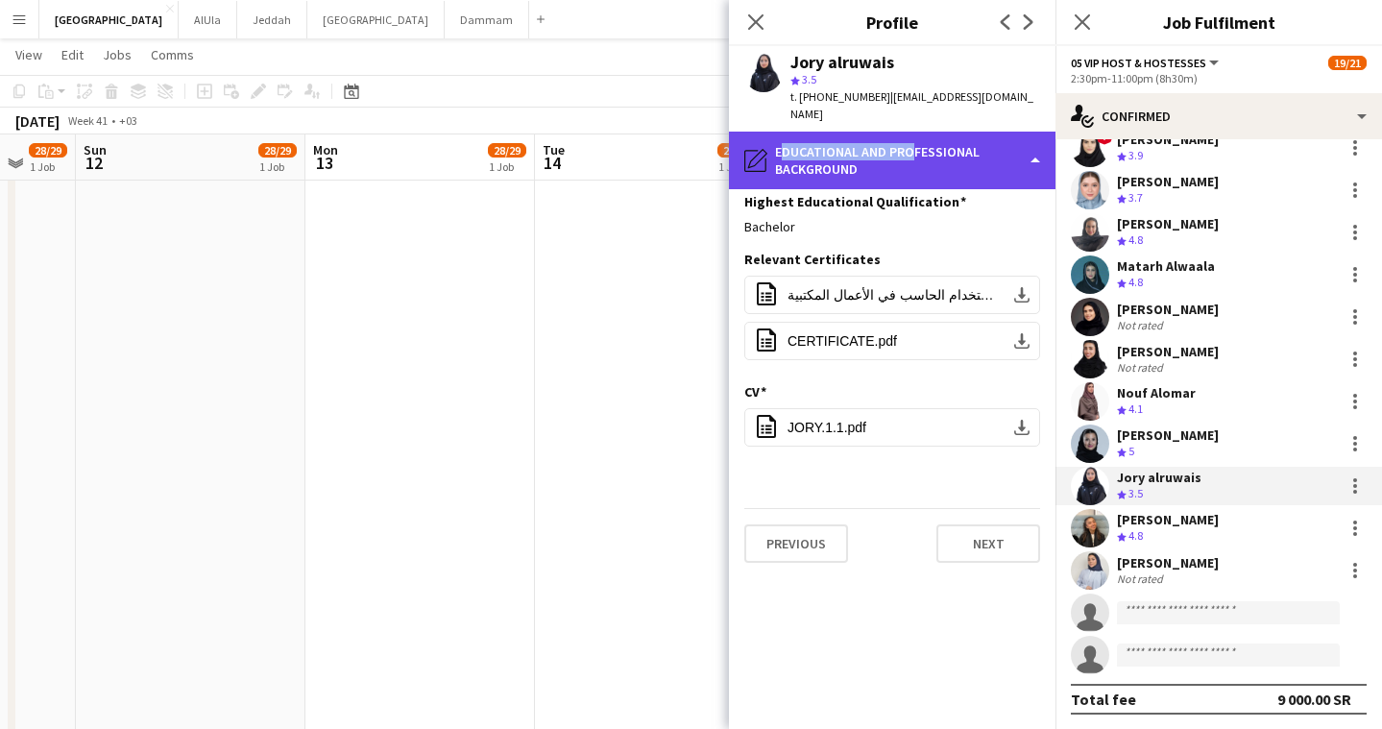
click at [905, 132] on div "pencil4 Educational and Professional Background" at bounding box center [892, 161] width 327 height 58
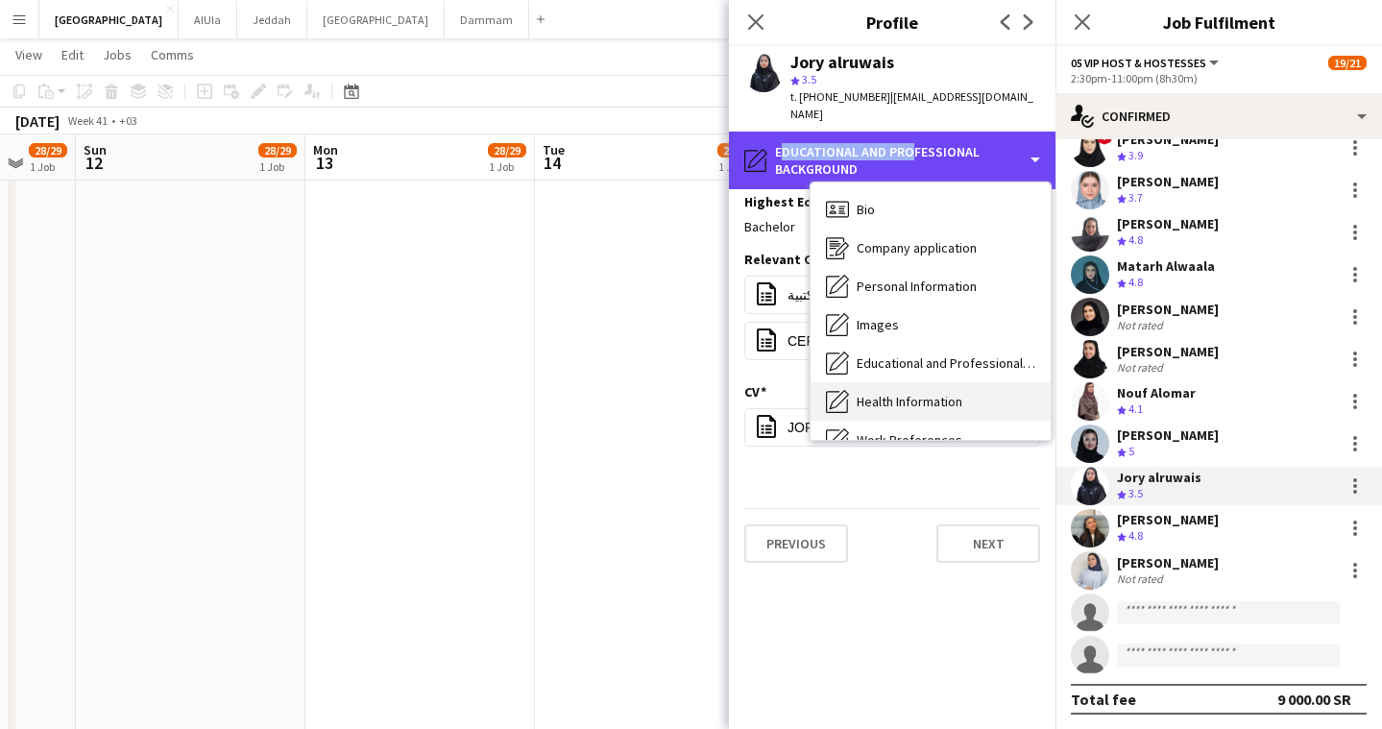
scroll to position [958, 0]
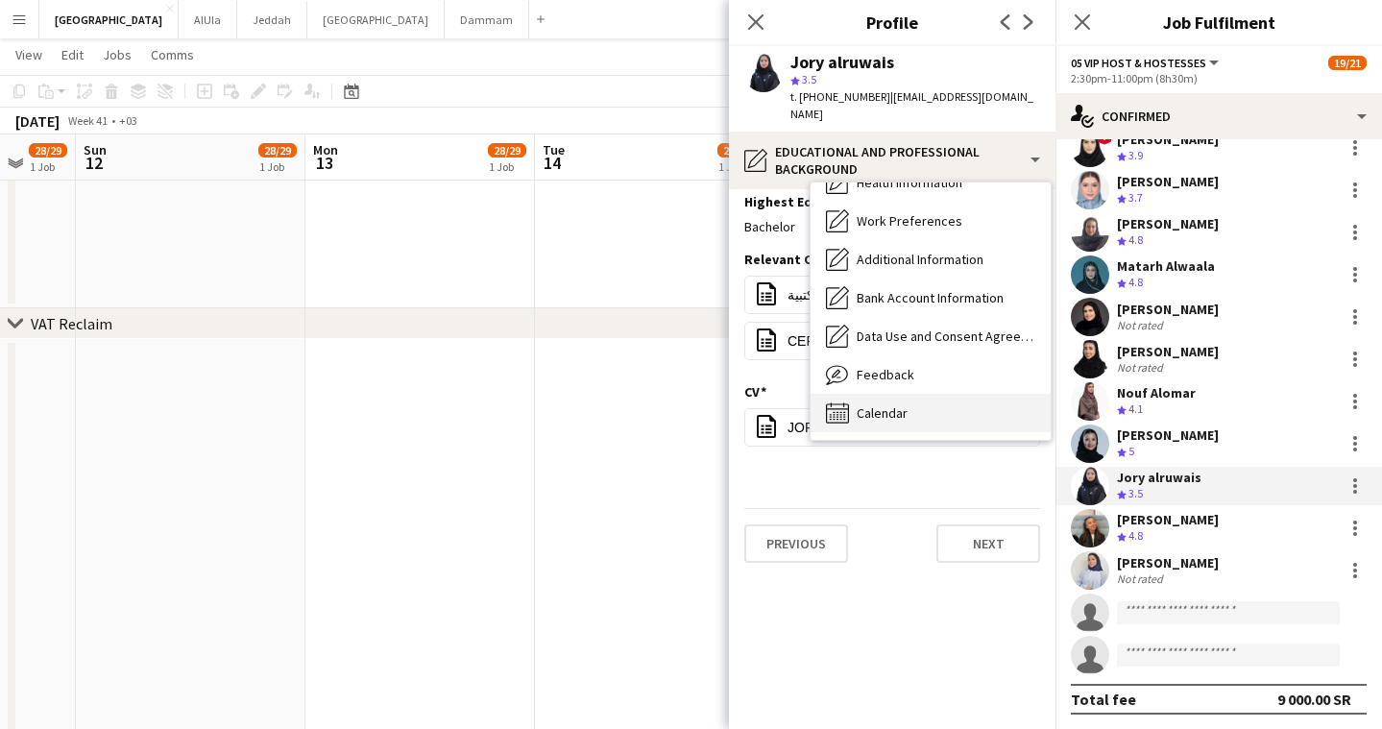
click at [901, 404] on span "Calendar" at bounding box center [882, 412] width 51 height 17
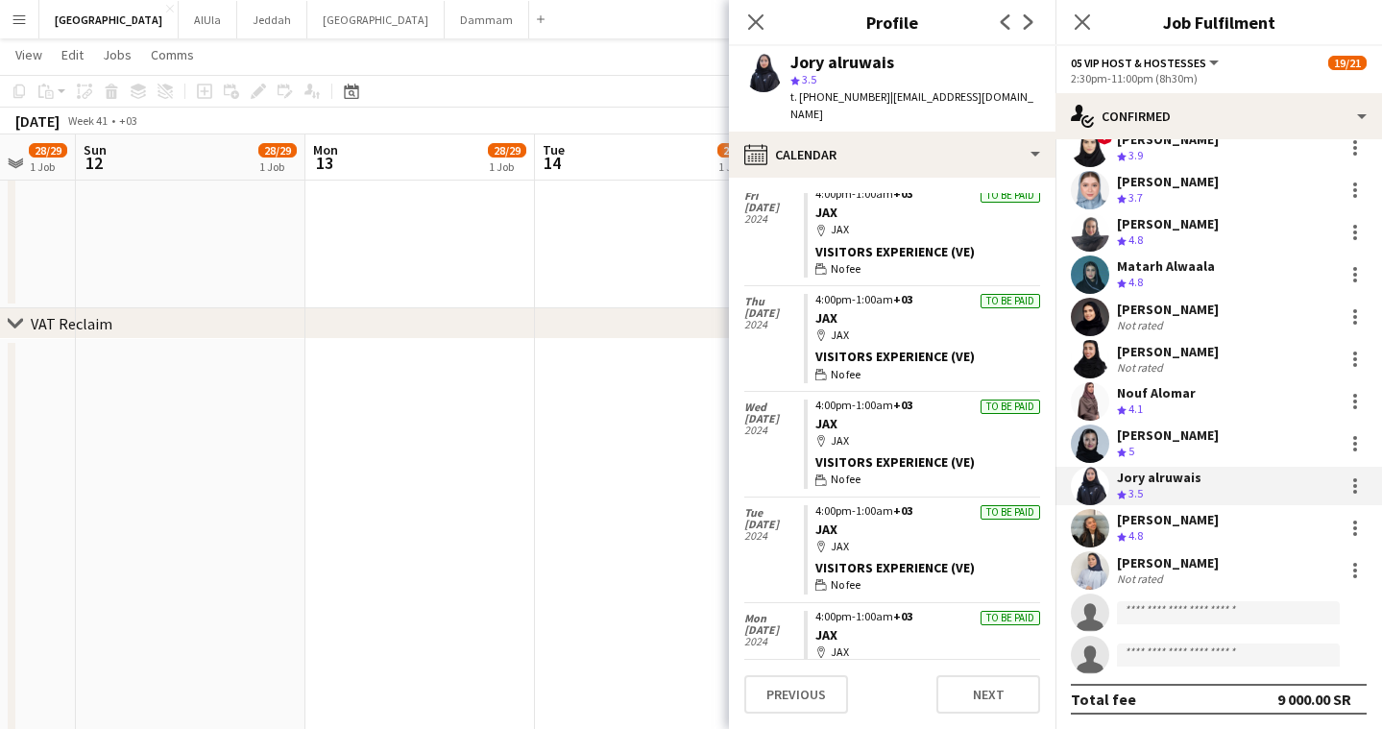
scroll to position [14076, 0]
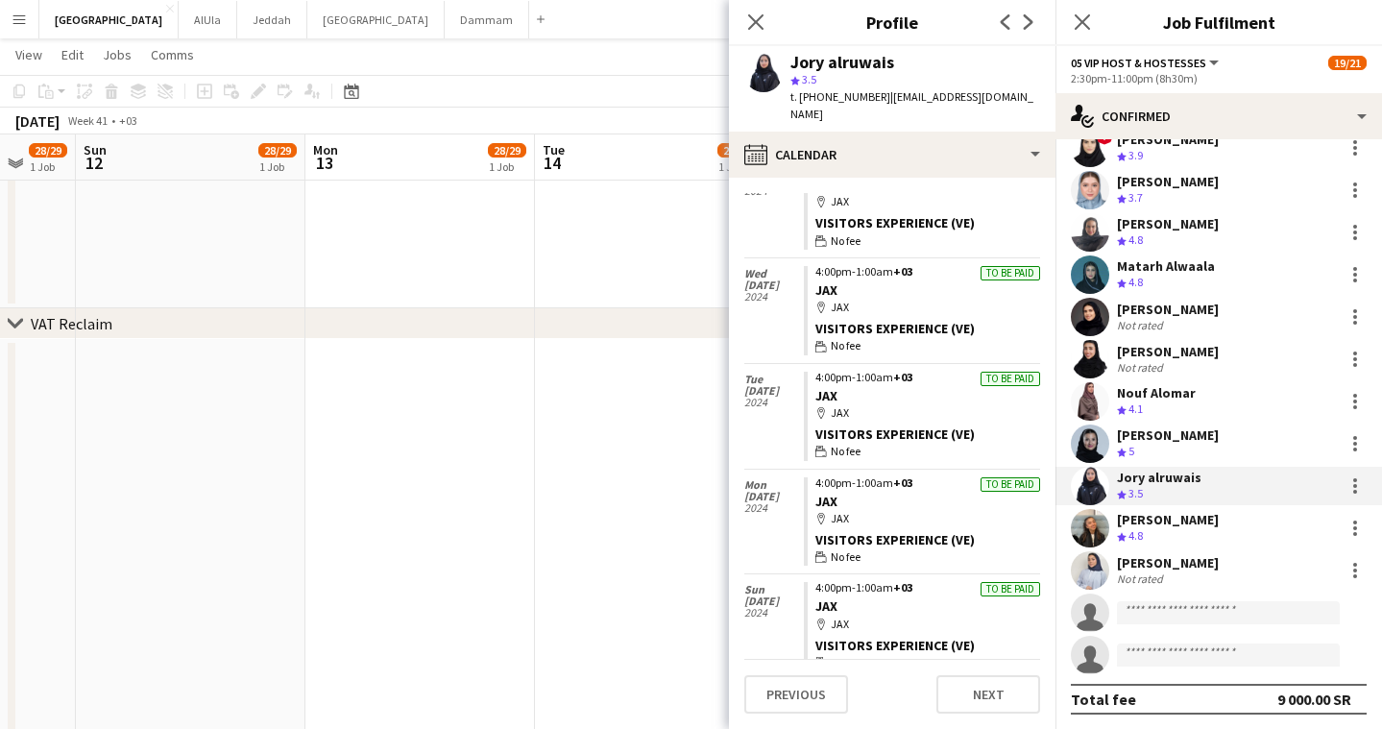
click at [1163, 524] on div "[PERSON_NAME]" at bounding box center [1168, 519] width 102 height 17
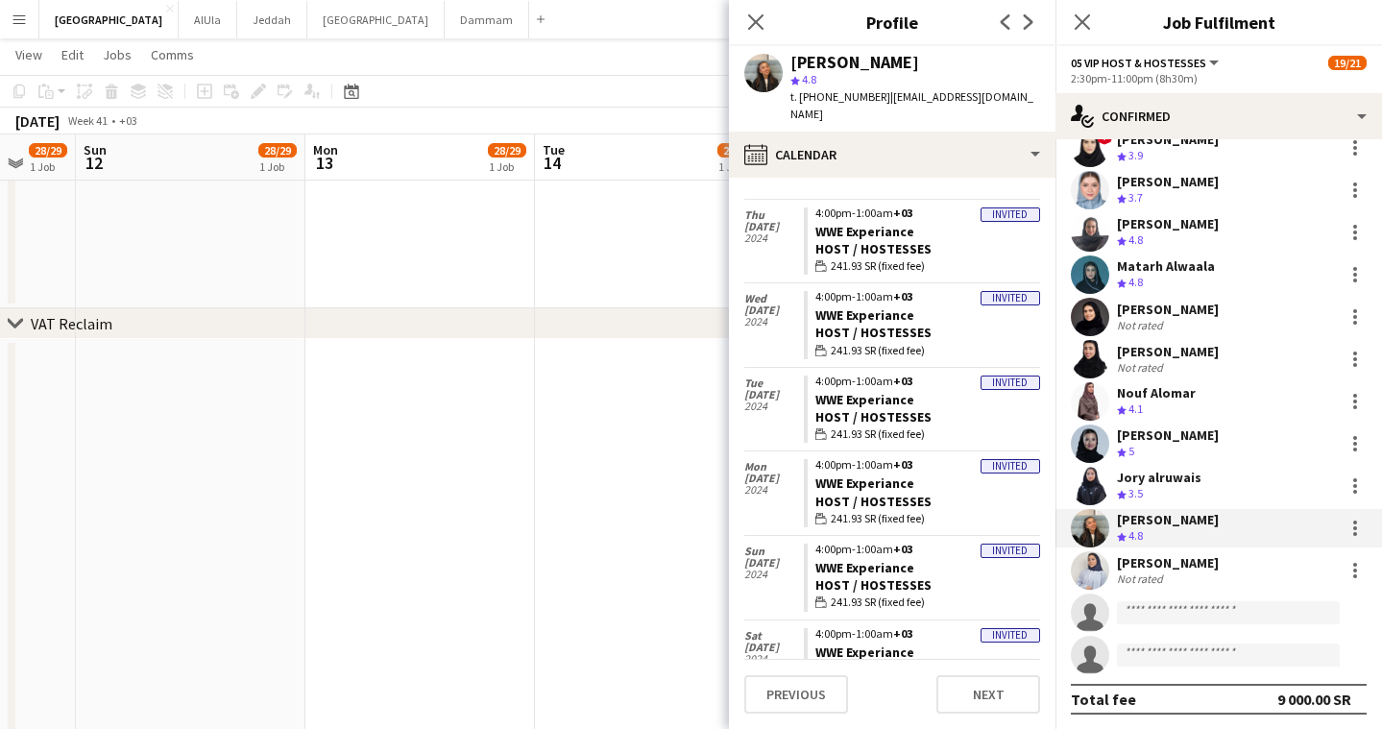
scroll to position [11958, 0]
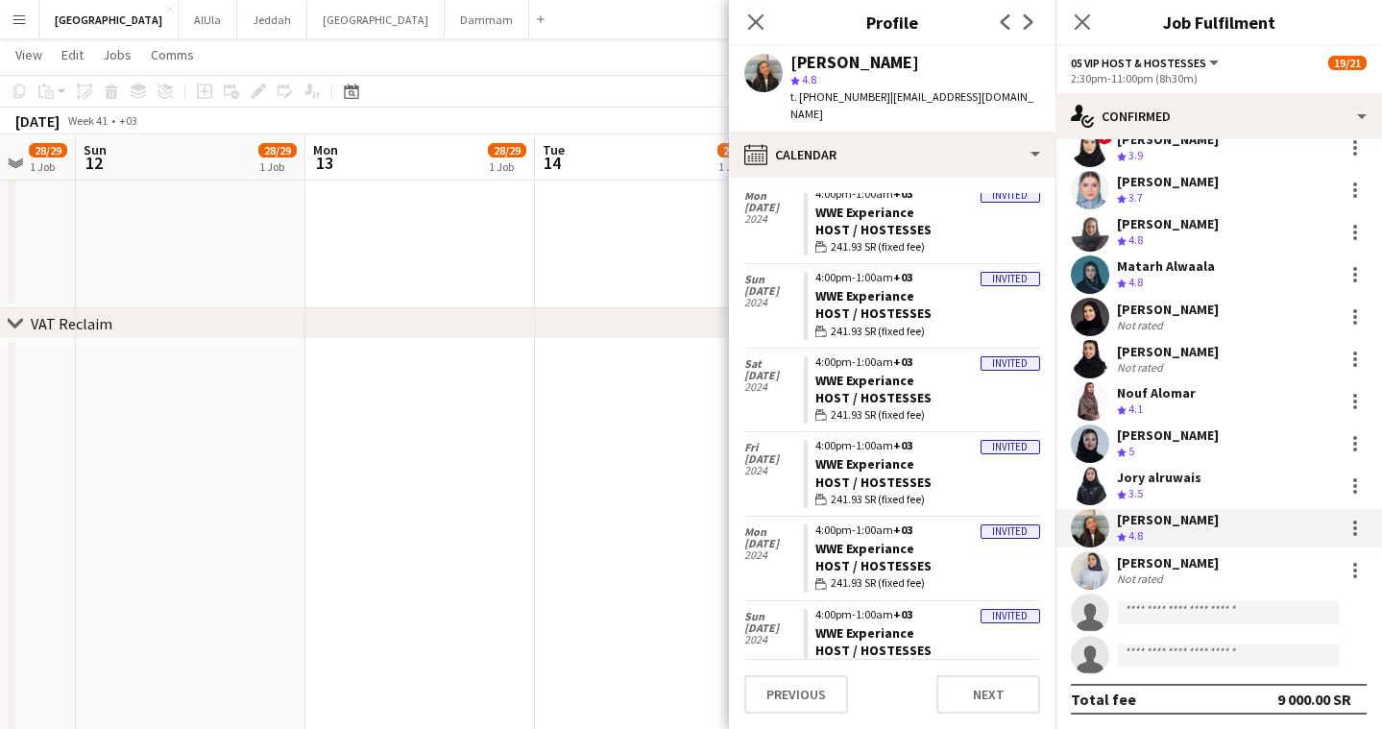
click at [1174, 569] on div "[PERSON_NAME]" at bounding box center [1168, 562] width 102 height 17
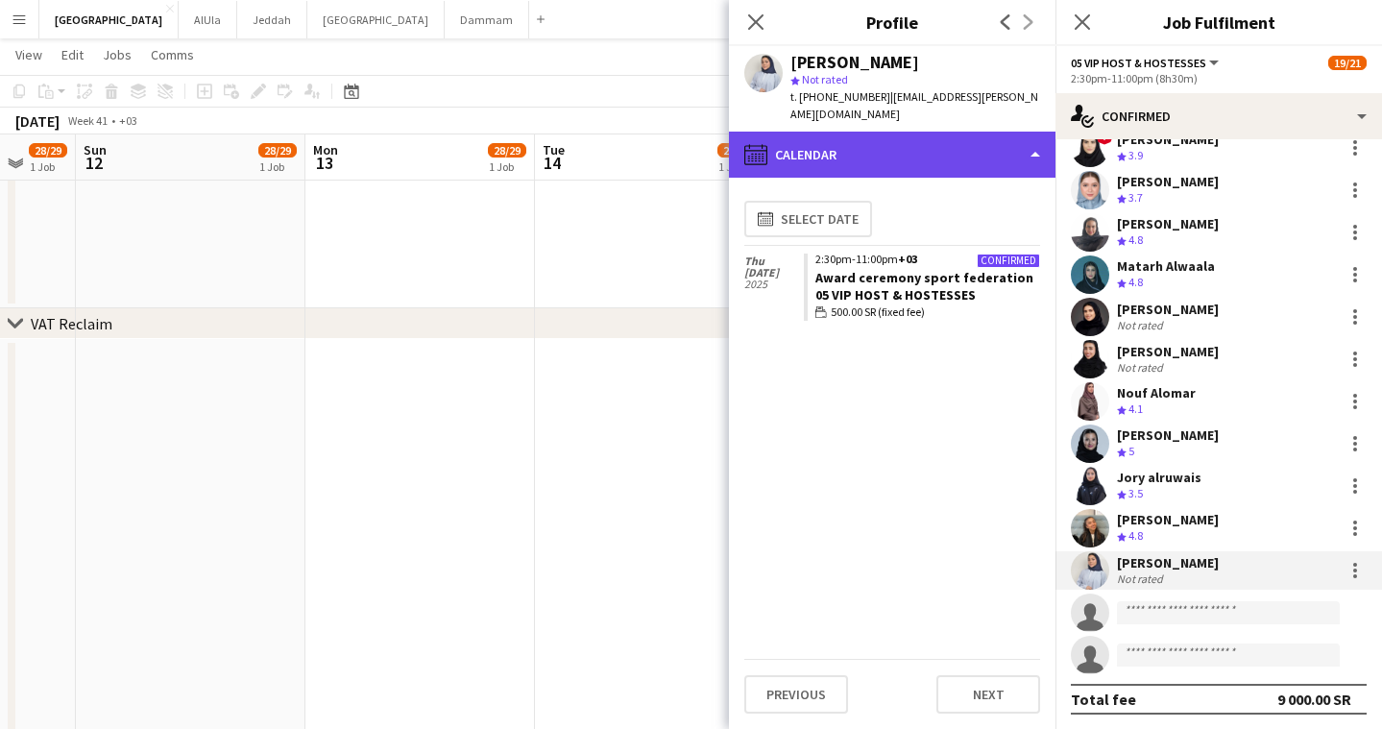
click at [935, 136] on div "calendar-full Calendar" at bounding box center [892, 155] width 327 height 46
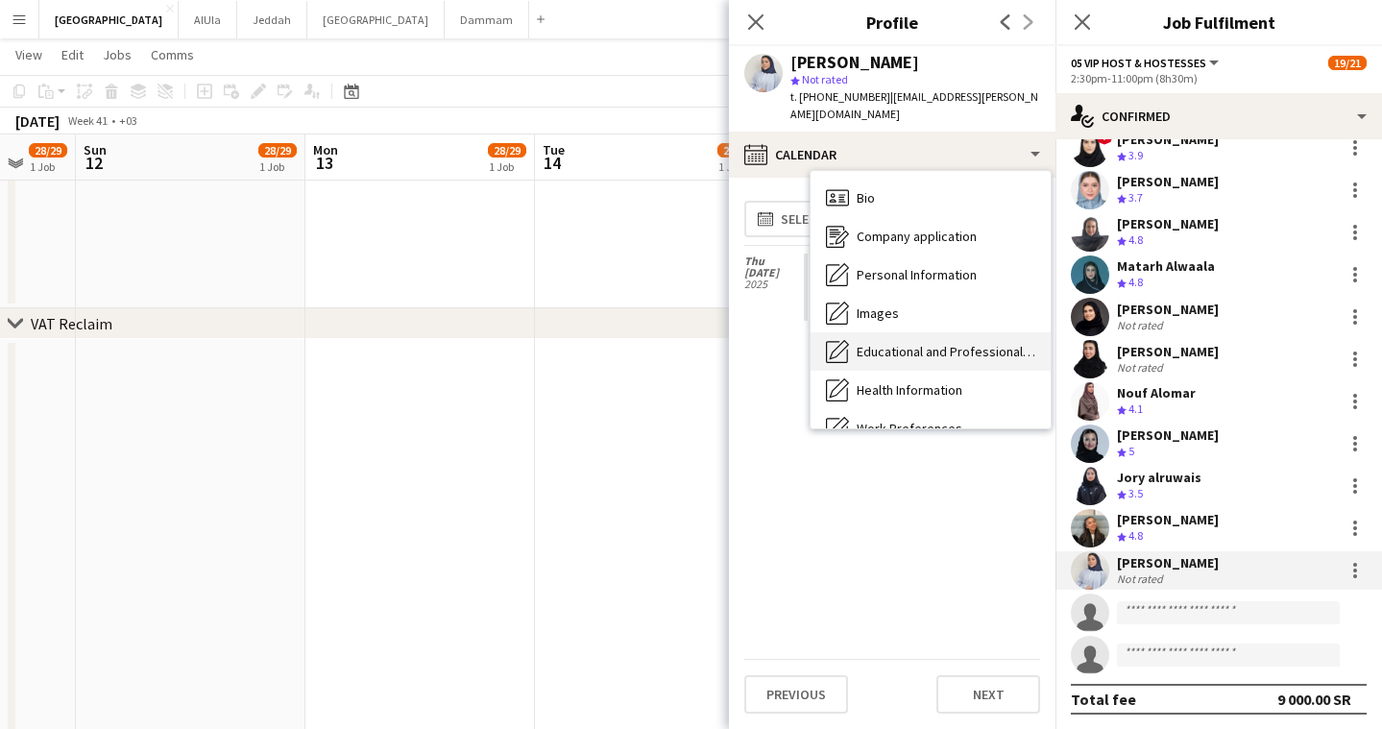
click at [922, 332] on div "Educational and Professional Background Educational and Professional Background" at bounding box center [931, 351] width 240 height 38
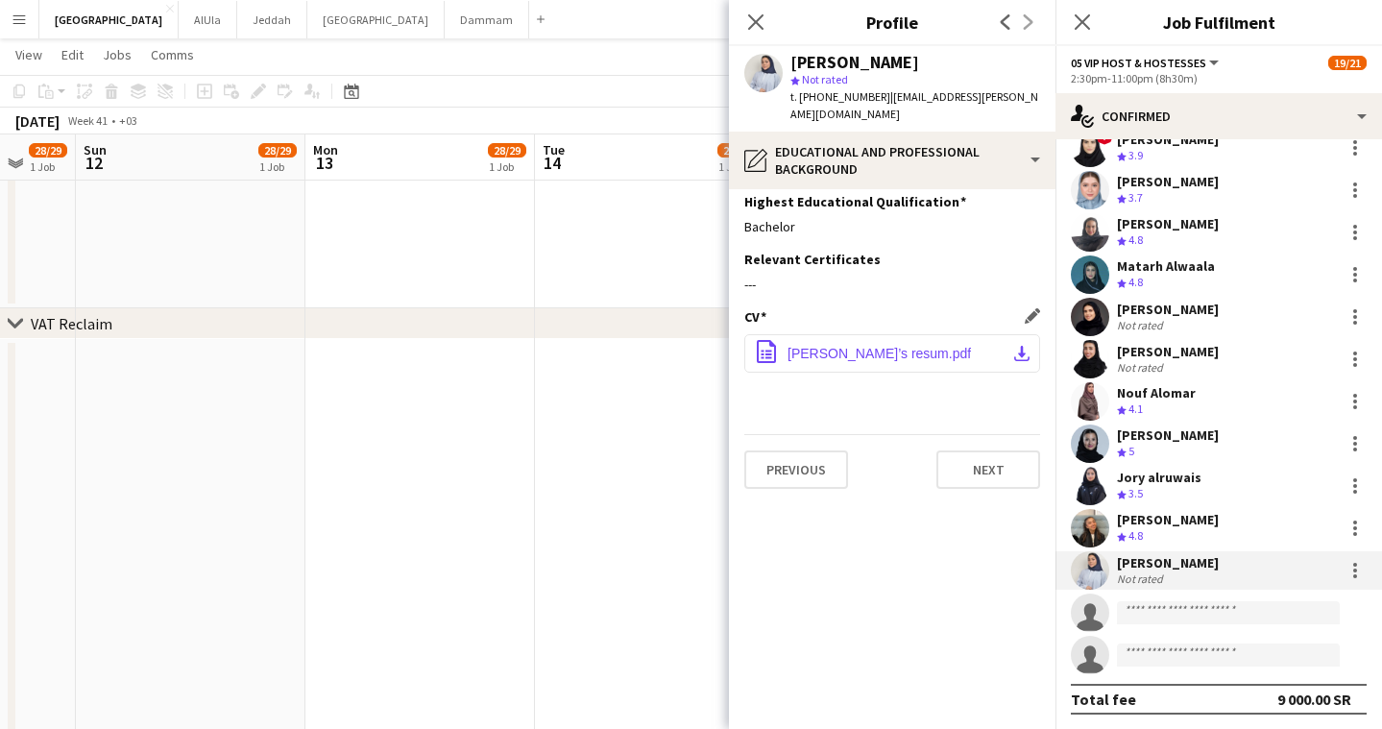
click at [911, 346] on span "Alhanouf’s resum.pdf" at bounding box center [879, 353] width 183 height 15
